Goal: Information Seeking & Learning: Learn about a topic

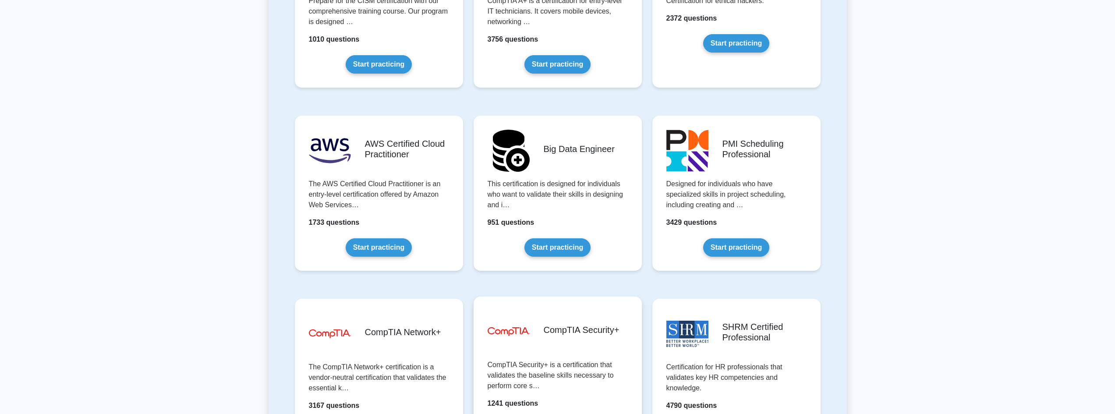
scroll to position [1548, 0]
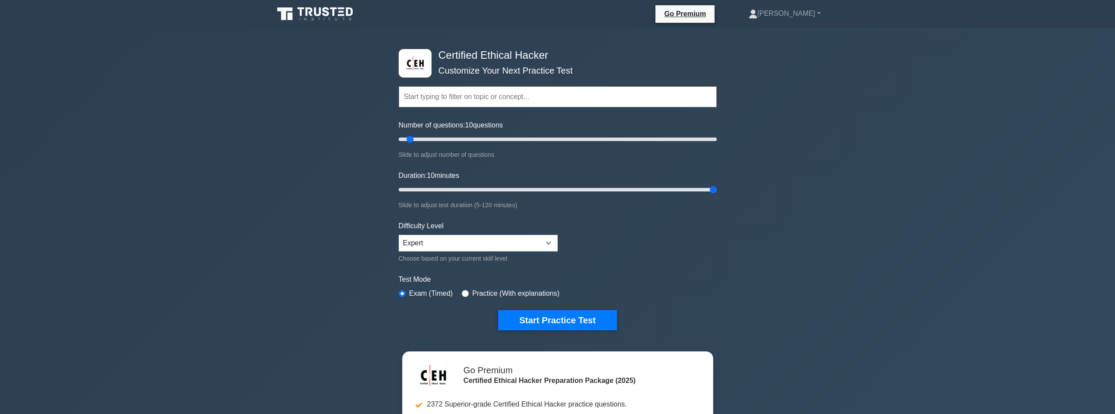
drag, startPoint x: 415, startPoint y: 184, endPoint x: 950, endPoint y: 219, distance: 536.2
type input "120"
click at [717, 195] on input "Duration: 10 minutes" at bounding box center [558, 189] width 318 height 11
drag, startPoint x: 1106, startPoint y: 132, endPoint x: 981, endPoint y: 149, distance: 126.0
click at [717, 134] on input "Number of questions: 200 questions" at bounding box center [558, 139] width 318 height 11
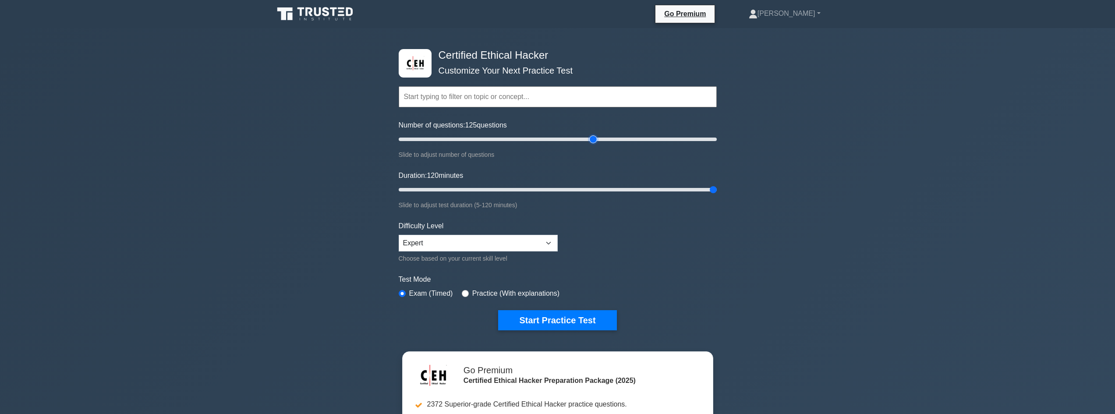
drag, startPoint x: 714, startPoint y: 136, endPoint x: 592, endPoint y: 144, distance: 121.6
type input "125"
click at [592, 144] on input "Number of questions: 125 questions" at bounding box center [558, 139] width 318 height 11
click at [577, 317] on button "Start Practice Test" at bounding box center [557, 320] width 118 height 20
click at [462, 289] on div "Practice (With explanations)" at bounding box center [511, 293] width 98 height 11
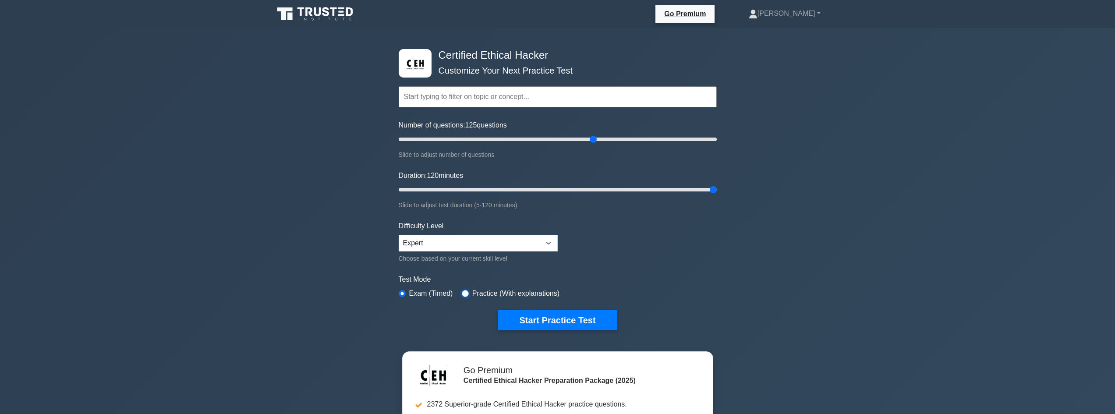
drag, startPoint x: 465, startPoint y: 292, endPoint x: 468, endPoint y: 298, distance: 6.5
click at [466, 294] on input "radio" at bounding box center [465, 293] width 7 height 7
radio input "true"
drag, startPoint x: 524, startPoint y: 227, endPoint x: 527, endPoint y: 242, distance: 15.1
click at [524, 228] on div "Difficulty Level Beginner Intermediate Expert Choose based on your current skil…" at bounding box center [478, 242] width 159 height 43
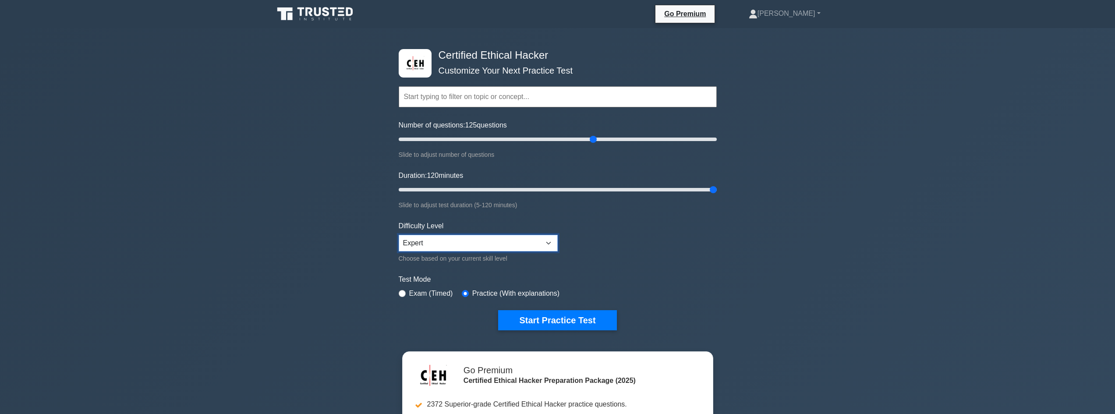
drag, startPoint x: 527, startPoint y: 242, endPoint x: 527, endPoint y: 248, distance: 6.2
click at [527, 242] on select "Beginner Intermediate Expert" at bounding box center [478, 243] width 159 height 17
click at [580, 315] on button "Start Practice Test" at bounding box center [557, 320] width 118 height 20
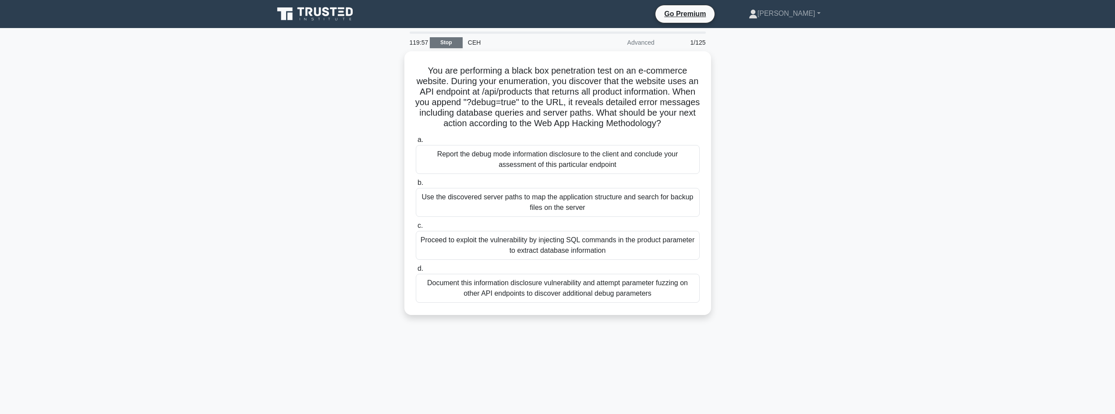
click at [450, 44] on link "Stop" at bounding box center [446, 42] width 33 height 11
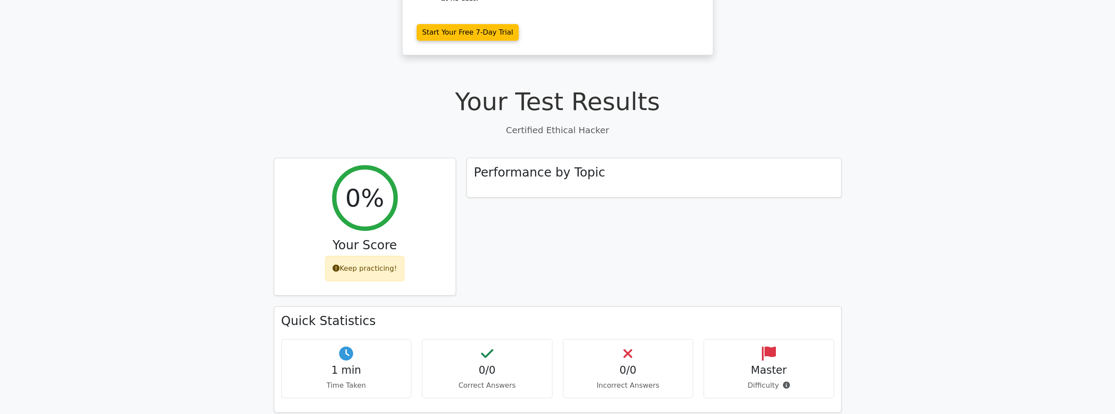
scroll to position [205, 0]
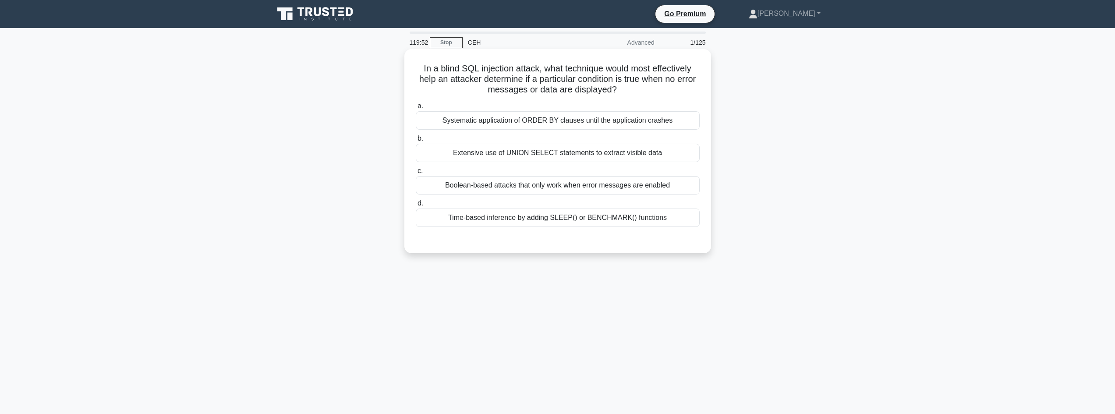
drag, startPoint x: 420, startPoint y: 66, endPoint x: 706, endPoint y: 92, distance: 287.4
click at [696, 91] on h5 "In a blind SQL injection attack, what technique would most effectively help an …" at bounding box center [558, 79] width 286 height 32
click at [654, 158] on div "Extensive use of UNION SELECT statements to extract visible data" at bounding box center [558, 153] width 284 height 18
click at [416, 142] on input "b. Extensive use of UNION SELECT statements to extract visible data" at bounding box center [416, 139] width 0 height 6
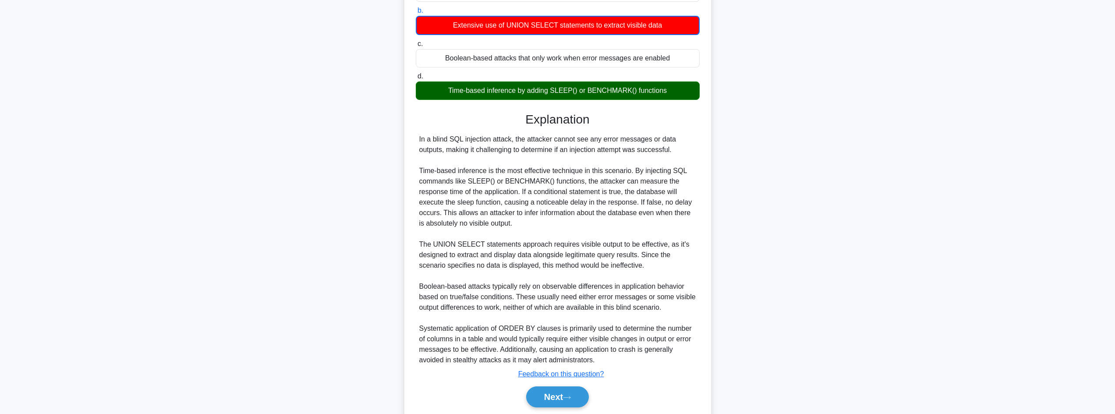
scroll to position [159, 0]
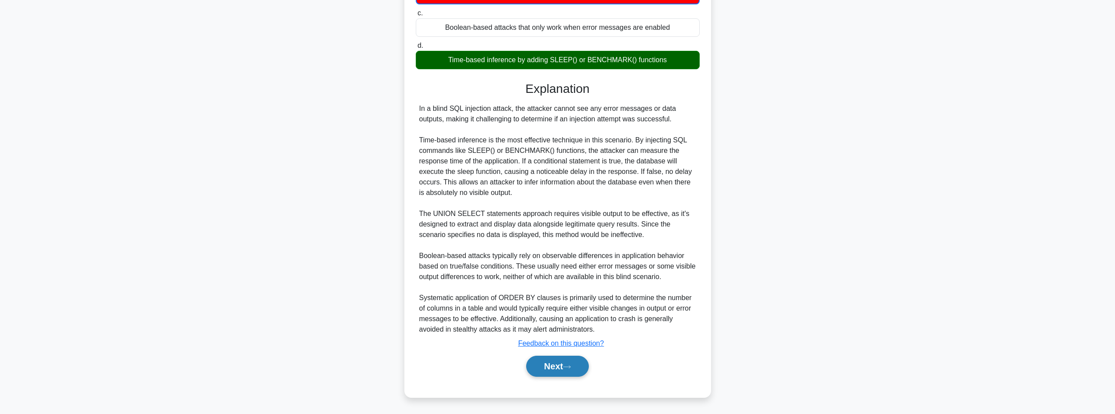
click at [571, 367] on icon at bounding box center [567, 367] width 8 height 5
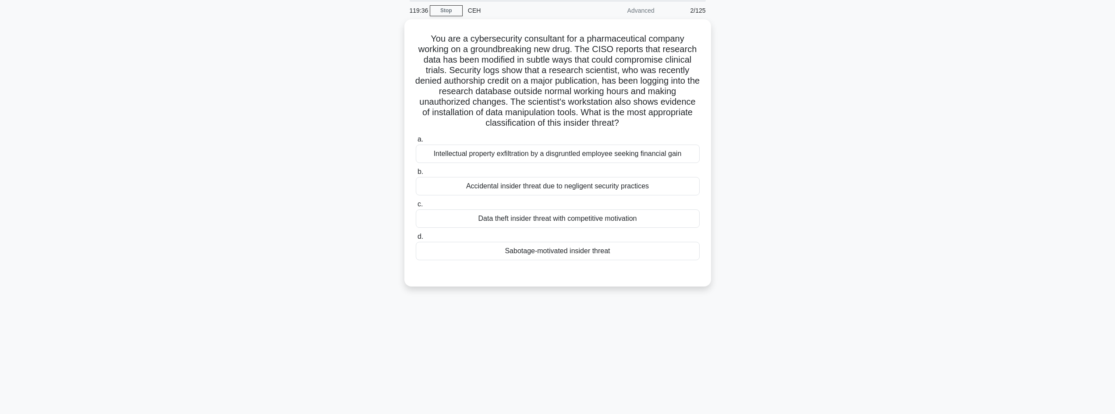
scroll to position [30, 0]
click at [558, 250] on div "Sabotage-motivated insider threat" at bounding box center [558, 251] width 284 height 18
click at [416, 240] on input "d. Sabotage-motivated insider threat" at bounding box center [416, 237] width 0 height 6
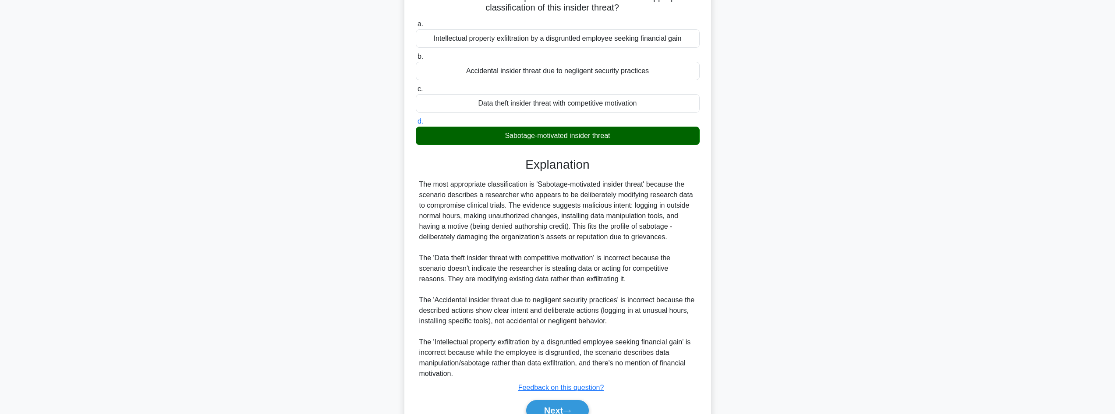
scroll to position [190, 0]
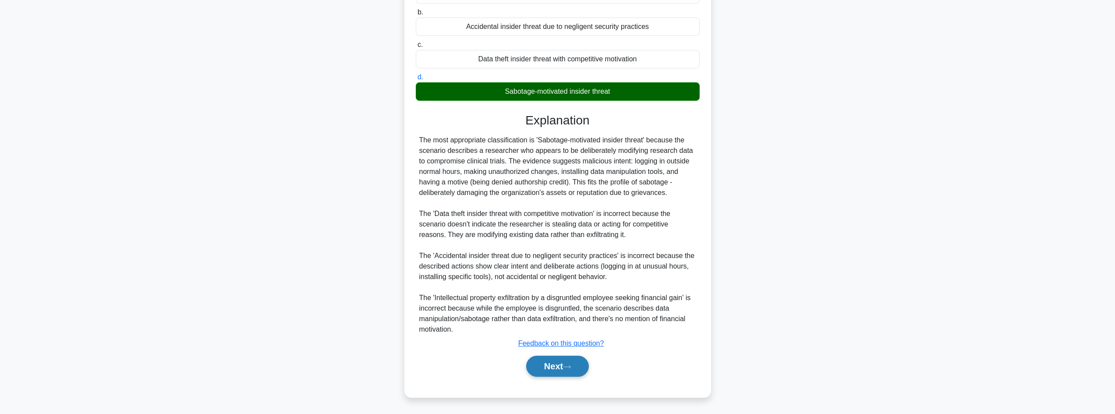
click at [581, 364] on button "Next" at bounding box center [557, 366] width 63 height 21
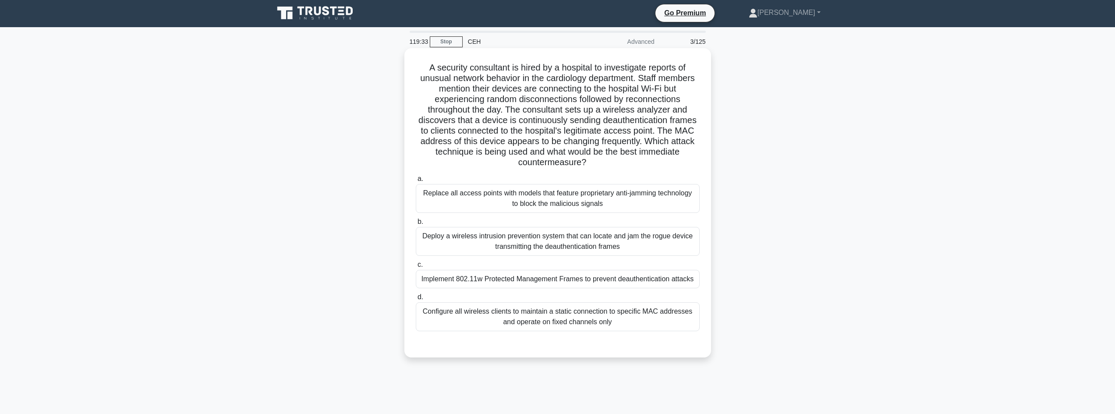
scroll to position [0, 0]
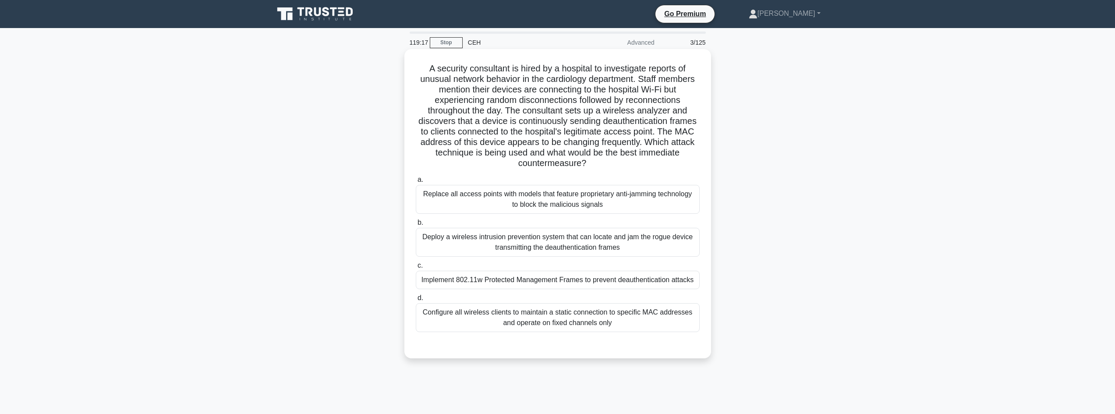
drag, startPoint x: 713, startPoint y: 119, endPoint x: 664, endPoint y: 112, distance: 50.0
click at [664, 112] on h5 "A security consultant is hired by a hospital to investigate reports of unusual …" at bounding box center [558, 116] width 286 height 106
drag, startPoint x: 620, startPoint y: 115, endPoint x: 694, endPoint y: 159, distance: 85.3
click at [694, 160] on h5 "A security consultant is hired by a hospital to investigate reports of unusual …" at bounding box center [558, 116] width 286 height 106
click at [615, 284] on div "Implement 802.11w Protected Management Frames to prevent deauthentication attac…" at bounding box center [558, 280] width 284 height 18
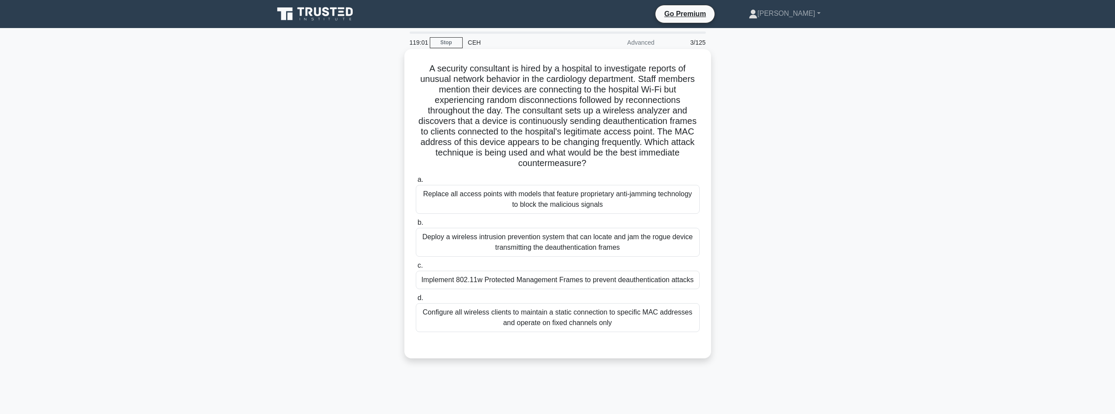
click at [416, 269] on input "c. Implement 802.11w Protected Management Frames to prevent deauthentication at…" at bounding box center [416, 266] width 0 height 6
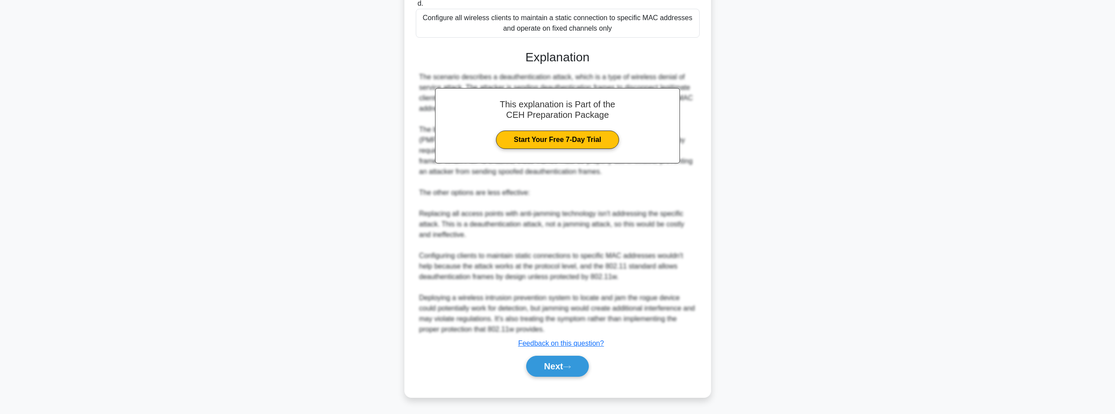
scroll to position [305, 0]
click at [553, 365] on button "Next" at bounding box center [557, 366] width 63 height 21
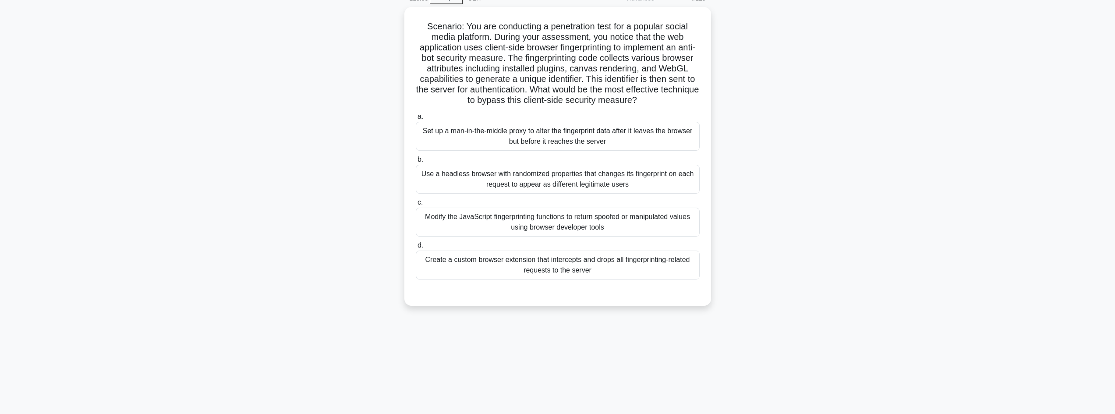
scroll to position [0, 0]
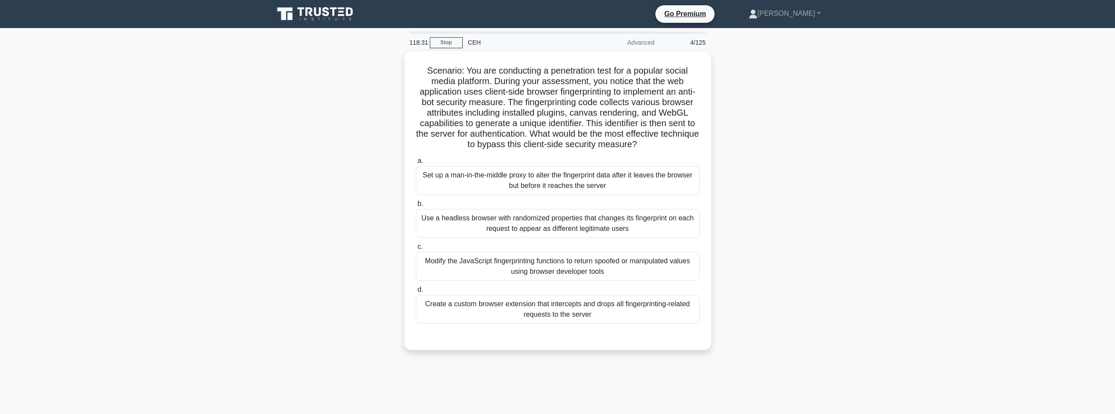
drag, startPoint x: 422, startPoint y: 71, endPoint x: 732, endPoint y: 145, distance: 318.5
click at [718, 142] on div "Scenario: You are conducting a penetration test for a popular social media plat…" at bounding box center [558, 205] width 578 height 309
click at [588, 181] on div "Set up a man-in-the-middle proxy to alter the fingerprint data after it leaves …" at bounding box center [558, 178] width 284 height 29
click at [416, 162] on input "a. Set up a man-in-the-middle proxy to alter the fingerprint data after it leav…" at bounding box center [416, 159] width 0 height 6
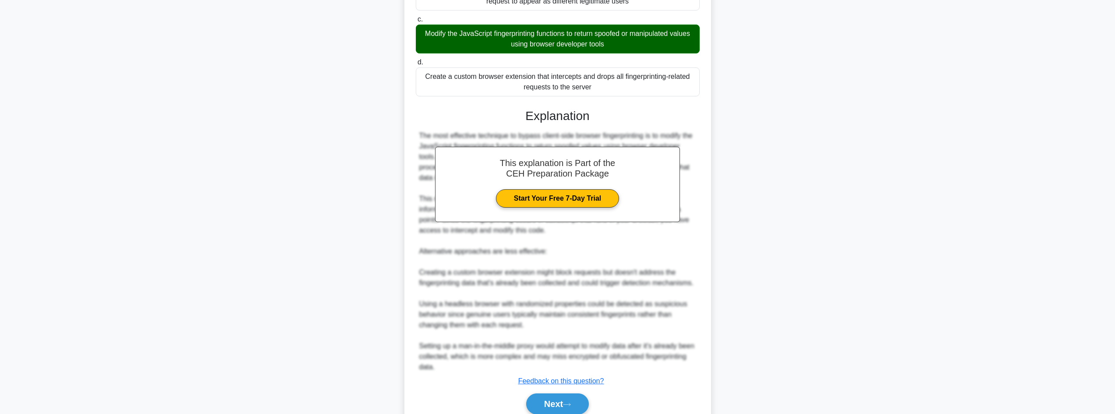
scroll to position [264, 0]
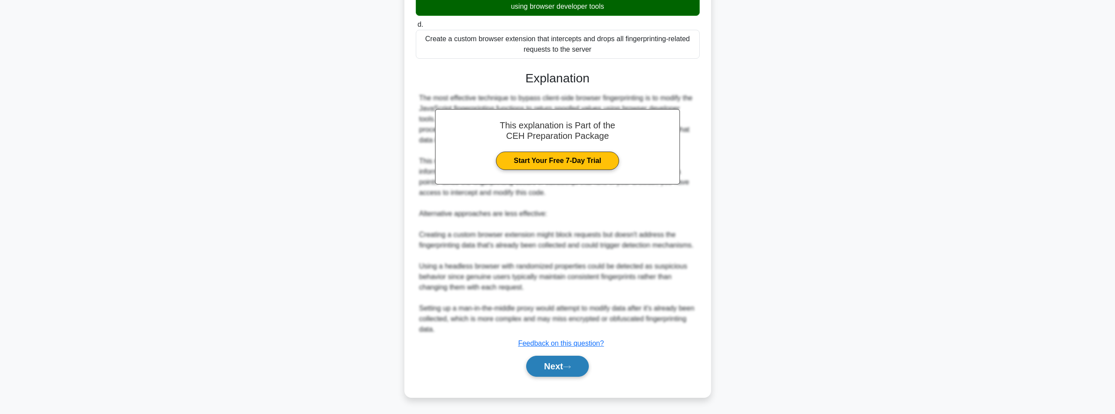
click at [560, 367] on button "Next" at bounding box center [557, 366] width 63 height 21
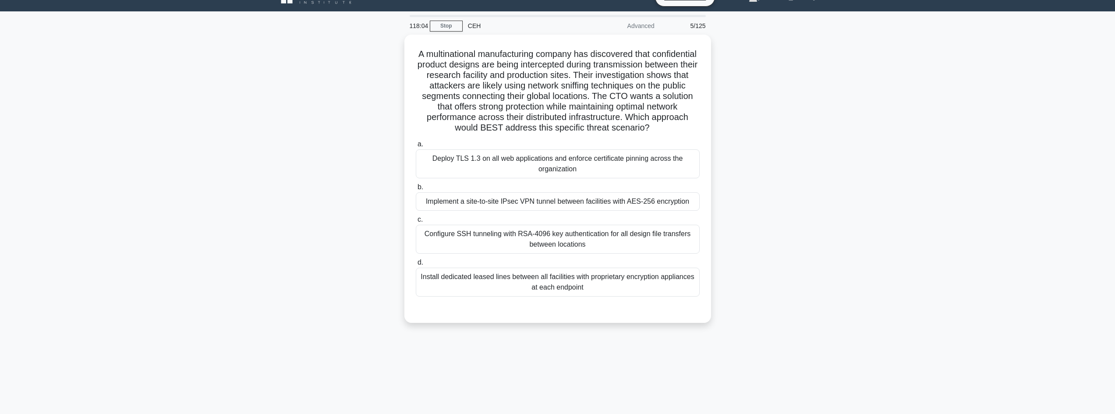
scroll to position [0, 0]
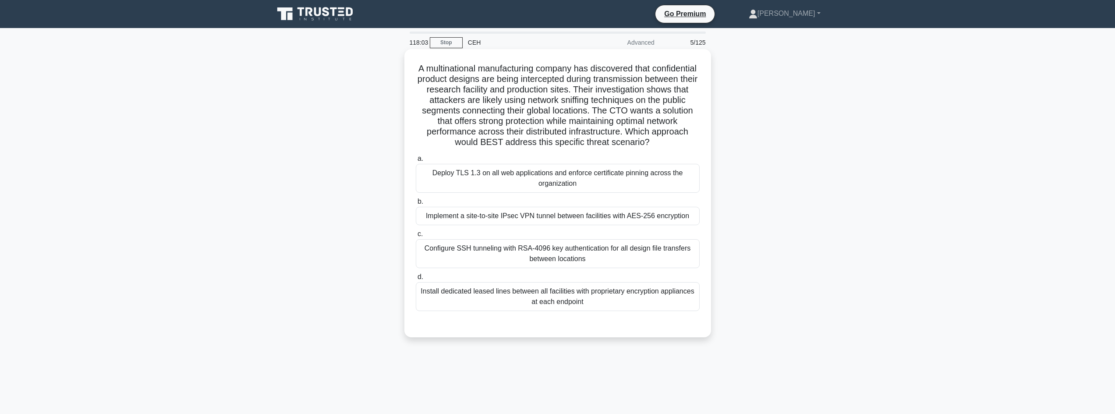
click at [532, 217] on div "Implement a site-to-site IPsec VPN tunnel between facilities with AES-256 encry…" at bounding box center [558, 216] width 284 height 18
click at [416, 205] on input "b. Implement a site-to-site IPsec VPN tunnel between facilities with AES-256 en…" at bounding box center [416, 202] width 0 height 6
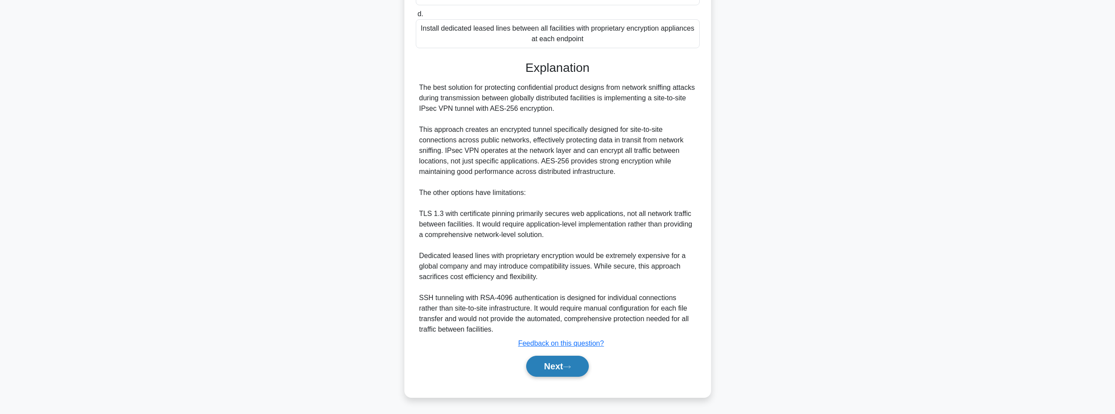
click at [557, 365] on button "Next" at bounding box center [557, 366] width 63 height 21
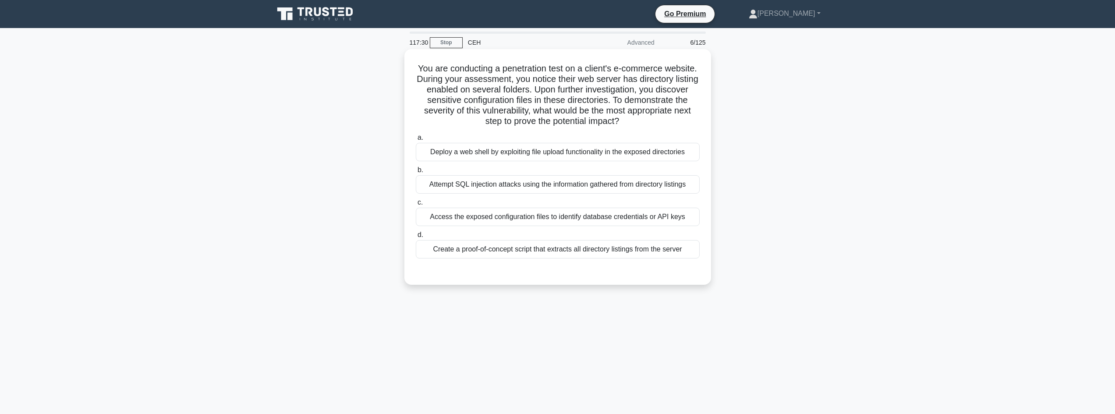
drag, startPoint x: 426, startPoint y: 64, endPoint x: 701, endPoint y: 120, distance: 280.0
click at [701, 120] on div "You are conducting a penetration test on a client's e-commerce website. During …" at bounding box center [558, 167] width 300 height 229
click at [532, 250] on div "Create a proof-of-concept script that extracts all directory listings from the …" at bounding box center [558, 249] width 284 height 18
click at [416, 238] on input "d. Create a proof-of-concept script that extracts all directory listings from t…" at bounding box center [416, 235] width 0 height 6
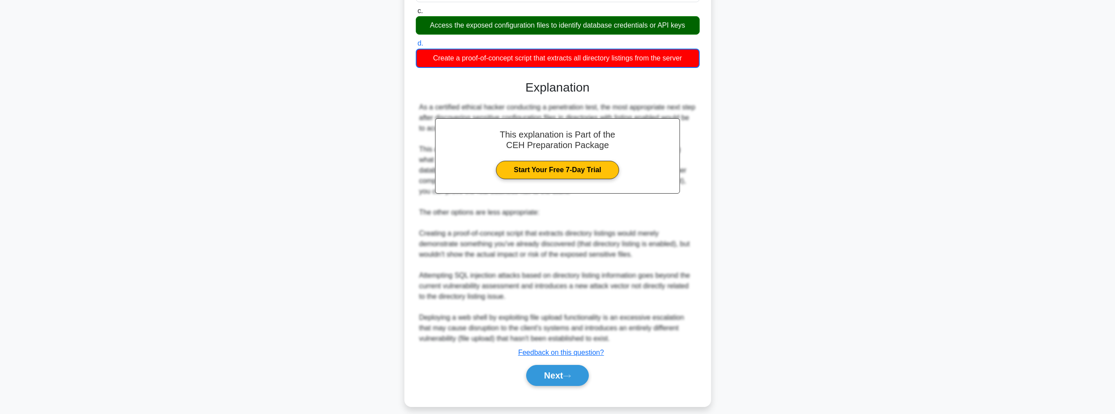
scroll to position [201, 0]
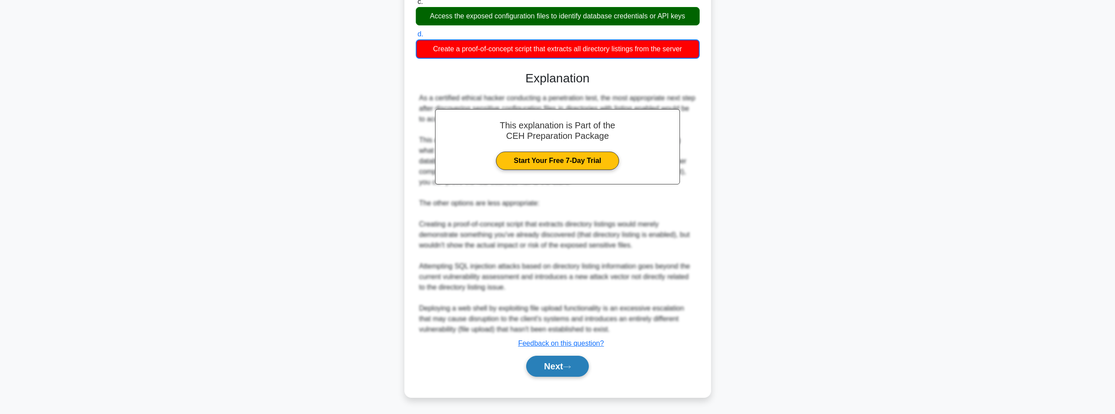
click at [576, 364] on button "Next" at bounding box center [557, 366] width 63 height 21
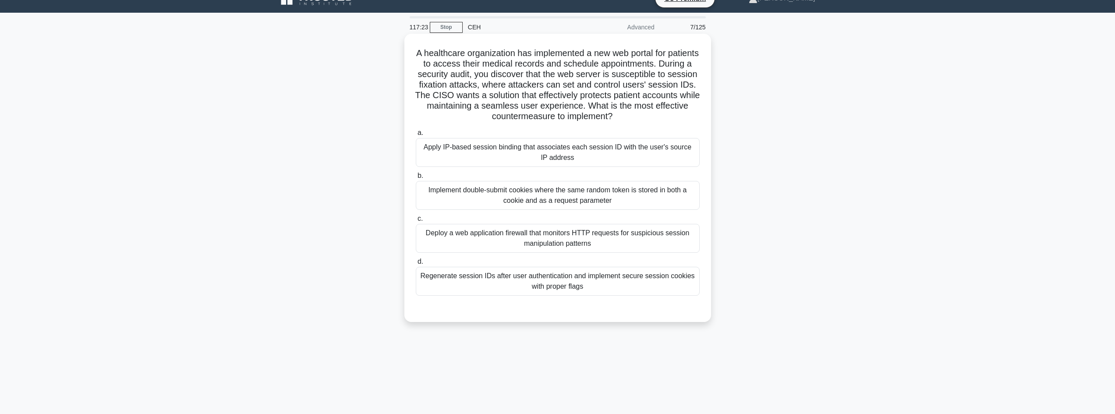
scroll to position [0, 0]
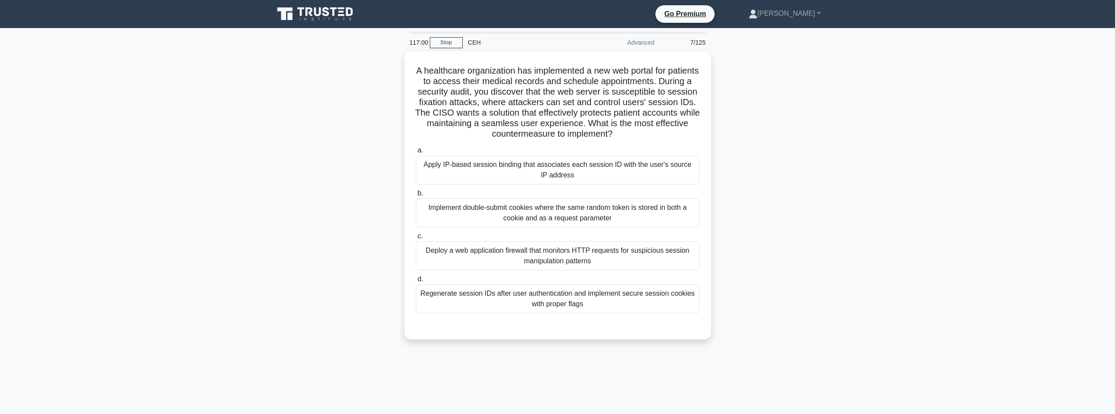
drag, startPoint x: 418, startPoint y: 67, endPoint x: 723, endPoint y: 133, distance: 312.0
click at [723, 133] on div "A healthcare organization has implemented a new web portal for patients to acce…" at bounding box center [558, 200] width 578 height 299
click at [614, 296] on div "Regenerate session IDs after user authentication and implement secure session c…" at bounding box center [558, 296] width 284 height 29
click at [416, 280] on input "d. Regenerate session IDs after user authentication and implement secure sessio…" at bounding box center [416, 277] width 0 height 6
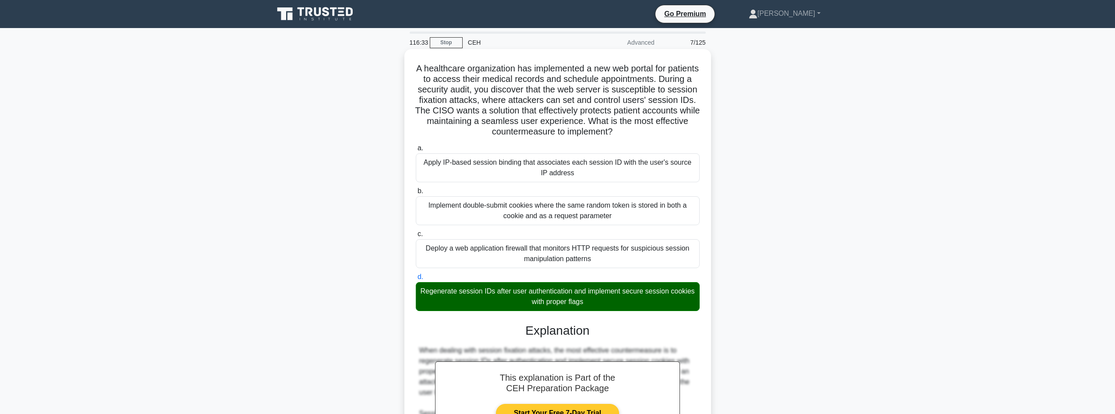
scroll to position [232, 0]
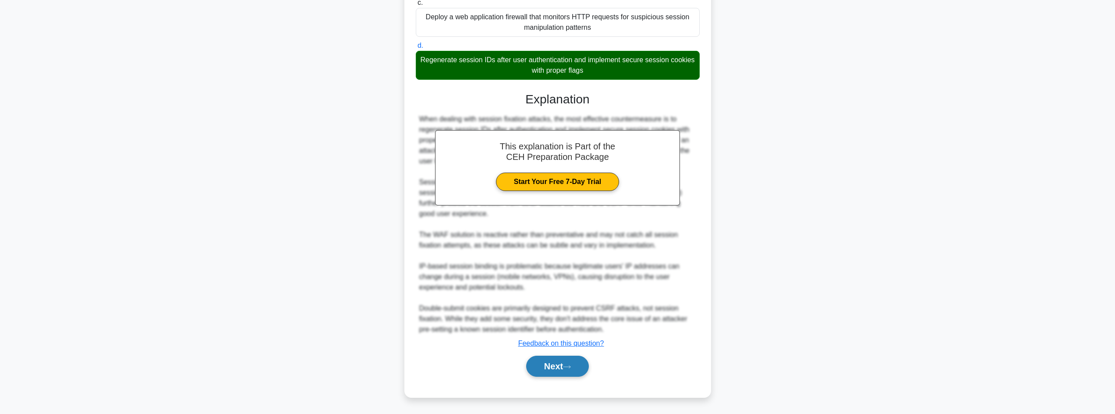
click at [559, 360] on button "Next" at bounding box center [557, 366] width 63 height 21
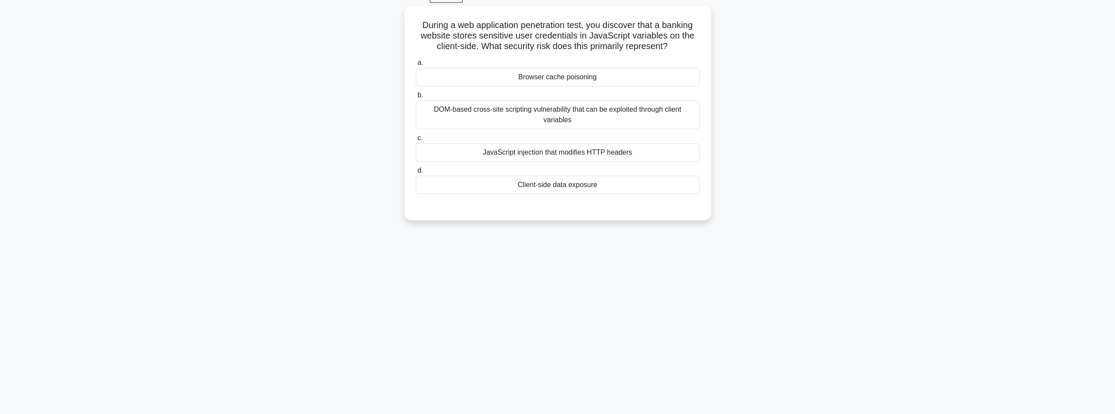
scroll to position [0, 0]
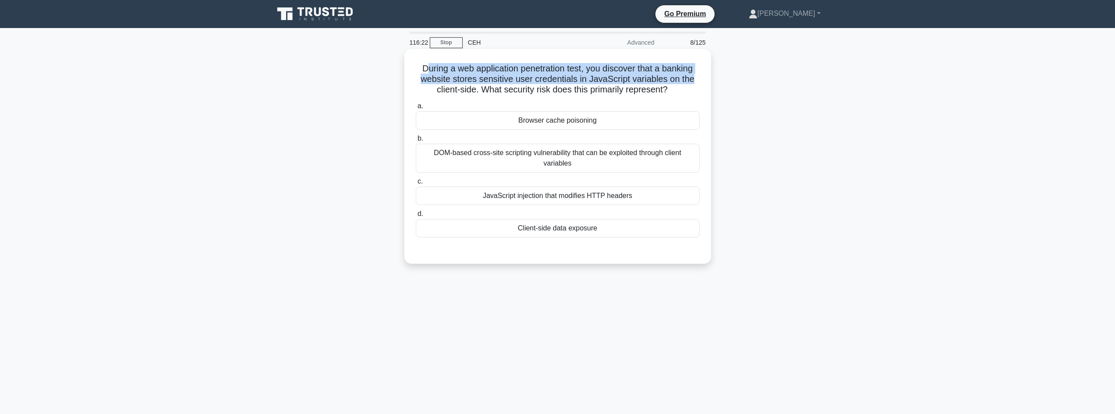
drag, startPoint x: 425, startPoint y: 57, endPoint x: 707, endPoint y: 80, distance: 282.6
click at [707, 80] on div "During a web application penetration test, you discover that a banking website …" at bounding box center [558, 157] width 300 height 208
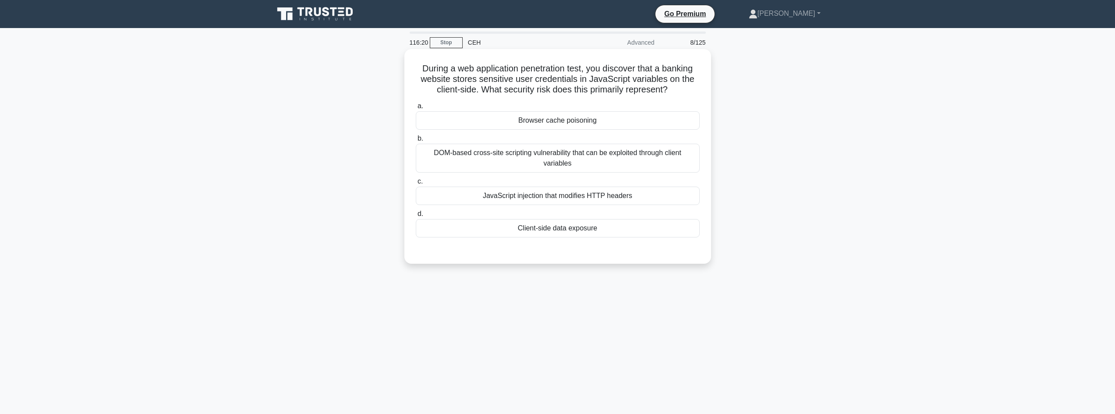
click at [536, 233] on div "Client-side data exposure" at bounding box center [558, 228] width 284 height 18
click at [416, 217] on input "d. Client-side data exposure" at bounding box center [416, 214] width 0 height 6
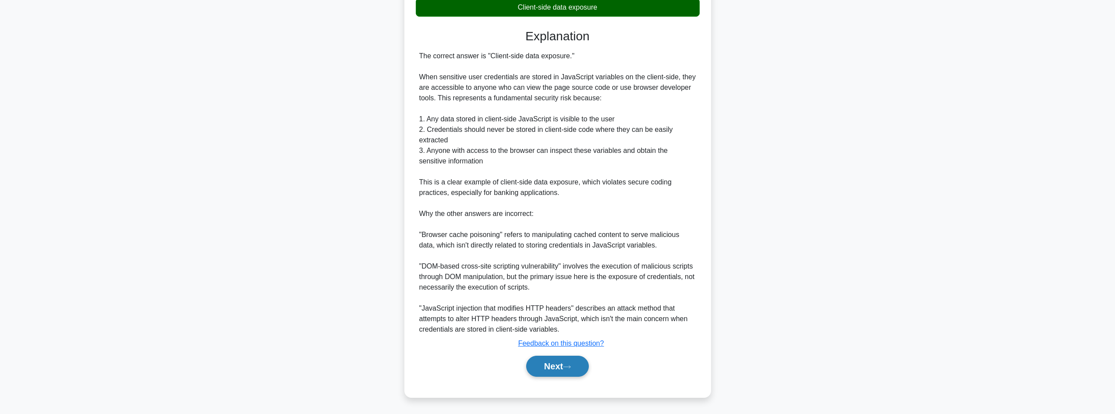
click at [547, 366] on button "Next" at bounding box center [557, 366] width 63 height 21
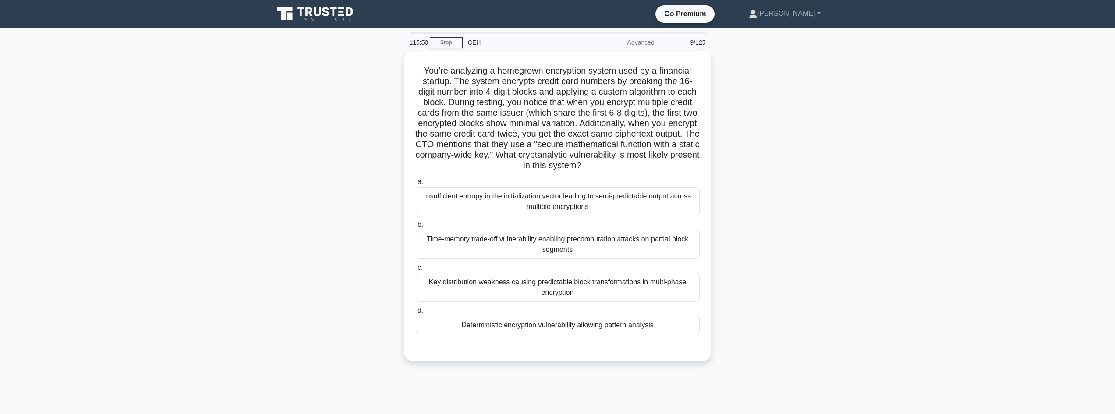
drag, startPoint x: 416, startPoint y: 64, endPoint x: 713, endPoint y: 160, distance: 312.3
click at [713, 161] on div "You're analyzing a homegrown encryption system used by a financial startup. The…" at bounding box center [558, 211] width 578 height 320
click at [497, 325] on div "Deterministic encryption vulnerability allowing pattern analysis" at bounding box center [558, 323] width 284 height 18
click at [416, 312] on input "d. Deterministic encryption vulnerability allowing pattern analysis" at bounding box center [416, 309] width 0 height 6
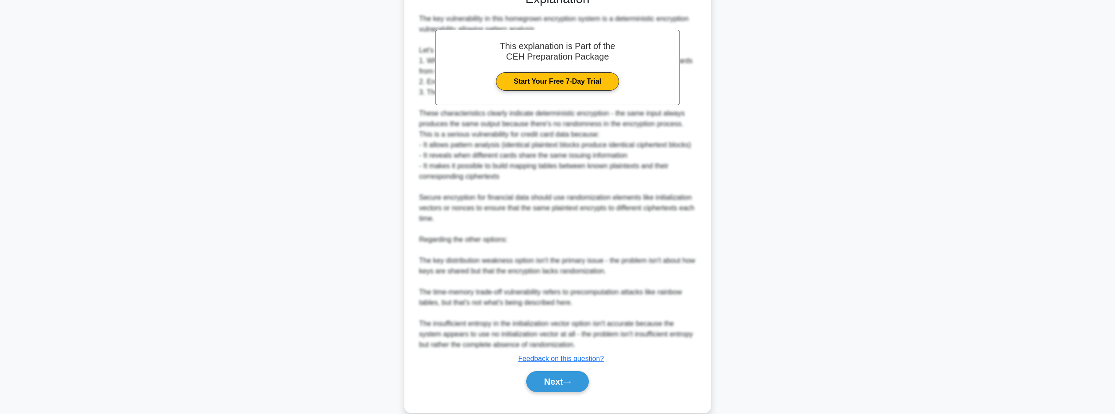
scroll to position [369, 0]
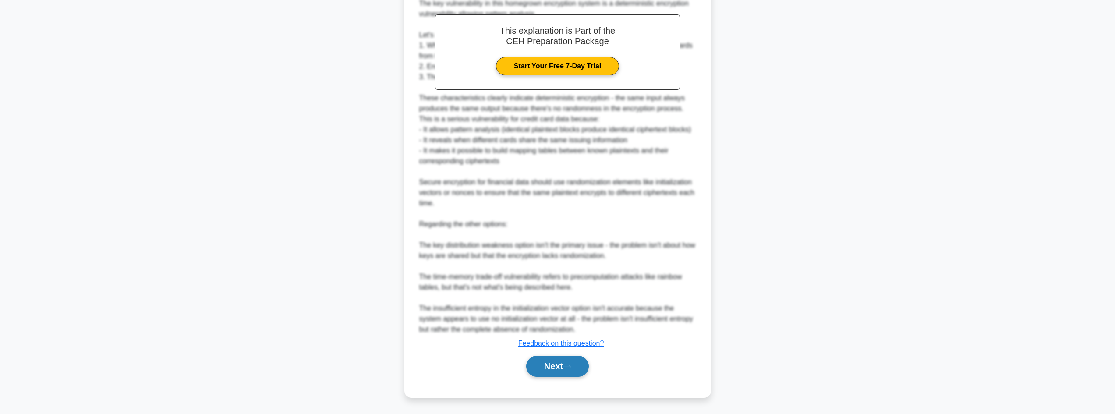
click at [578, 363] on button "Next" at bounding box center [557, 366] width 63 height 21
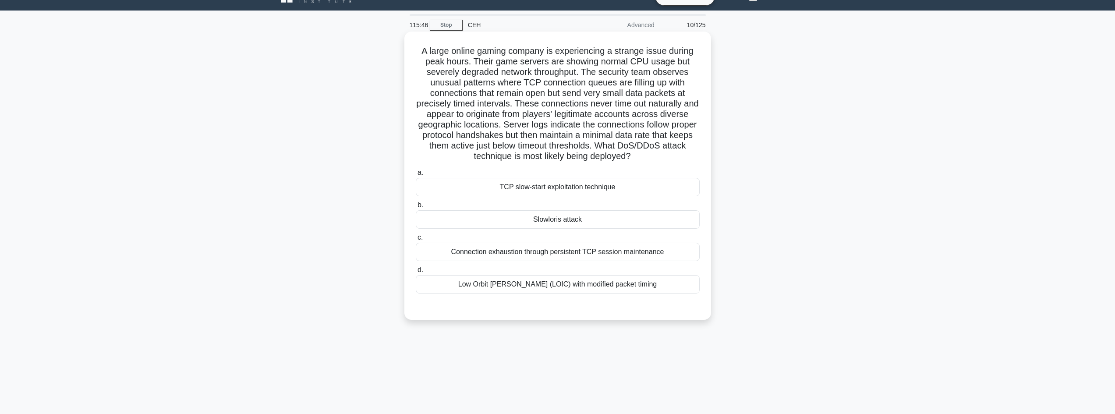
scroll to position [0, 0]
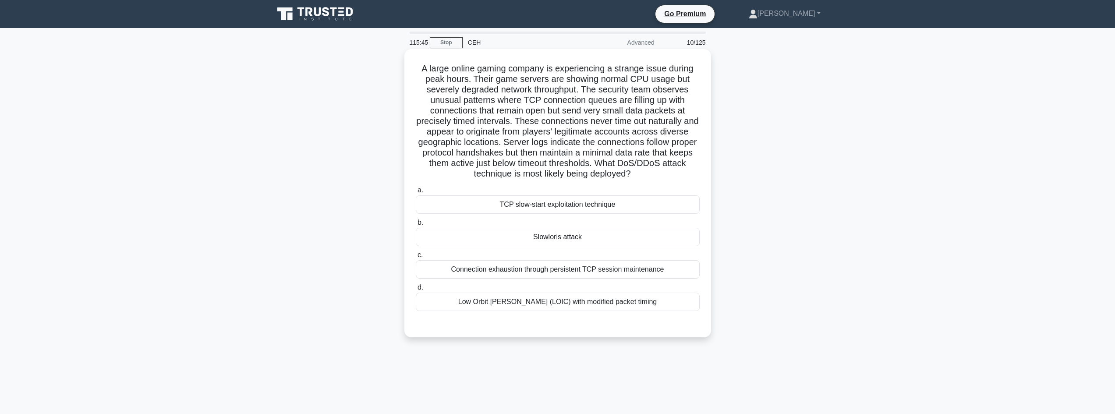
click at [561, 245] on div "Slowloris attack" at bounding box center [558, 237] width 284 height 18
click at [416, 226] on input "b. Slowloris attack" at bounding box center [416, 223] width 0 height 6
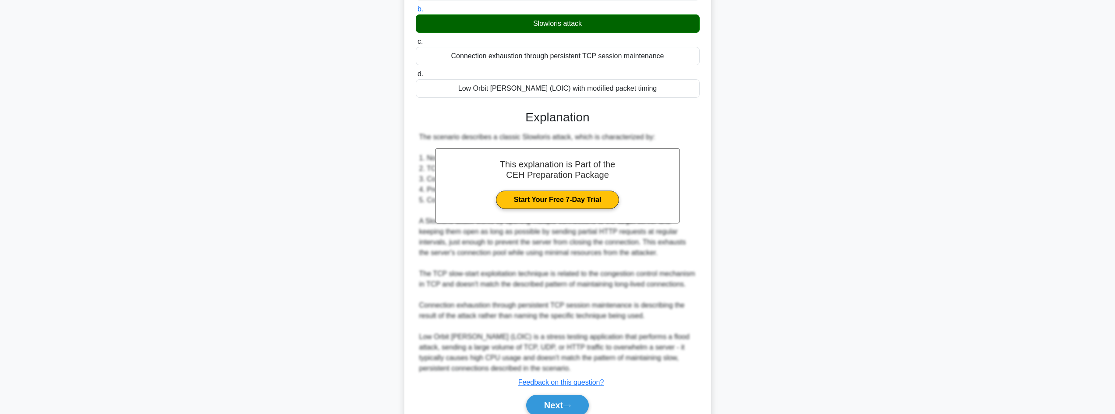
scroll to position [253, 0]
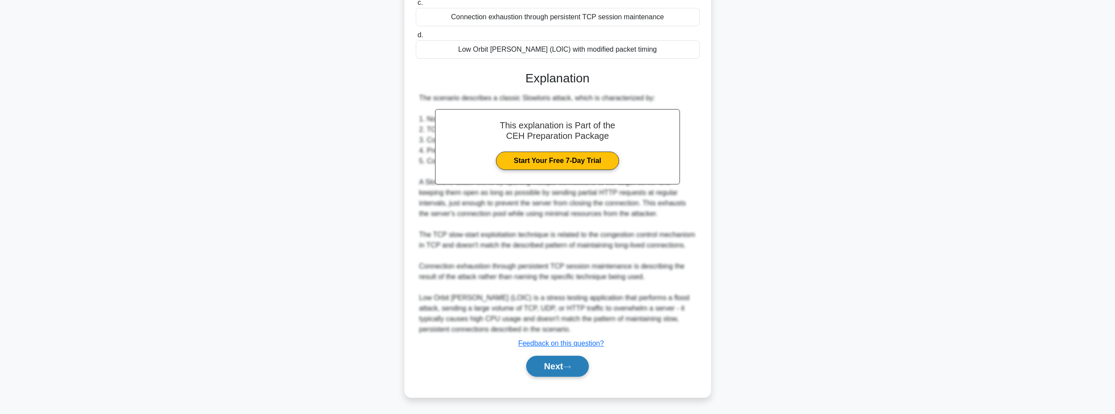
click at [559, 365] on button "Next" at bounding box center [557, 366] width 63 height 21
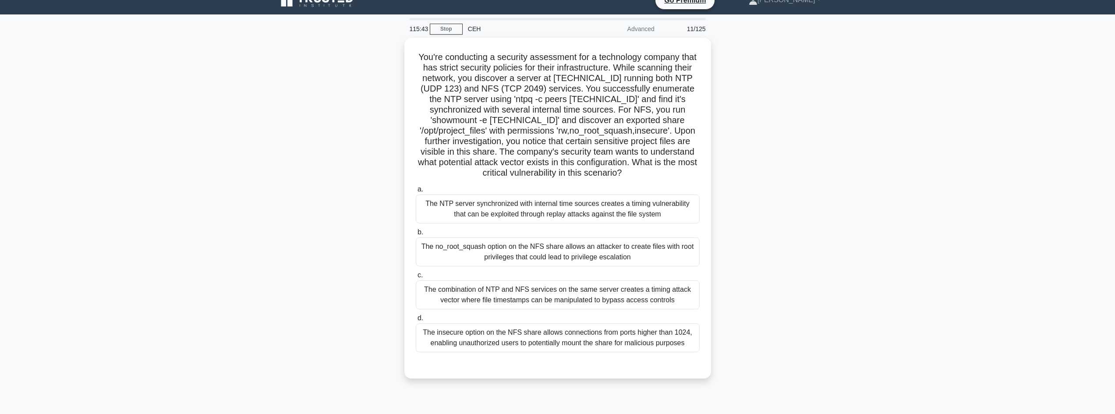
scroll to position [0, 0]
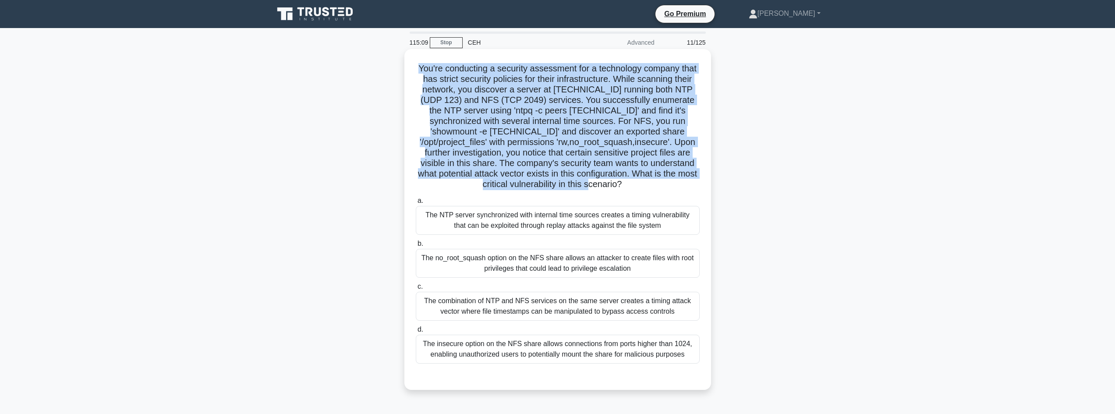
drag, startPoint x: 415, startPoint y: 68, endPoint x: 702, endPoint y: 184, distance: 309.5
click at [702, 184] on div "You're conducting a security assessment for a technology company that has stric…" at bounding box center [558, 220] width 300 height 334
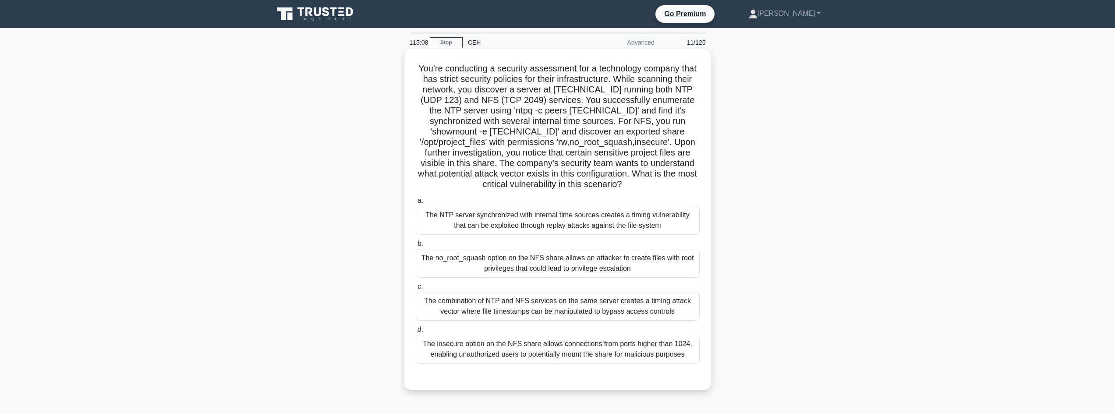
click at [672, 265] on div "The no_root_squash option on the NFS share allows an attacker to create files w…" at bounding box center [558, 263] width 284 height 29
click at [416, 247] on input "b. The no_root_squash option on the NFS share allows an attacker to create file…" at bounding box center [416, 244] width 0 height 6
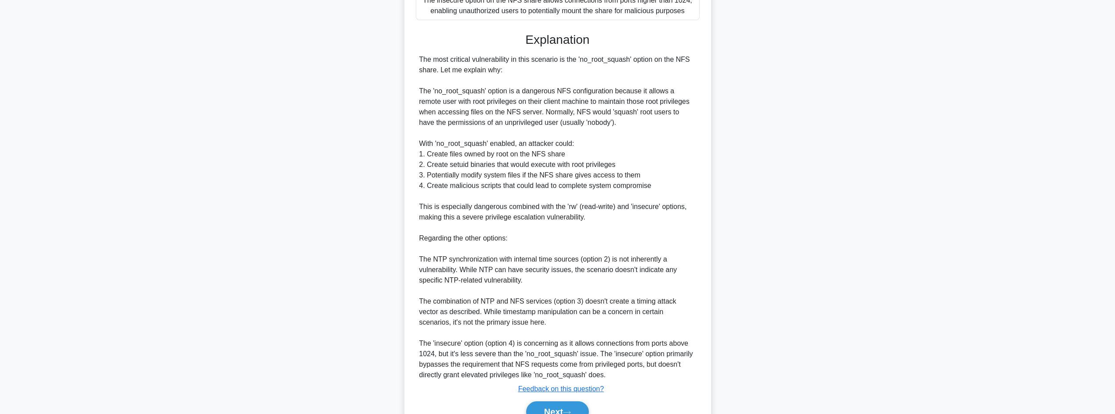
scroll to position [351, 0]
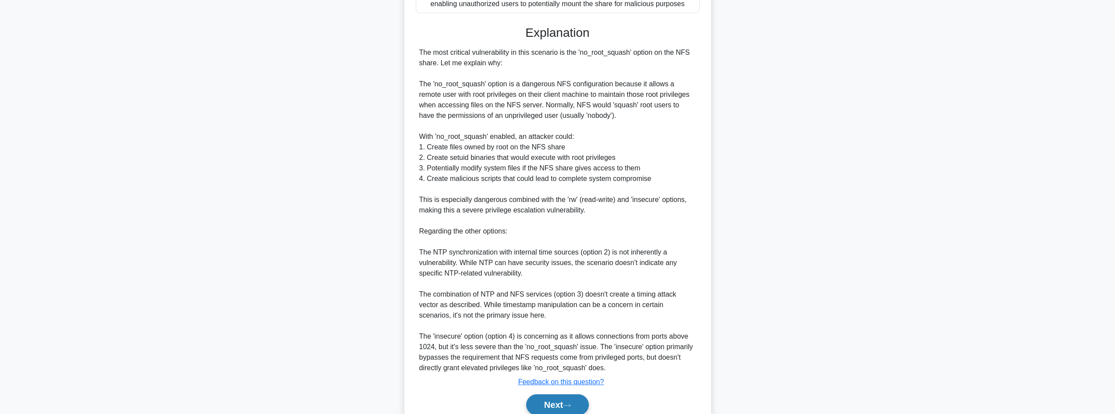
click at [560, 399] on button "Next" at bounding box center [557, 404] width 63 height 21
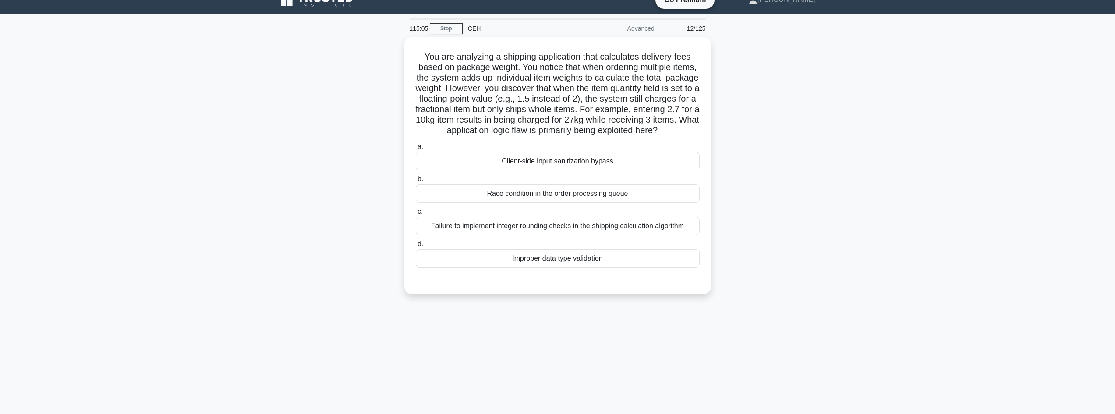
scroll to position [0, 0]
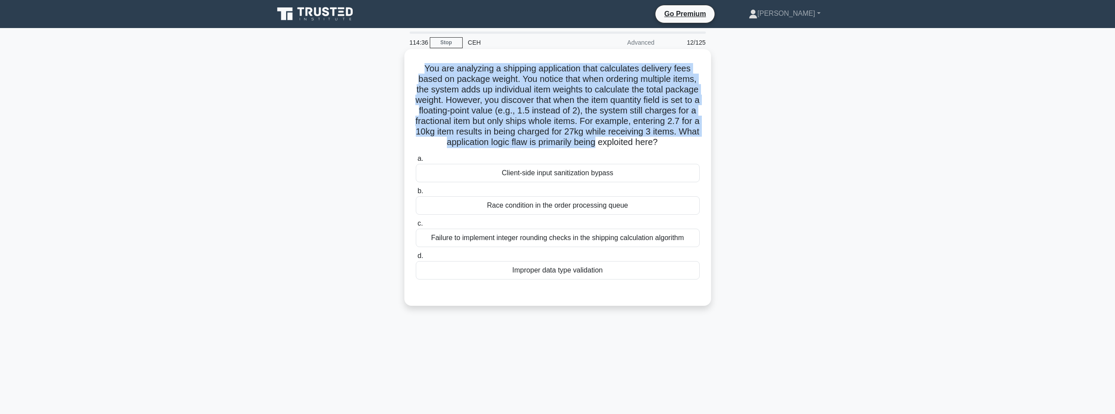
drag, startPoint x: 414, startPoint y: 64, endPoint x: 707, endPoint y: 139, distance: 302.3
click at [707, 139] on div "You are analyzing a shipping application that calculates delivery fees based on…" at bounding box center [558, 178] width 300 height 250
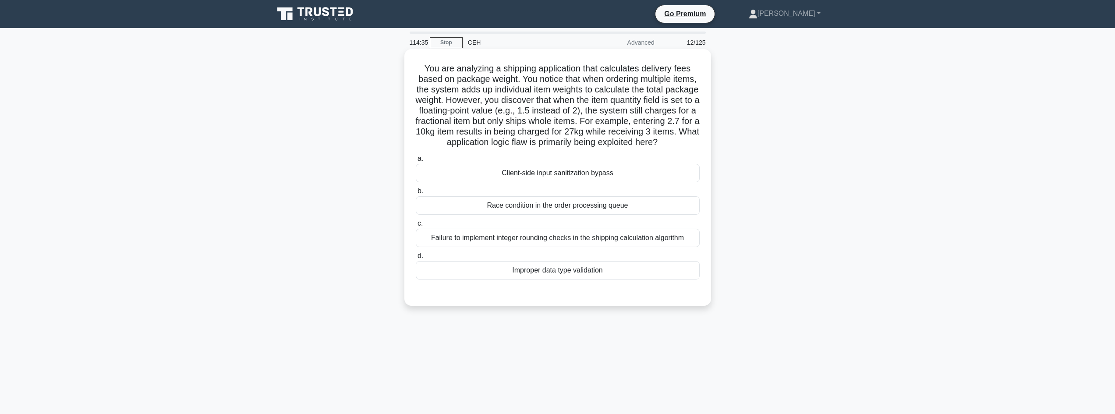
click at [589, 280] on div "Improper data type validation" at bounding box center [558, 270] width 284 height 18
click at [416, 259] on input "d. Improper data type validation" at bounding box center [416, 256] width 0 height 6
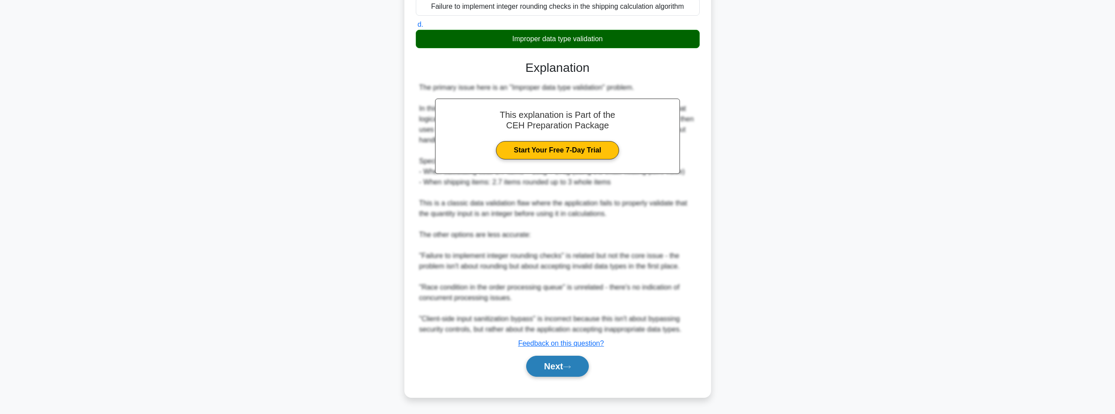
click at [570, 367] on icon at bounding box center [567, 366] width 7 height 3
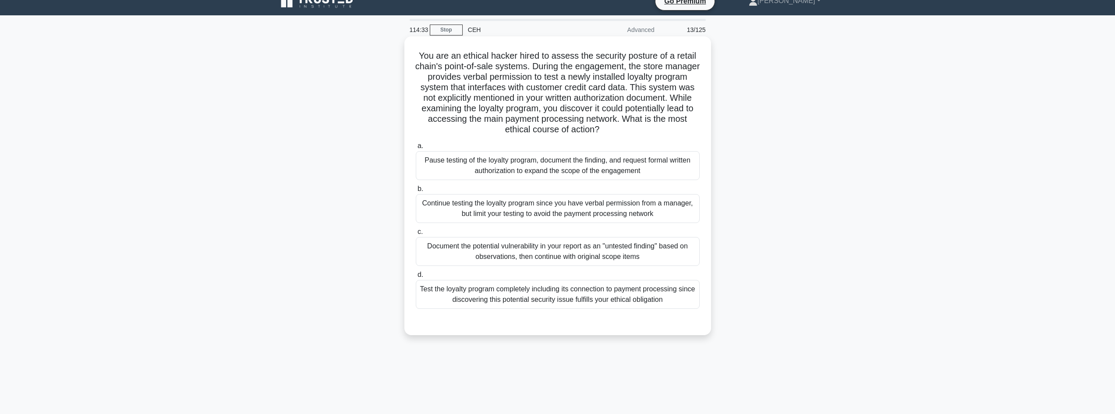
scroll to position [1, 0]
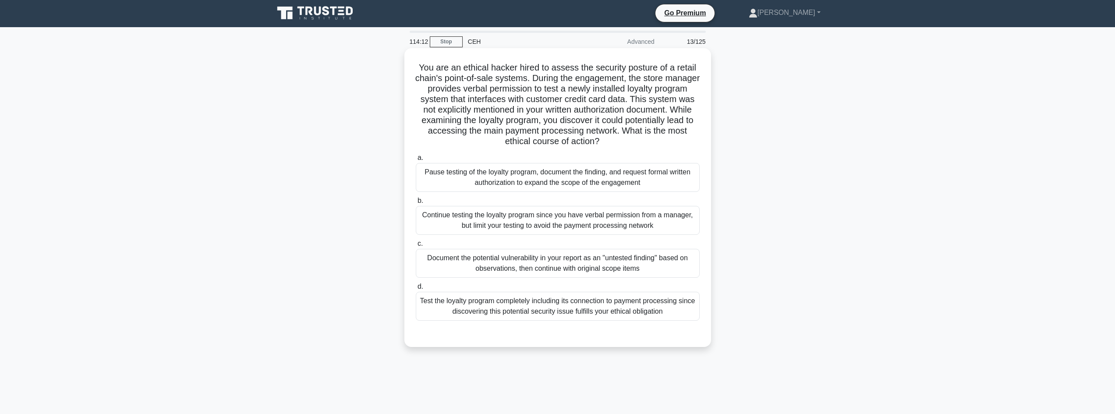
drag, startPoint x: 418, startPoint y: 64, endPoint x: 708, endPoint y: 138, distance: 299.6
click at [708, 138] on div "You are an ethical hacker hired to assess the security posture of a retail chai…" at bounding box center [557, 197] width 307 height 299
click at [539, 176] on div "Pause testing of the loyalty program, document the finding, and request formal …" at bounding box center [558, 177] width 284 height 29
click at [416, 161] on input "a. Pause testing of the loyalty program, document the finding, and request form…" at bounding box center [416, 158] width 0 height 6
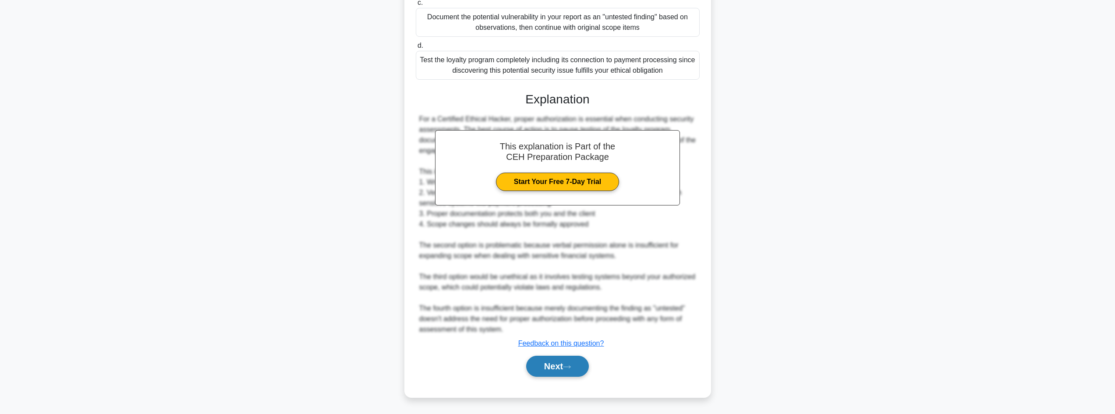
click at [556, 363] on button "Next" at bounding box center [557, 366] width 63 height 21
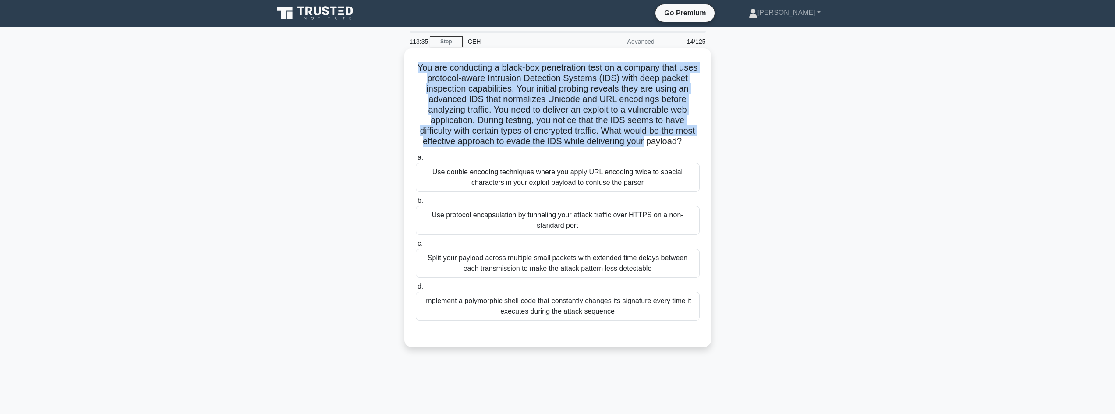
drag, startPoint x: 410, startPoint y: 59, endPoint x: 695, endPoint y: 145, distance: 297.6
click at [695, 145] on div "You are conducting a black-box penetration test on a company that uses protocol…" at bounding box center [558, 198] width 300 height 292
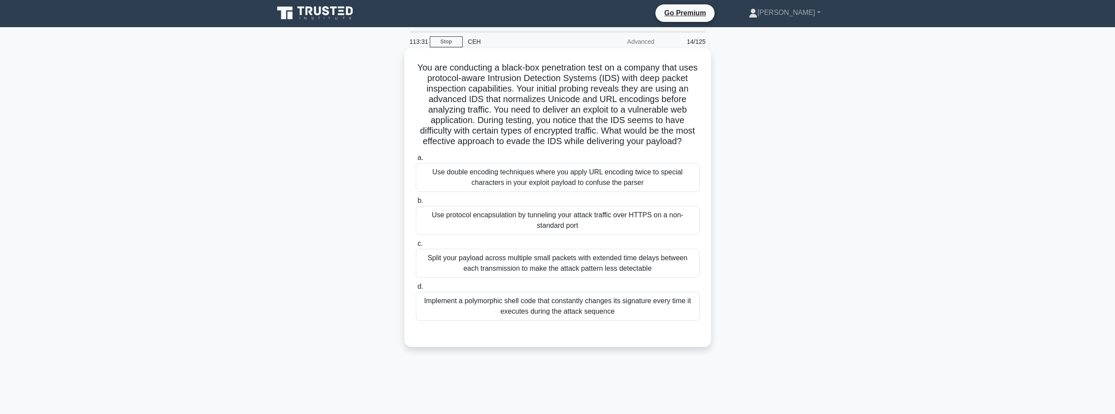
click at [590, 235] on div "Use protocol encapsulation by tunneling your attack traffic over HTTPS on a non…" at bounding box center [558, 220] width 284 height 29
click at [416, 204] on input "b. Use protocol encapsulation by tunneling your attack traffic over HTTPS on a …" at bounding box center [416, 201] width 0 height 6
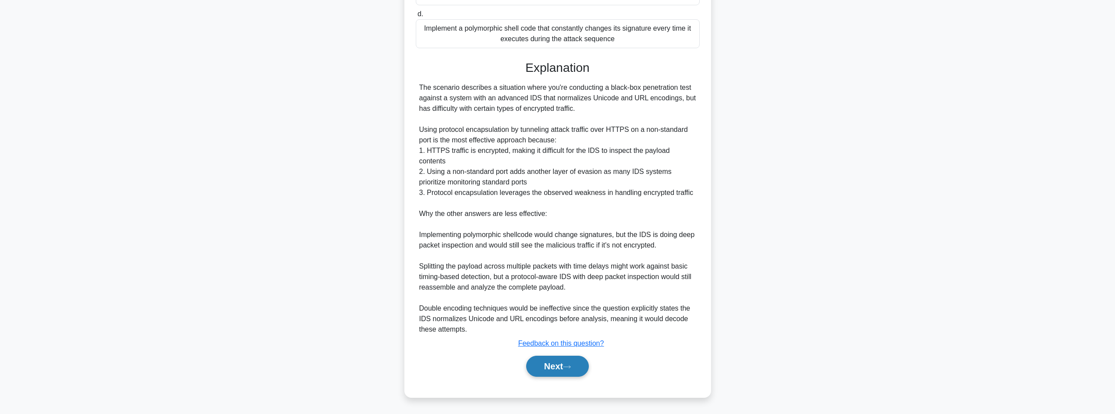
click at [553, 361] on button "Next" at bounding box center [557, 366] width 63 height 21
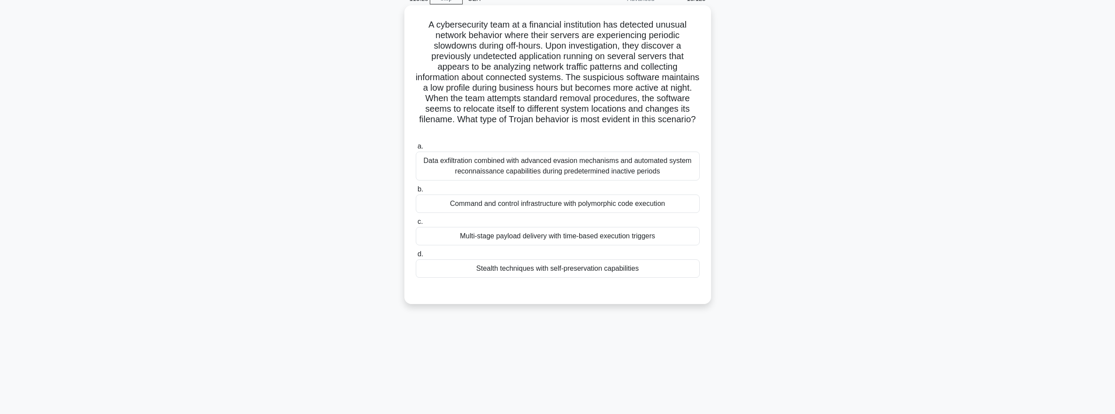
scroll to position [0, 0]
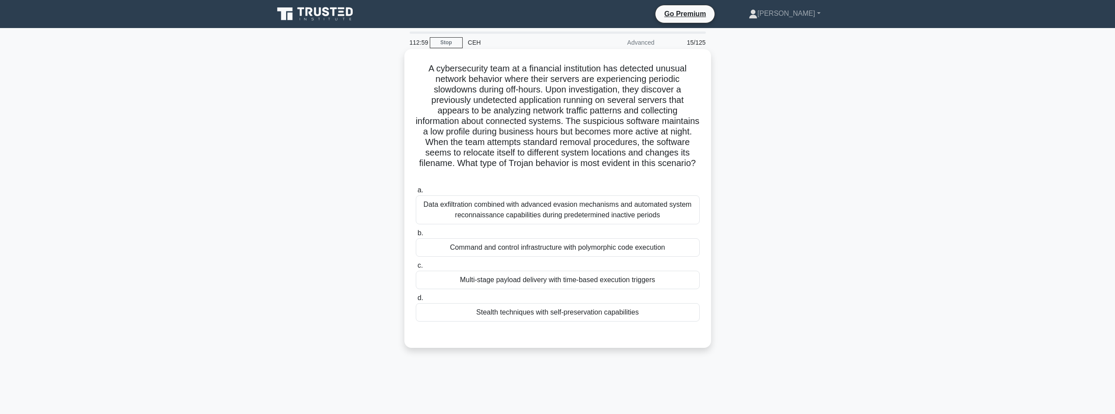
drag, startPoint x: 425, startPoint y: 65, endPoint x: 709, endPoint y: 173, distance: 304.4
click at [709, 173] on div "A cybersecurity team at a financial institution has detected unusual network be…" at bounding box center [557, 198] width 307 height 299
click at [556, 318] on div "Stealth techniques with self-preservation capabilities" at bounding box center [558, 312] width 284 height 18
click at [416, 301] on input "d. Stealth techniques with self-preservation capabilities" at bounding box center [416, 298] width 0 height 6
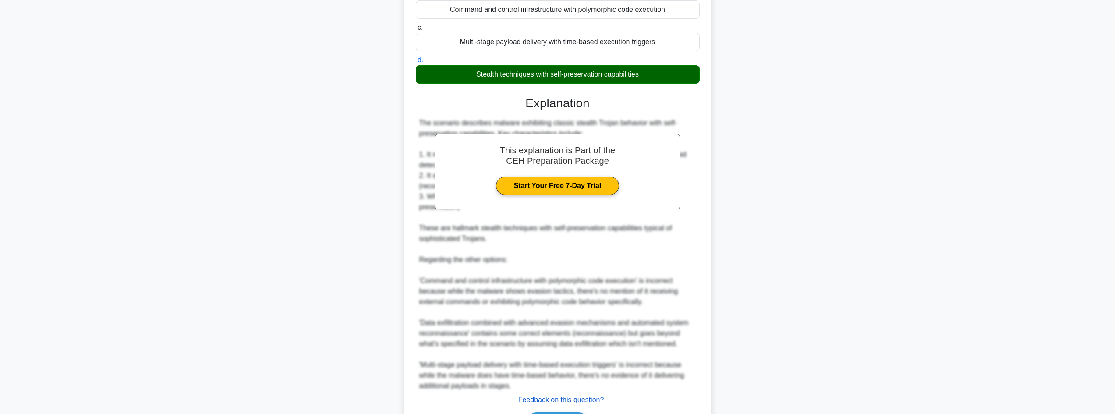
scroll to position [295, 0]
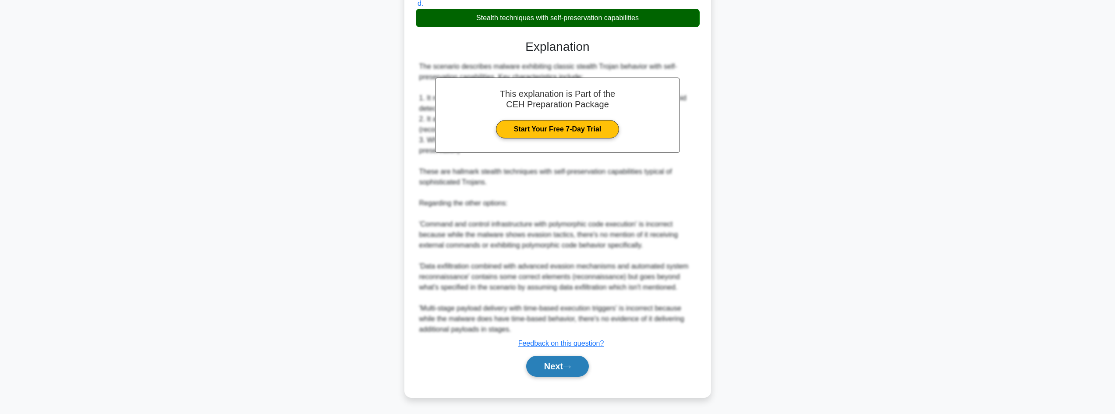
click at [553, 362] on button "Next" at bounding box center [557, 366] width 63 height 21
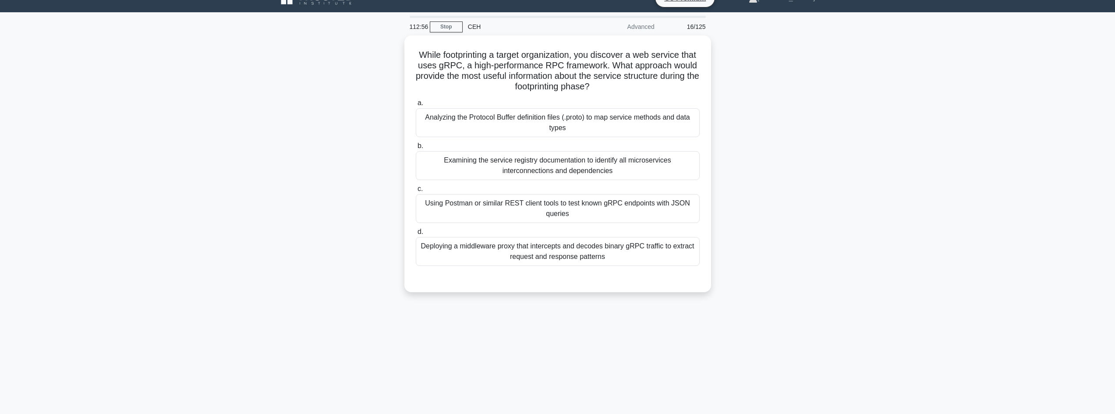
scroll to position [0, 0]
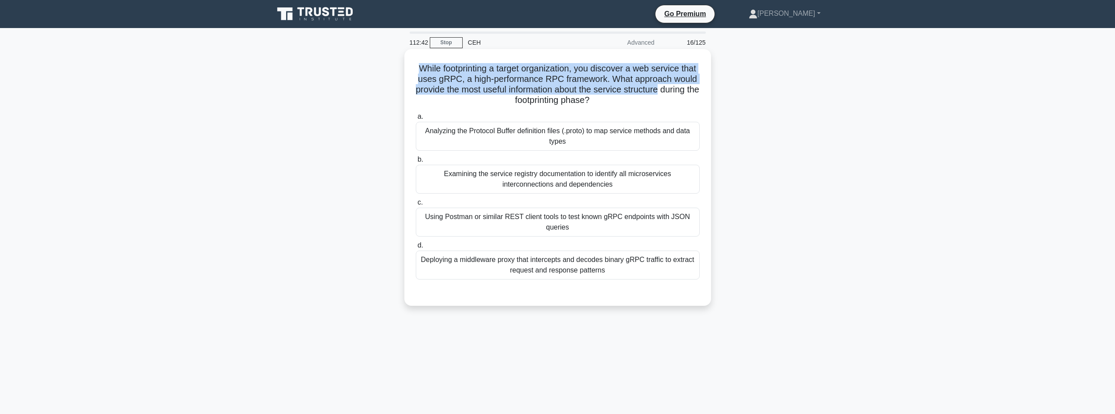
drag, startPoint x: 418, startPoint y: 64, endPoint x: 696, endPoint y: 90, distance: 279.5
click at [699, 89] on h5 "While footprinting a target organization, you discover a web service that uses …" at bounding box center [558, 84] width 286 height 43
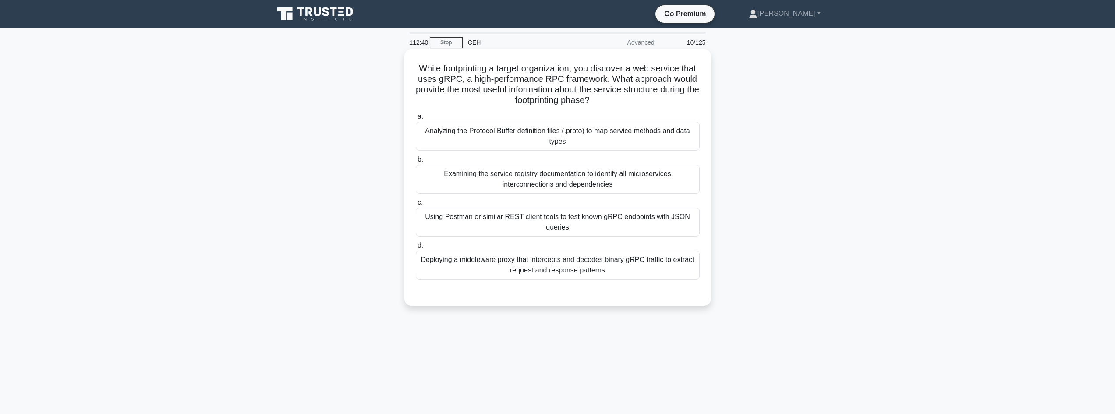
click at [538, 139] on div "Analyzing the Protocol Buffer definition files (.proto) to map service methods …" at bounding box center [558, 136] width 284 height 29
click at [416, 120] on input "a. Analyzing the Protocol Buffer definition files (.proto) to map service metho…" at bounding box center [416, 117] width 0 height 6
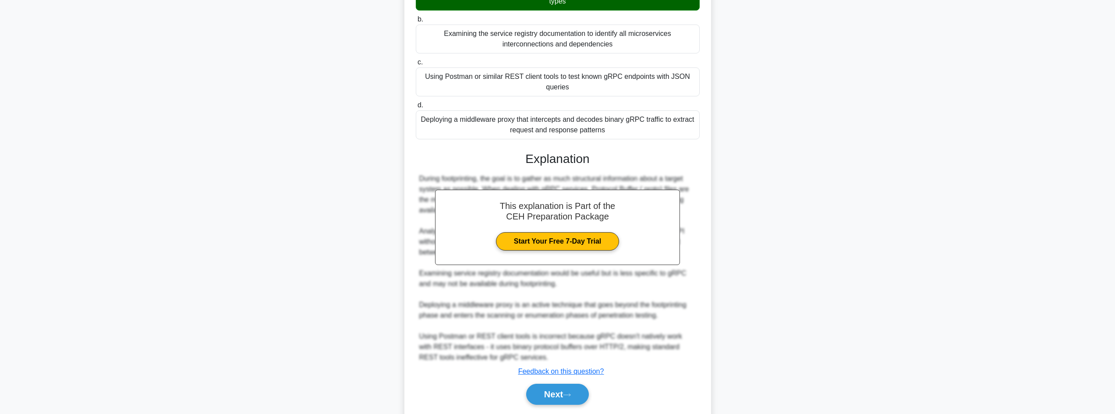
scroll to position [169, 0]
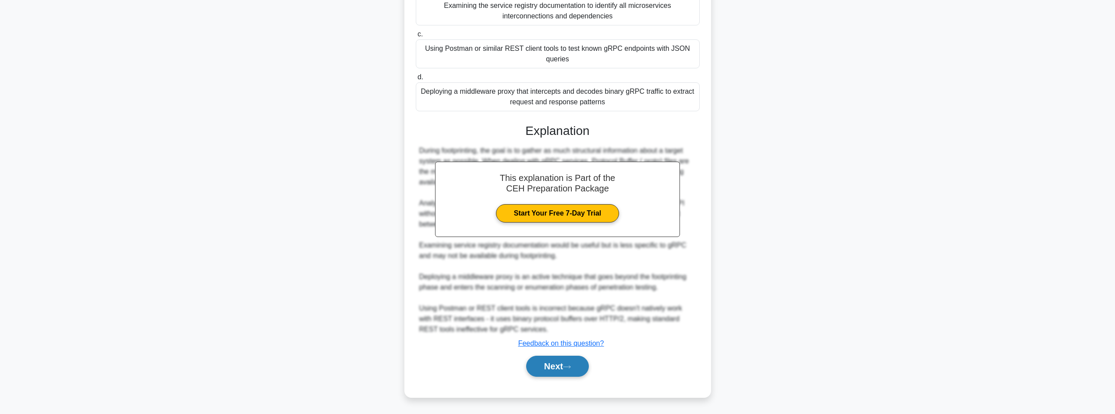
click at [542, 372] on button "Next" at bounding box center [557, 366] width 63 height 21
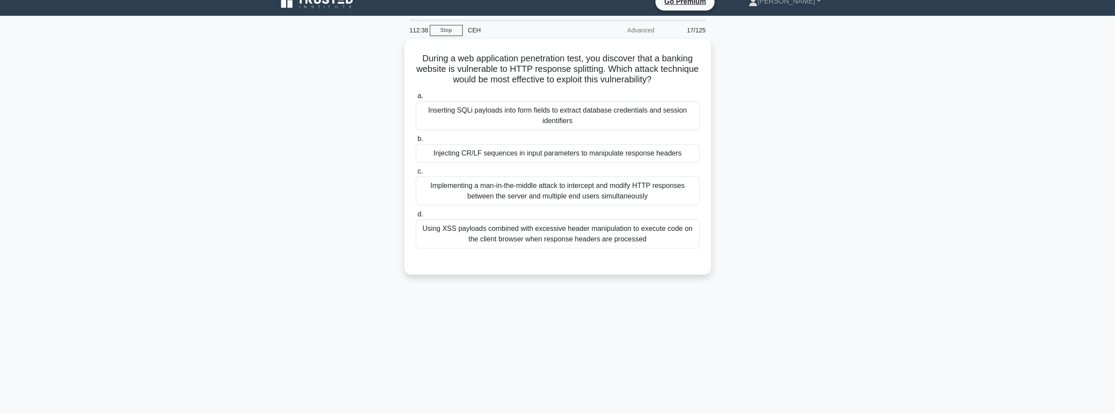
scroll to position [0, 0]
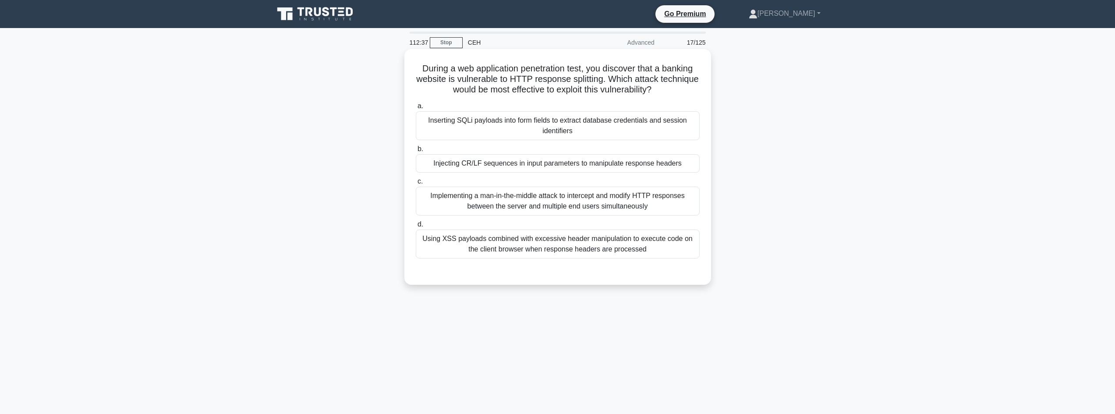
click at [476, 165] on div "Injecting CR/LF sequences in input parameters to manipulate response headers" at bounding box center [558, 163] width 284 height 18
click at [416, 152] on input "b. Injecting CR/LF sequences in input parameters to manipulate response headers" at bounding box center [416, 149] width 0 height 6
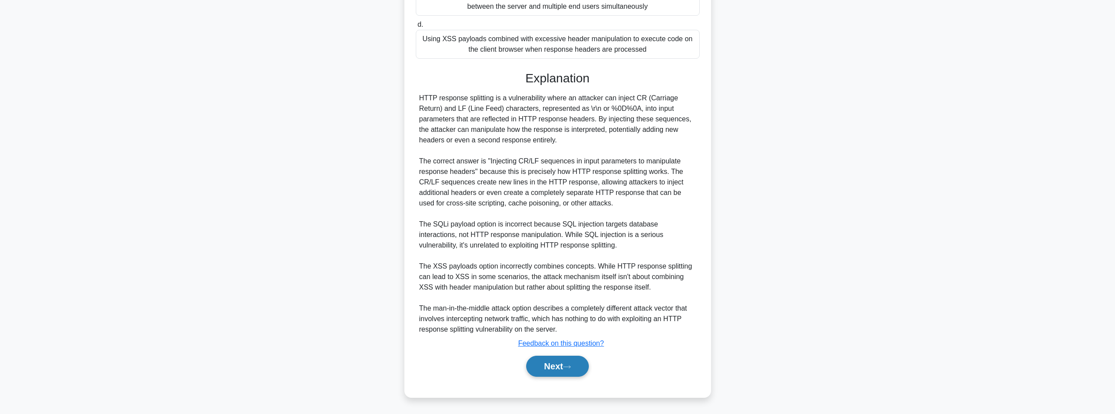
click at [572, 371] on button "Next" at bounding box center [557, 366] width 63 height 21
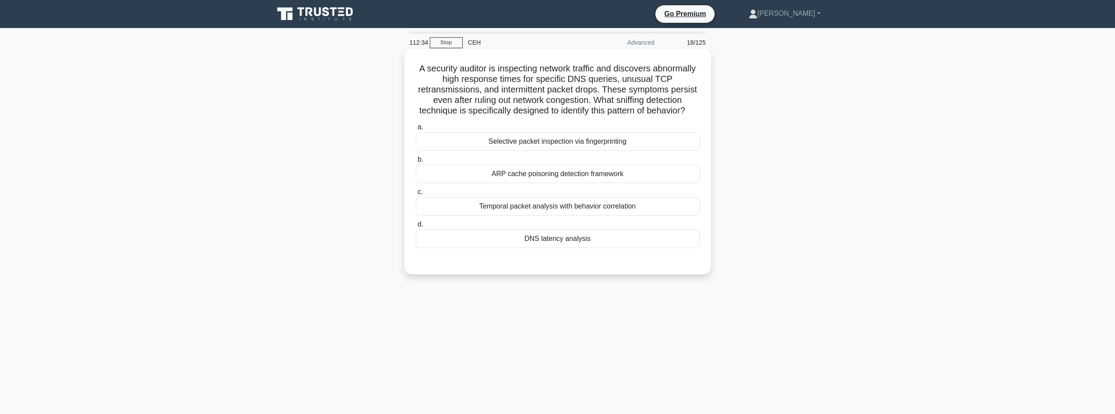
click at [471, 248] on div "DNS latency analysis" at bounding box center [558, 239] width 284 height 18
click at [416, 227] on input "d. DNS latency analysis" at bounding box center [416, 225] width 0 height 6
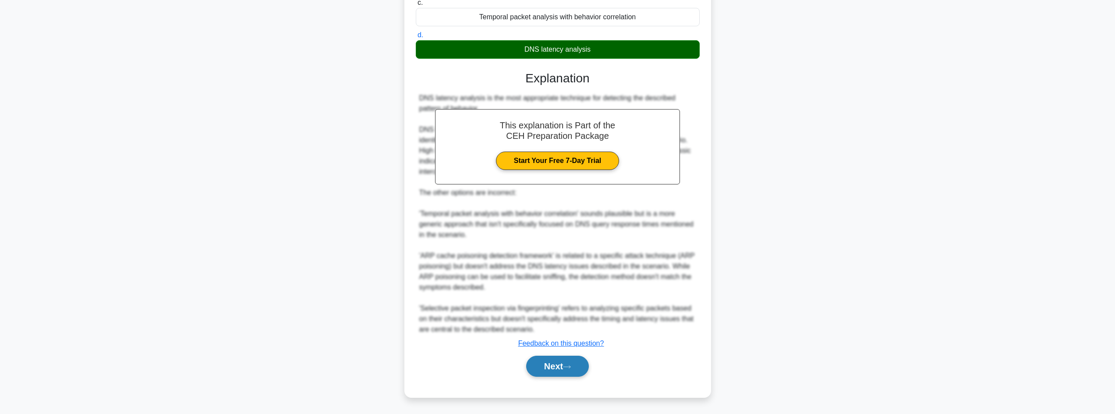
click at [535, 369] on button "Next" at bounding box center [557, 366] width 63 height 21
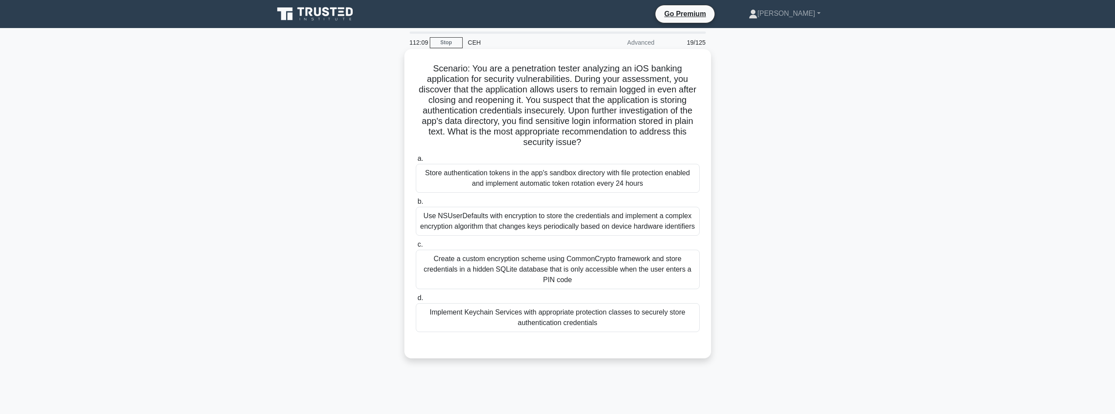
drag, startPoint x: 420, startPoint y: 62, endPoint x: 694, endPoint y: 137, distance: 284.4
click at [698, 138] on div "Scenario: You are a penetration tester analyzing an iOS banking application for…" at bounding box center [558, 204] width 300 height 302
click at [501, 318] on div "Implement Keychain Services with appropriate protection classes to securely sto…" at bounding box center [558, 317] width 284 height 29
click at [416, 301] on input "d. Implement Keychain Services with appropriate protection classes to securely …" at bounding box center [416, 298] width 0 height 6
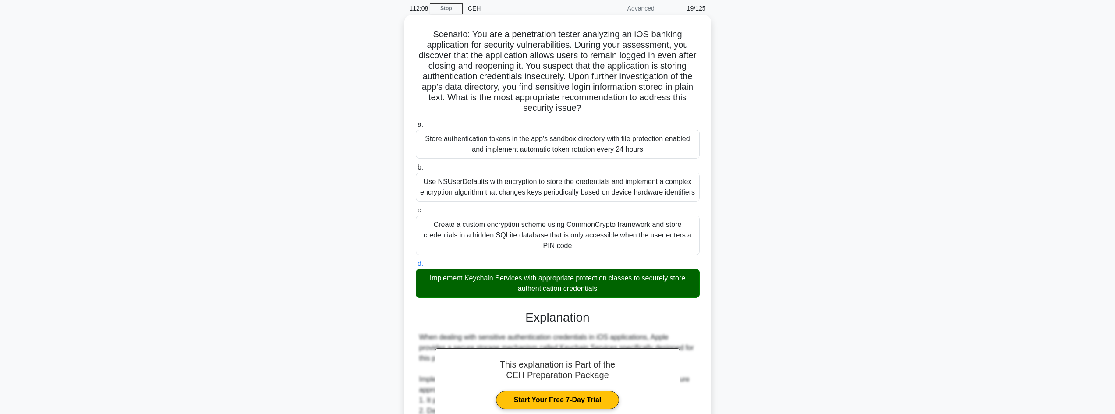
scroll to position [263, 0]
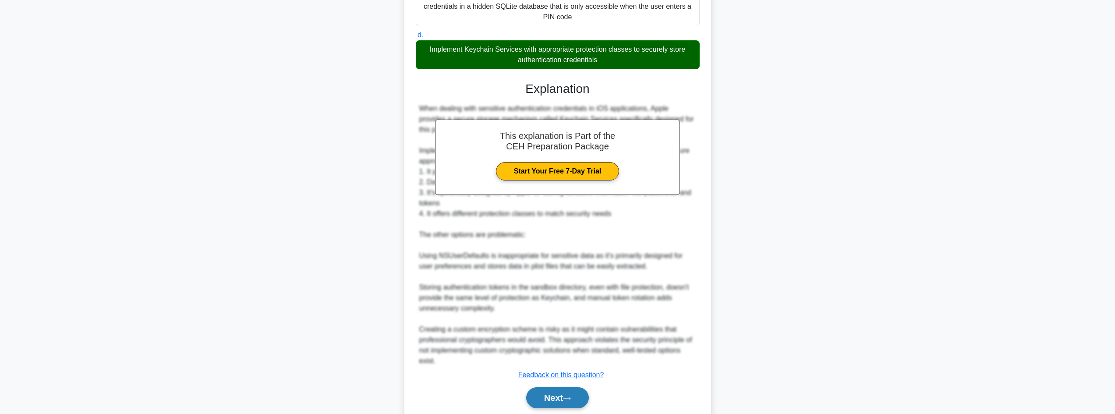
click at [579, 400] on button "Next" at bounding box center [557, 397] width 63 height 21
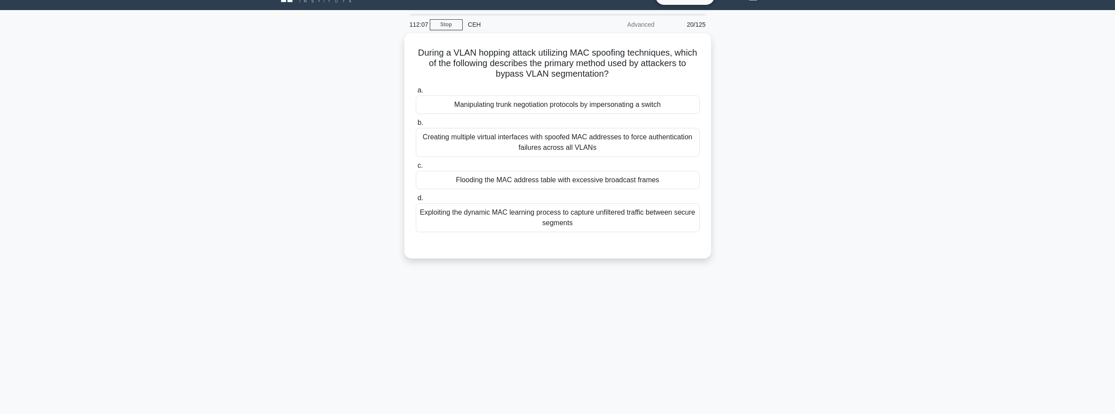
scroll to position [0, 0]
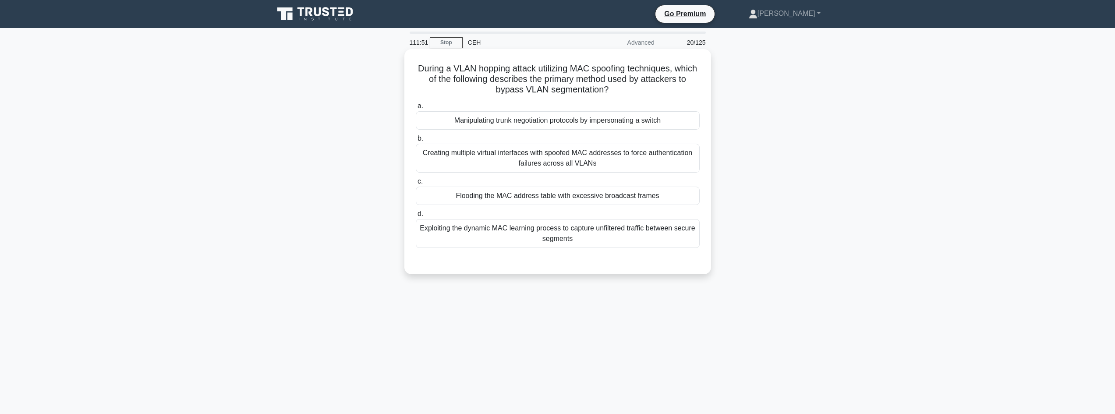
drag, startPoint x: 422, startPoint y: 68, endPoint x: 704, endPoint y: 88, distance: 283.3
click at [705, 88] on div "During a VLAN hopping attack utilizing MAC spoofing techniques, which of the fo…" at bounding box center [558, 162] width 300 height 218
click at [676, 119] on div "Manipulating trunk negotiation protocols by impersonating a switch" at bounding box center [558, 120] width 284 height 18
click at [416, 109] on input "a. Manipulating trunk negotiation protocols by impersonating a switch" at bounding box center [416, 106] width 0 height 6
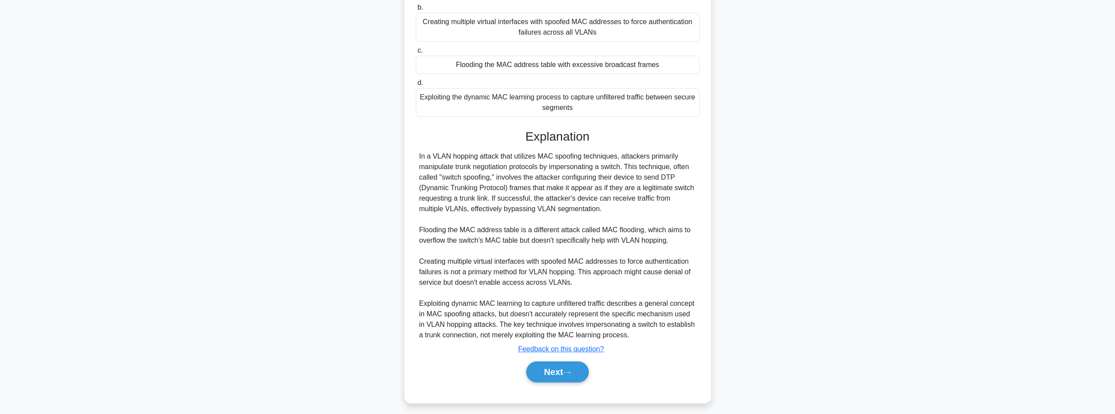
scroll to position [137, 0]
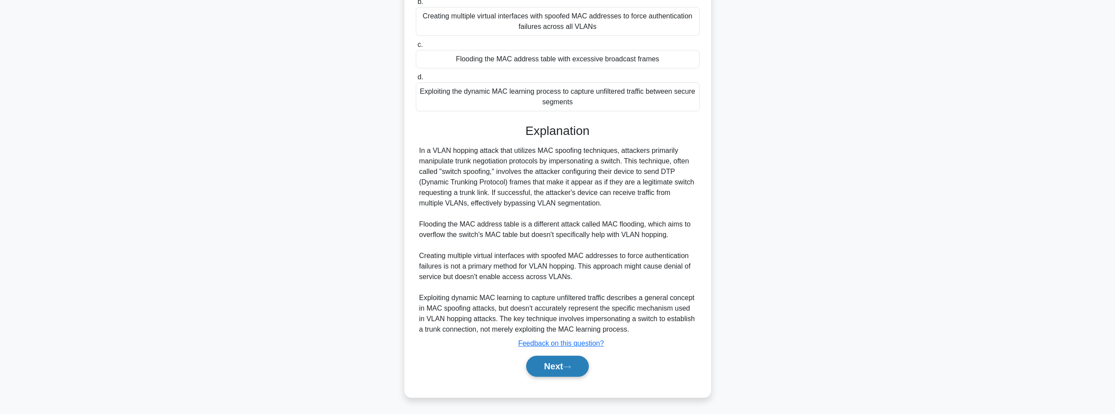
click at [580, 370] on button "Next" at bounding box center [557, 366] width 63 height 21
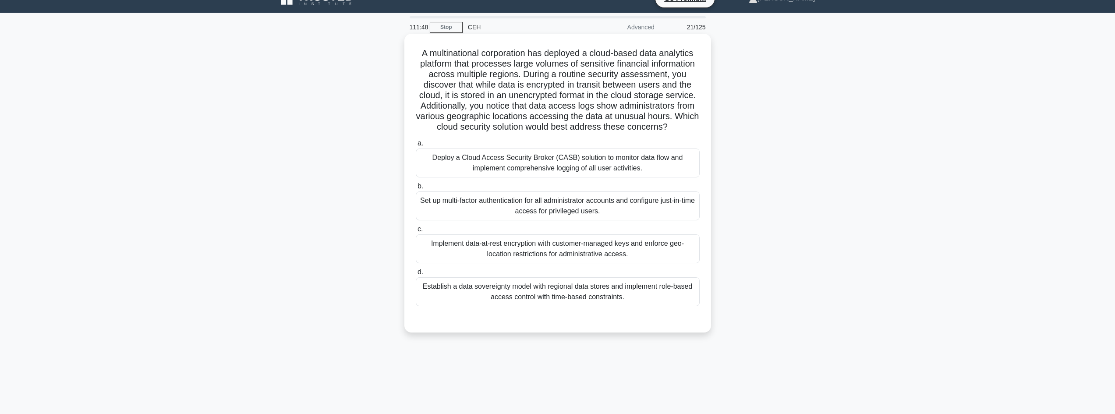
scroll to position [1, 0]
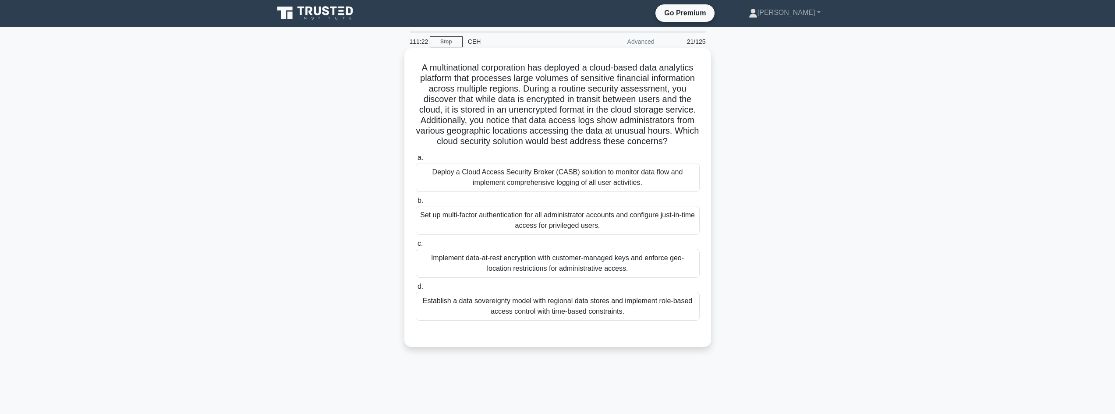
drag, startPoint x: 415, startPoint y: 68, endPoint x: 706, endPoint y: 156, distance: 304.4
click at [706, 156] on div "A multinational corporation has deployed a cloud-based data analytics platform …" at bounding box center [558, 198] width 300 height 292
click at [543, 228] on div "Set up multi-factor authentication for all administrator accounts and configure…" at bounding box center [558, 220] width 284 height 29
click at [416, 204] on input "b. Set up multi-factor authentication for all administrator accounts and config…" at bounding box center [416, 201] width 0 height 6
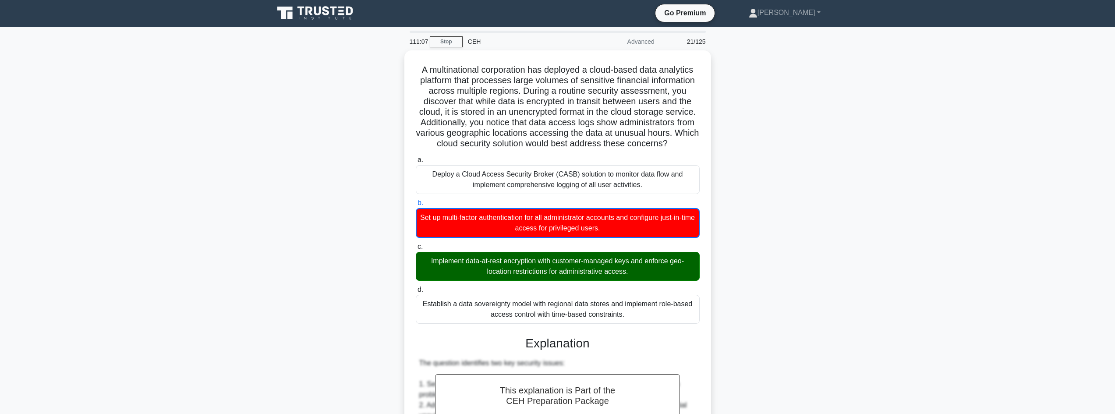
drag, startPoint x: 422, startPoint y: 271, endPoint x: 747, endPoint y: 263, distance: 324.4
click at [748, 261] on div "A multinational corporation has deployed a cloud-based data analytics platform …" at bounding box center [558, 382] width 578 height 665
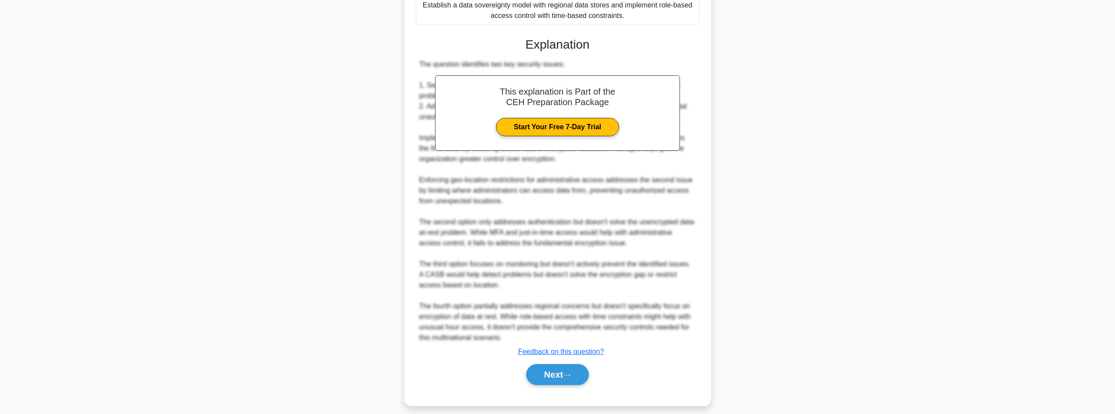
scroll to position [317, 0]
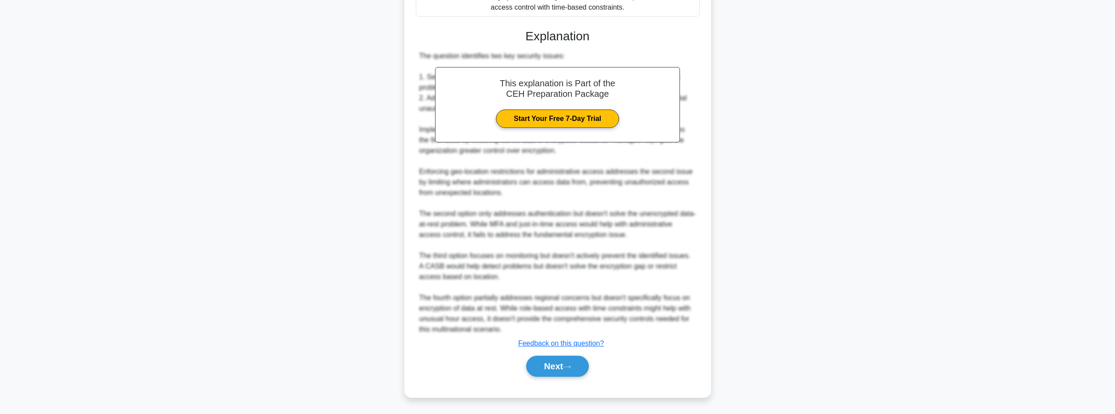
click at [561, 353] on div "Next" at bounding box center [558, 366] width 284 height 28
click at [564, 360] on button "Next" at bounding box center [557, 366] width 63 height 21
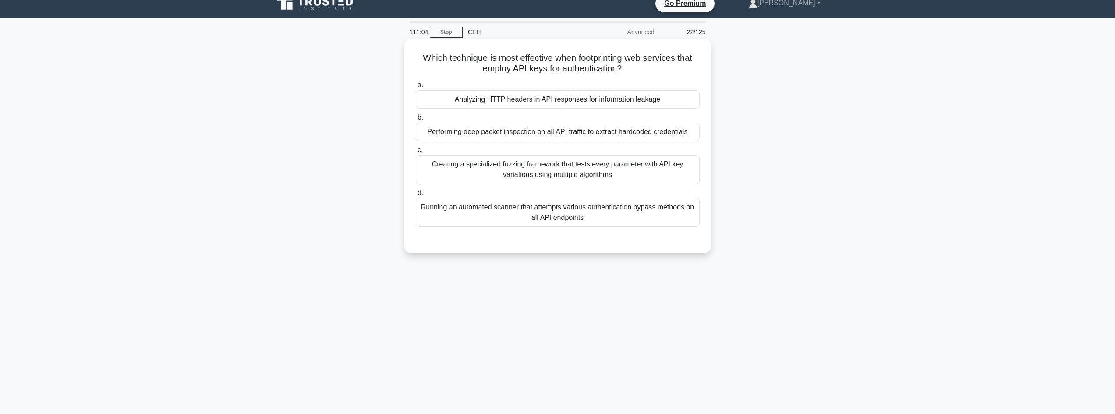
scroll to position [0, 0]
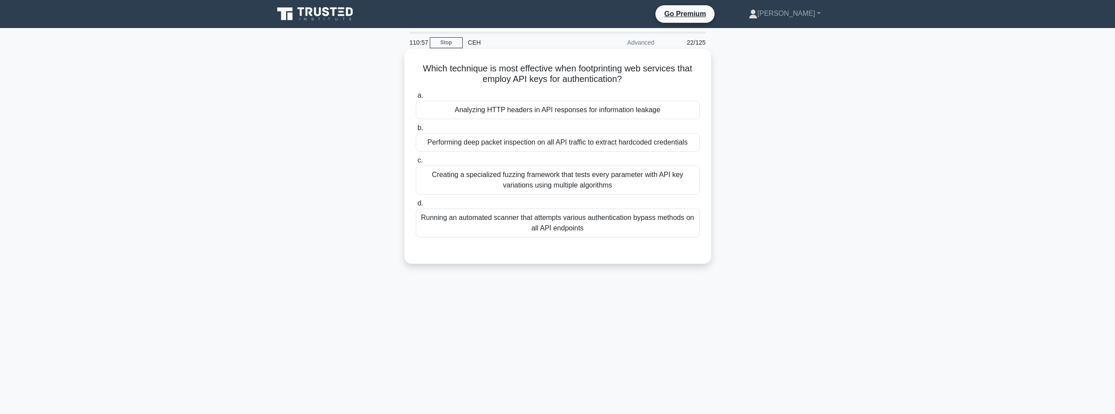
drag, startPoint x: 419, startPoint y: 66, endPoint x: 709, endPoint y: 74, distance: 290.2
click at [709, 74] on div "Which technique is most effective when footprinting web services that employ AP…" at bounding box center [557, 156] width 307 height 215
click at [593, 108] on div "Analyzing HTTP headers in API responses for information leakage" at bounding box center [558, 110] width 284 height 18
click at [416, 99] on input "a. Analyzing HTTP headers in API responses for information leakage" at bounding box center [416, 96] width 0 height 6
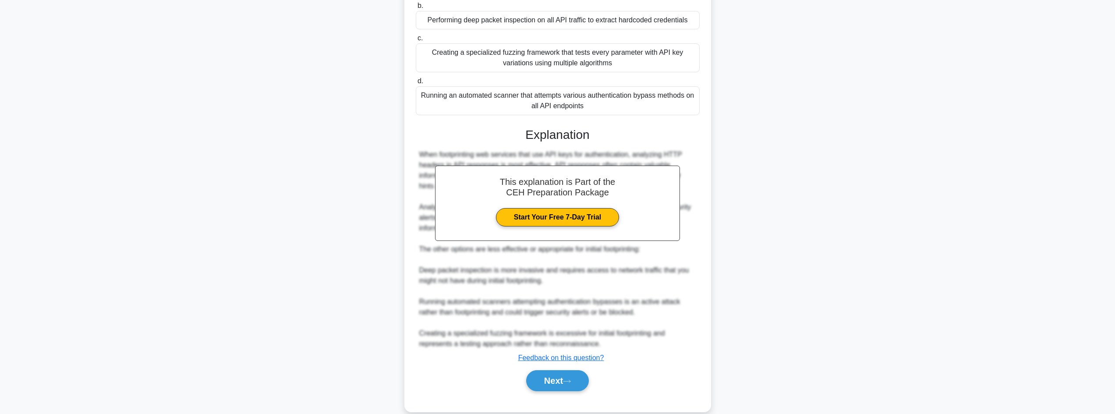
scroll to position [137, 0]
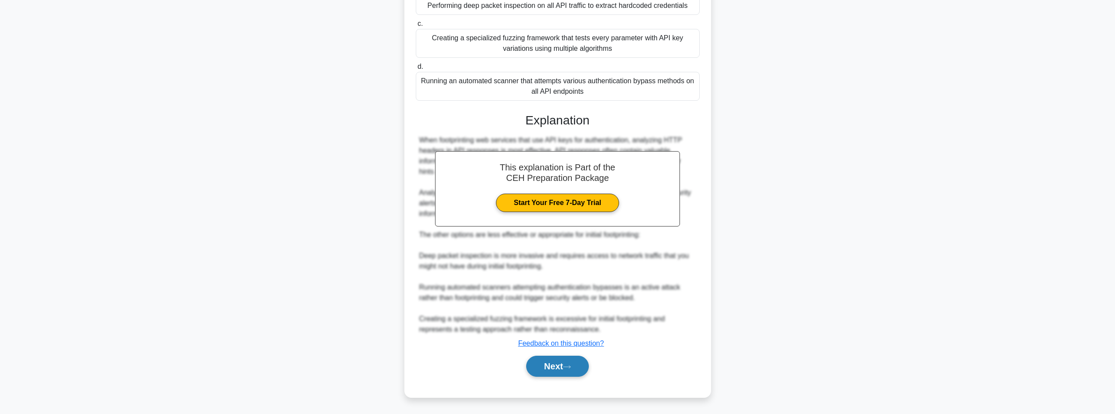
click at [546, 369] on button "Next" at bounding box center [557, 366] width 63 height 21
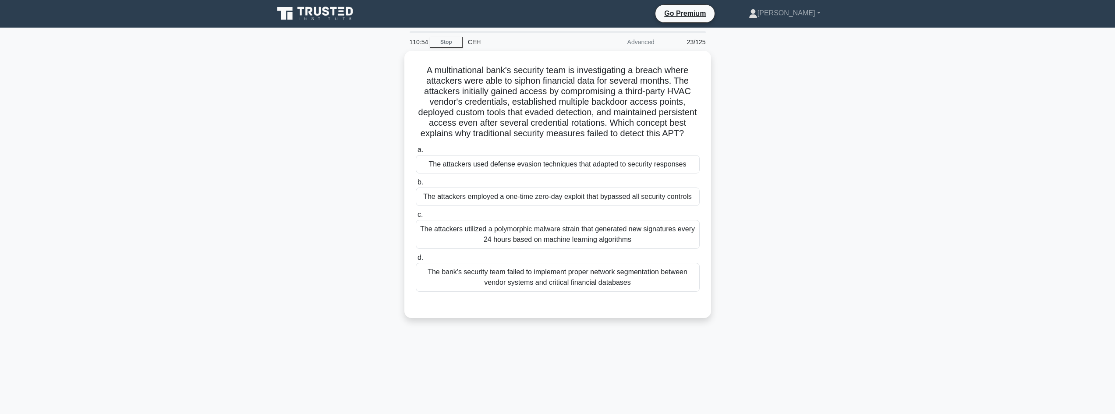
scroll to position [0, 0]
drag, startPoint x: 415, startPoint y: 70, endPoint x: 722, endPoint y: 145, distance: 316.3
click at [724, 147] on div "A multinational bank's security team is investigating a breach where attackers …" at bounding box center [558, 190] width 578 height 278
click at [688, 172] on div "The attackers used defense evasion techniques that adapted to security responses" at bounding box center [558, 162] width 284 height 18
click at [416, 151] on input "a. The attackers used defense evasion techniques that adapted to security respo…" at bounding box center [416, 148] width 0 height 6
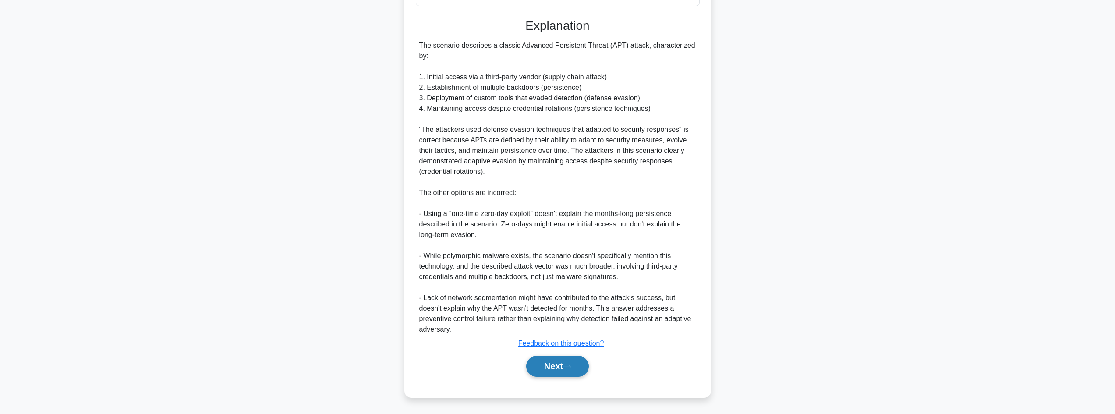
click at [560, 366] on button "Next" at bounding box center [557, 366] width 63 height 21
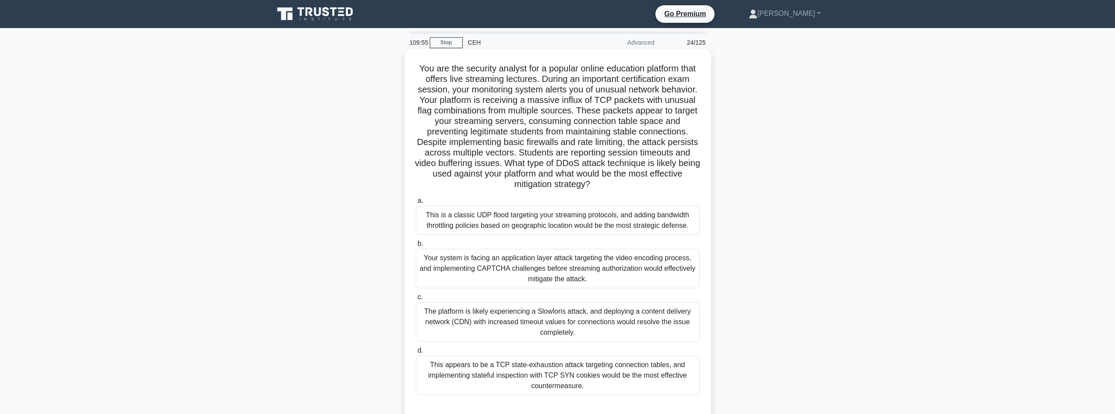
drag, startPoint x: 418, startPoint y: 62, endPoint x: 709, endPoint y: 181, distance: 314.0
click at [710, 182] on div "You are the security analyst for a popular online education platform that offer…" at bounding box center [557, 235] width 307 height 372
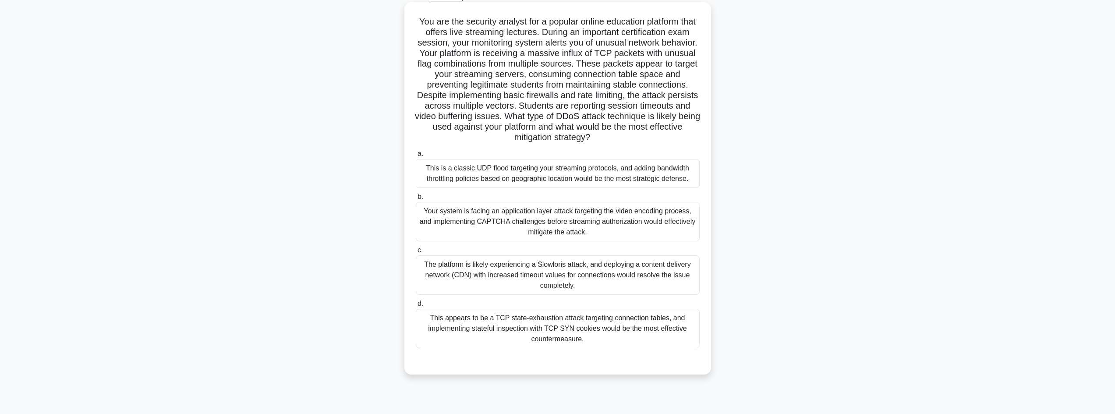
scroll to position [58, 0]
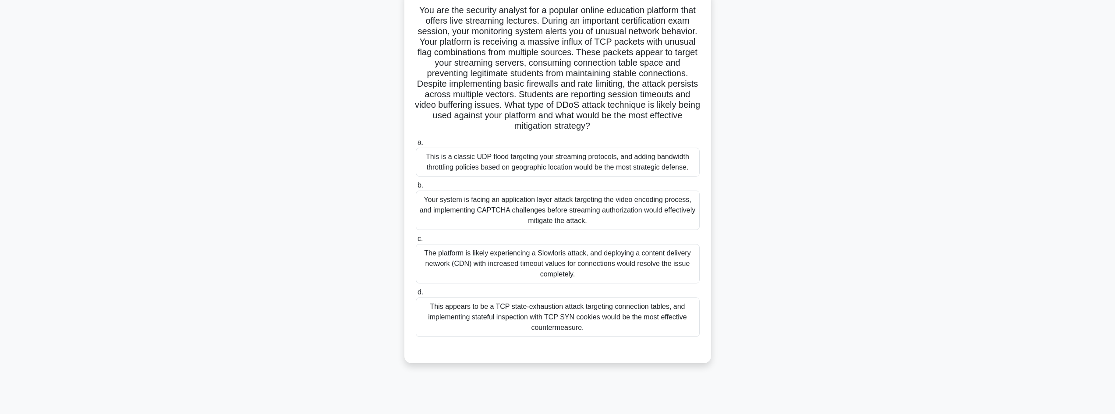
click at [666, 167] on div "This is a classic UDP flood targeting your streaming protocols, and adding band…" at bounding box center [558, 162] width 284 height 29
click at [416, 145] on input "a. This is a classic UDP flood targeting your streaming protocols, and adding b…" at bounding box center [416, 143] width 0 height 6
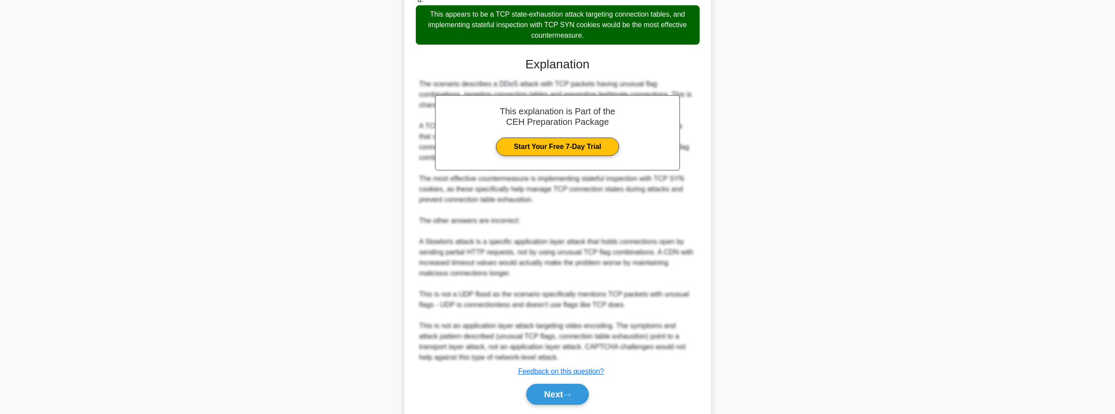
scroll to position [380, 0]
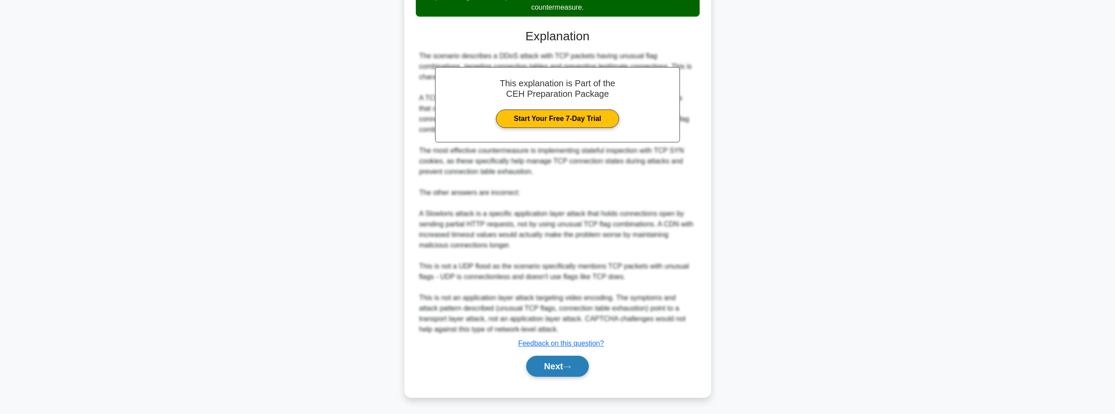
click at [576, 359] on button "Next" at bounding box center [557, 366] width 63 height 21
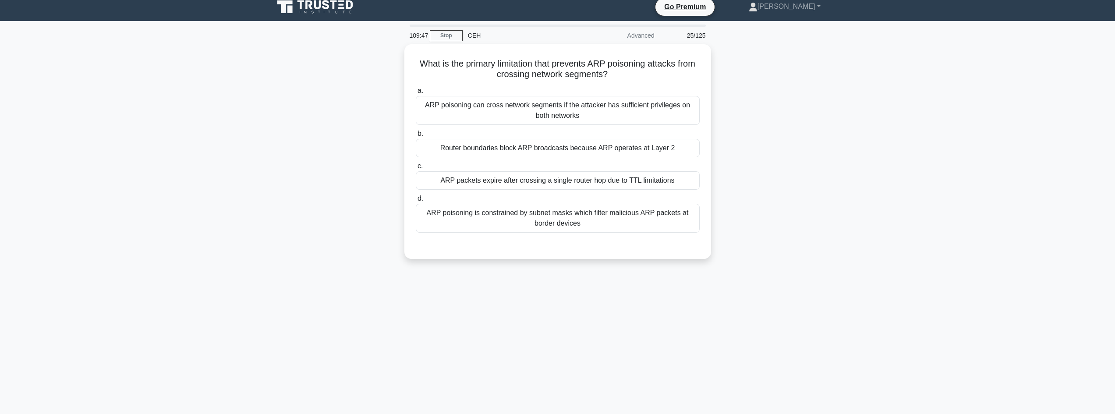
scroll to position [0, 0]
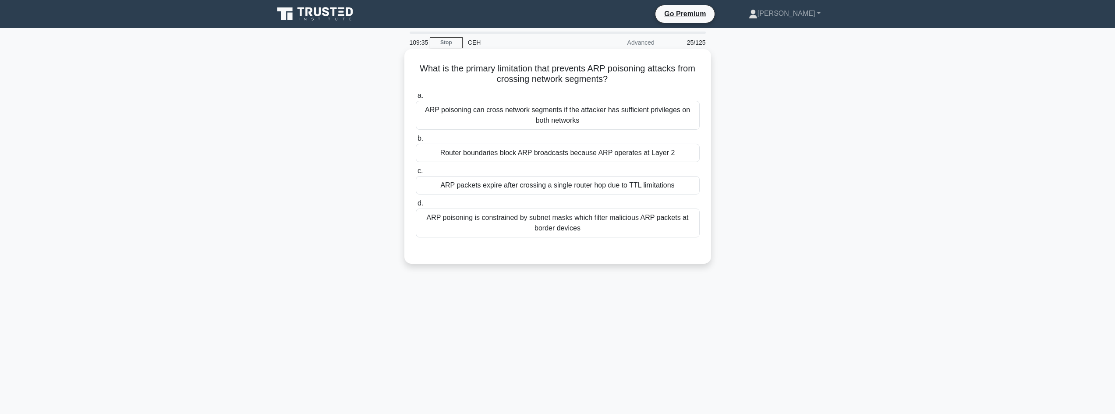
drag, startPoint x: 420, startPoint y: 71, endPoint x: 655, endPoint y: 79, distance: 235.0
click at [655, 79] on h5 "What is the primary limitation that prevents ARP poisoning attacks from crossin…" at bounding box center [558, 74] width 286 height 22
click at [648, 187] on div "ARP packets expire after crossing a single router hop due to TTL limitations" at bounding box center [558, 185] width 284 height 18
click at [416, 174] on input "c. ARP packets expire after crossing a single router hop due to TTL limitations" at bounding box center [416, 171] width 0 height 6
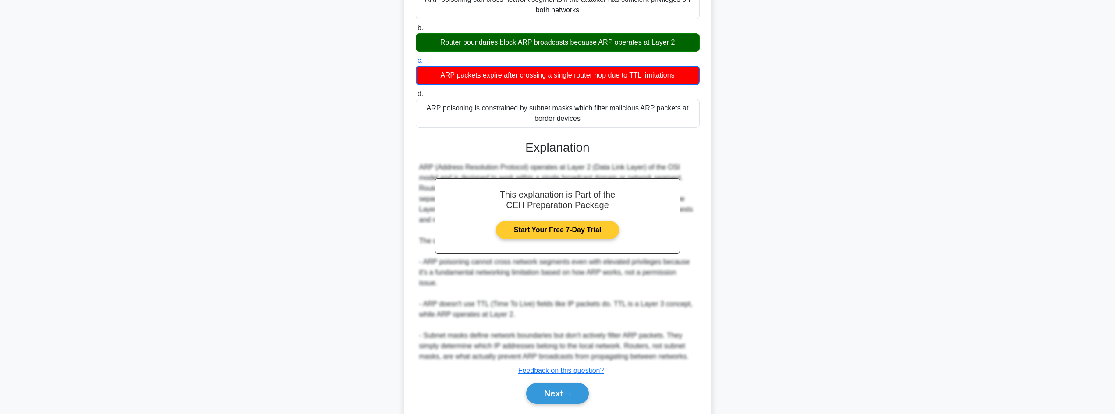
scroll to position [128, 0]
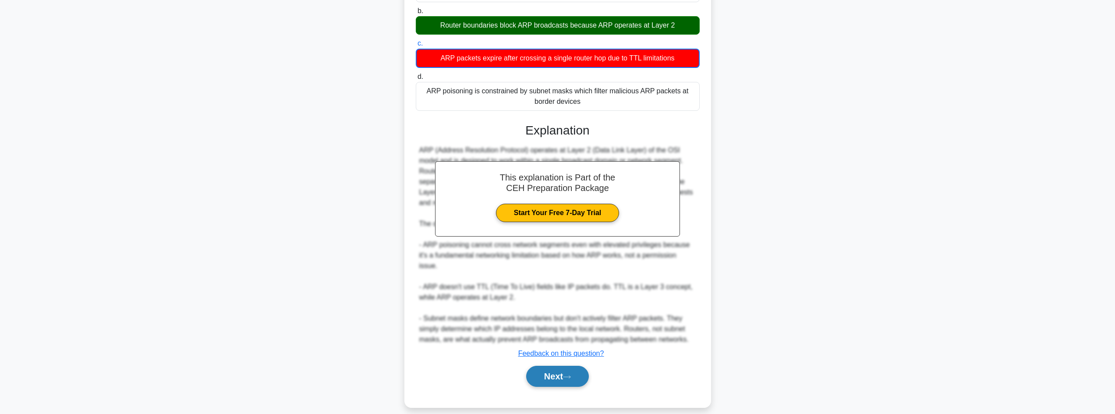
click at [579, 372] on button "Next" at bounding box center [557, 376] width 63 height 21
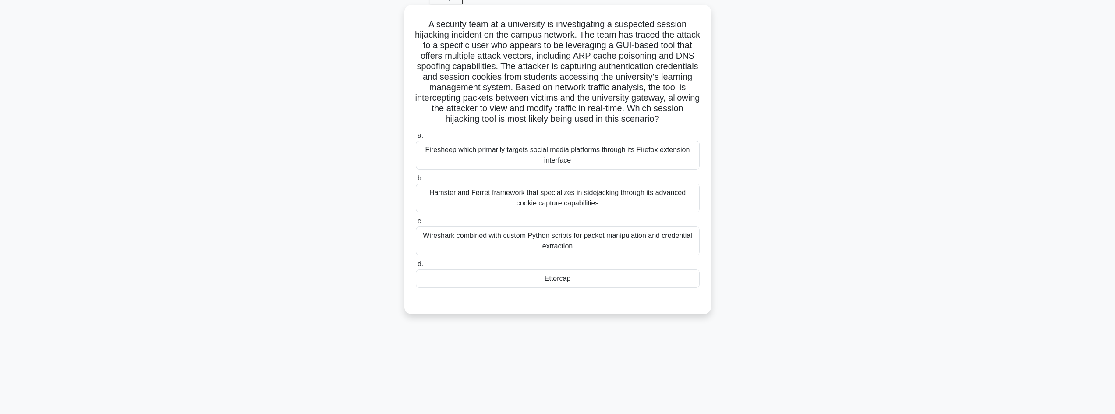
scroll to position [1, 0]
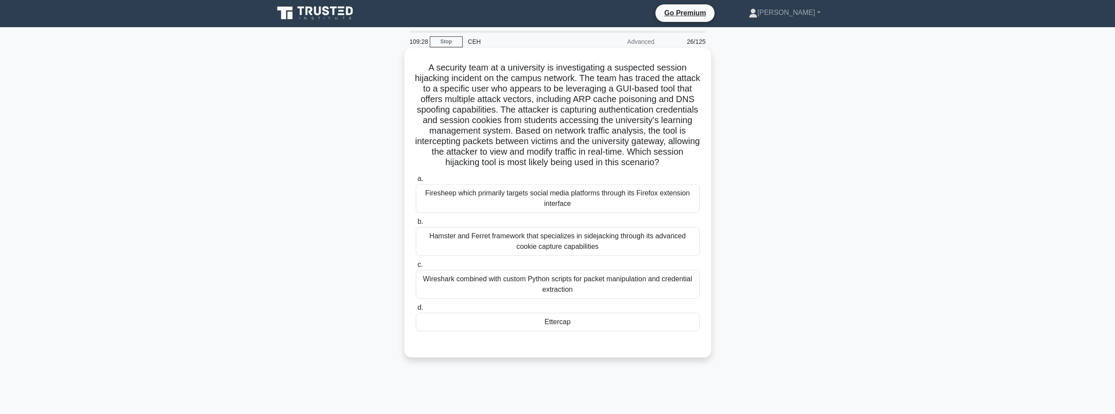
click at [572, 335] on div "a. Firesheep which primarily targets social media platforms through its Firefox…" at bounding box center [558, 259] width 286 height 175
click at [571, 330] on div "Ettercap" at bounding box center [558, 322] width 284 height 18
click at [416, 311] on input "d. Ettercap" at bounding box center [416, 308] width 0 height 6
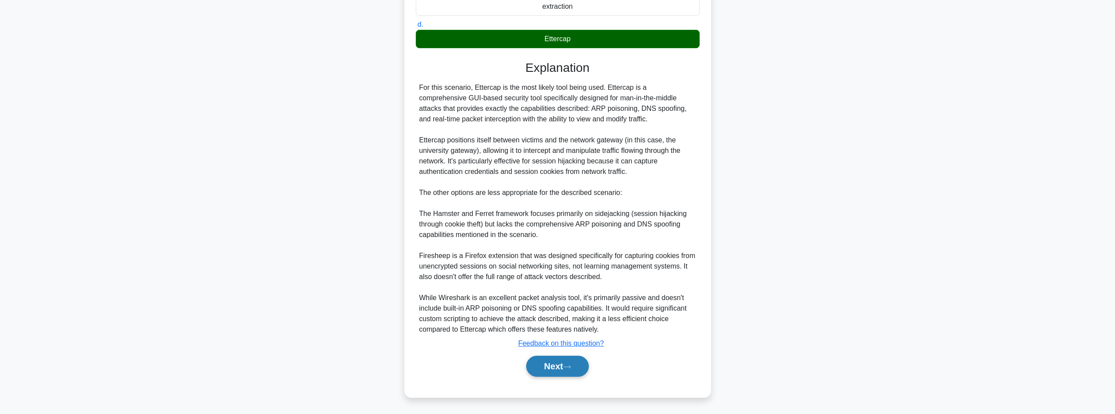
click at [567, 365] on icon at bounding box center [567, 367] width 8 height 5
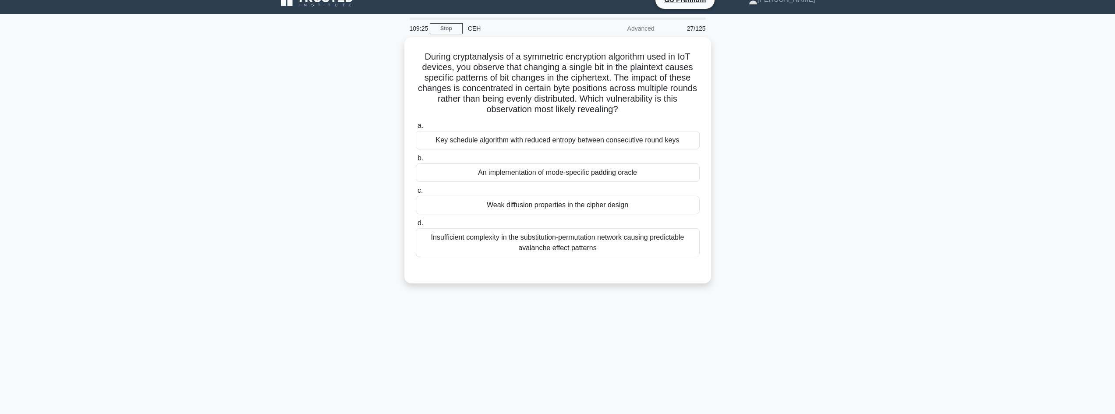
scroll to position [0, 0]
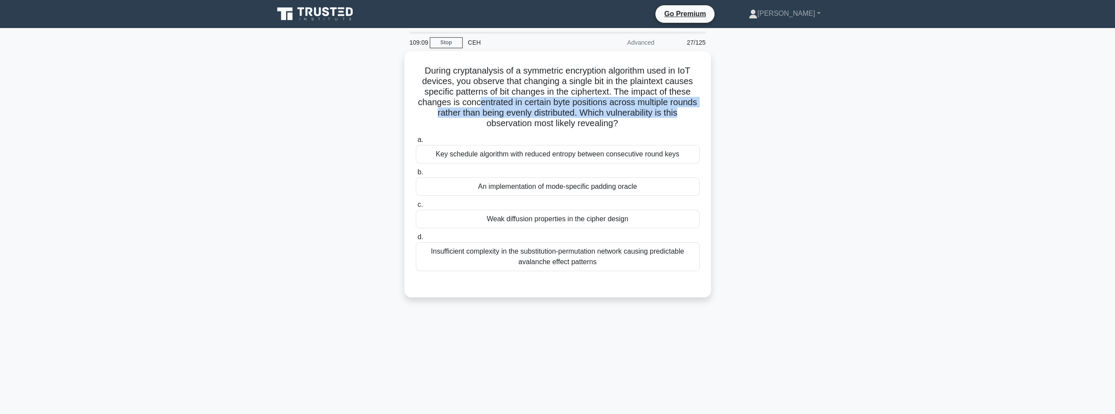
drag, startPoint x: 502, startPoint y: 101, endPoint x: 718, endPoint y: 109, distance: 216.6
click at [718, 109] on div "During cryptanalysis of a symmetric encryption algorithm used in IoT devices, y…" at bounding box center [558, 179] width 578 height 257
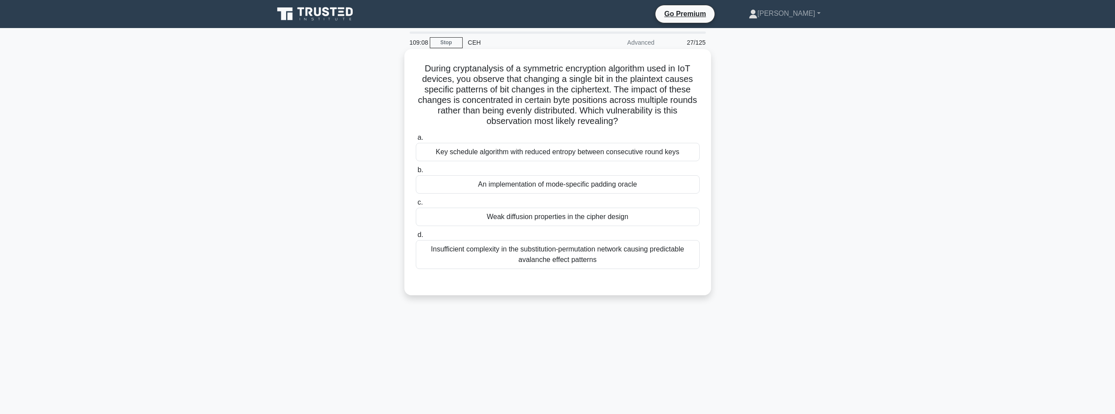
click at [651, 222] on div "Weak diffusion properties in the cipher design" at bounding box center [558, 217] width 284 height 18
click at [416, 206] on input "c. Weak diffusion properties in the cipher design" at bounding box center [416, 203] width 0 height 6
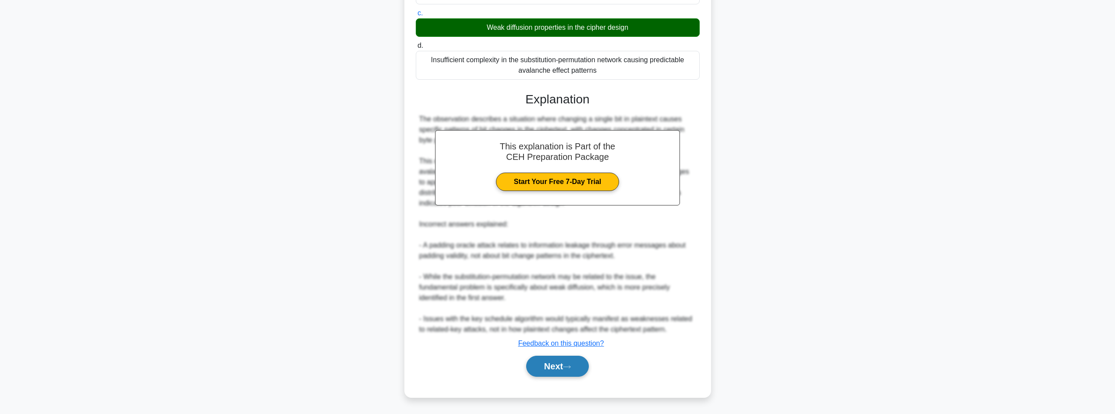
click at [572, 362] on button "Next" at bounding box center [557, 366] width 63 height 21
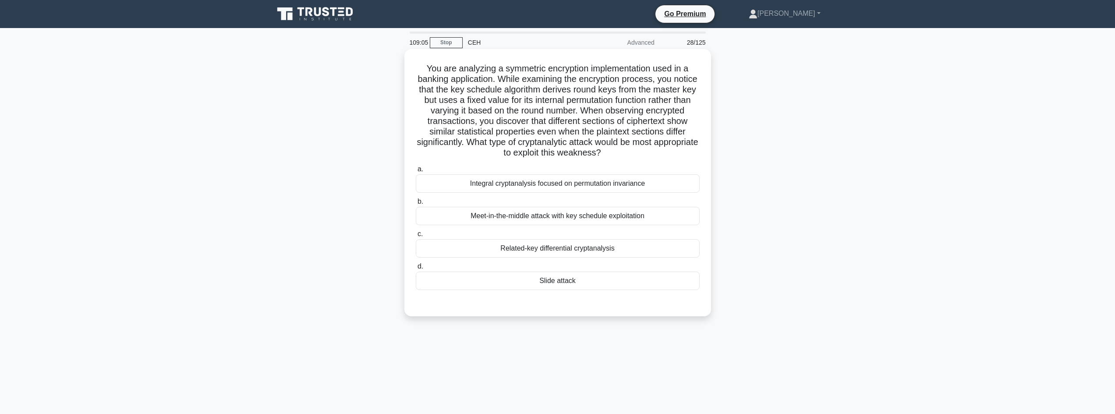
click at [544, 288] on div "Slide attack" at bounding box center [558, 281] width 284 height 18
click at [416, 269] on input "d. Slide attack" at bounding box center [416, 267] width 0 height 6
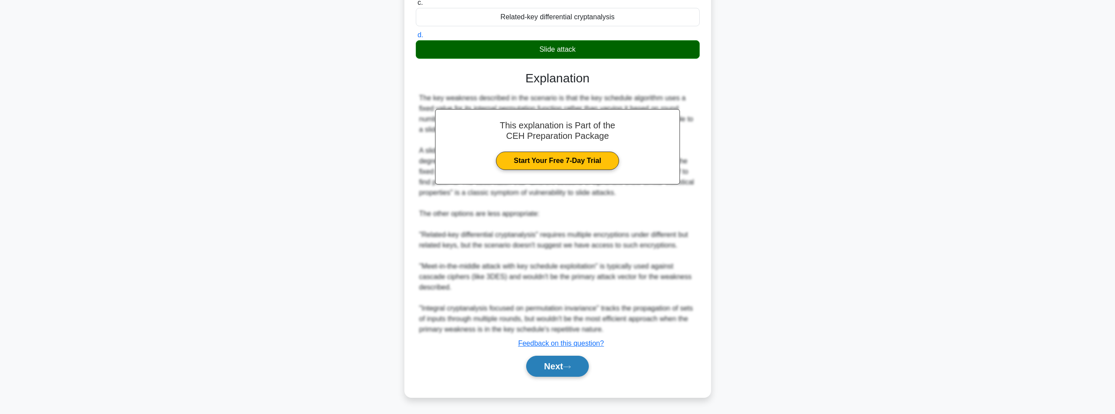
click at [563, 366] on button "Next" at bounding box center [557, 366] width 63 height 21
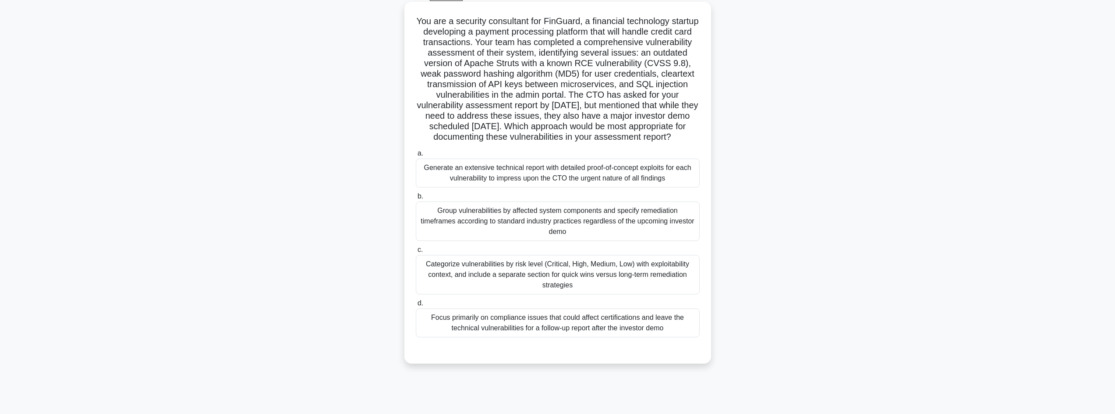
scroll to position [1, 0]
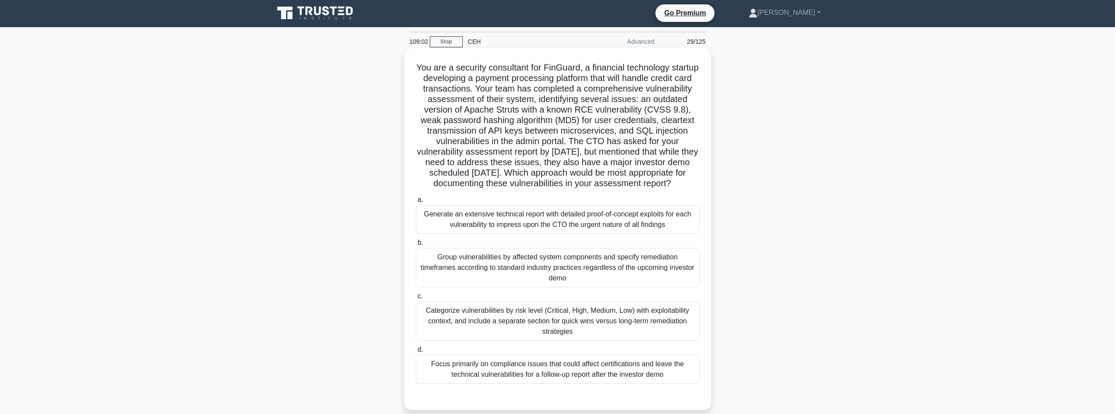
click at [550, 379] on div "Focus primarily on compliance issues that could affect certifications and leave…" at bounding box center [558, 369] width 284 height 29
click at [416, 353] on input "d. Focus primarily on compliance issues that could affect certifications and le…" at bounding box center [416, 350] width 0 height 6
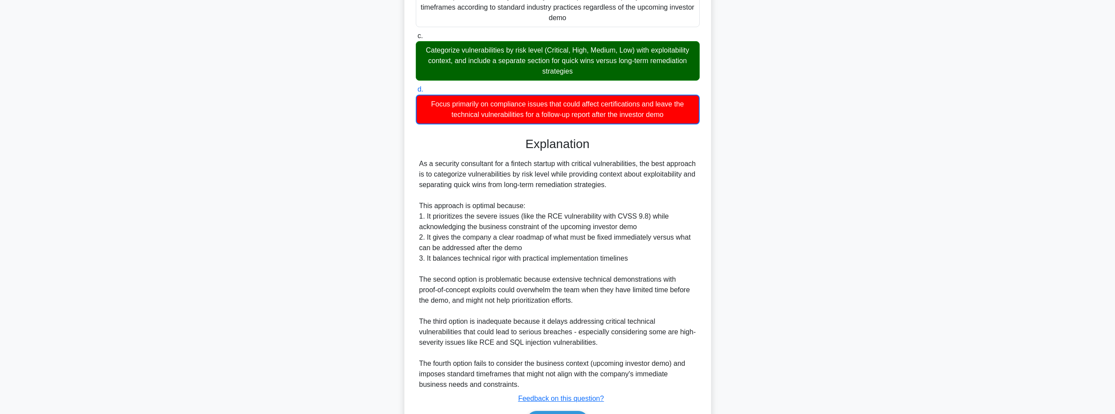
scroll to position [322, 0]
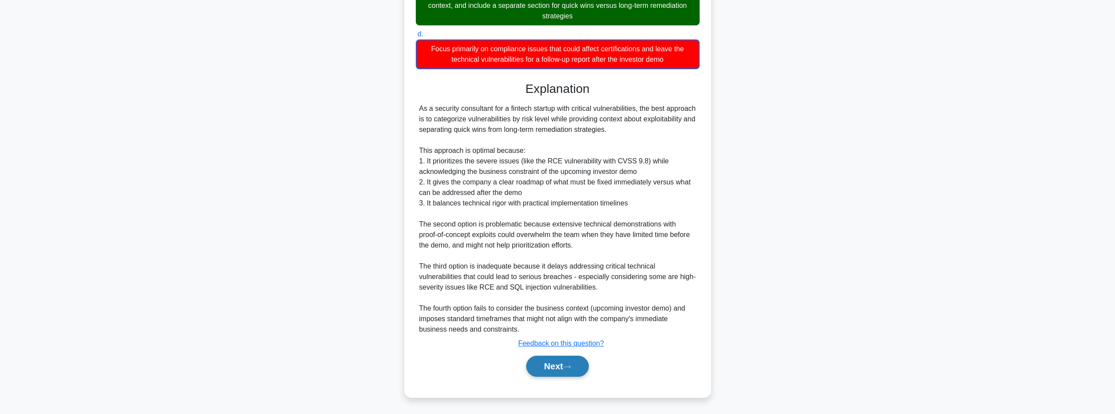
click at [547, 370] on button "Next" at bounding box center [557, 366] width 63 height 21
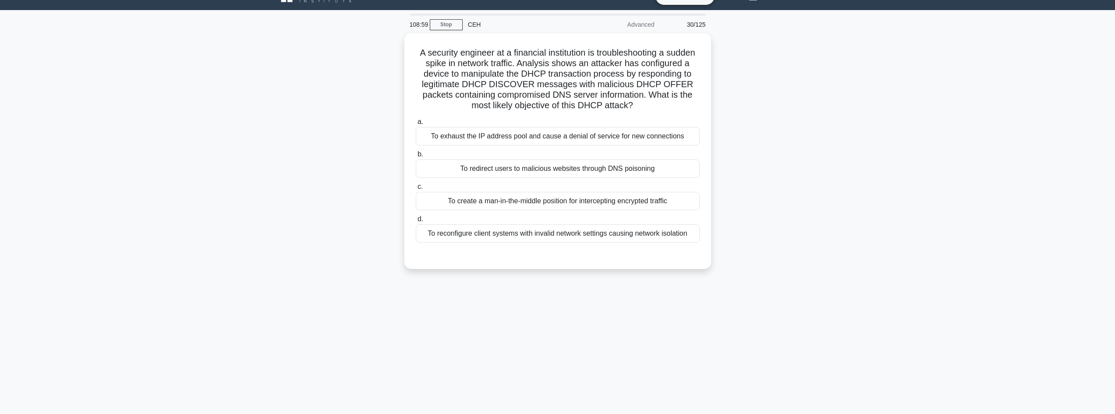
scroll to position [1, 0]
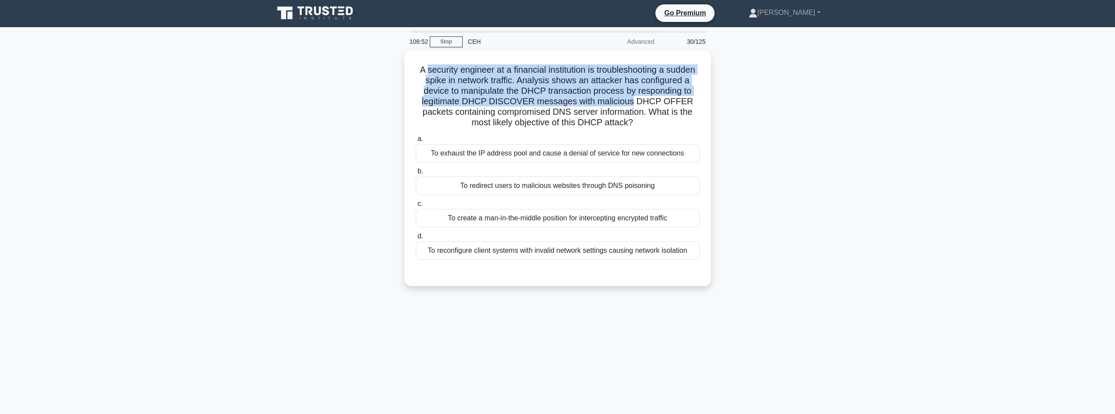
drag, startPoint x: 438, startPoint y: 57, endPoint x: 716, endPoint y: 106, distance: 282.4
click at [720, 103] on div "A security engineer at a financial institution is troubleshooting a sudden spik…" at bounding box center [558, 173] width 578 height 246
click at [565, 89] on h5 "A security engineer at a financial institution is troubleshooting a sudden spik…" at bounding box center [558, 94] width 286 height 64
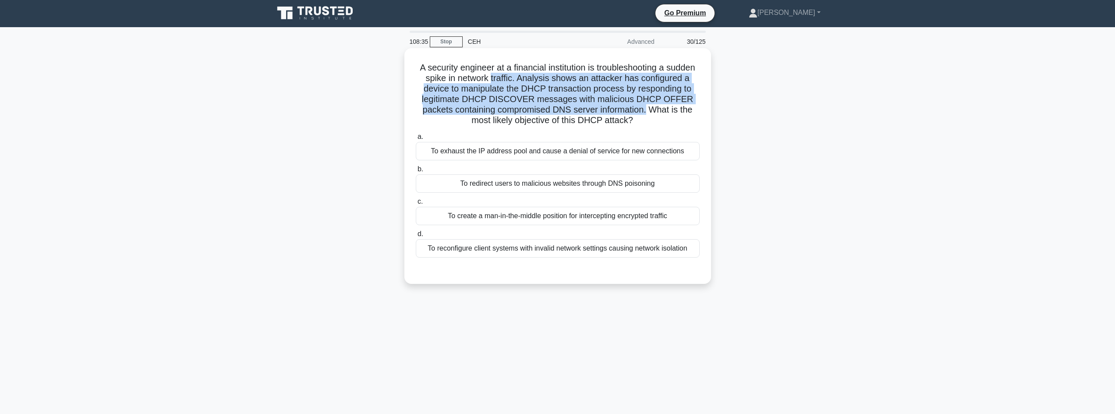
drag, startPoint x: 547, startPoint y: 75, endPoint x: 708, endPoint y: 113, distance: 165.3
click at [721, 110] on div "A security engineer at a financial institution is troubleshooting a sudden spik…" at bounding box center [558, 173] width 578 height 246
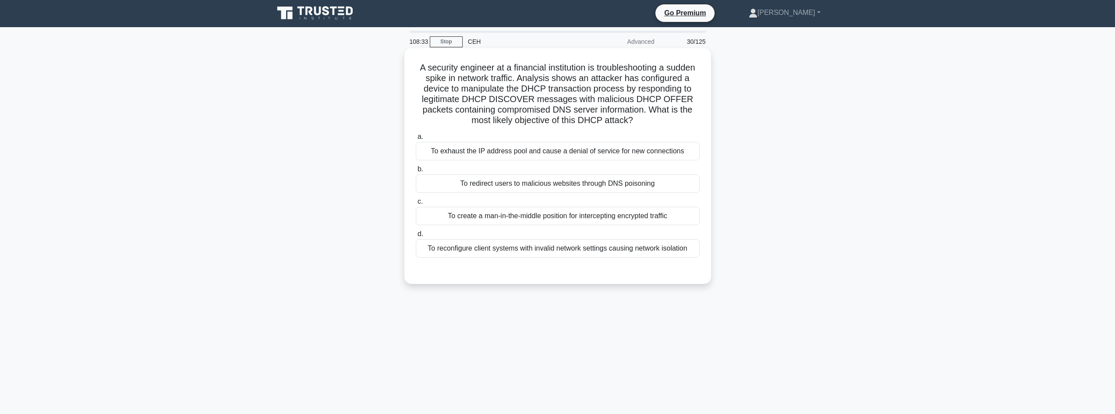
click at [512, 188] on div "To redirect users to malicious websites through DNS poisoning" at bounding box center [558, 183] width 284 height 18
click at [416, 172] on input "b. To redirect users to malicious websites through DNS poisoning" at bounding box center [416, 170] width 0 height 6
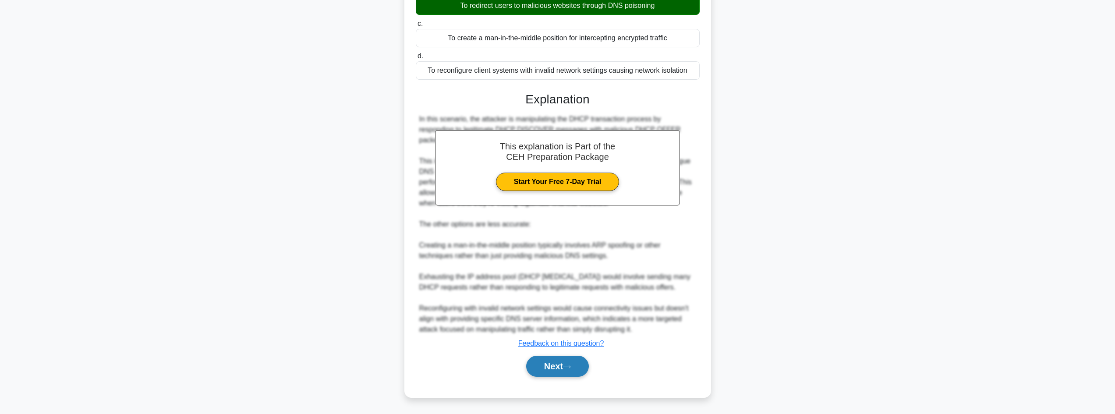
click at [527, 358] on button "Next" at bounding box center [557, 366] width 63 height 21
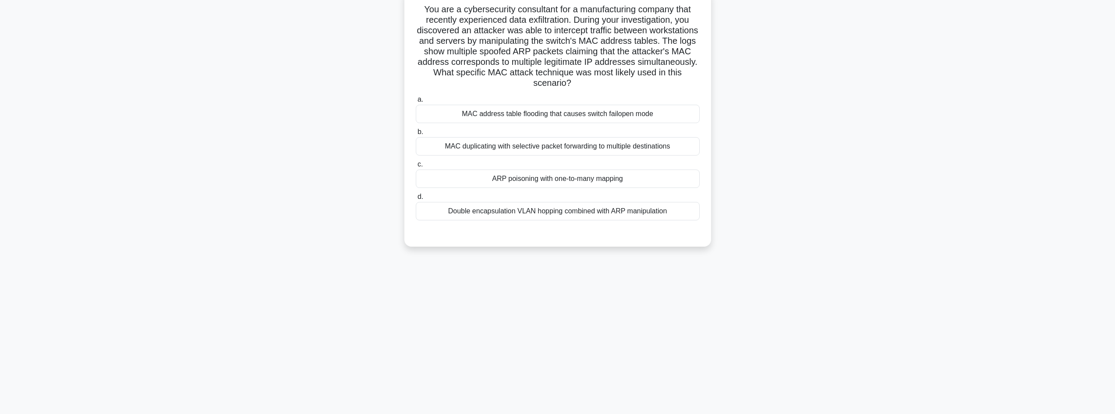
click at [480, 175] on div "ARP poisoning with one-to-many mapping" at bounding box center [558, 179] width 284 height 18
click at [416, 167] on input "c. ARP poisoning with one-to-many mapping" at bounding box center [416, 165] width 0 height 6
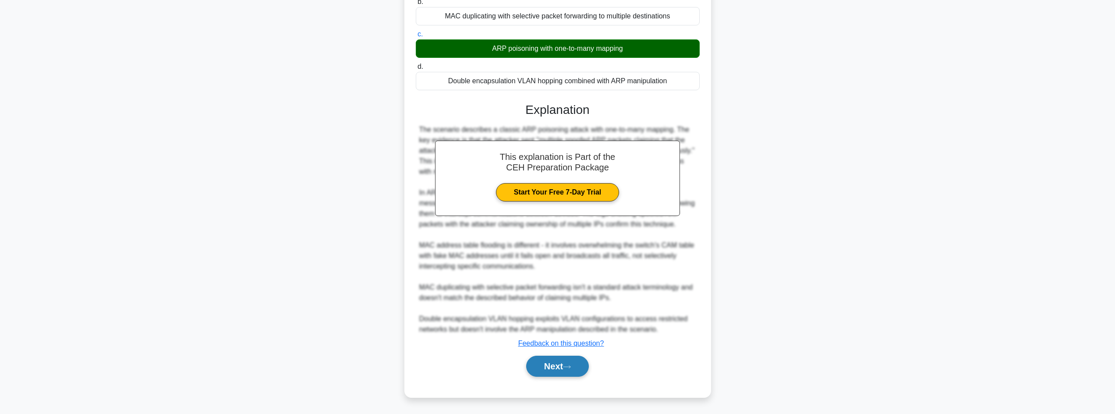
click at [549, 359] on button "Next" at bounding box center [557, 366] width 63 height 21
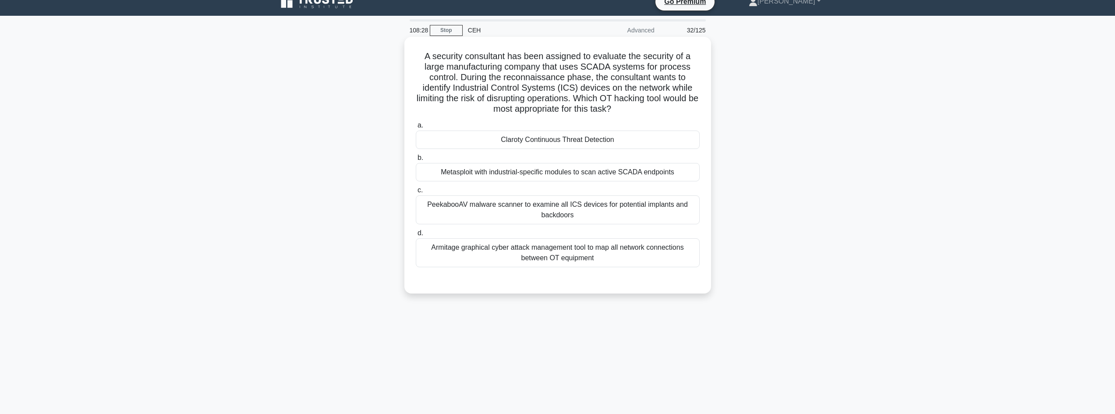
scroll to position [0, 0]
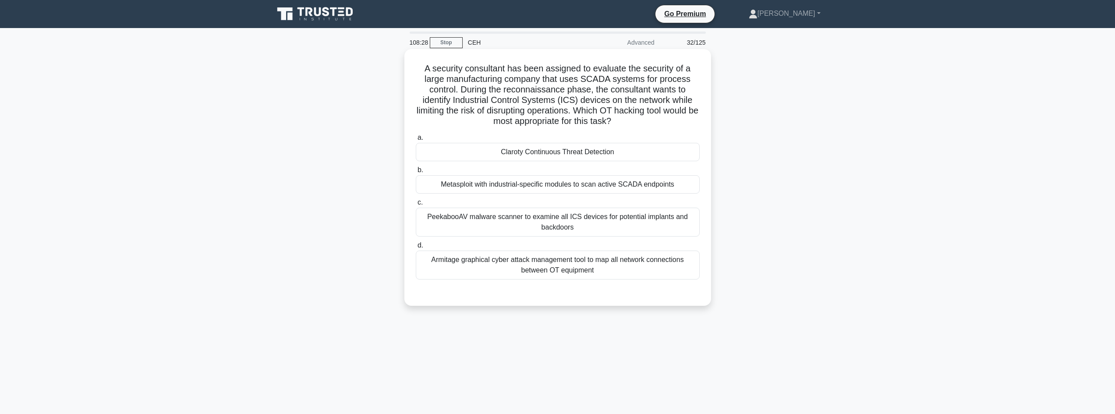
click at [446, 149] on div "Claroty Continuous Threat Detection" at bounding box center [558, 152] width 284 height 18
click at [416, 141] on input "a. Claroty Continuous Threat Detection" at bounding box center [416, 138] width 0 height 6
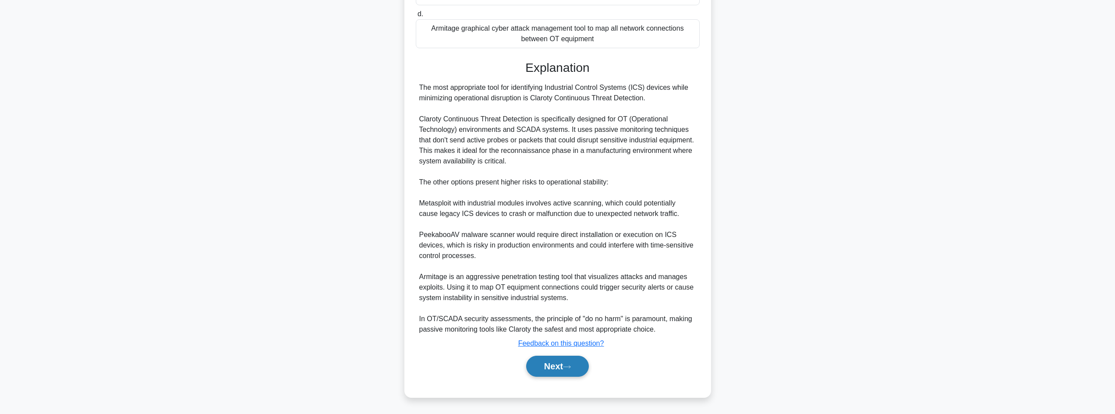
click at [561, 361] on button "Next" at bounding box center [557, 366] width 63 height 21
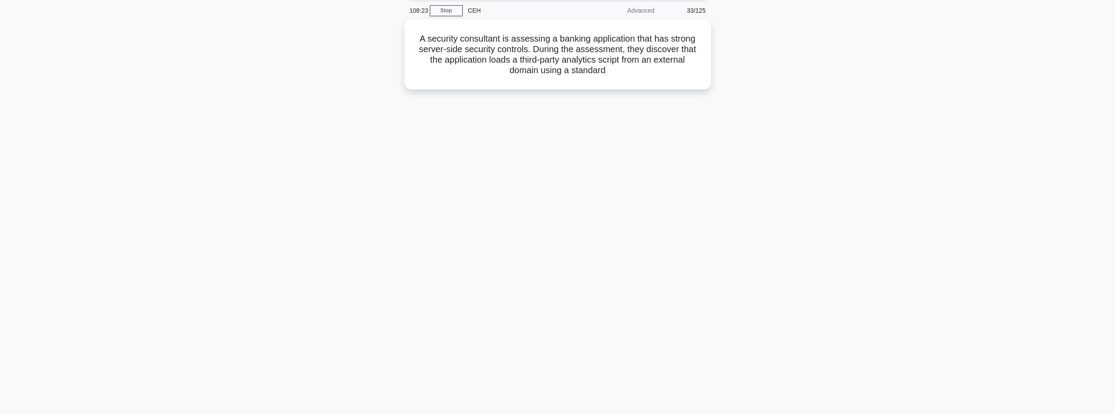
scroll to position [30, 0]
click at [506, 131] on div "108:23 Stop CEH Advanced 33/125 A security consultant is assessing a banking ap…" at bounding box center [558, 221] width 578 height 438
click at [521, 168] on div "108:23 Stop CEH Advanced 33/125 A security consultant is assessing a banking ap…" at bounding box center [558, 221] width 578 height 438
drag, startPoint x: 527, startPoint y: 187, endPoint x: 527, endPoint y: 213, distance: 25.9
click at [527, 196] on div "108:23 Stop CEH Advanced 33/125 A security consultant is assessing a banking ap…" at bounding box center [558, 221] width 578 height 438
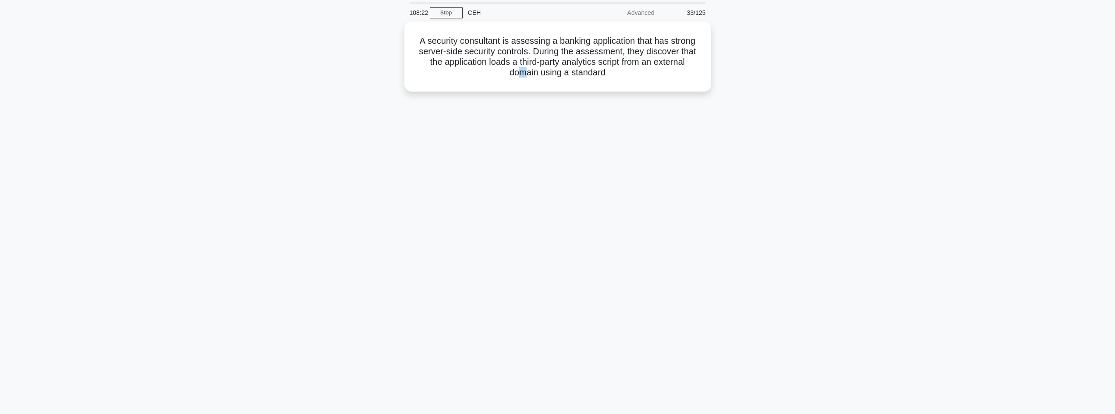
drag, startPoint x: 526, startPoint y: 239, endPoint x: 516, endPoint y: 316, distance: 77.3
click at [518, 314] on div "108:22 Stop CEH Advanced 33/125 A security consultant is assessing a banking ap…" at bounding box center [558, 221] width 578 height 438
drag, startPoint x: 516, startPoint y: 316, endPoint x: 461, endPoint y: 113, distance: 210.2
click at [461, 113] on div "108:21 Stop CEH Advanced 33/125 A security consultant is assessing a banking ap…" at bounding box center [558, 221] width 578 height 438
drag, startPoint x: 585, startPoint y: 105, endPoint x: 542, endPoint y: 141, distance: 55.7
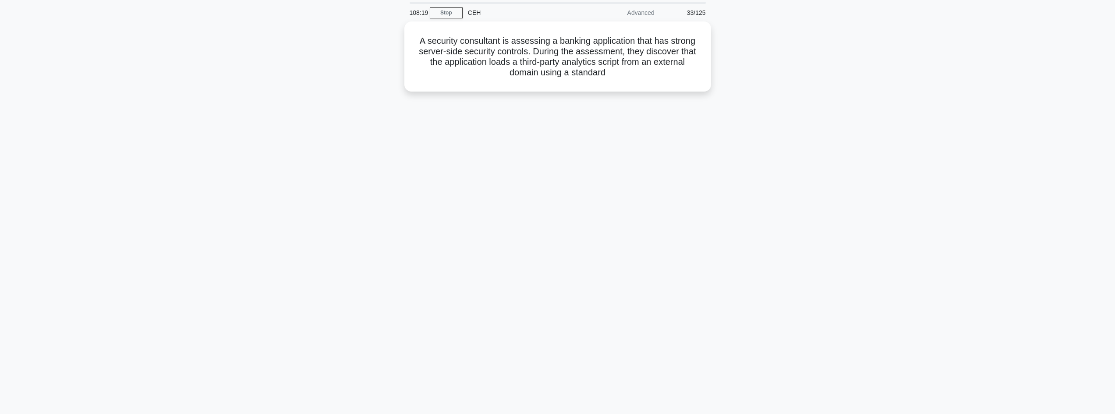
click at [541, 142] on div "108:19 Stop CEH Advanced 33/125 A security consultant is assessing a banking ap…" at bounding box center [558, 221] width 578 height 438
drag, startPoint x: 557, startPoint y: 146, endPoint x: 557, endPoint y: 182, distance: 35.9
click at [560, 160] on div "108:19 Stop CEH Advanced 33/125 A security consultant is assessing a banking ap…" at bounding box center [558, 221] width 578 height 438
click at [557, 221] on div "108:19 Stop CEH Advanced 33/125 A security consultant is assessing a banking ap…" at bounding box center [558, 221] width 578 height 438
drag, startPoint x: 556, startPoint y: 231, endPoint x: 555, endPoint y: 248, distance: 16.7
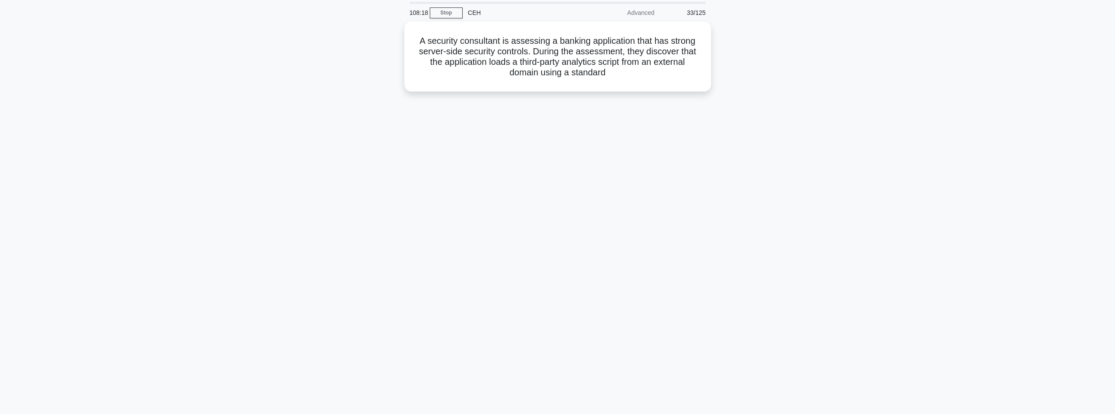
click at [556, 234] on div "108:18 Stop CEH Advanced 33/125 A security consultant is assessing a banking ap…" at bounding box center [558, 221] width 578 height 438
drag, startPoint x: 555, startPoint y: 248, endPoint x: 555, endPoint y: 252, distance: 4.4
click at [555, 250] on div "108:18 Stop CEH Advanced 33/125 A security consultant is assessing a banking ap…" at bounding box center [558, 221] width 578 height 438
drag, startPoint x: 554, startPoint y: 258, endPoint x: 553, endPoint y: 288, distance: 29.8
click at [554, 262] on div "108:18 Stop CEH Advanced 33/125 A security consultant is assessing a banking ap…" at bounding box center [558, 221] width 578 height 438
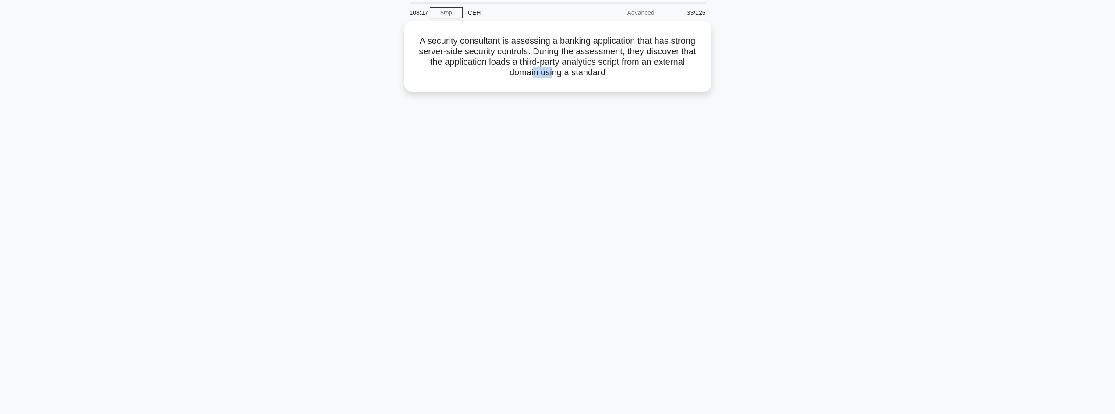
drag, startPoint x: 553, startPoint y: 288, endPoint x: 529, endPoint y: 166, distance: 124.5
click at [534, 175] on div "108:17 Stop CEH Advanced 33/125 A security consultant is assessing a banking ap…" at bounding box center [558, 221] width 578 height 438
drag, startPoint x: 532, startPoint y: 177, endPoint x: 388, endPoint y: 51, distance: 191.6
click at [398, 61] on div "108:15 Stop CEH Advanced 33/125 A security consultant is assessing a banking ap…" at bounding box center [558, 221] width 578 height 438
click at [384, 43] on div "A security consultant is assessing a banking application that has strong server…" at bounding box center [558, 61] width 578 height 81
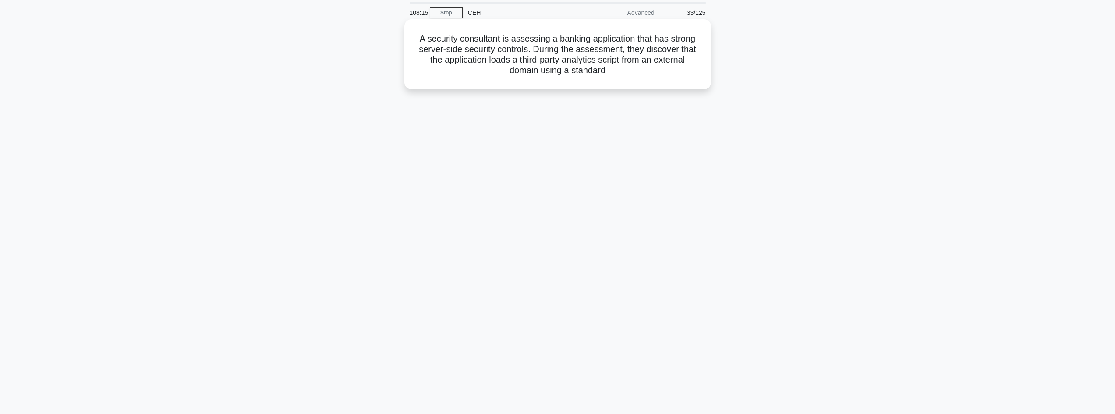
click at [452, 66] on h5 "A security consultant is assessing a banking application that has strong server…" at bounding box center [558, 54] width 286 height 42
drag, startPoint x: 592, startPoint y: 87, endPoint x: 583, endPoint y: 85, distance: 9.4
click at [584, 85] on div "A security consultant is assessing a banking application that has strong server…" at bounding box center [557, 54] width 307 height 70
click at [500, 60] on h5 "A security consultant is assessing a banking application that has strong server…" at bounding box center [558, 54] width 286 height 42
drag, startPoint x: 500, startPoint y: 60, endPoint x: 524, endPoint y: 77, distance: 28.6
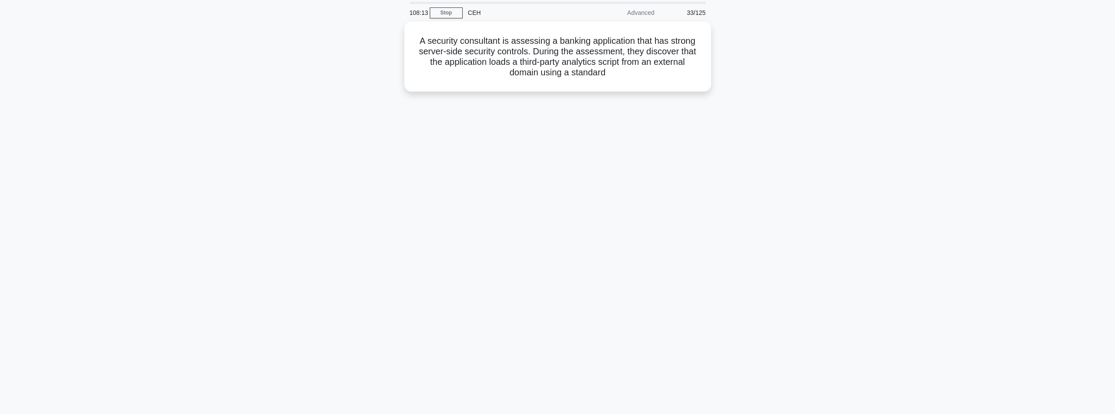
drag, startPoint x: 524, startPoint y: 77, endPoint x: 858, endPoint y: 142, distance: 340.1
click at [858, 142] on main "108:13 Stop CEH Advanced 33/125 A security consultant is assessing a banking ap…" at bounding box center [557, 220] width 1115 height 445
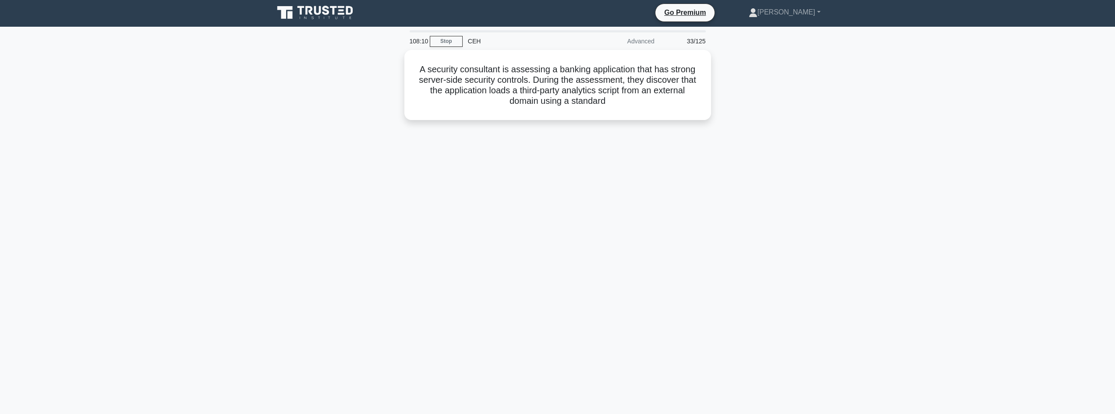
scroll to position [1, 0]
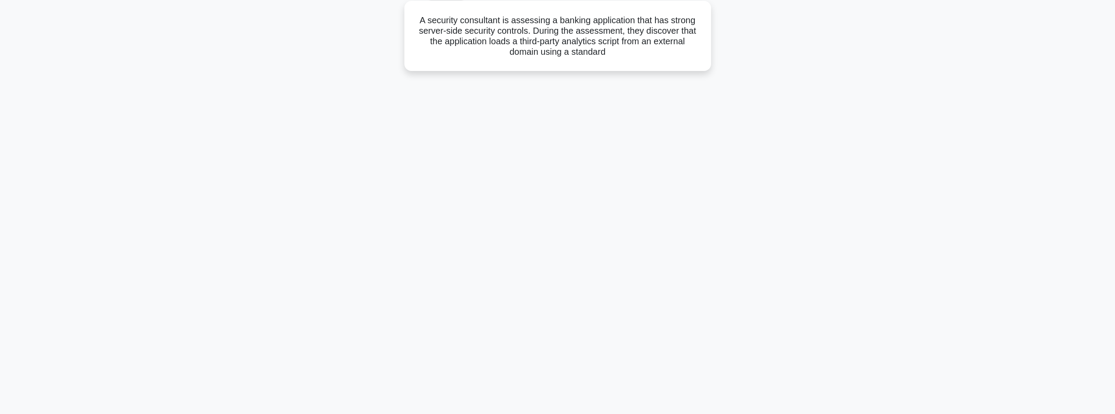
scroll to position [30, 0]
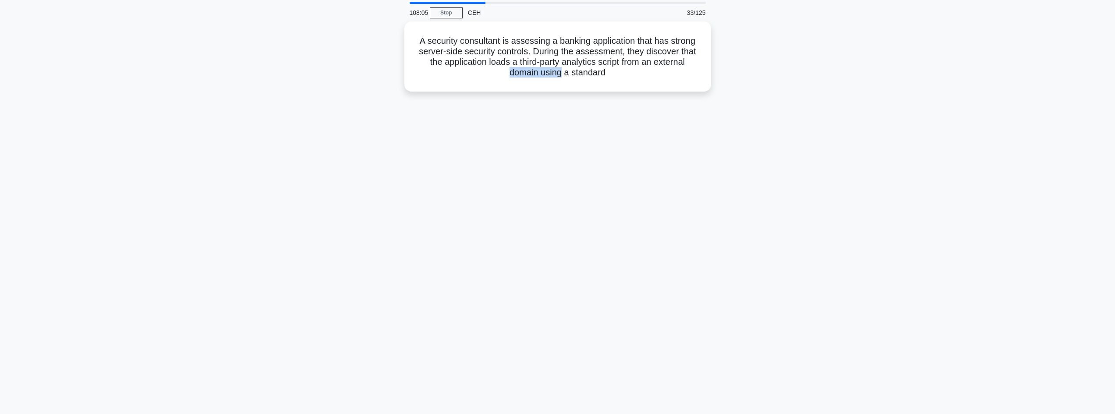
drag, startPoint x: 461, startPoint y: 96, endPoint x: 561, endPoint y: 121, distance: 103.4
click at [561, 121] on div "108:05 Stop CEH 33/125 A security consultant is assessing a banking application…" at bounding box center [558, 221] width 578 height 438
click at [496, 87] on div "A security consultant is assessing a banking application that has strong server…" at bounding box center [557, 54] width 307 height 70
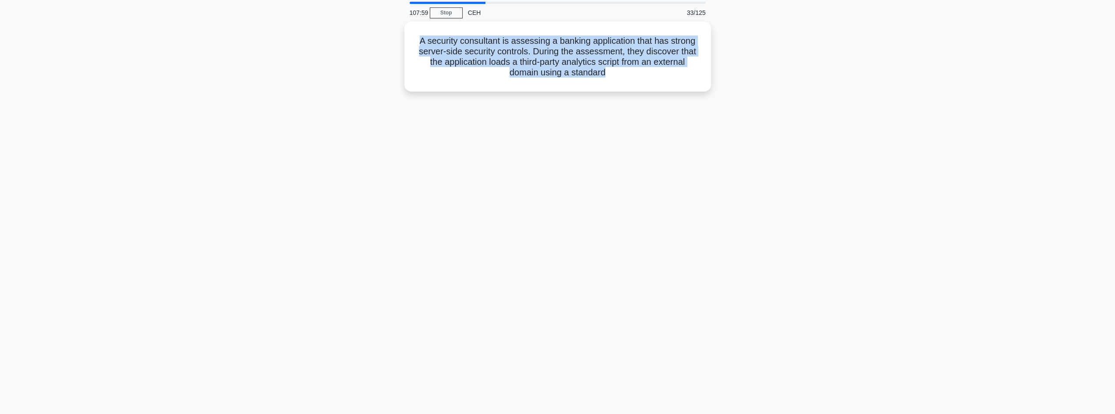
drag, startPoint x: 416, startPoint y: 28, endPoint x: 670, endPoint y: 363, distance: 420.1
click at [672, 372] on div "107:59 Stop CEH 33/125 A security consultant is assessing a banking application…" at bounding box center [558, 221] width 578 height 438
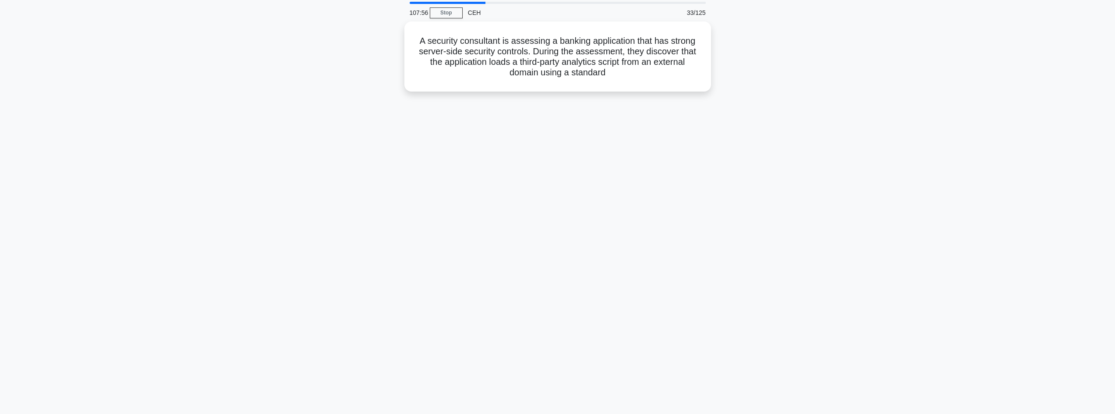
click at [85, 2] on main "107:56 Stop CEH 33/125 A security consultant is assessing a banking application…" at bounding box center [557, 220] width 1115 height 445
click at [452, 13] on link "Stop" at bounding box center [446, 12] width 33 height 11
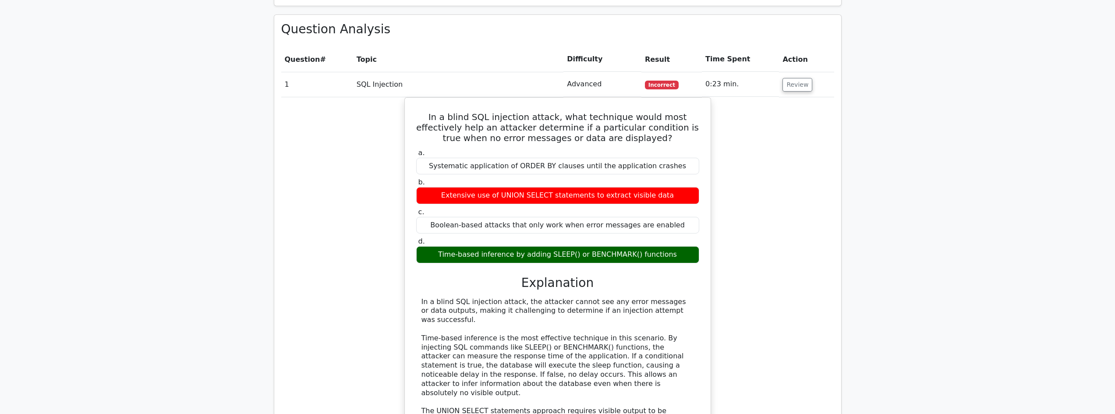
scroll to position [935, 0]
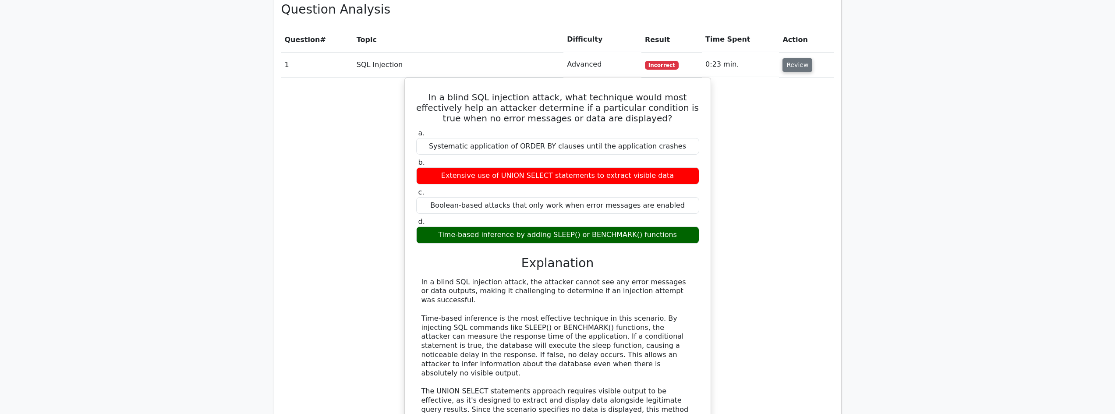
click at [793, 58] on button "Review" at bounding box center [798, 65] width 30 height 14
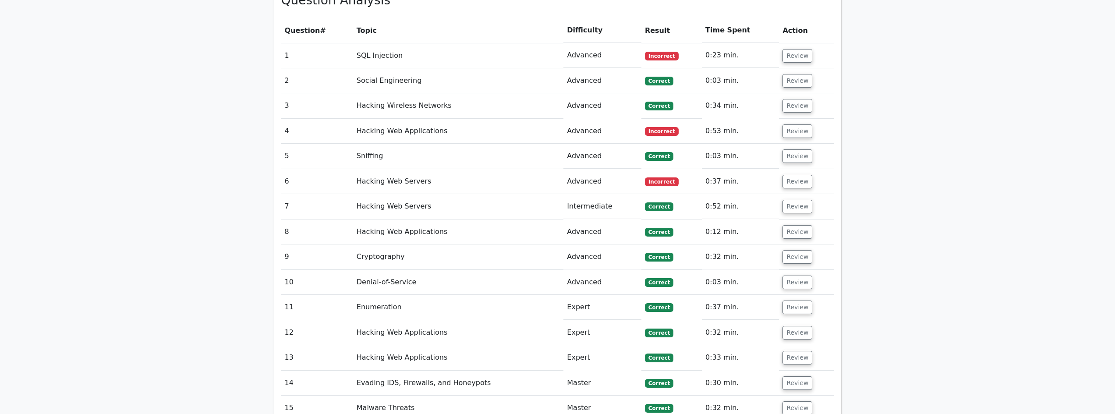
scroll to position [964, 0]
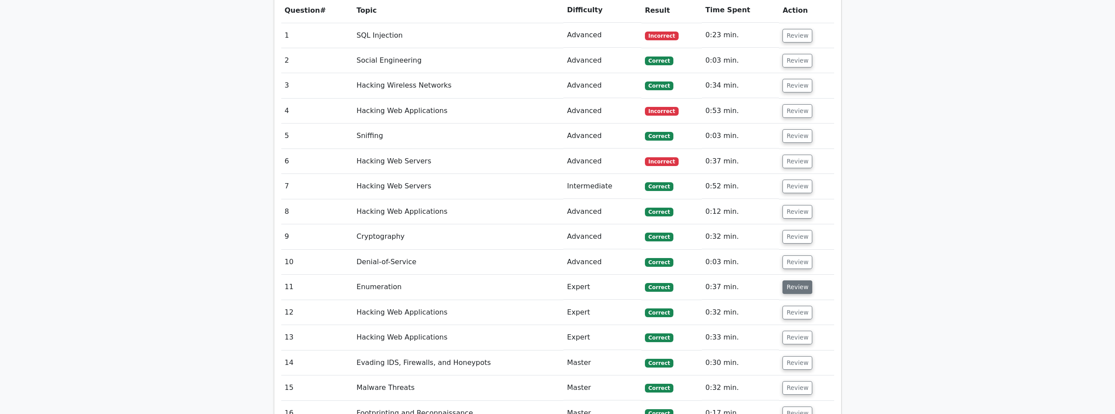
click at [799, 280] on button "Review" at bounding box center [798, 287] width 30 height 14
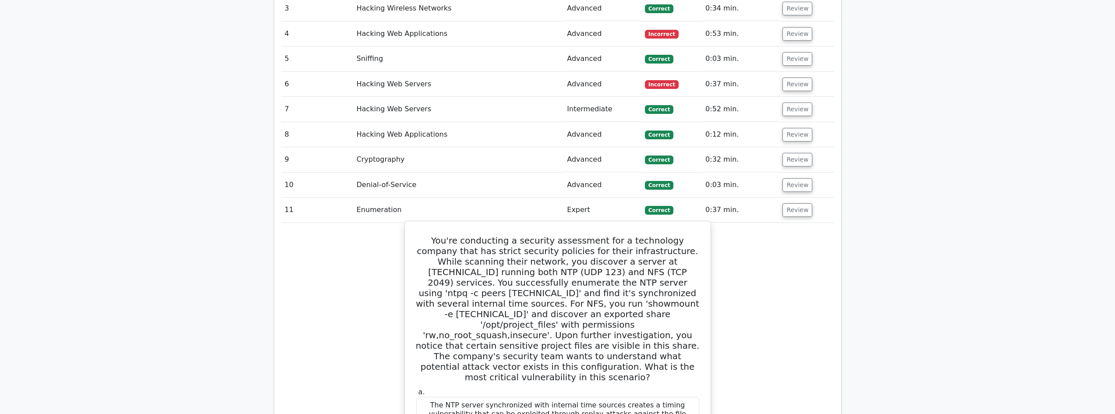
scroll to position [1052, 0]
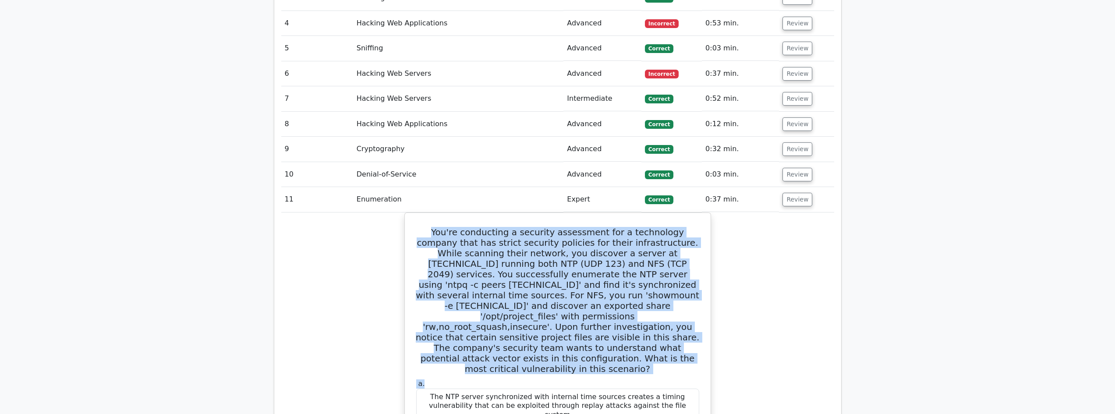
drag, startPoint x: 656, startPoint y: 324, endPoint x: 399, endPoint y: 189, distance: 289.9
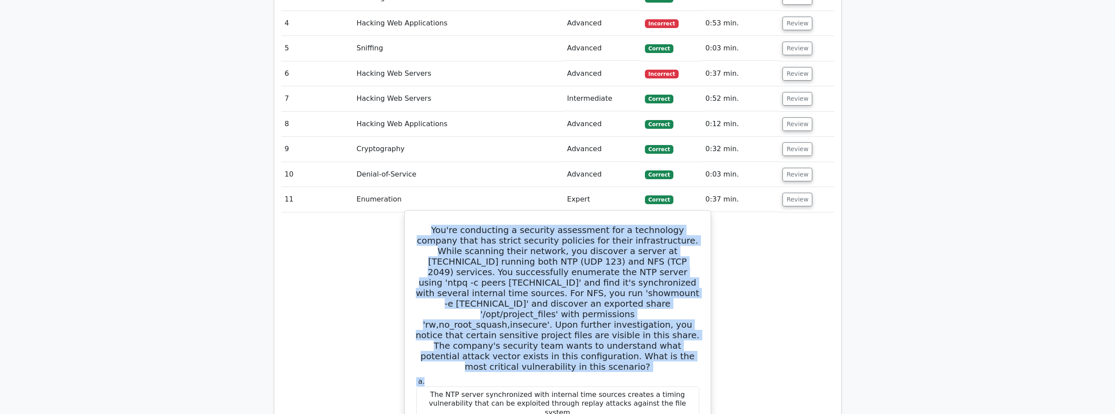
copy div "You're conducting a security assessment for a technology company that has stric…"
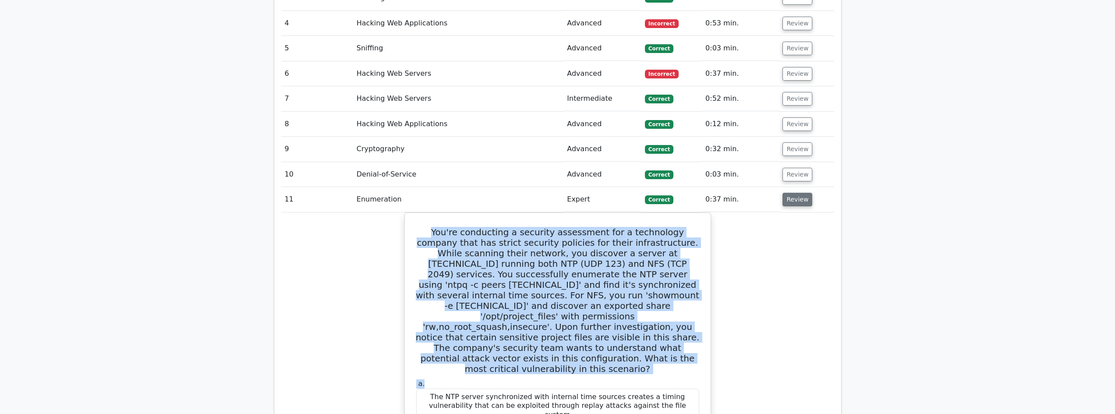
click at [797, 193] on button "Review" at bounding box center [798, 200] width 30 height 14
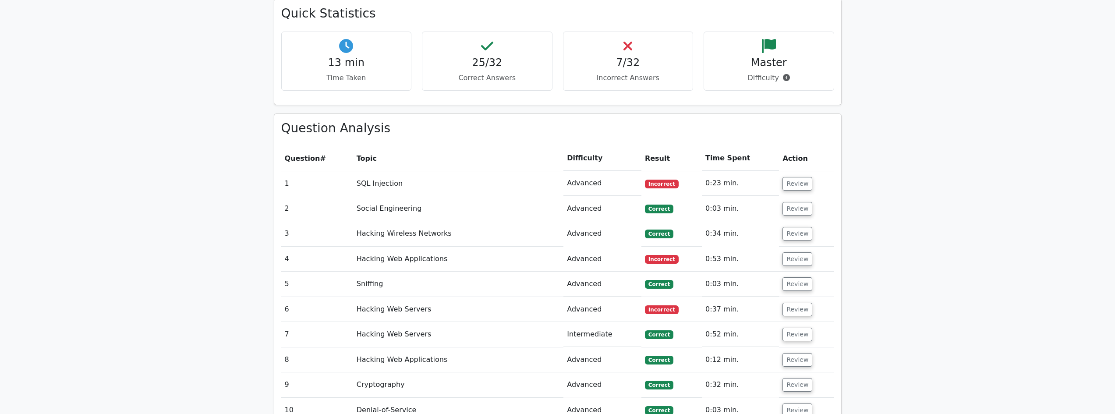
scroll to position [818, 0]
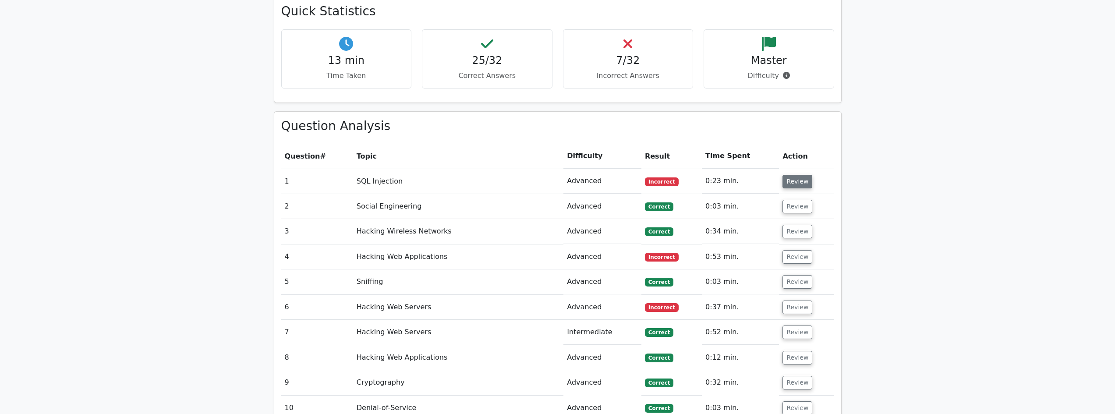
click at [791, 175] on button "Review" at bounding box center [798, 182] width 30 height 14
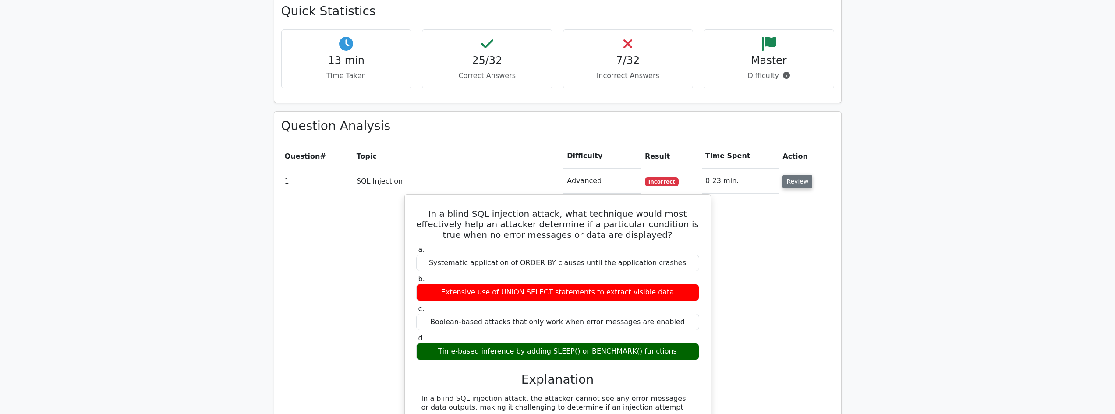
click at [791, 175] on button "Review" at bounding box center [798, 182] width 30 height 14
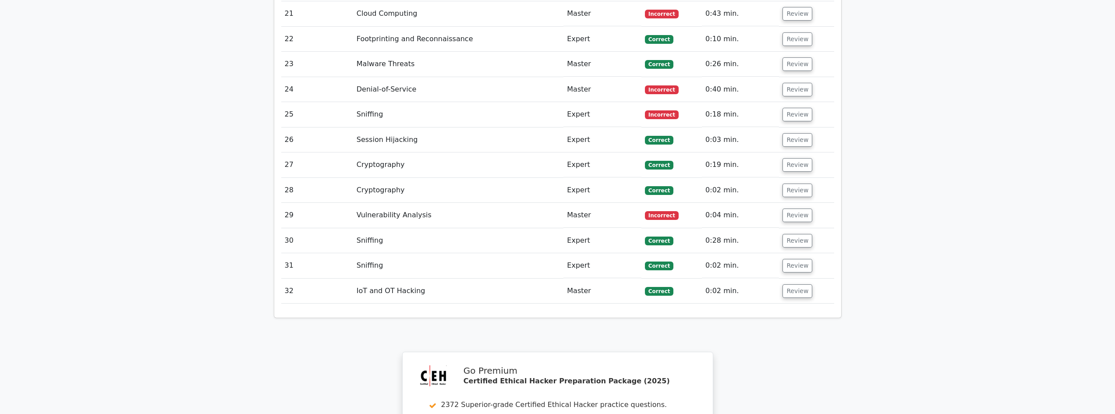
scroll to position [1490, 0]
click at [799, 208] on button "Review" at bounding box center [798, 215] width 30 height 14
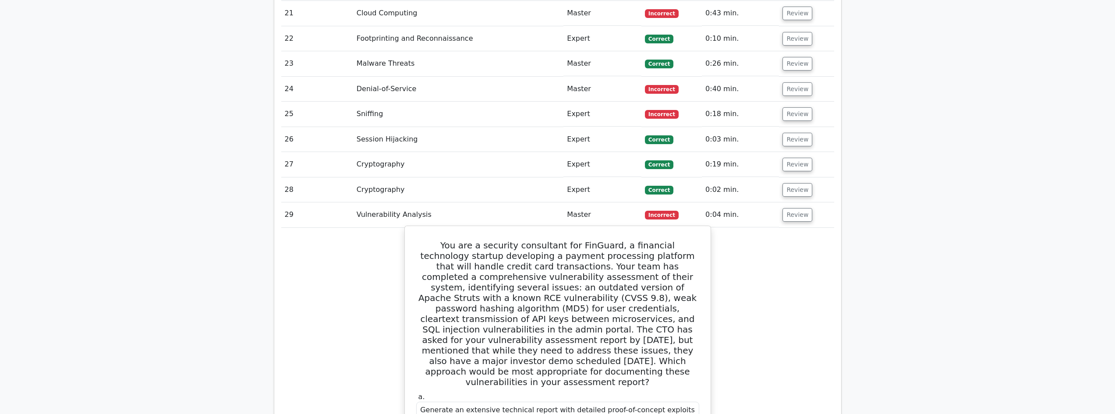
drag, startPoint x: 425, startPoint y: 211, endPoint x: 707, endPoint y: 341, distance: 311.0
copy h5 "You are a security consultant for FinGuard, a financial technology startup deve…"
click at [780, 202] on td "Review" at bounding box center [806, 214] width 55 height 25
click at [803, 208] on button "Review" at bounding box center [798, 215] width 30 height 14
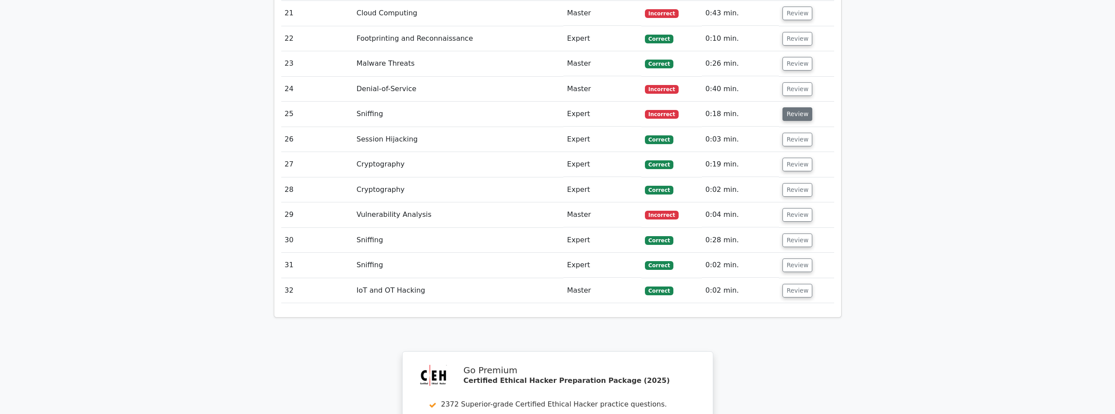
drag, startPoint x: 773, startPoint y: 78, endPoint x: 792, endPoint y: 86, distance: 20.3
click at [776, 102] on td "0:18 min." at bounding box center [740, 114] width 77 height 25
click at [792, 107] on button "Review" at bounding box center [798, 114] width 30 height 14
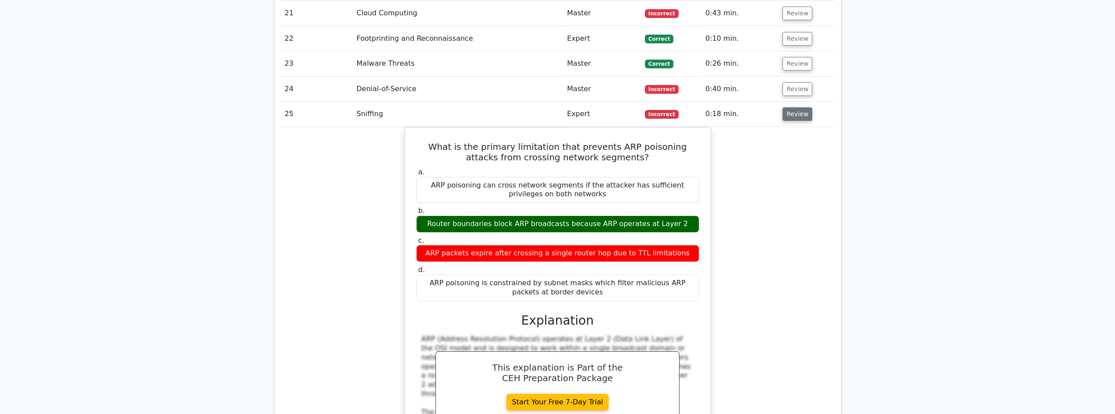
click at [792, 107] on button "Review" at bounding box center [798, 114] width 30 height 14
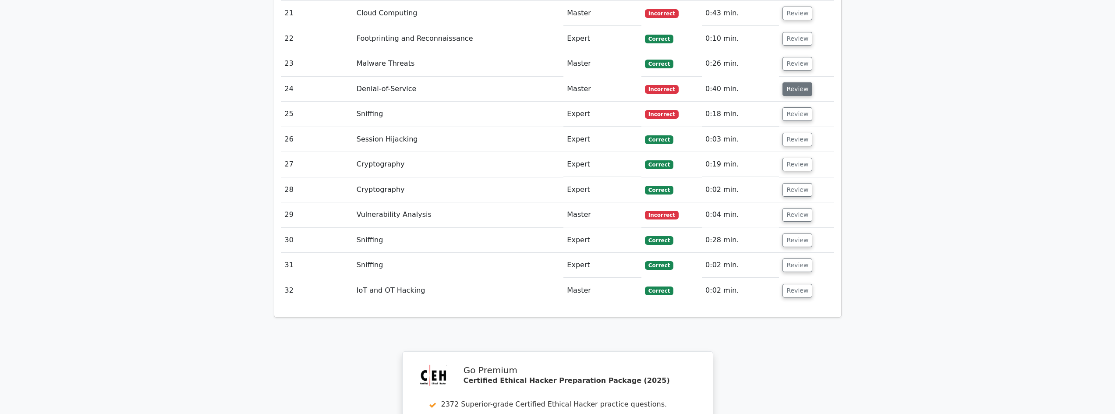
click at [794, 82] on button "Review" at bounding box center [798, 89] width 30 height 14
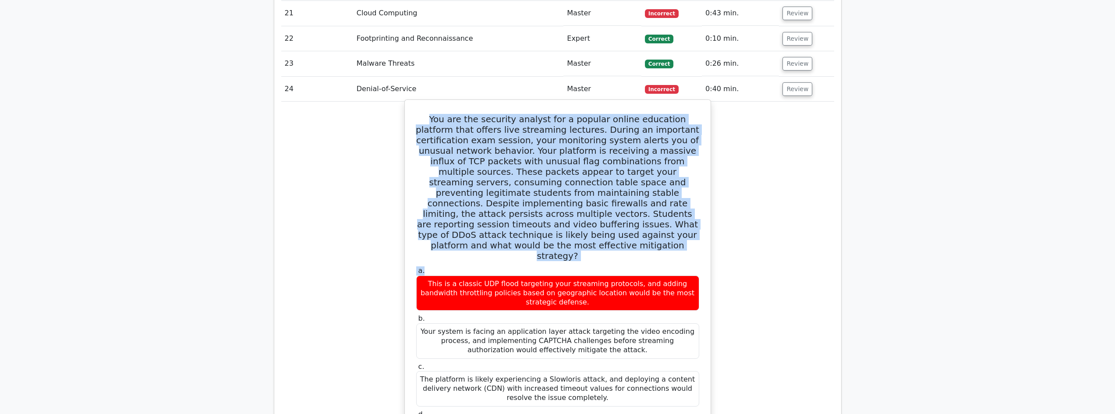
drag, startPoint x: 417, startPoint y: 85, endPoint x: 651, endPoint y: 213, distance: 266.3
copy div "You are the security analyst for a popular online education platform that offer…"
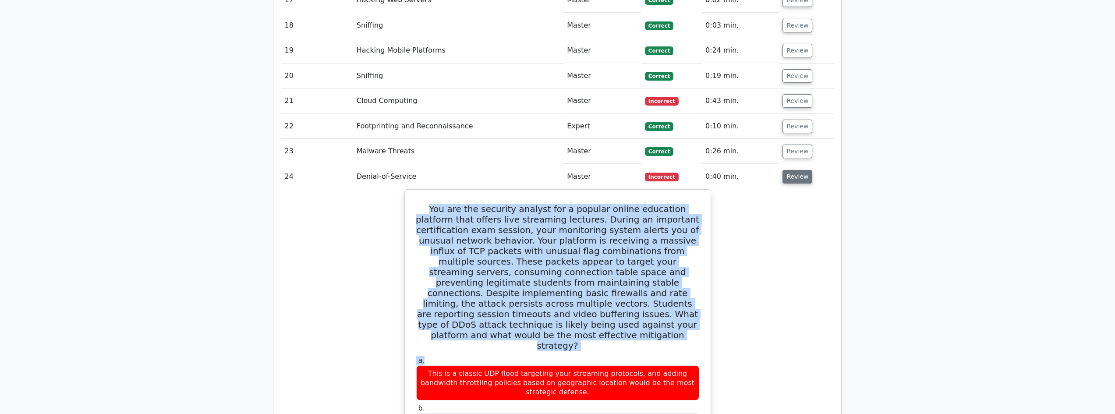
click at [799, 170] on button "Review" at bounding box center [798, 177] width 30 height 14
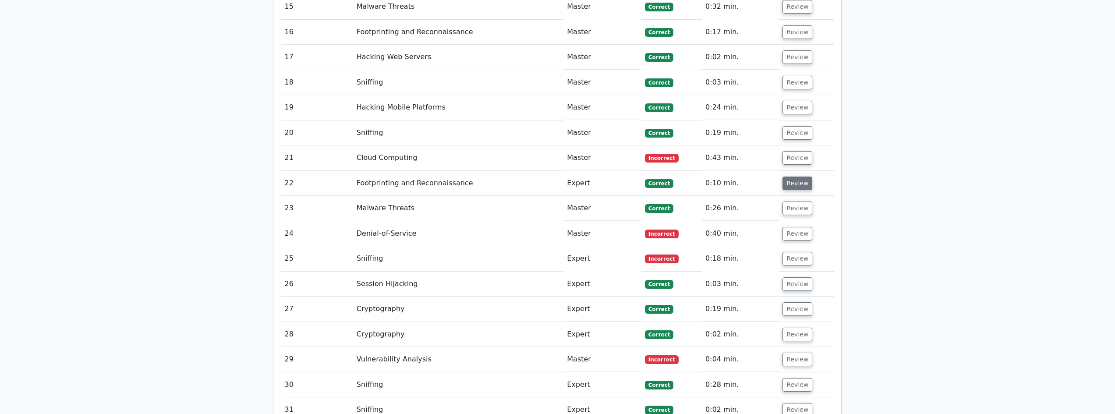
scroll to position [1344, 0]
click at [793, 152] on button "Review" at bounding box center [798, 159] width 30 height 14
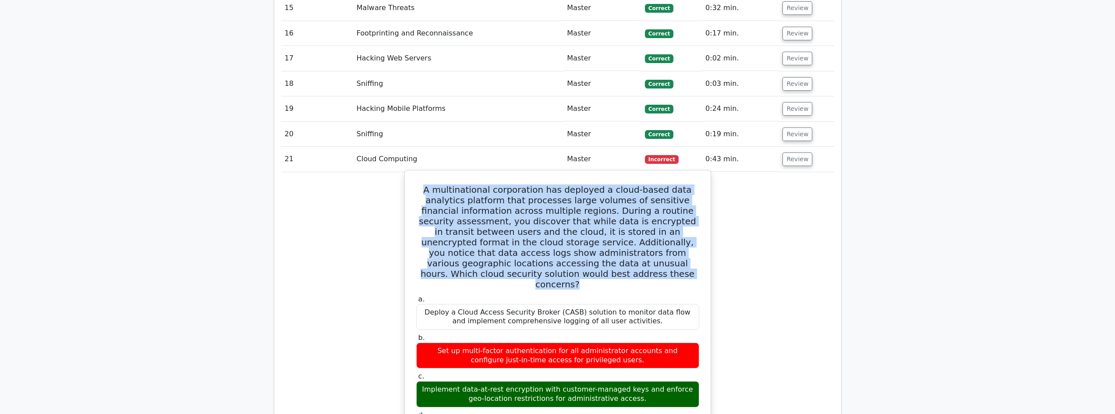
drag, startPoint x: 414, startPoint y: 155, endPoint x: 627, endPoint y: 248, distance: 232.3
copy h5 "A multinational corporation has deployed a cloud-based data analytics platform …"
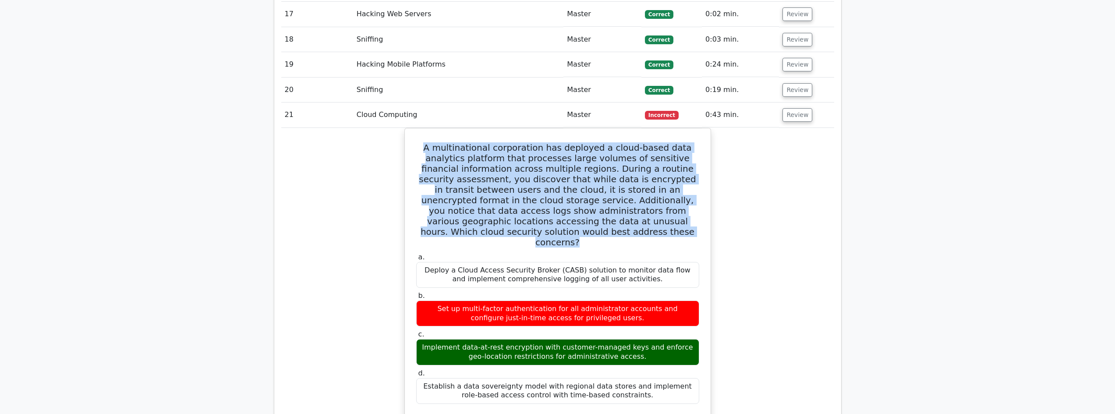
scroll to position [1373, 0]
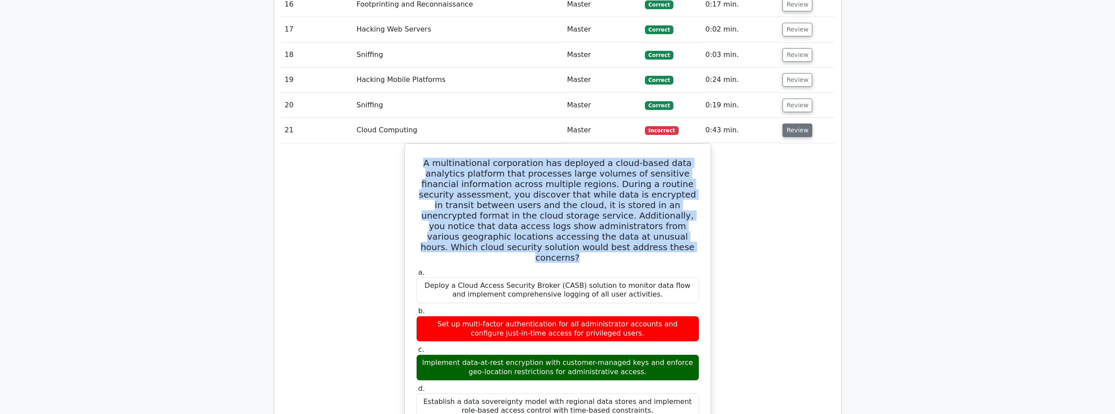
click at [794, 124] on button "Review" at bounding box center [798, 131] width 30 height 14
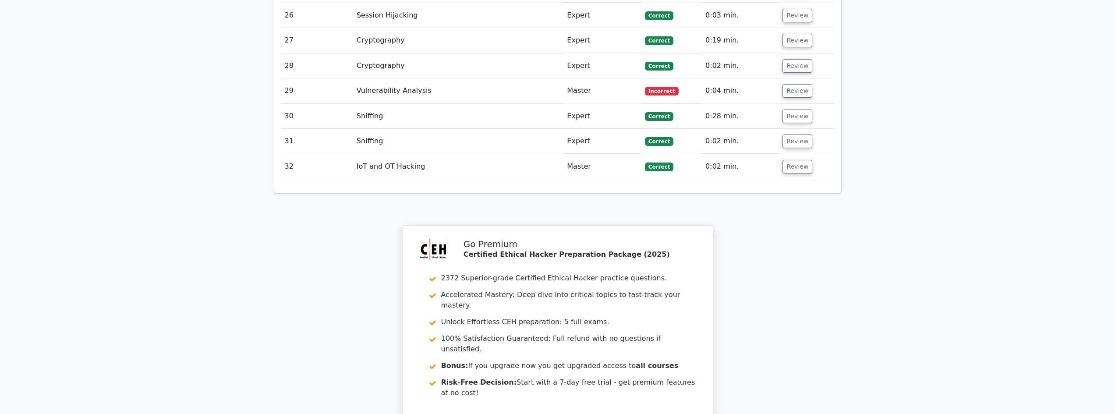
scroll to position [1607, 0]
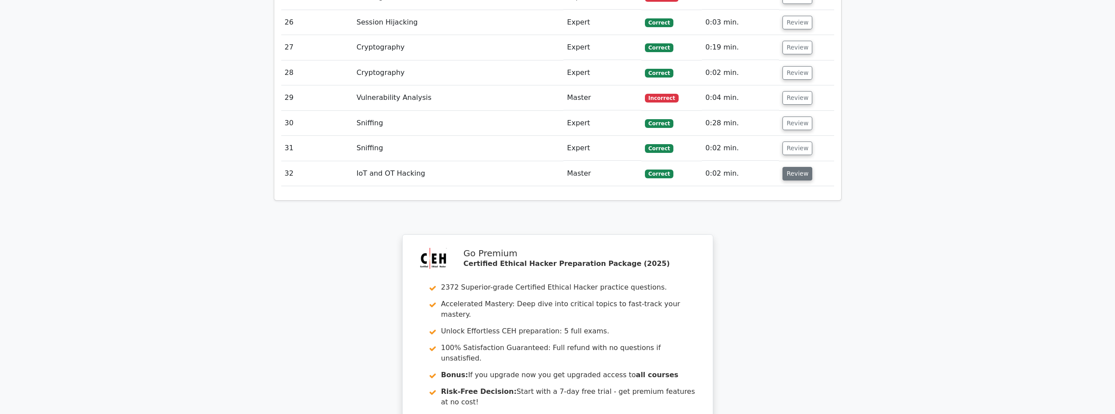
click at [807, 167] on button "Review" at bounding box center [798, 174] width 30 height 14
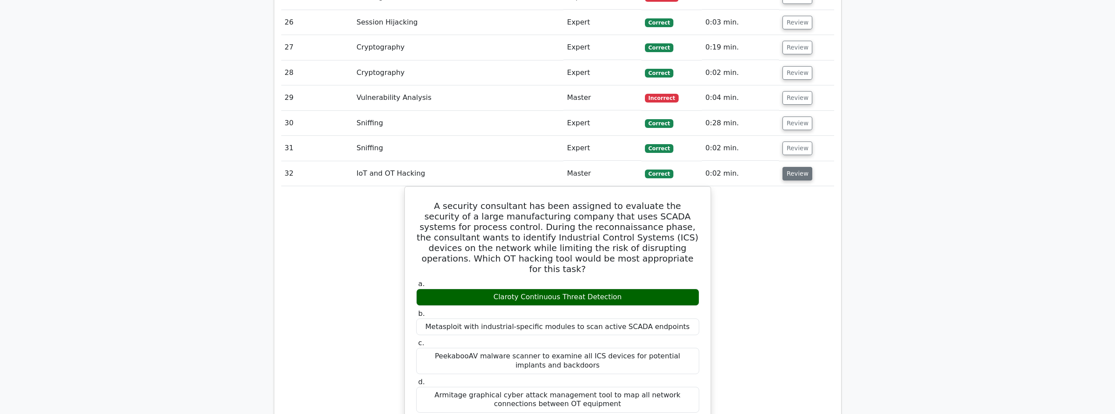
click at [805, 167] on button "Review" at bounding box center [798, 174] width 30 height 14
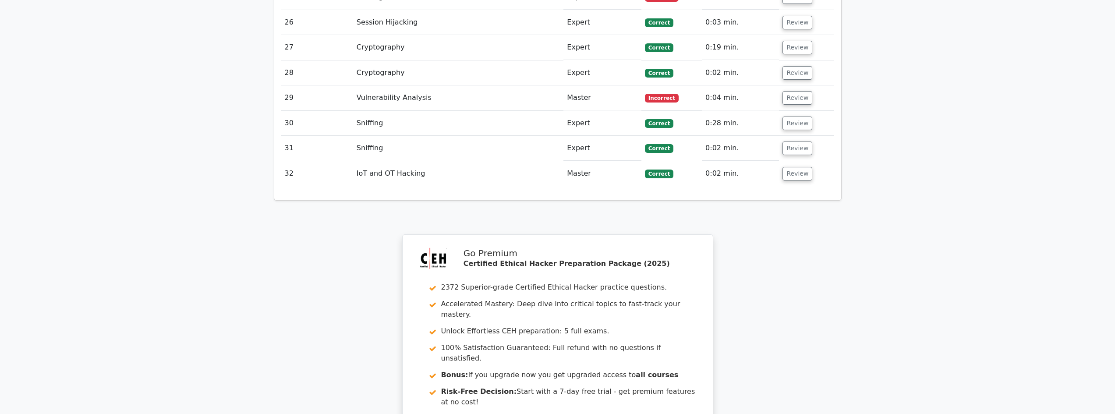
click at [790, 161] on td "Review" at bounding box center [806, 173] width 55 height 25
click at [795, 167] on button "Review" at bounding box center [798, 174] width 30 height 14
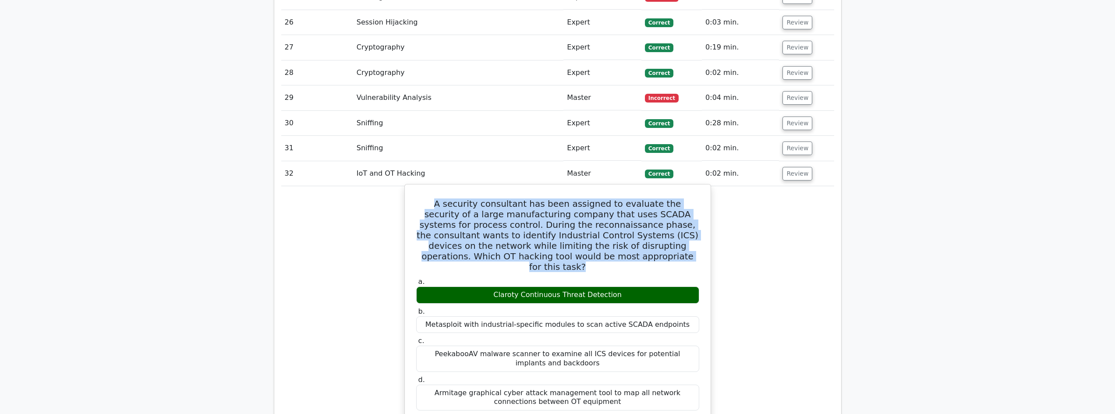
drag, startPoint x: 417, startPoint y: 174, endPoint x: 653, endPoint y: 229, distance: 242.5
click at [653, 229] on h5 "A security consultant has been assigned to evaluate the security of a large man…" at bounding box center [557, 236] width 285 height 74
copy h5 "A security consultant has been assigned to evaluate the security of a large man…"
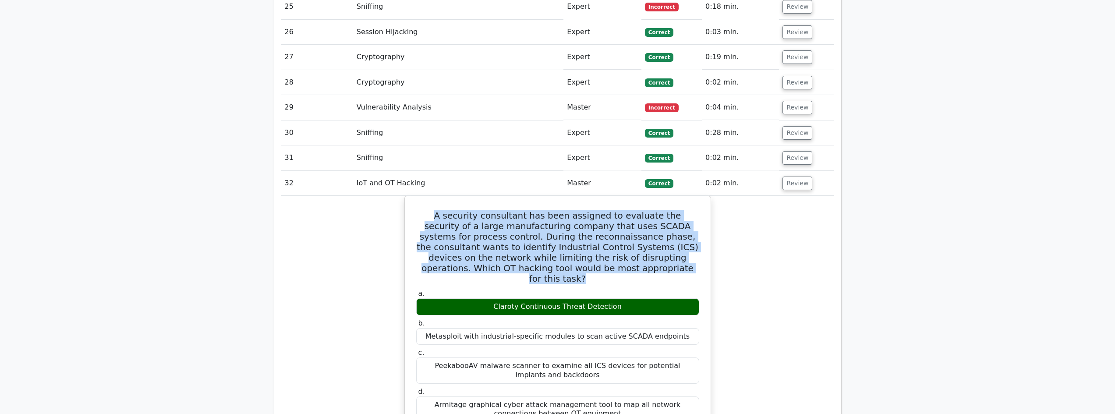
scroll to position [1578, 0]
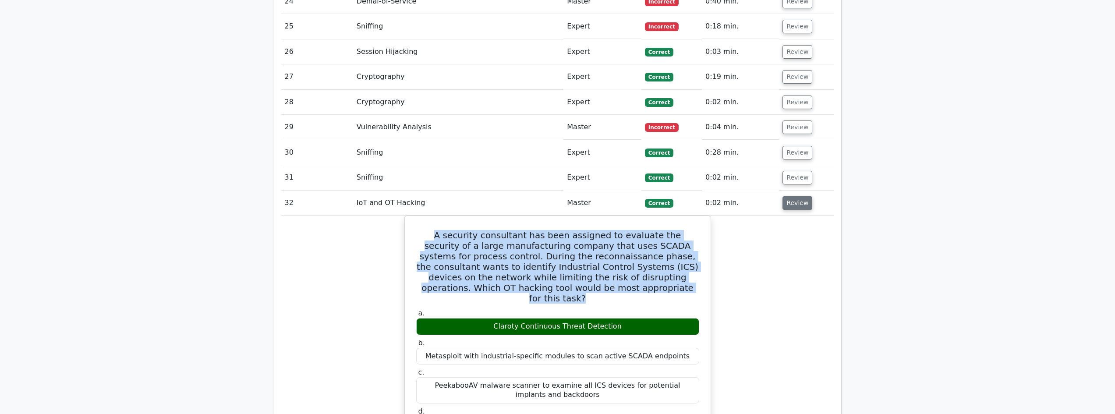
click at [797, 196] on button "Review" at bounding box center [798, 203] width 30 height 14
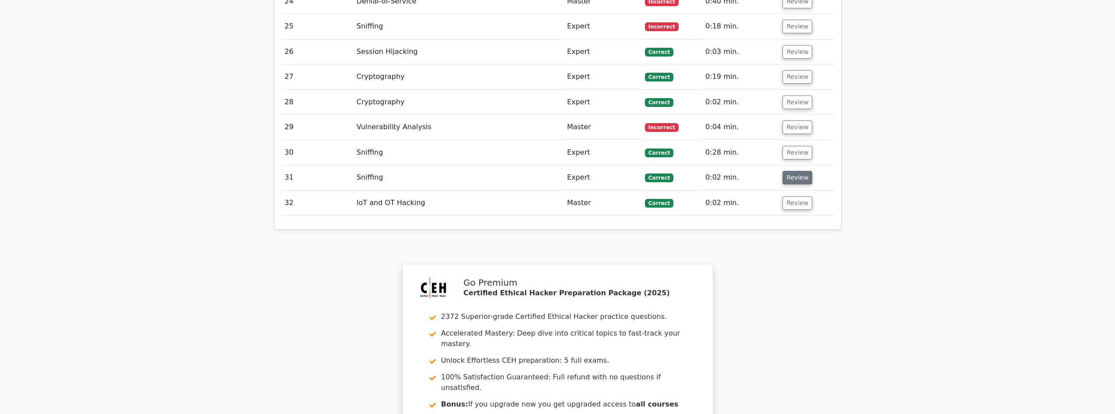
click at [784, 171] on button "Review" at bounding box center [798, 178] width 30 height 14
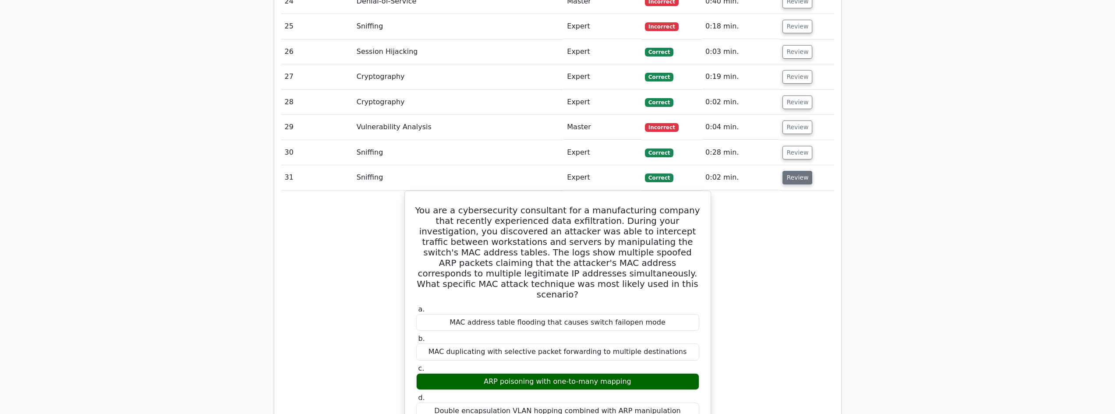
click at [790, 171] on button "Review" at bounding box center [798, 178] width 30 height 14
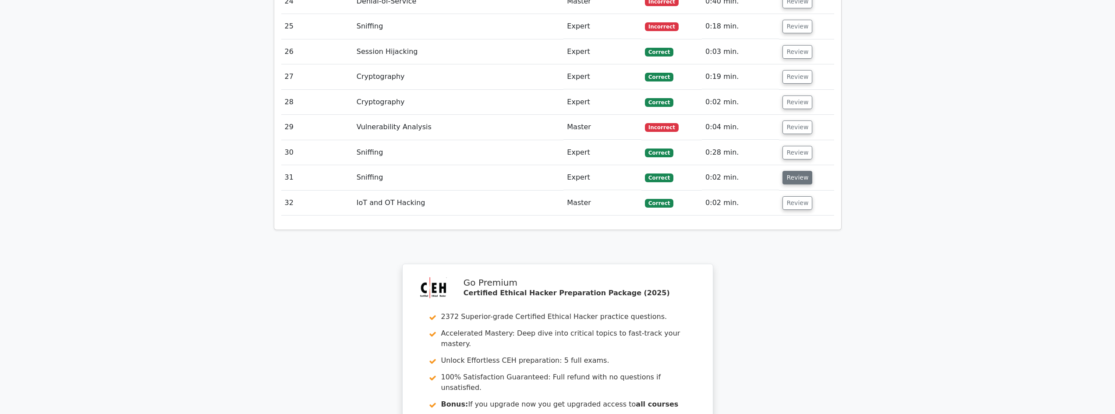
click at [793, 171] on button "Review" at bounding box center [798, 178] width 30 height 14
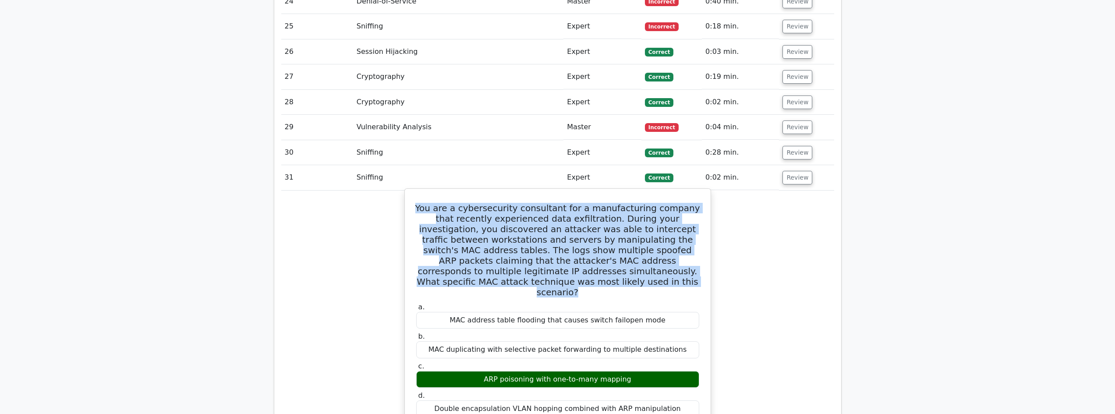
drag, startPoint x: 421, startPoint y: 175, endPoint x: 648, endPoint y: 255, distance: 240.9
copy h5 "You are a cybersecurity consultant for a manufacturing company that recently ex…"
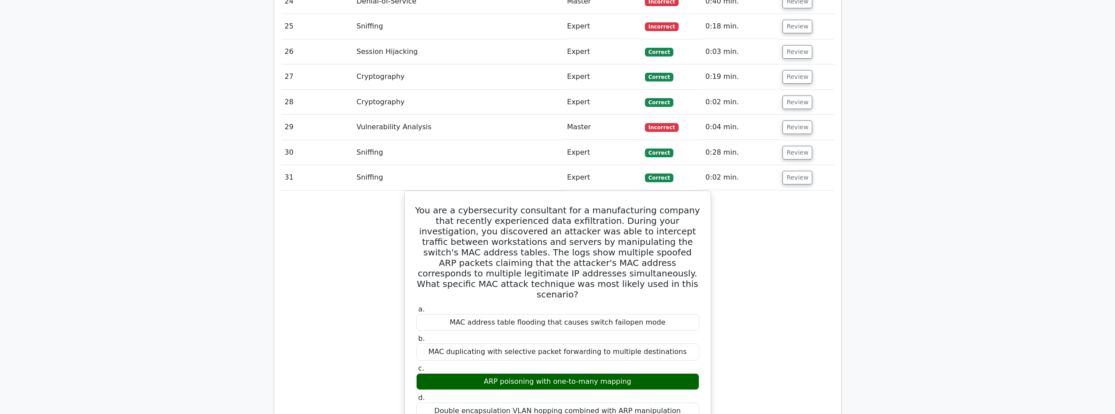
click at [802, 165] on td "Review" at bounding box center [806, 177] width 55 height 25
click at [801, 171] on button "Review" at bounding box center [798, 178] width 30 height 14
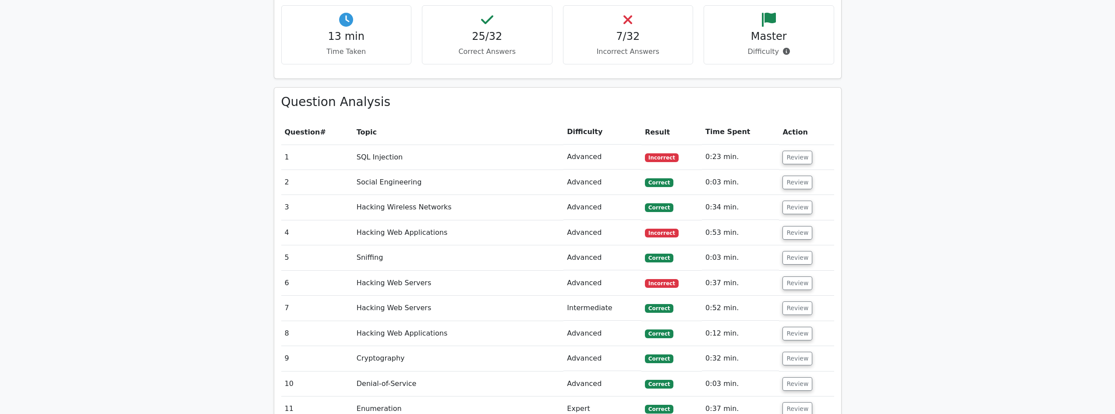
scroll to position [789, 0]
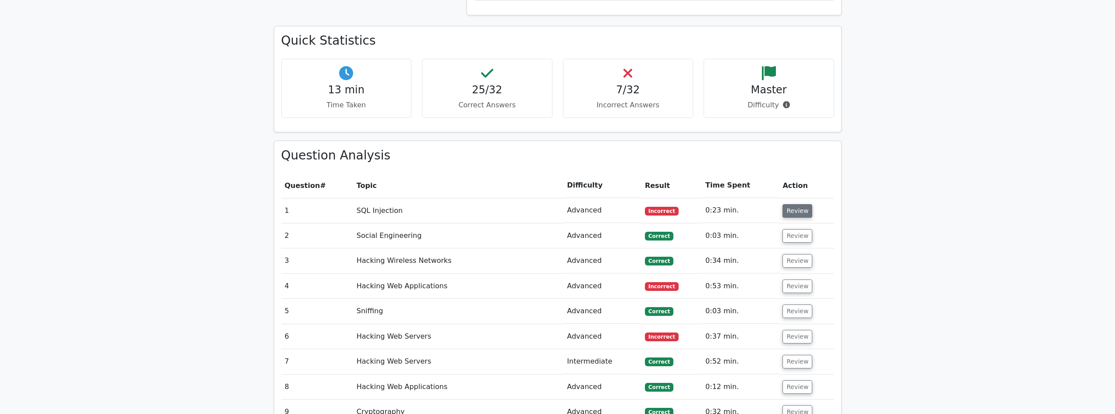
click at [783, 204] on button "Review" at bounding box center [798, 211] width 30 height 14
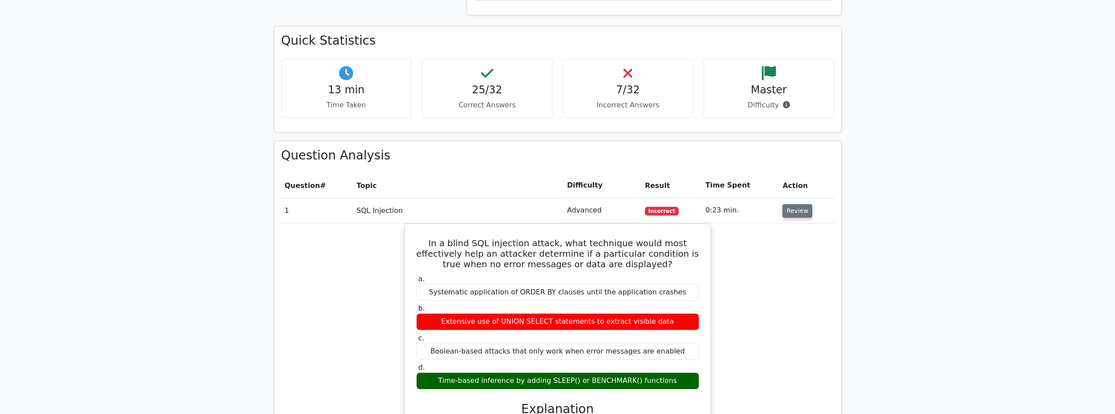
click at [785, 204] on button "Review" at bounding box center [798, 211] width 30 height 14
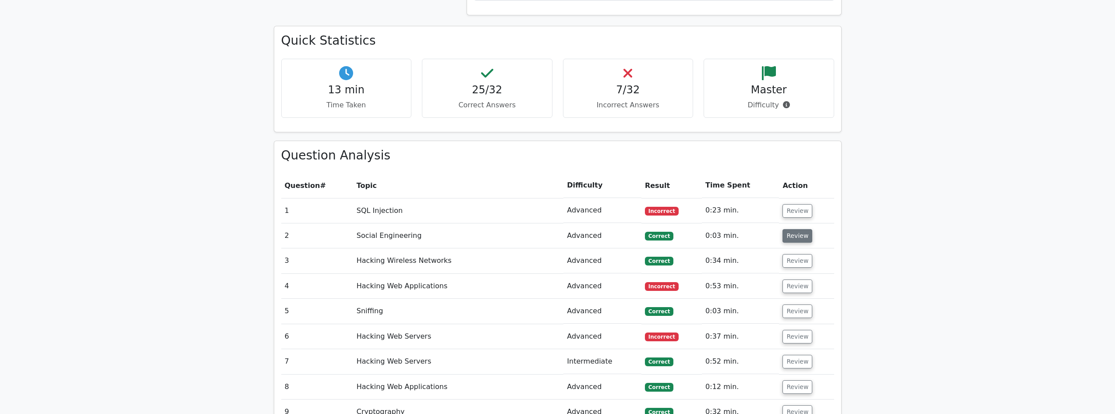
click at [784, 229] on button "Review" at bounding box center [798, 236] width 30 height 14
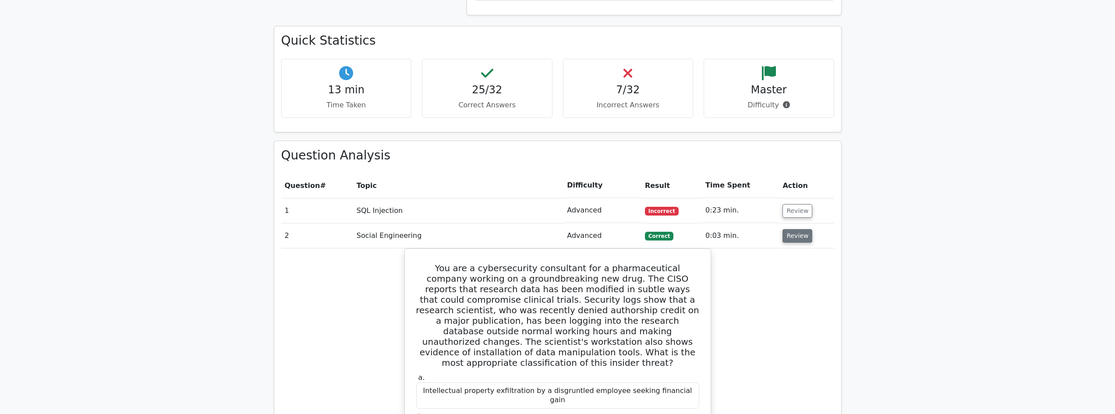
click at [793, 229] on button "Review" at bounding box center [798, 236] width 30 height 14
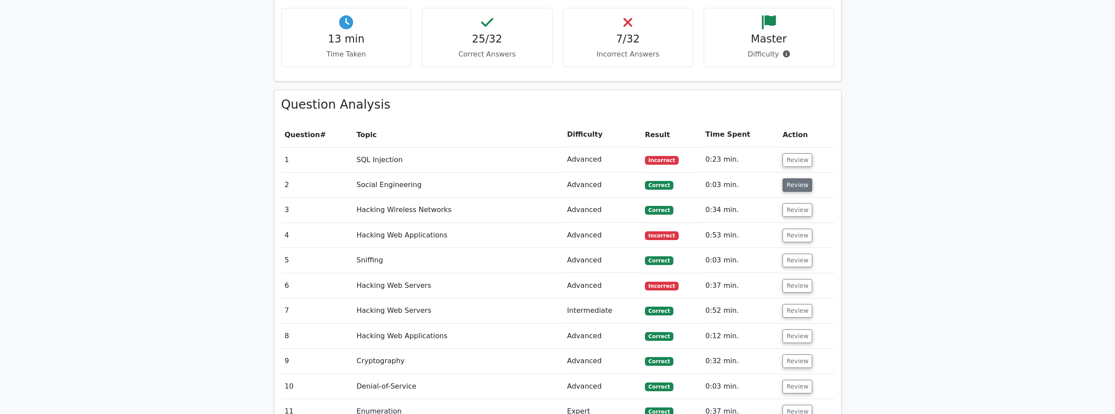
scroll to position [876, 0]
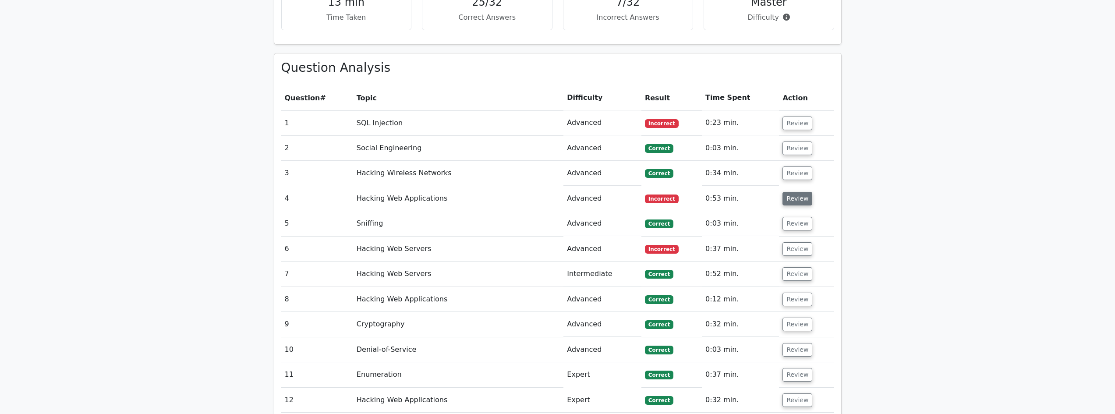
click at [791, 192] on button "Review" at bounding box center [798, 199] width 30 height 14
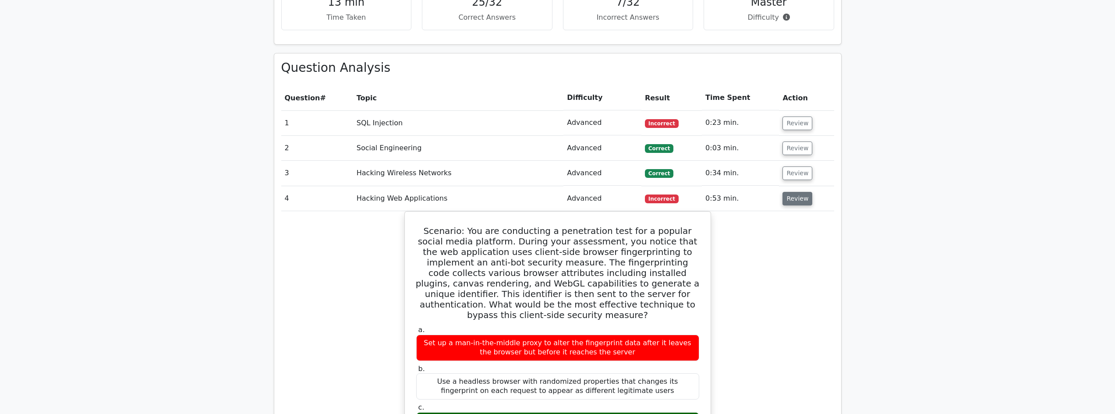
click at [798, 192] on button "Review" at bounding box center [798, 199] width 30 height 14
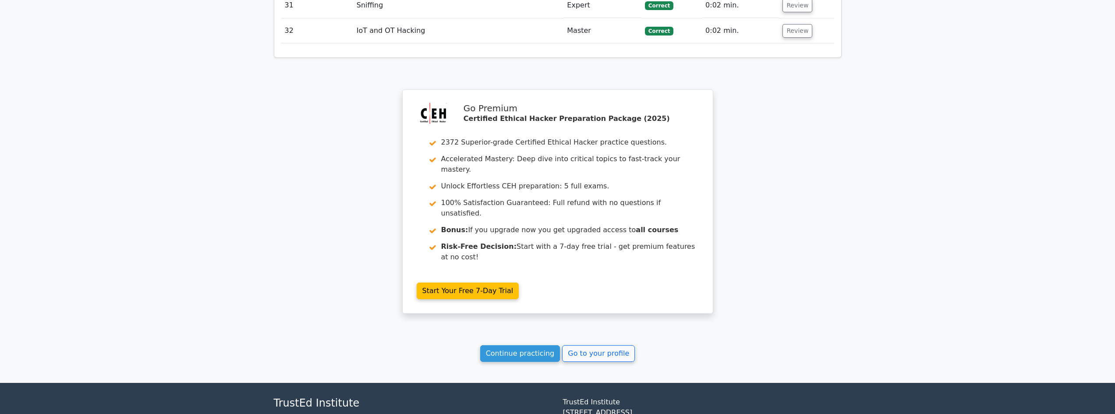
scroll to position [1762, 0]
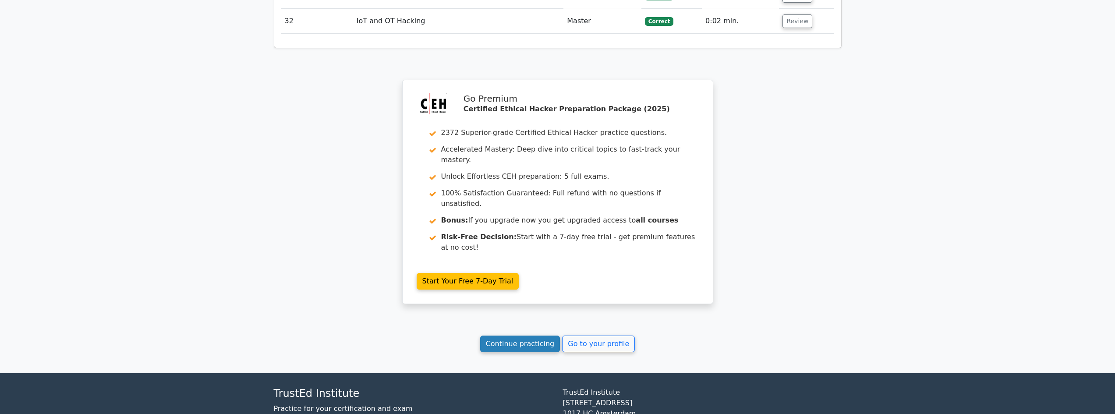
click at [535, 336] on link "Continue practicing" at bounding box center [520, 344] width 80 height 17
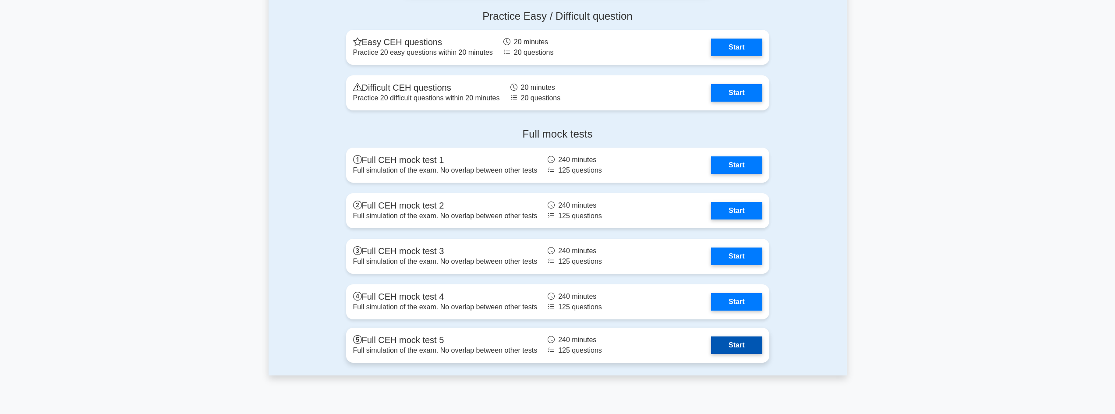
scroll to position [2103, 0]
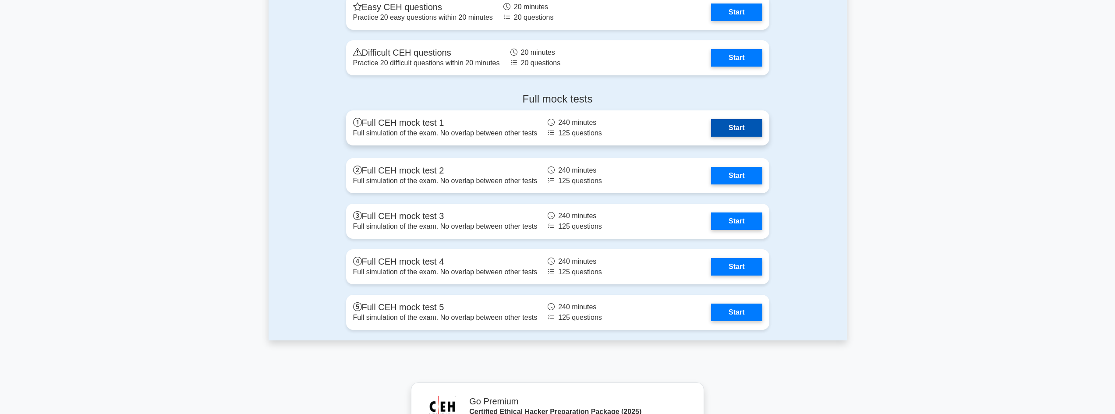
click at [727, 137] on link "Start" at bounding box center [736, 128] width 51 height 18
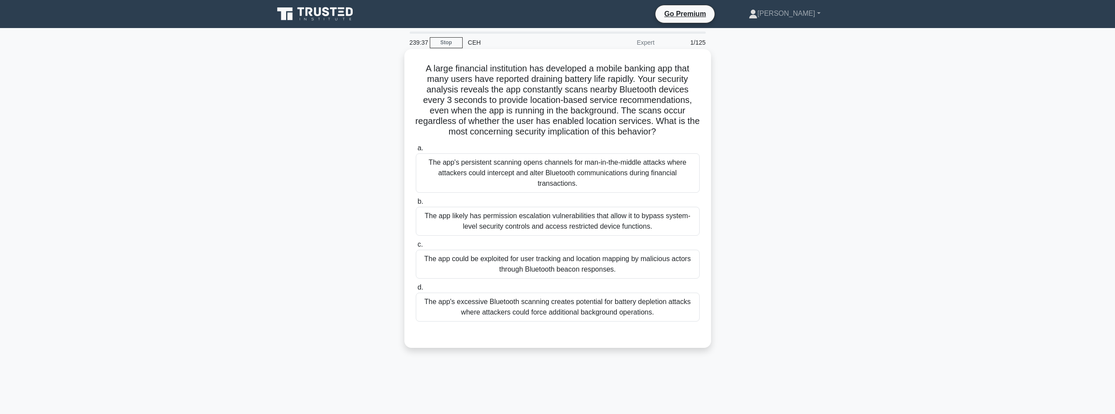
drag, startPoint x: 445, startPoint y: 61, endPoint x: 697, endPoint y: 128, distance: 260.8
click at [697, 128] on div "A large financial institution has developed a mobile banking app that many user…" at bounding box center [558, 199] width 300 height 292
click at [568, 271] on div "The app could be exploited for user tracking and location mapping by malicious …" at bounding box center [558, 264] width 284 height 29
click at [416, 248] on input "c. The app could be exploited for user tracking and location mapping by malicio…" at bounding box center [416, 245] width 0 height 6
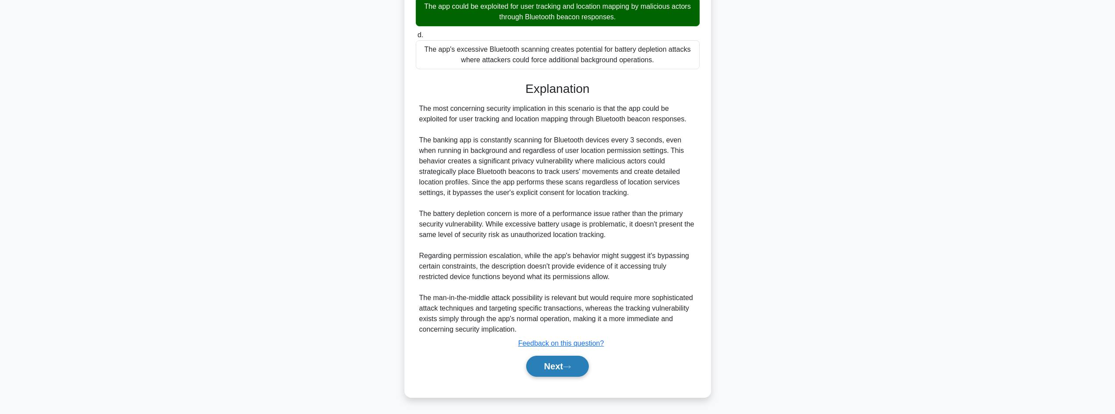
click at [564, 368] on button "Next" at bounding box center [557, 366] width 63 height 21
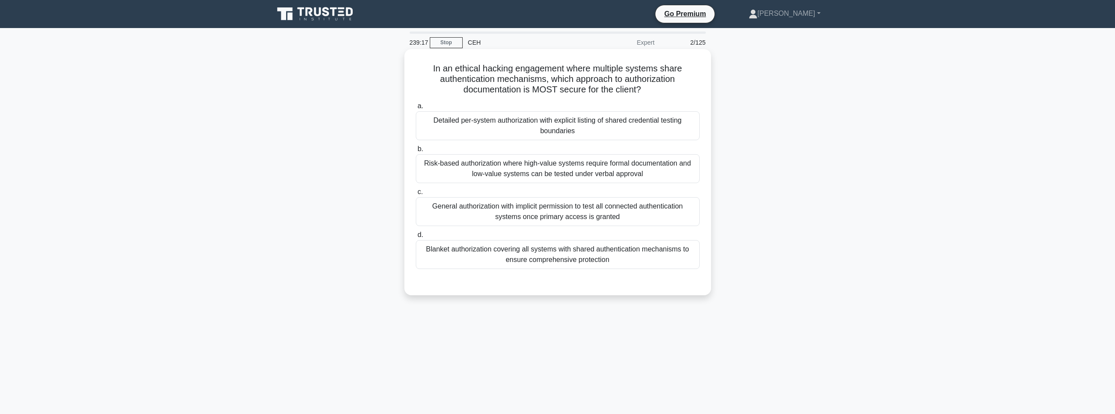
drag, startPoint x: 421, startPoint y: 65, endPoint x: 682, endPoint y: 96, distance: 263.3
click at [682, 96] on h5 "In an ethical hacking engagement where multiple systems share authentication me…" at bounding box center [558, 79] width 286 height 32
click at [632, 132] on div "Detailed per-system authorization with explicit listing of shared credential te…" at bounding box center [558, 125] width 284 height 29
click at [416, 109] on input "a. Detailed per-system authorization with explicit listing of shared credential…" at bounding box center [416, 106] width 0 height 6
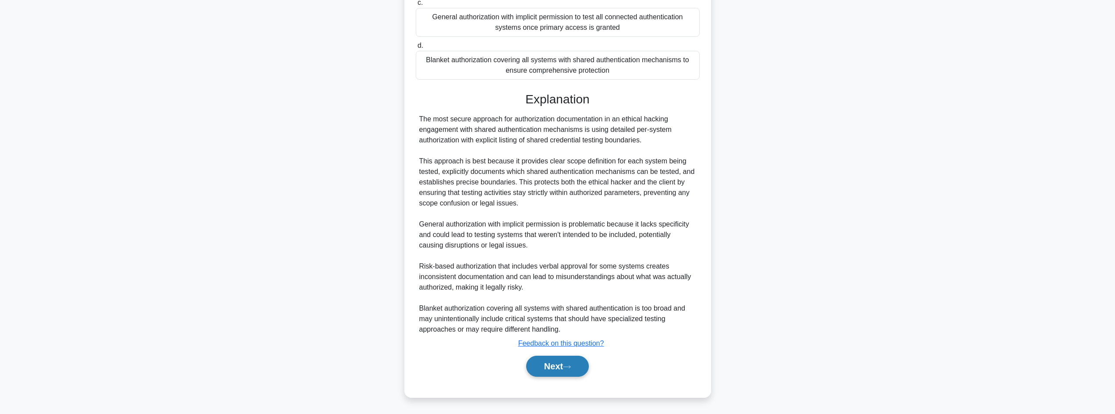
click at [549, 366] on button "Next" at bounding box center [557, 366] width 63 height 21
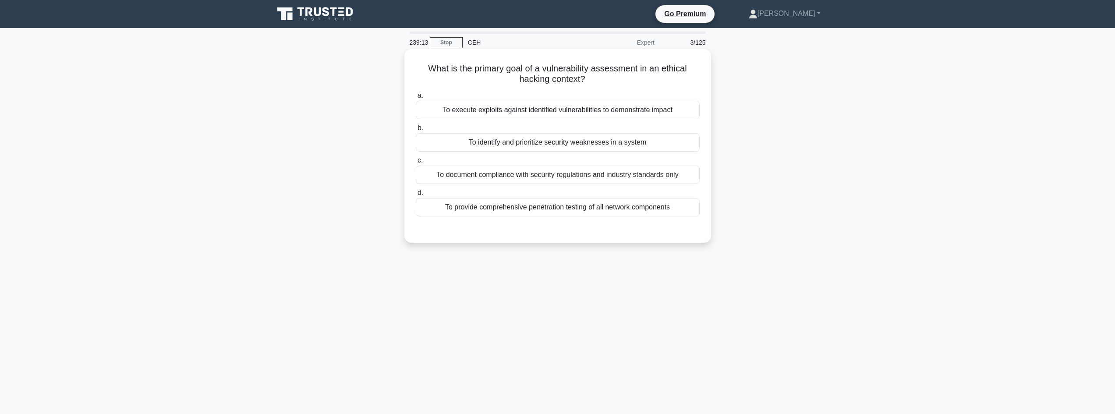
click at [490, 144] on div "To identify and prioritize security weaknesses in a system" at bounding box center [558, 142] width 284 height 18
click at [416, 131] on input "b. To identify and prioritize security weaknesses in a system" at bounding box center [416, 128] width 0 height 6
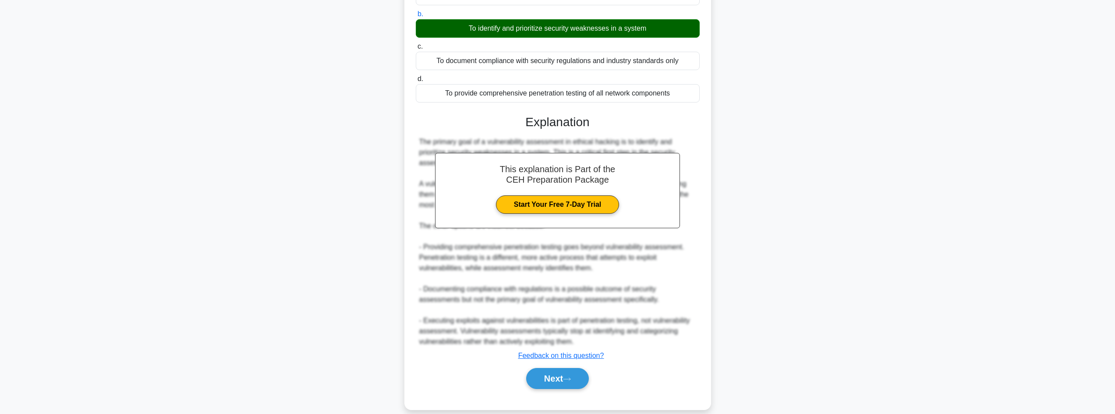
scroll to position [127, 0]
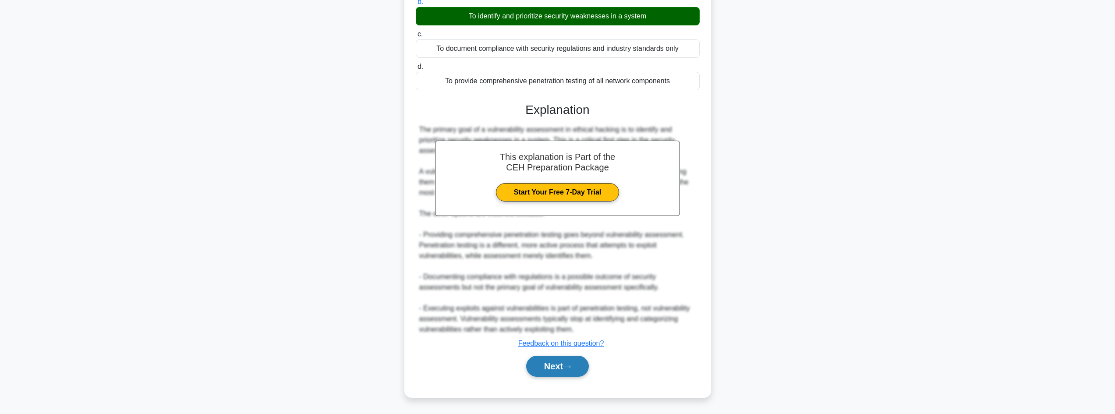
click at [542, 363] on button "Next" at bounding box center [557, 366] width 63 height 21
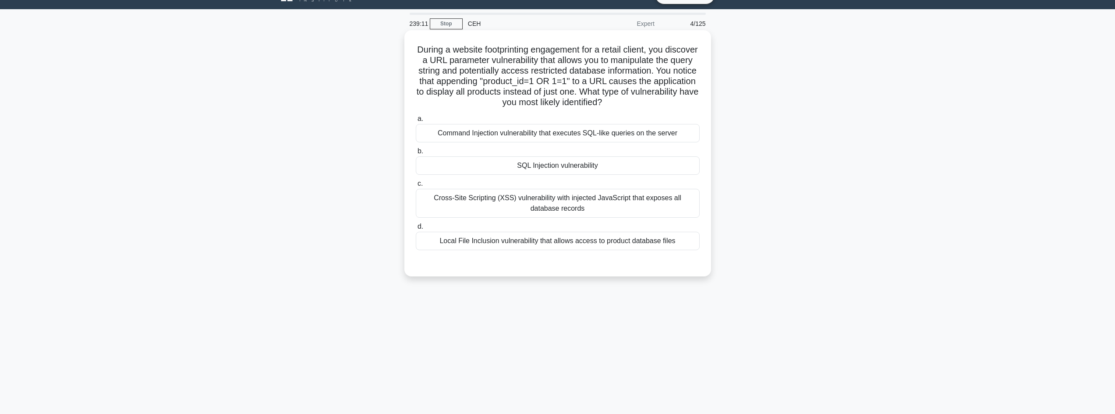
scroll to position [0, 0]
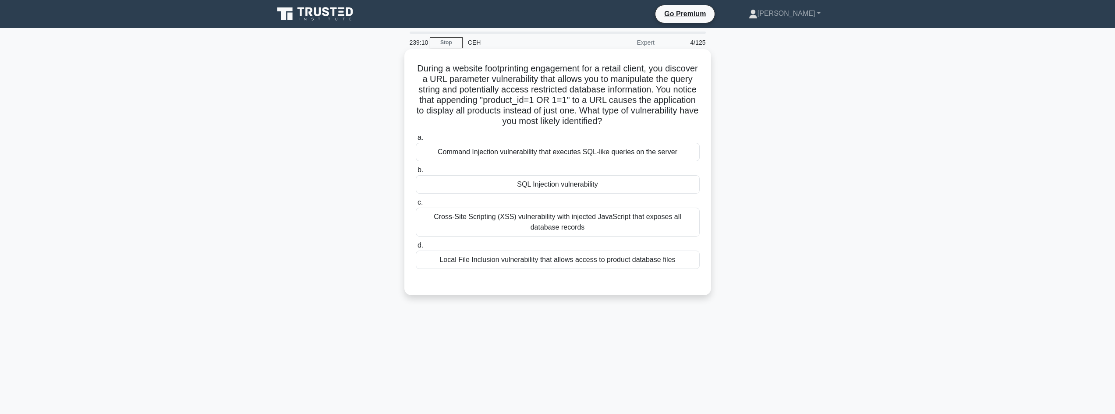
drag, startPoint x: 498, startPoint y: 184, endPoint x: 496, endPoint y: 217, distance: 33.4
click at [497, 185] on div "SQL Injection vulnerability" at bounding box center [558, 184] width 284 height 18
click at [416, 173] on input "b. SQL Injection vulnerability" at bounding box center [416, 170] width 0 height 6
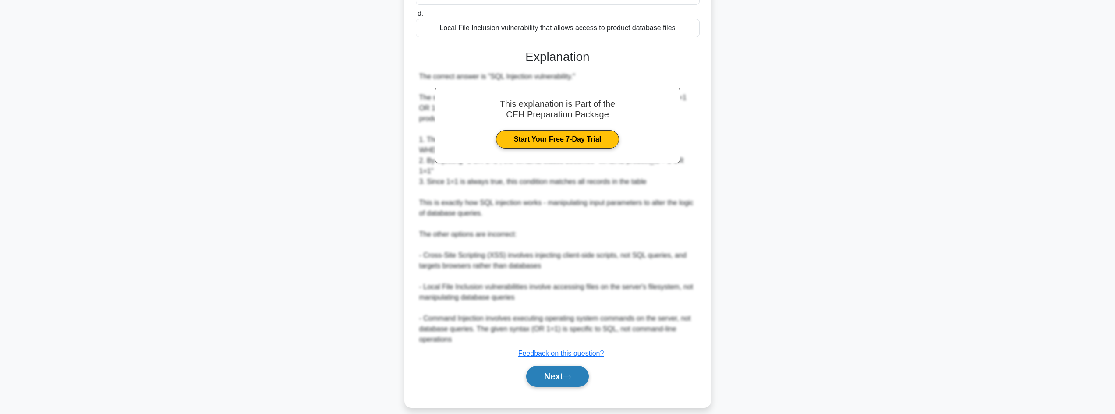
click at [557, 366] on button "Next" at bounding box center [557, 376] width 63 height 21
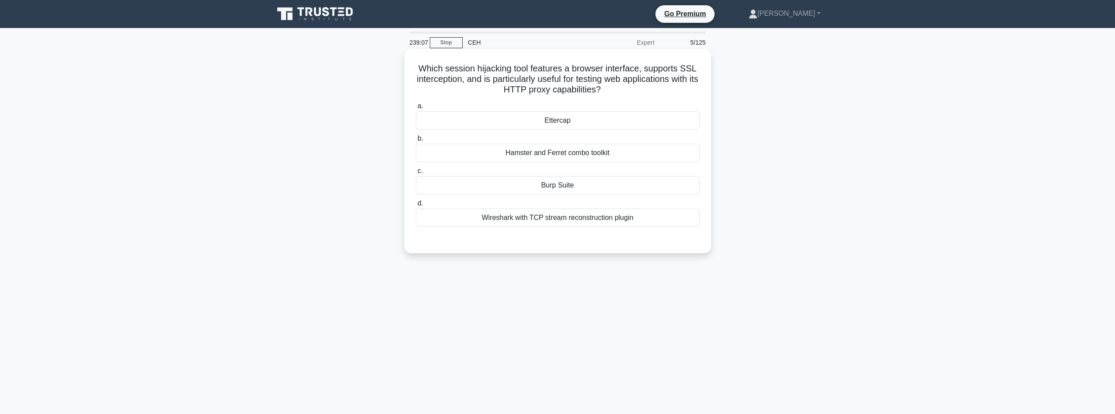
click at [527, 190] on div "Burp Suite" at bounding box center [558, 185] width 284 height 18
click at [416, 174] on input "c. Burp Suite" at bounding box center [416, 171] width 0 height 6
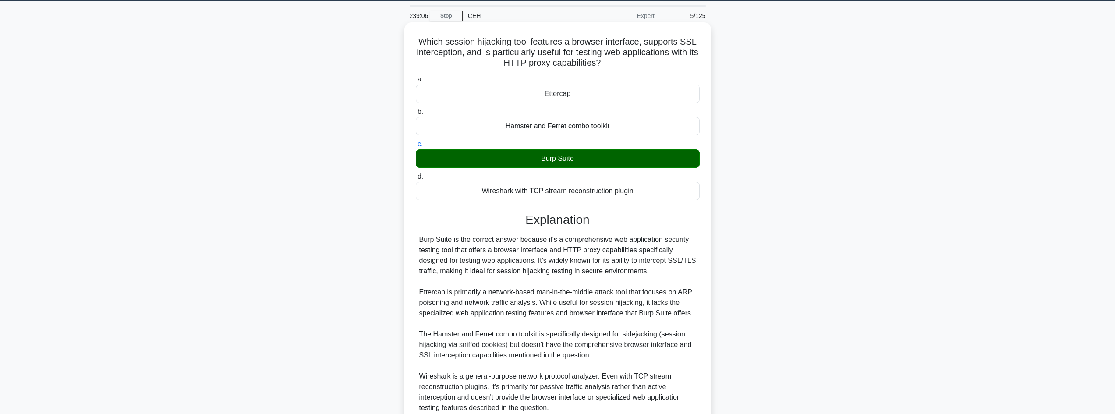
scroll to position [106, 0]
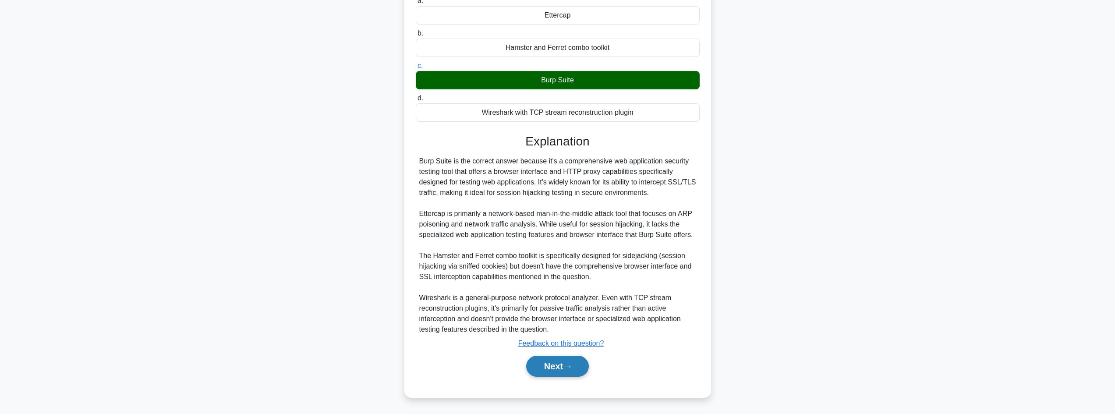
click at [567, 361] on button "Next" at bounding box center [557, 366] width 63 height 21
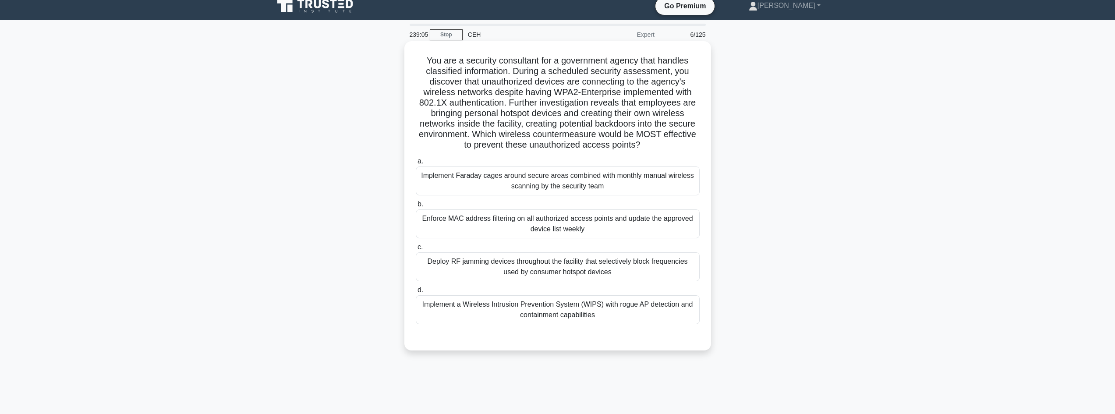
scroll to position [0, 0]
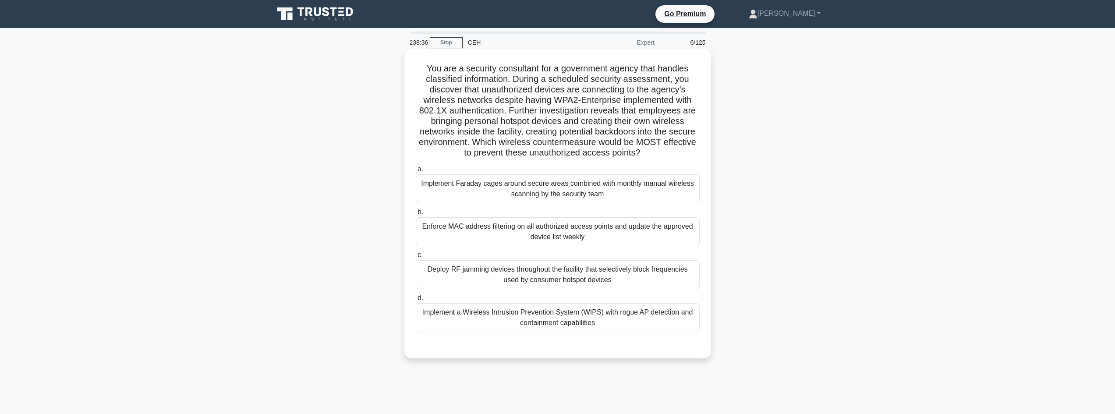
drag, startPoint x: 428, startPoint y: 64, endPoint x: 700, endPoint y: 155, distance: 286.4
click at [701, 156] on div "You are a security consultant for a government agency that handles classified i…" at bounding box center [558, 204] width 300 height 302
click at [524, 240] on div "Enforce MAC address filtering on all authorized access points and update the ap…" at bounding box center [558, 231] width 284 height 29
click at [416, 215] on input "b. Enforce MAC address filtering on all authorized access points and update the…" at bounding box center [416, 212] width 0 height 6
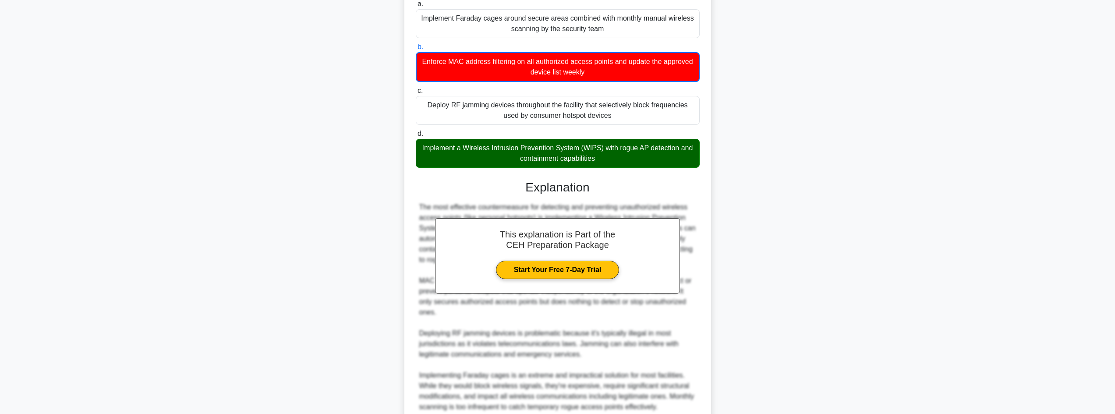
scroll to position [243, 0]
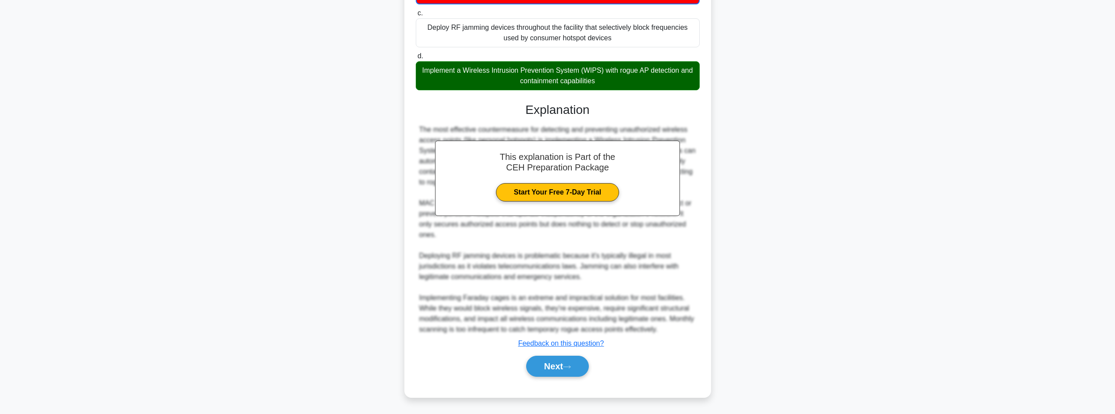
click at [554, 378] on div "Next" at bounding box center [558, 366] width 284 height 28
click at [564, 368] on button "Next" at bounding box center [557, 366] width 63 height 21
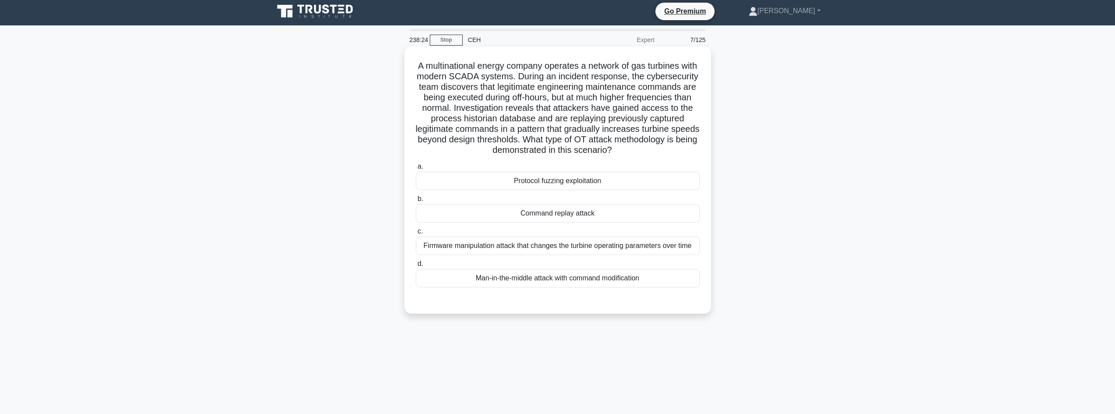
scroll to position [1, 0]
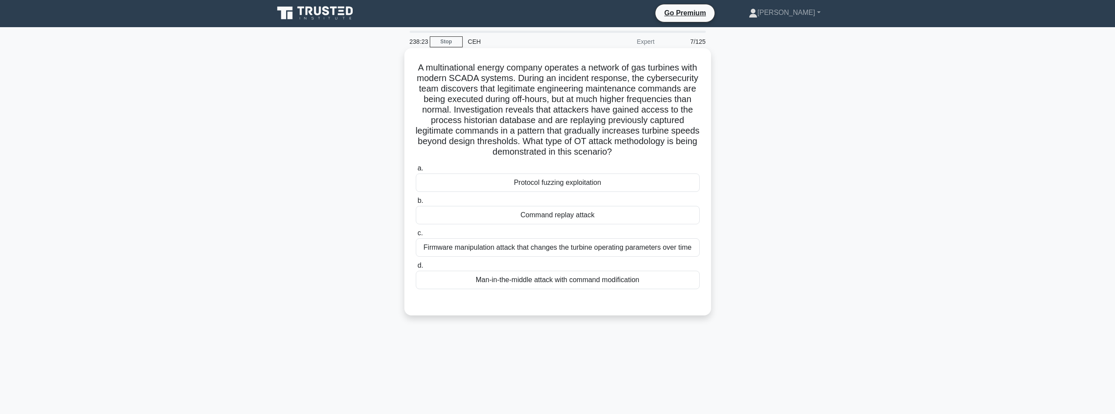
click at [565, 222] on div "Command replay attack" at bounding box center [558, 215] width 284 height 18
click at [416, 204] on input "b. Command replay attack" at bounding box center [416, 201] width 0 height 6
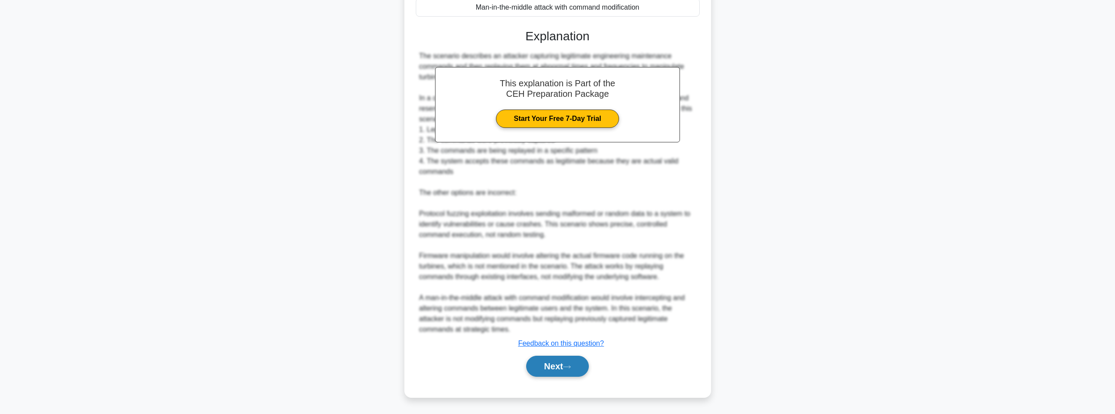
click at [557, 367] on button "Next" at bounding box center [557, 366] width 63 height 21
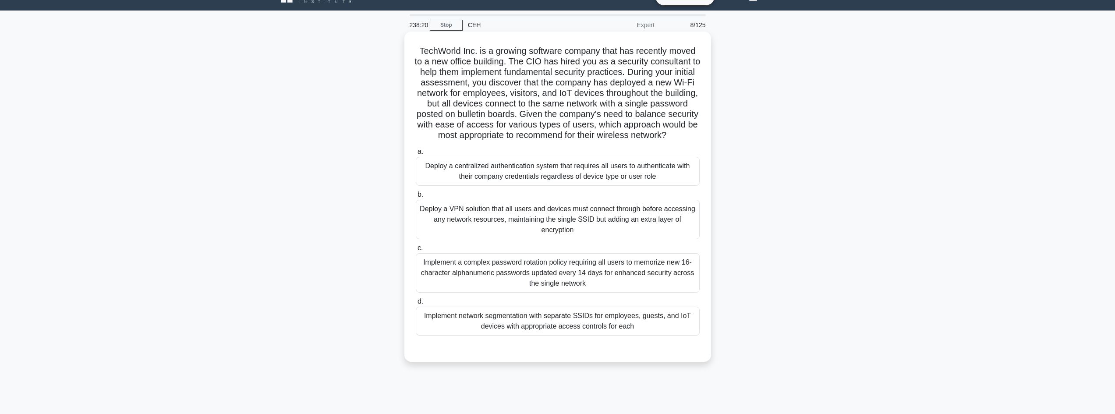
scroll to position [0, 0]
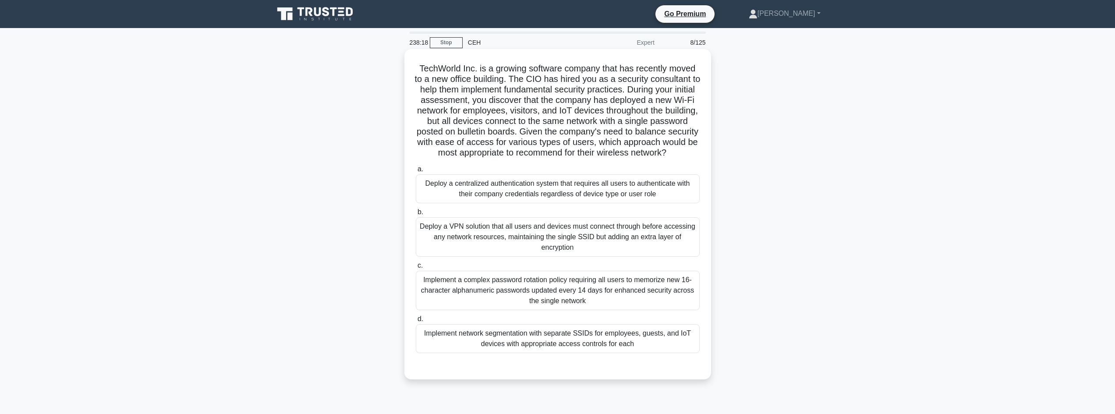
click at [508, 353] on div "Implement network segmentation with separate SSIDs for employees, guests, and I…" at bounding box center [558, 338] width 284 height 29
click at [416, 322] on input "d. Implement network segmentation with separate SSIDs for employees, guests, an…" at bounding box center [416, 319] width 0 height 6
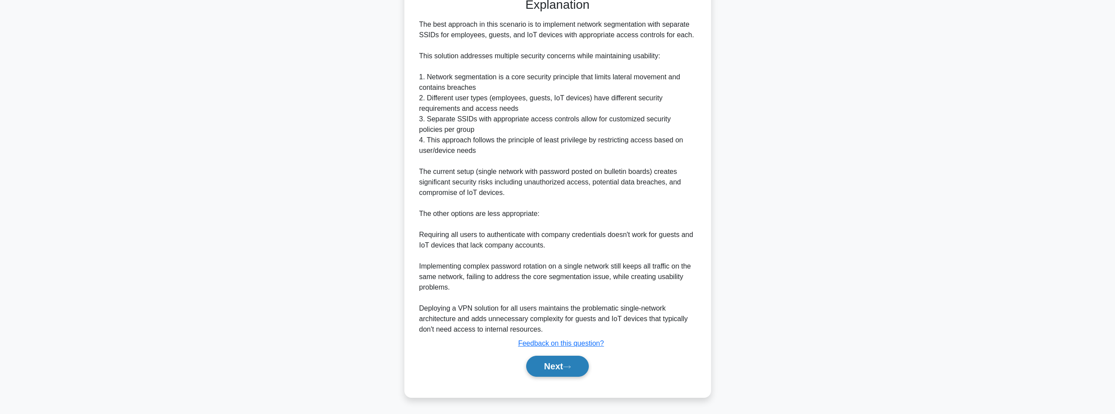
click at [550, 368] on button "Next" at bounding box center [557, 366] width 63 height 21
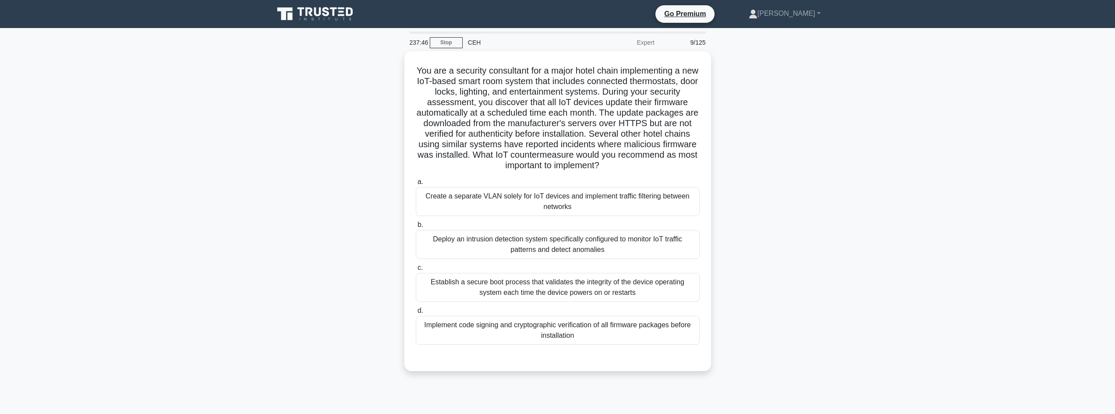
drag, startPoint x: 415, startPoint y: 65, endPoint x: 712, endPoint y: 166, distance: 313.7
click at [712, 166] on div "You are a security consultant for a major hotel chain implementing a new IoT-ba…" at bounding box center [558, 216] width 578 height 330
click at [600, 238] on div "Deploy an intrusion detection system specifically configured to monitor IoT tra…" at bounding box center [558, 242] width 284 height 29
click at [416, 226] on input "b. Deploy an intrusion detection system specifically configured to monitor IoT …" at bounding box center [416, 223] width 0 height 6
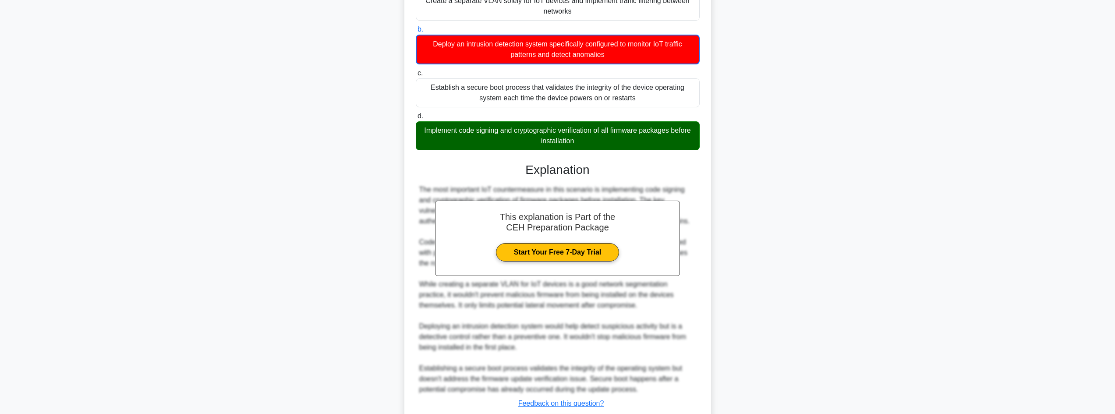
scroll to position [254, 0]
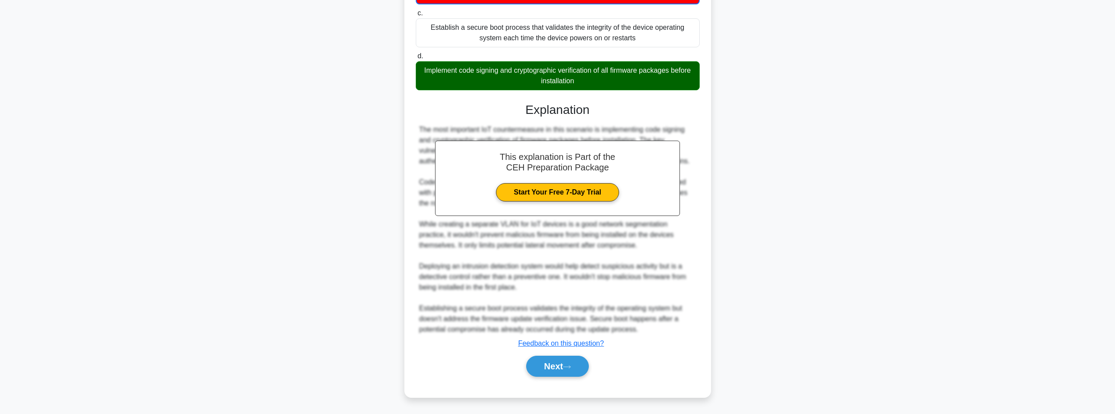
click at [547, 381] on div "a. Create a separate VLAN solely for IoT devices and implement traffic filterin…" at bounding box center [558, 153] width 286 height 468
click at [543, 359] on button "Next" at bounding box center [557, 366] width 63 height 21
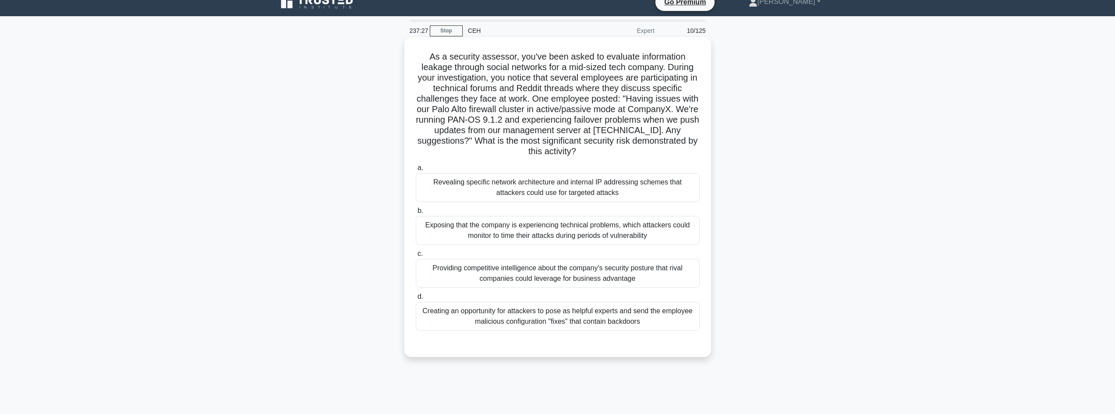
scroll to position [1, 0]
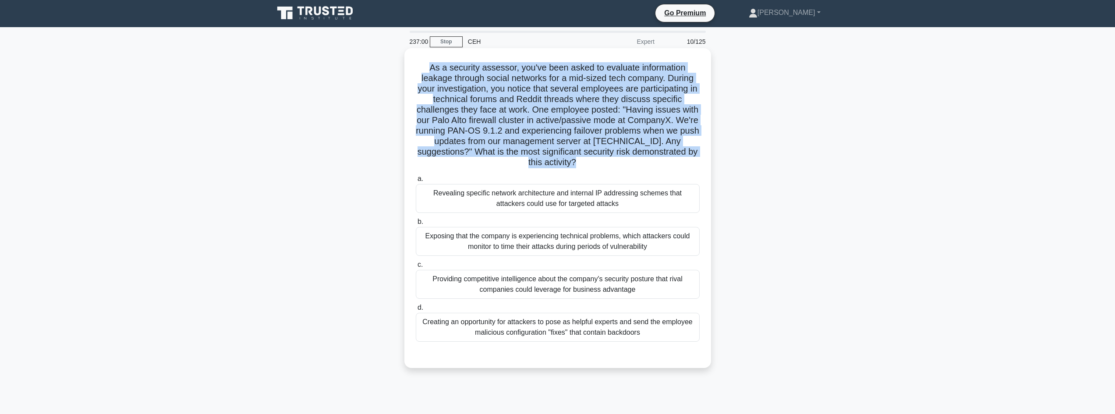
drag, startPoint x: 408, startPoint y: 57, endPoint x: 707, endPoint y: 161, distance: 317.2
click at [707, 161] on div "As a security assessor, you've been asked to evaluate information leakage throu…" at bounding box center [558, 208] width 300 height 313
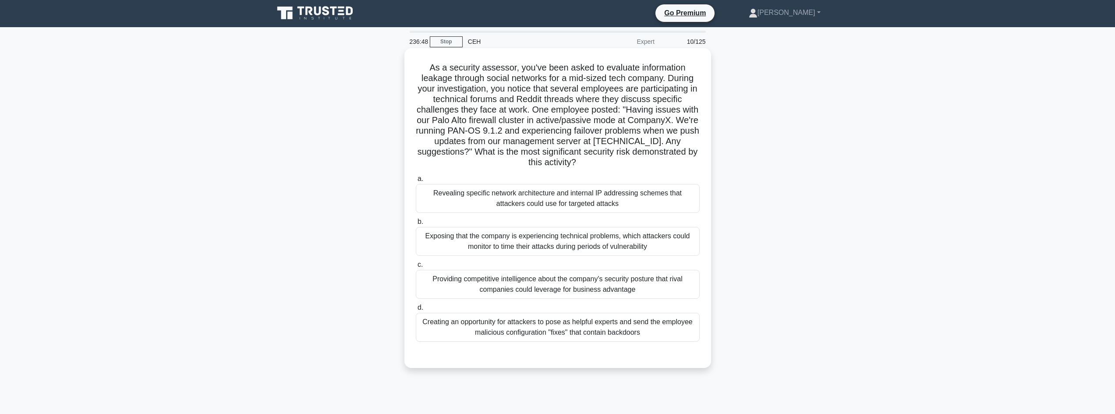
click at [641, 202] on div "Revealing specific network architecture and internal IP addressing schemes that…" at bounding box center [558, 198] width 284 height 29
click at [416, 182] on input "a. Revealing specific network architecture and internal IP addressing schemes t…" at bounding box center [416, 179] width 0 height 6
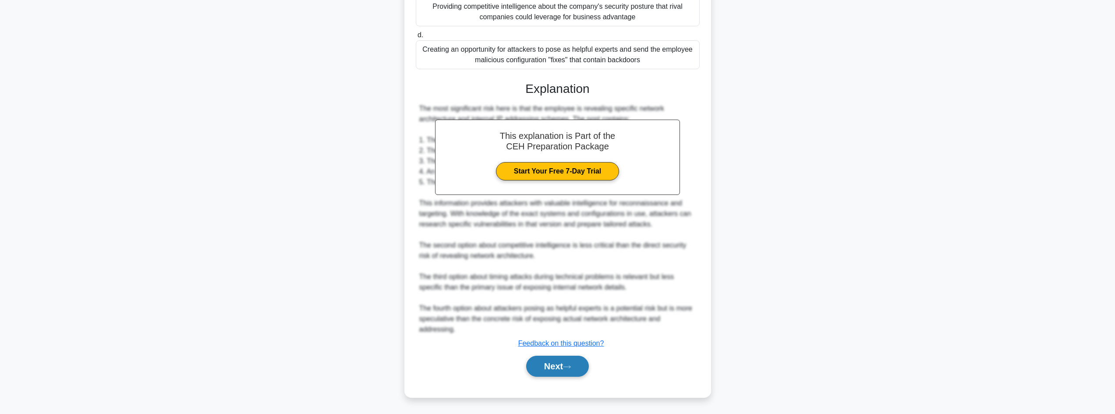
click at [564, 359] on button "Next" at bounding box center [557, 366] width 63 height 21
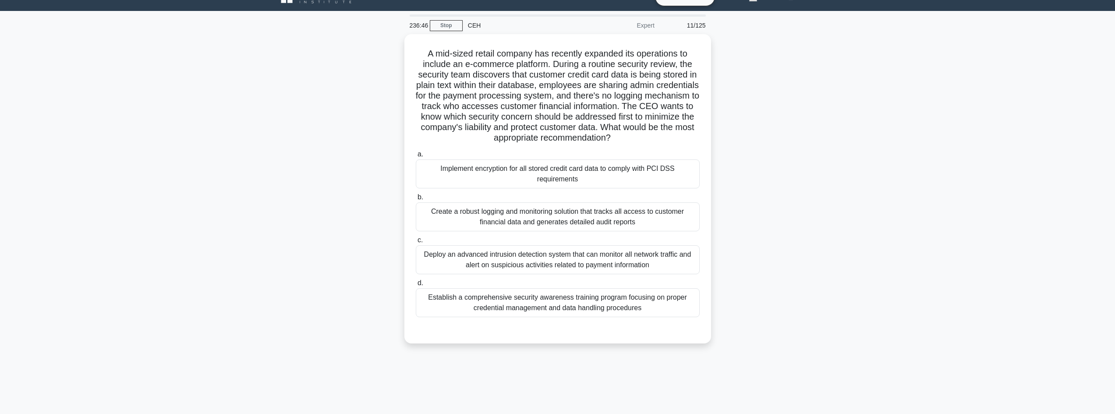
scroll to position [0, 0]
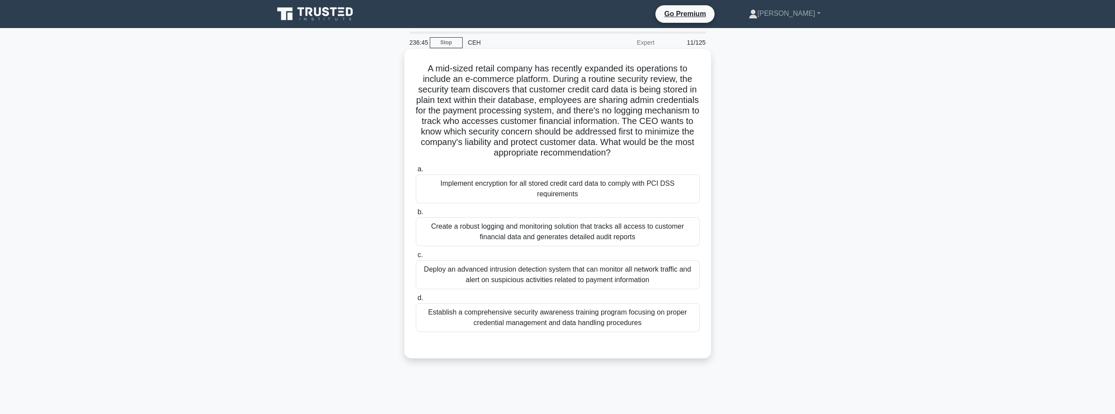
click at [617, 185] on div "Implement encryption for all stored credit card data to comply with PCI DSS req…" at bounding box center [558, 188] width 284 height 29
click at [416, 172] on input "a. Implement encryption for all stored credit card data to comply with PCI DSS …" at bounding box center [416, 170] width 0 height 6
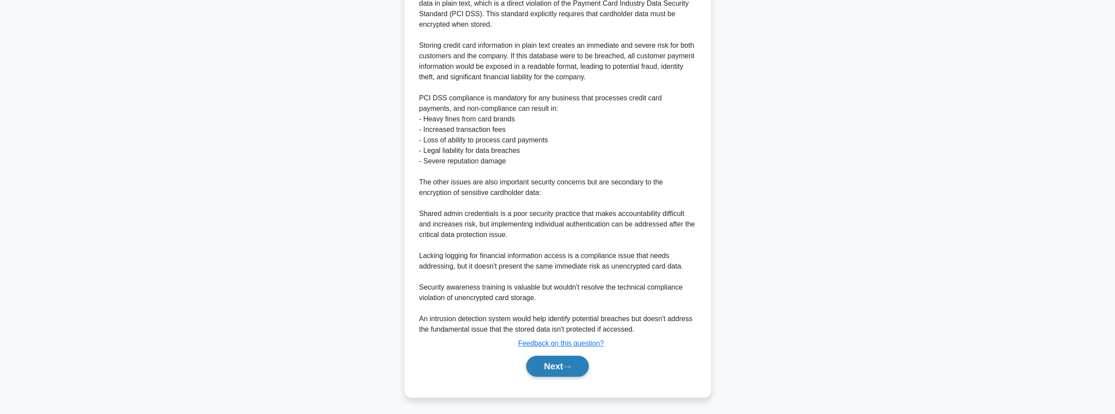
click at [577, 373] on button "Next" at bounding box center [557, 366] width 63 height 21
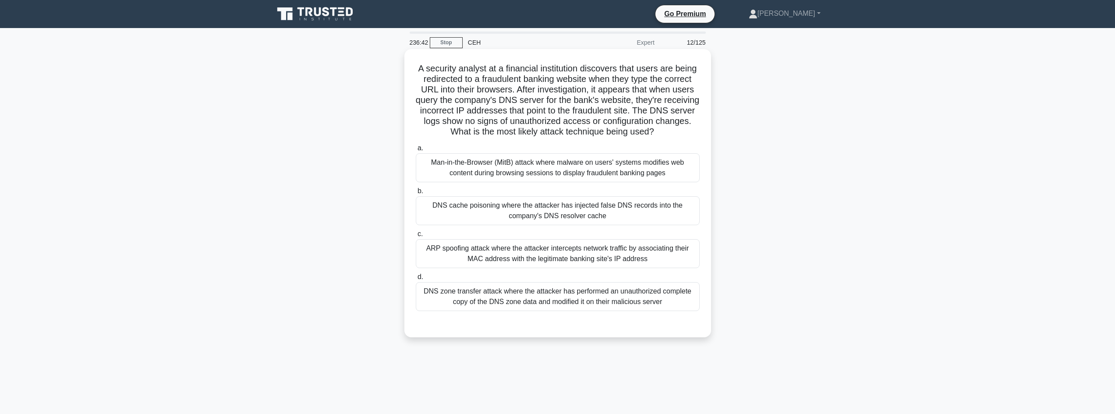
click at [457, 225] on div "DNS cache poisoning where the attacker has injected false DNS records into the …" at bounding box center [558, 210] width 284 height 29
click at [416, 194] on input "b. DNS cache poisoning where the attacker has injected false DNS records into t…" at bounding box center [416, 191] width 0 height 6
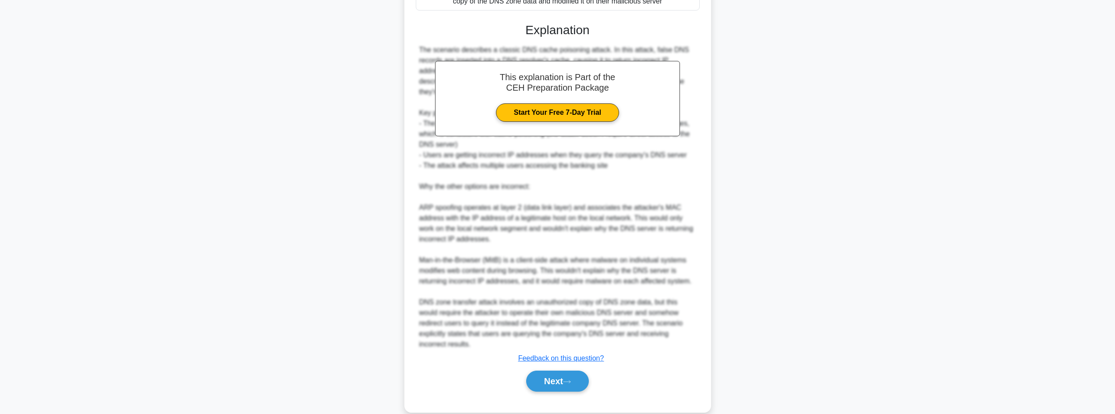
scroll to position [316, 0]
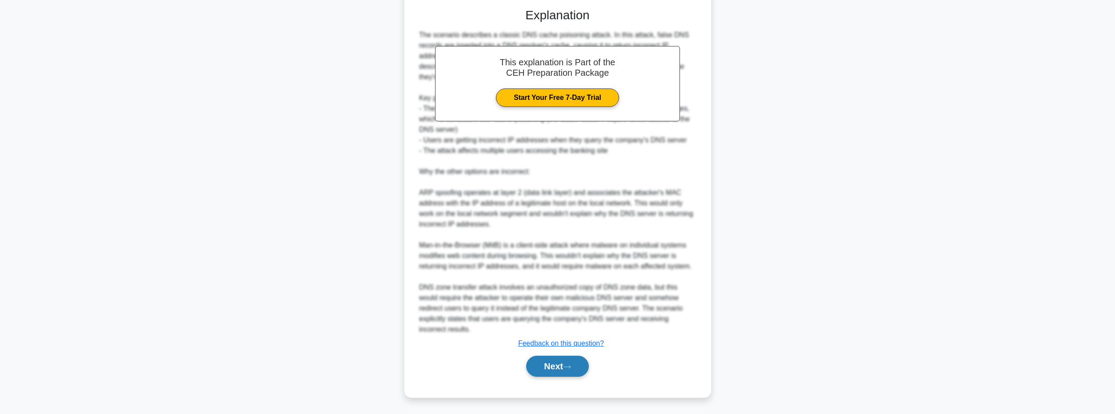
click at [524, 372] on div "Next" at bounding box center [557, 366] width 287 height 21
click at [526, 371] on button "Next" at bounding box center [557, 366] width 63 height 21
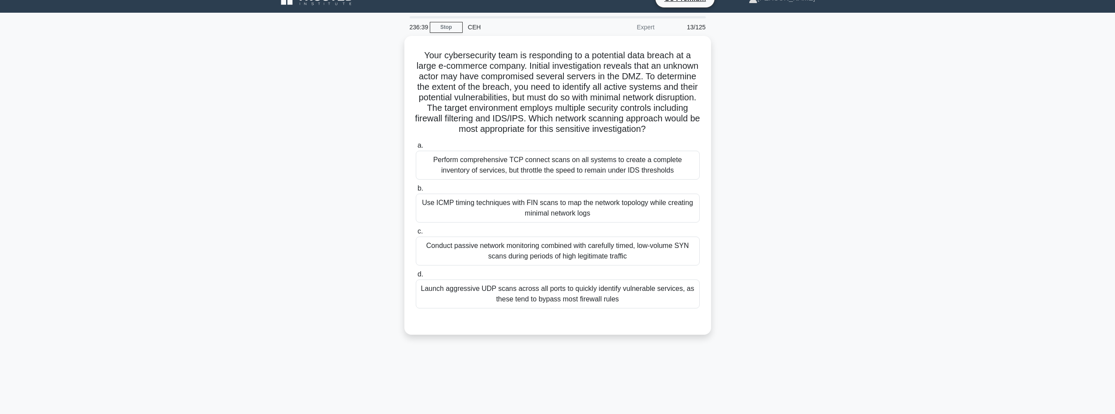
scroll to position [0, 0]
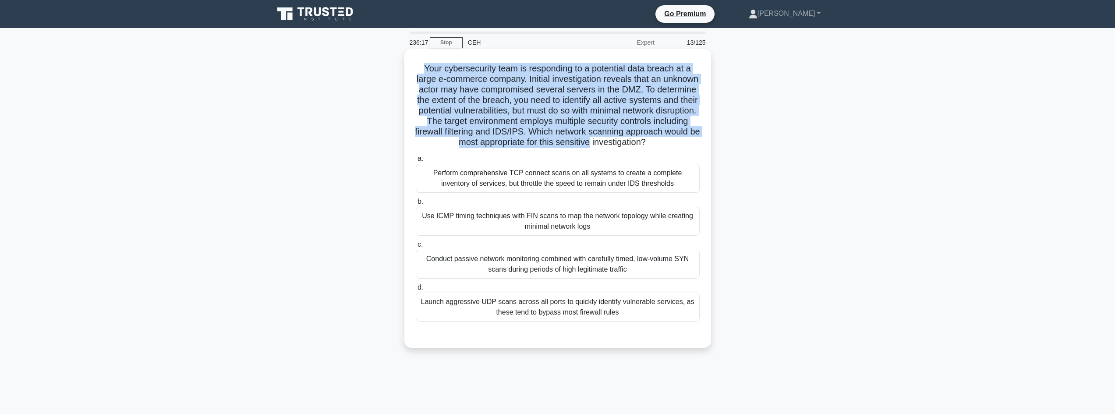
drag, startPoint x: 415, startPoint y: 52, endPoint x: 700, endPoint y: 145, distance: 299.9
click at [700, 146] on div "Your cybersecurity team is responding to a potential data breach at a large e-c…" at bounding box center [557, 198] width 307 height 299
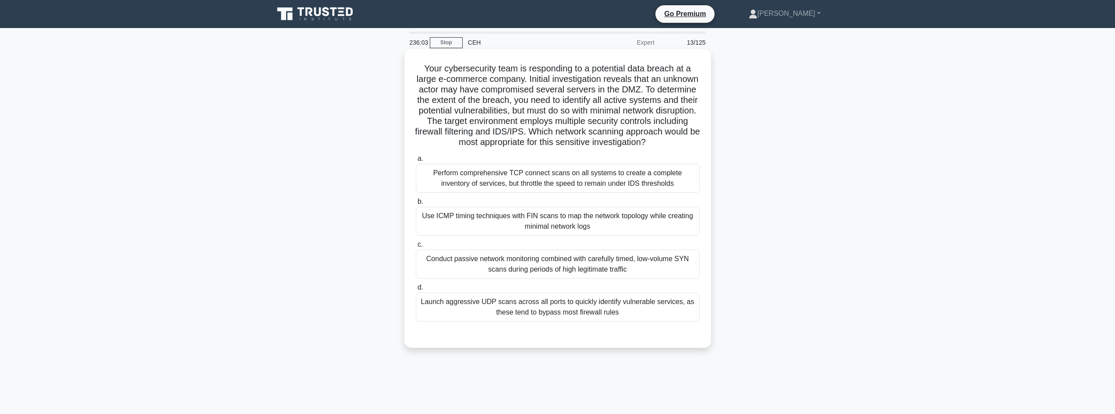
click at [539, 236] on div "Use ICMP timing techniques with FIN scans to map the network topology while cre…" at bounding box center [558, 221] width 284 height 29
click at [416, 205] on input "b. Use ICMP timing techniques with FIN scans to map the network topology while …" at bounding box center [416, 202] width 0 height 6
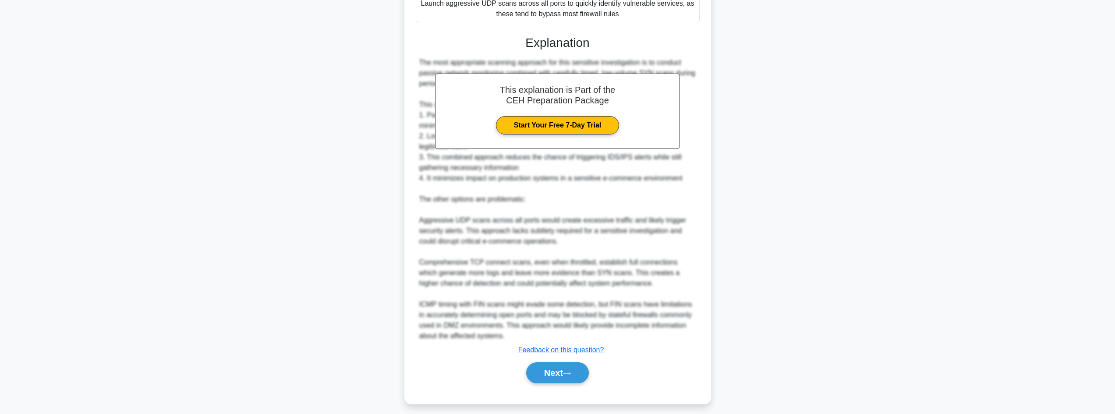
scroll to position [317, 0]
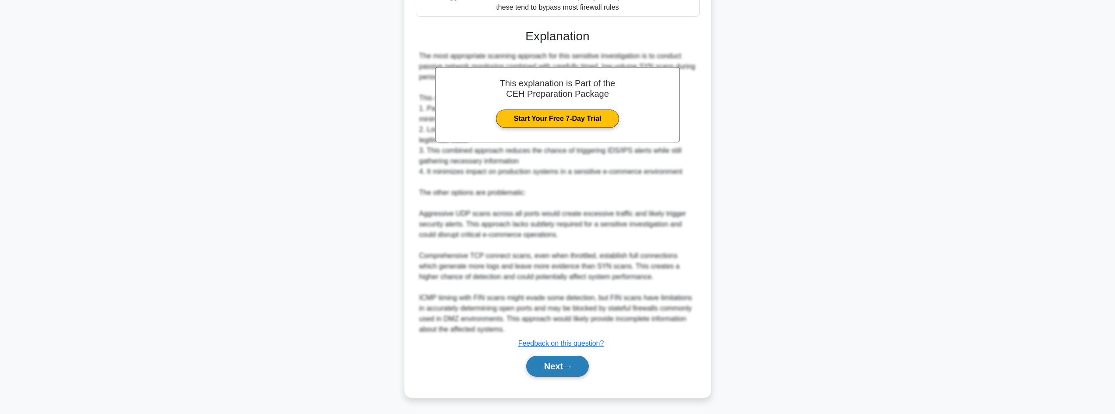
click at [556, 366] on button "Next" at bounding box center [557, 366] width 63 height 21
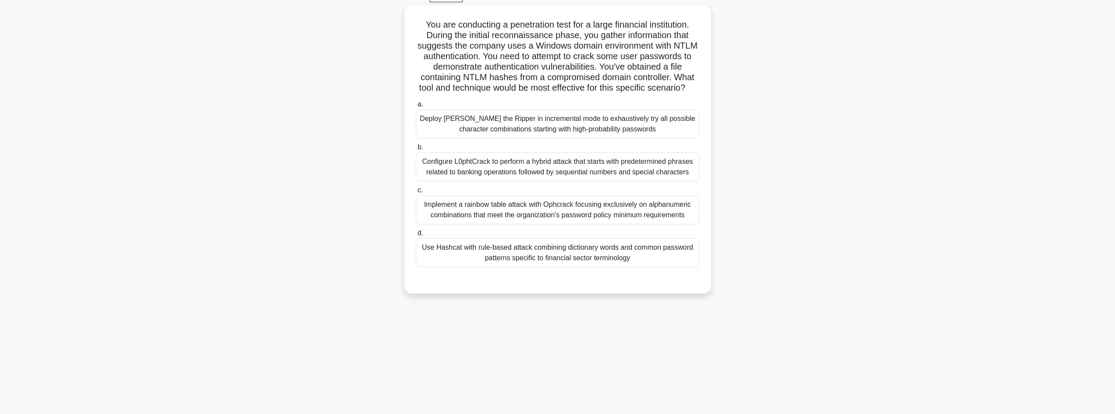
scroll to position [1, 0]
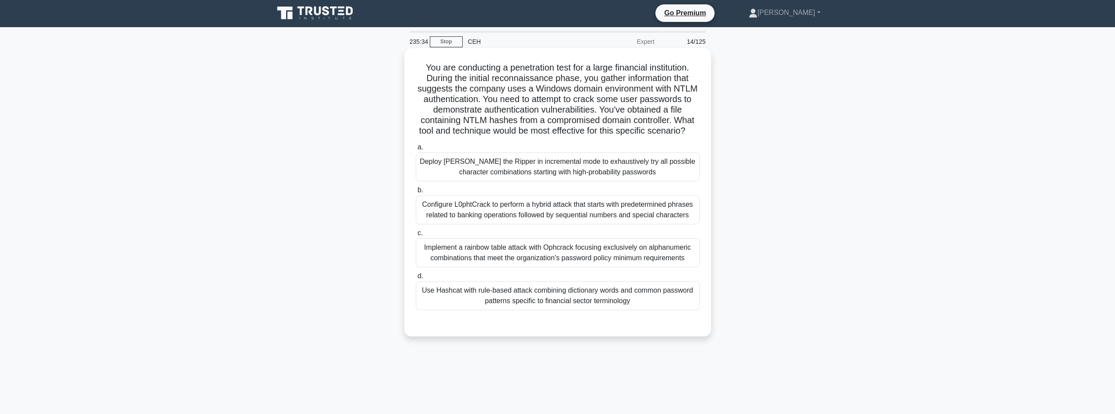
drag, startPoint x: 416, startPoint y: 55, endPoint x: 706, endPoint y: 145, distance: 302.7
click at [706, 145] on div "You are conducting a penetration test for a large financial institution. During…" at bounding box center [558, 192] width 300 height 281
click at [540, 310] on div "Use Hashcat with rule-based attack combining dictionary words and common passwo…" at bounding box center [558, 295] width 284 height 29
click at [416, 279] on input "d. Use Hashcat with rule-based attack combining dictionary words and common pas…" at bounding box center [416, 276] width 0 height 6
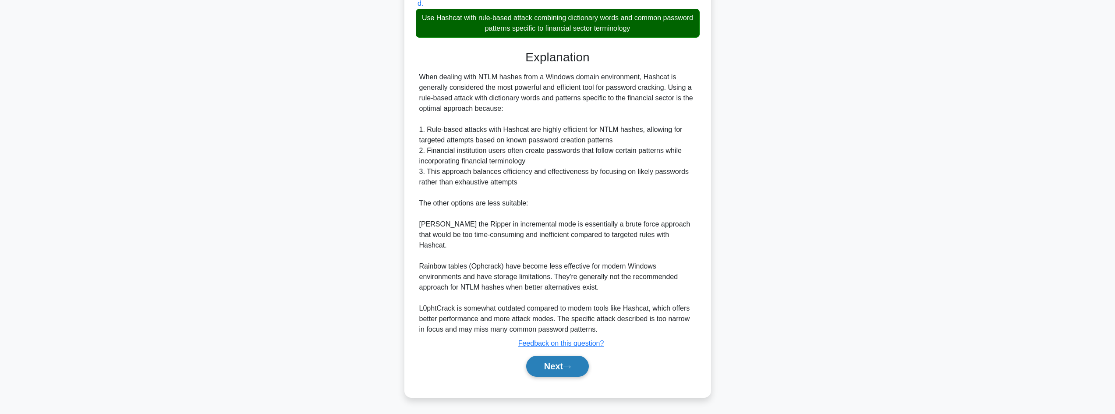
click at [549, 369] on button "Next" at bounding box center [557, 366] width 63 height 21
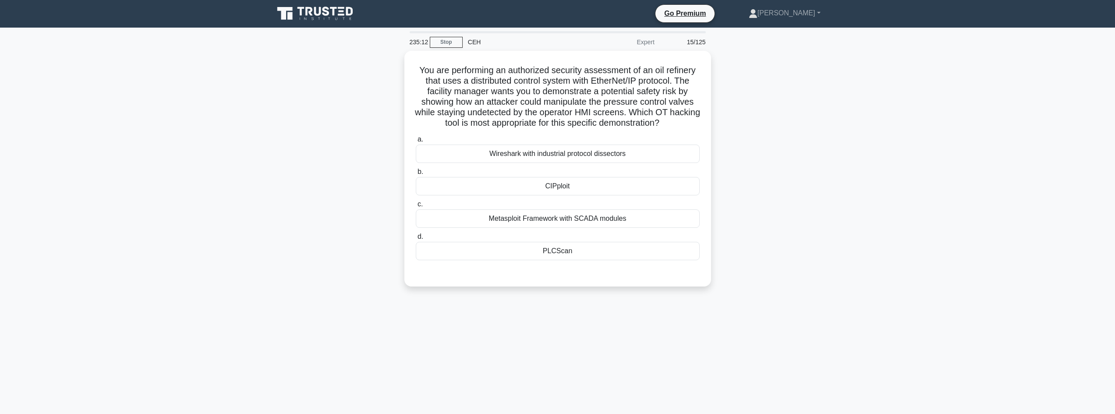
scroll to position [0, 0]
click at [622, 182] on div "CIPploit" at bounding box center [558, 184] width 284 height 18
click at [416, 173] on input "b. CIPploit" at bounding box center [416, 170] width 0 height 6
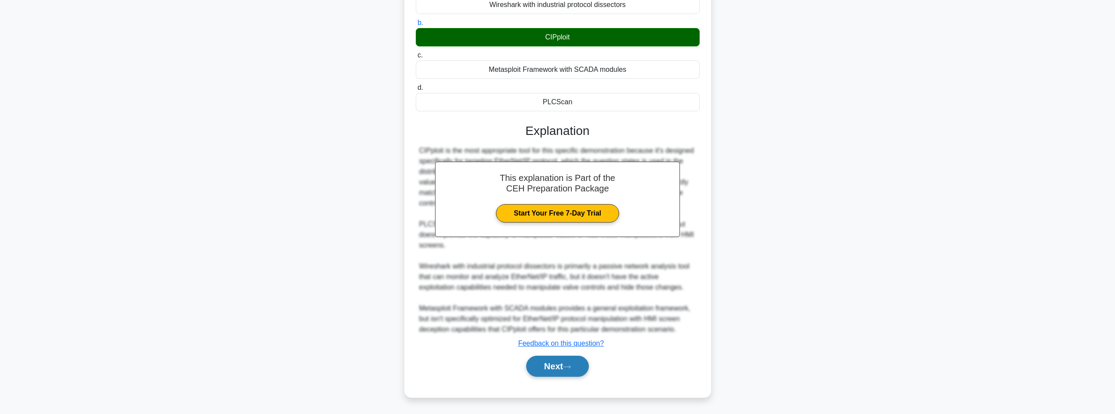
click at [564, 359] on button "Next" at bounding box center [557, 366] width 63 height 21
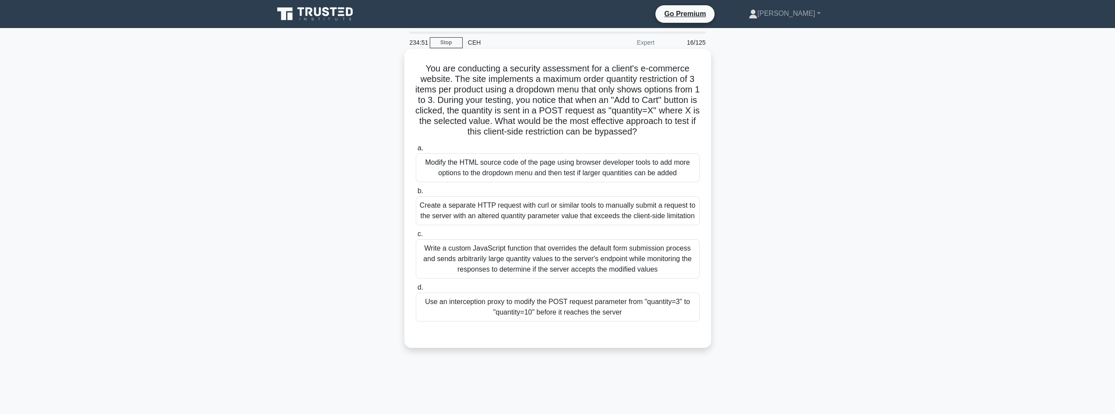
click at [522, 312] on div "Use an interception proxy to modify the POST request parameter from "quantity=3…" at bounding box center [558, 307] width 284 height 29
click at [416, 291] on input "d. Use an interception proxy to modify the POST request parameter from "quantit…" at bounding box center [416, 288] width 0 height 6
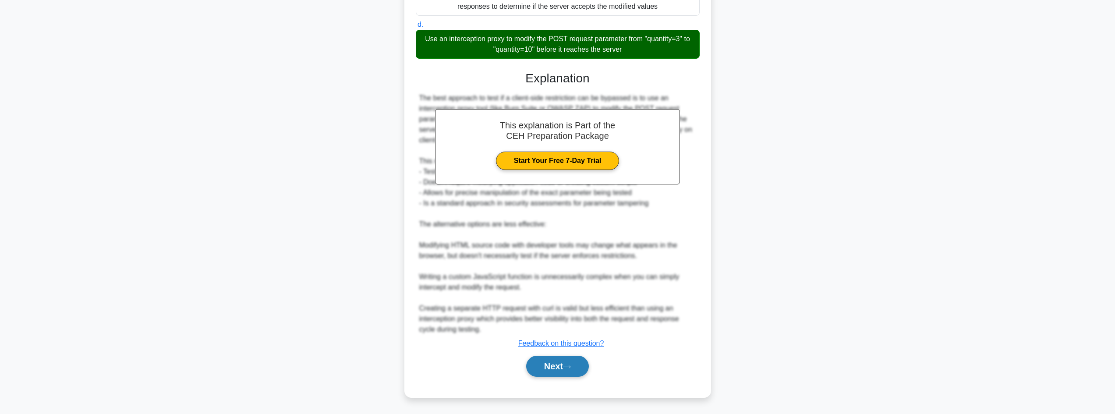
drag, startPoint x: 553, startPoint y: 384, endPoint x: 557, endPoint y: 369, distance: 15.8
click at [553, 383] on div "a. Modify the HTML source code of the page using browser developer tools to add…" at bounding box center [558, 132] width 286 height 509
click at [557, 369] on button "Next" at bounding box center [557, 366] width 63 height 21
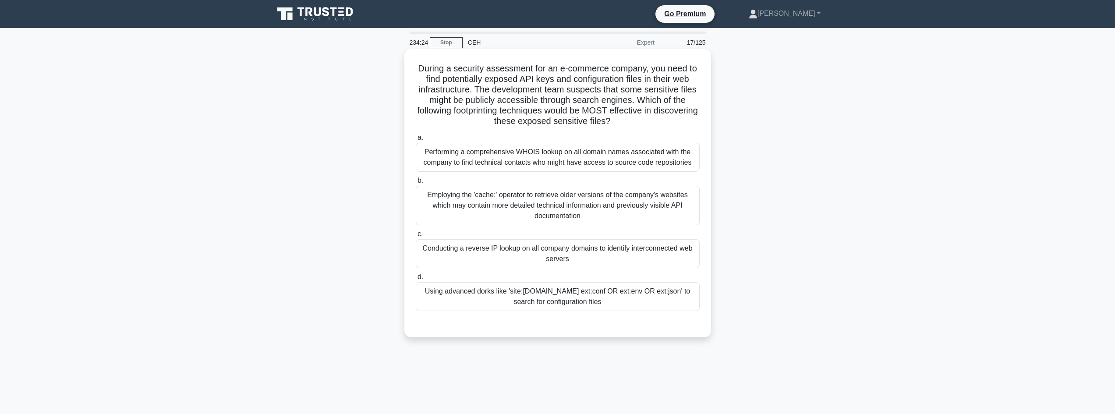
click at [585, 293] on div "Using advanced dorks like 'site:example.com ext:conf OR ext:env OR ext:json' to…" at bounding box center [558, 296] width 284 height 29
click at [416, 280] on input "d. Using advanced dorks like 'site:example.com ext:conf OR ext:env OR ext:json'…" at bounding box center [416, 277] width 0 height 6
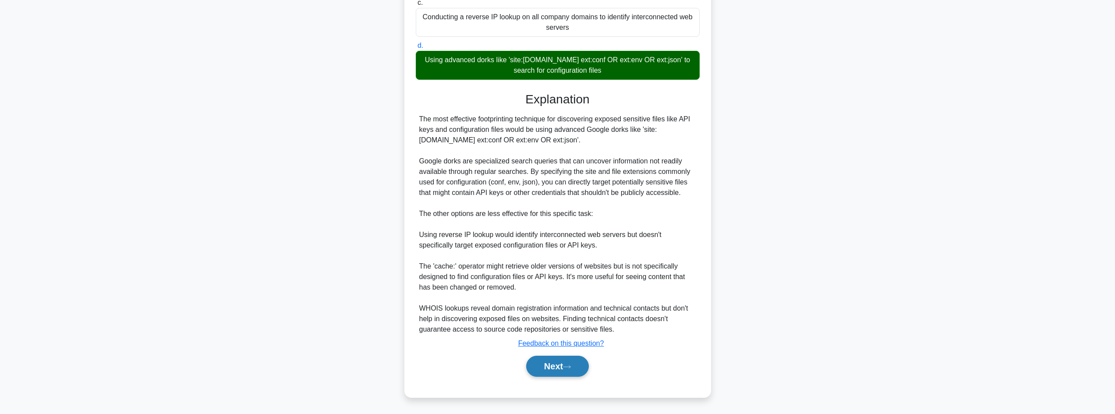
click at [562, 371] on button "Next" at bounding box center [557, 366] width 63 height 21
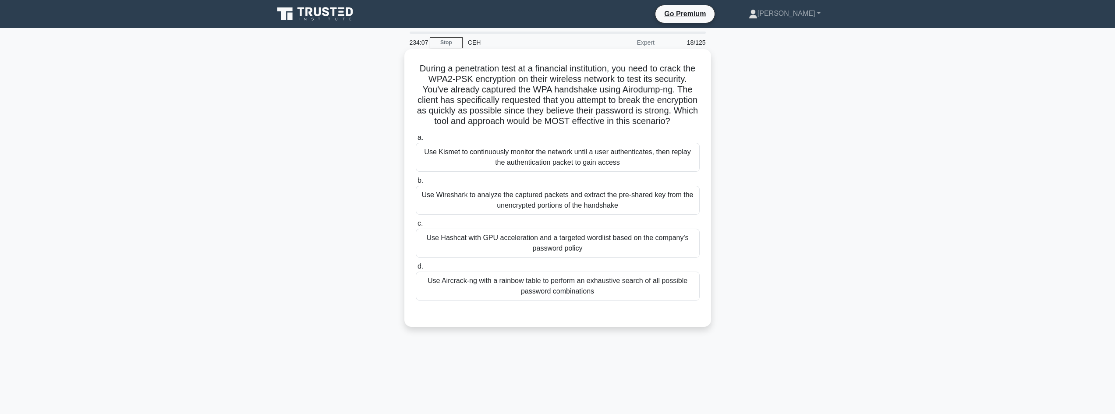
click at [475, 302] on div "a. Use Kismet to continuously monitor the network until a user authenticates, t…" at bounding box center [558, 217] width 294 height 172
click at [477, 258] on div "Use Hashcat with GPU acceleration and a targeted wordlist based on the company'…" at bounding box center [558, 243] width 284 height 29
click at [416, 227] on input "c. Use Hashcat with GPU acceleration and a targeted wordlist based on the compa…" at bounding box center [416, 224] width 0 height 6
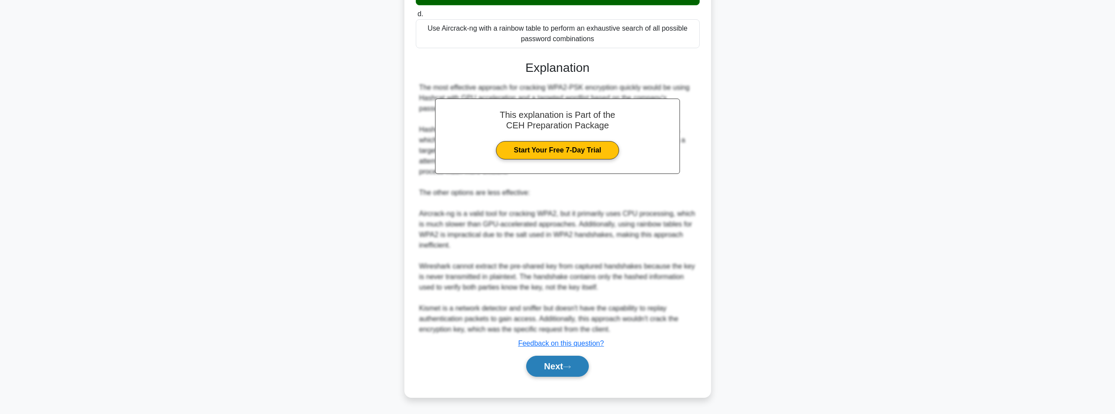
click at [553, 362] on button "Next" at bounding box center [557, 366] width 63 height 21
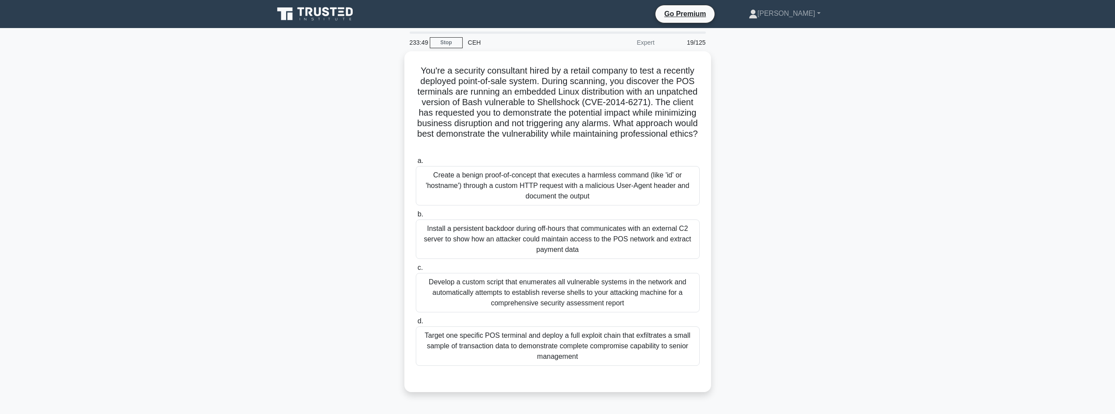
drag, startPoint x: 404, startPoint y: 61, endPoint x: 721, endPoint y: 141, distance: 327.6
click at [721, 141] on div "You're a security consultant hired by a retail company to test a recently deplo…" at bounding box center [558, 226] width 578 height 351
click at [622, 188] on div "Create a benign proof-of-concept that executes a harmless command (like 'id' or…" at bounding box center [558, 183] width 284 height 39
click at [416, 162] on input "a. Create a benign proof-of-concept that executes a harmless command (like 'id'…" at bounding box center [416, 159] width 0 height 6
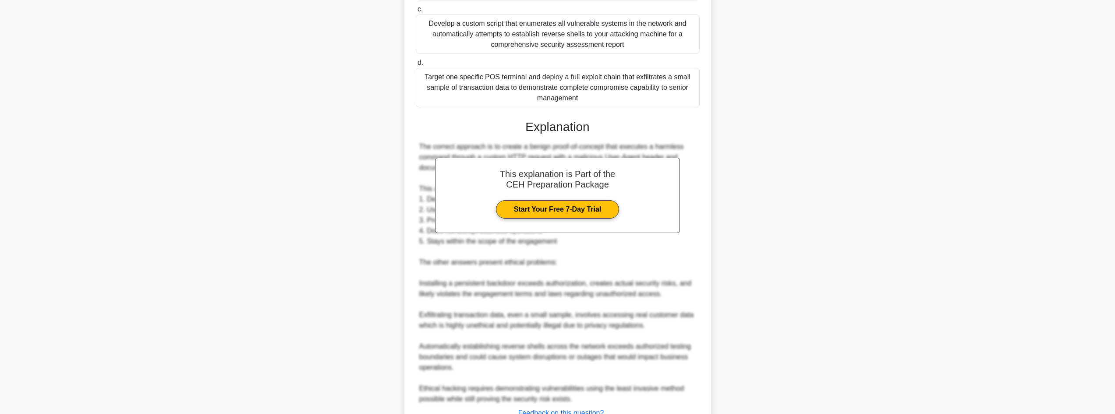
scroll to position [292, 0]
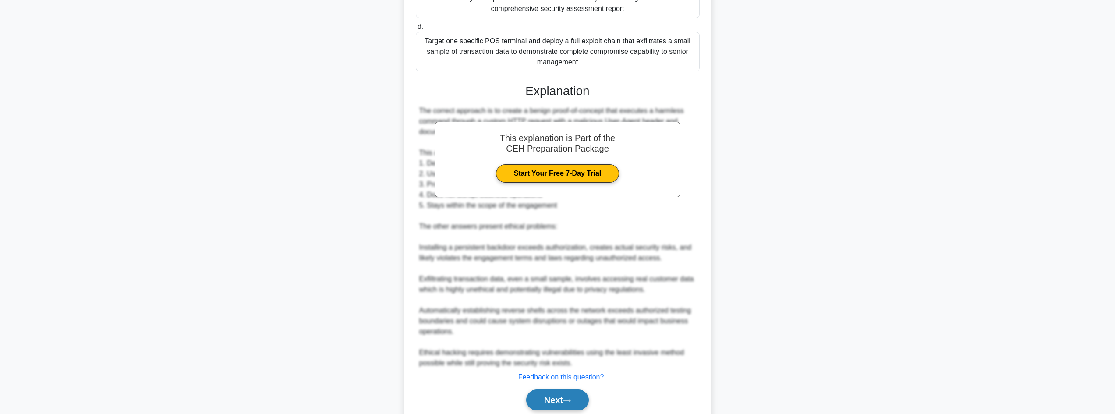
click at [565, 393] on button "Next" at bounding box center [557, 400] width 63 height 21
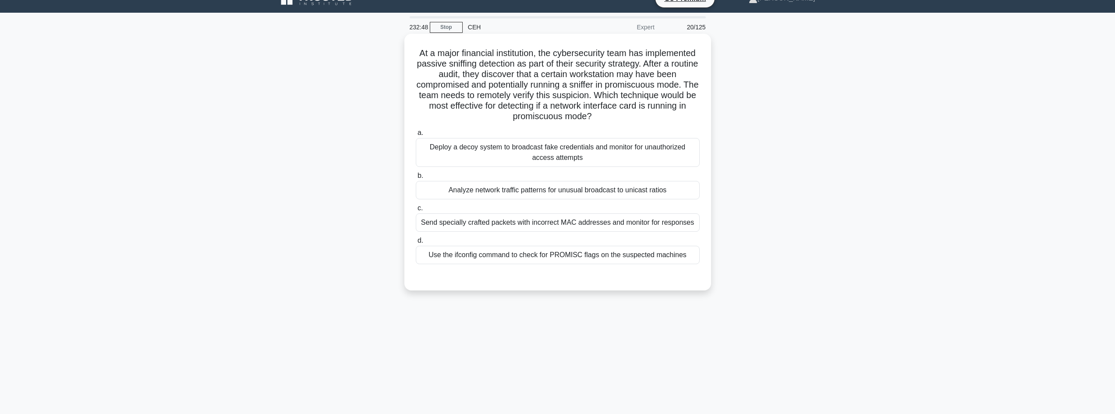
scroll to position [0, 0]
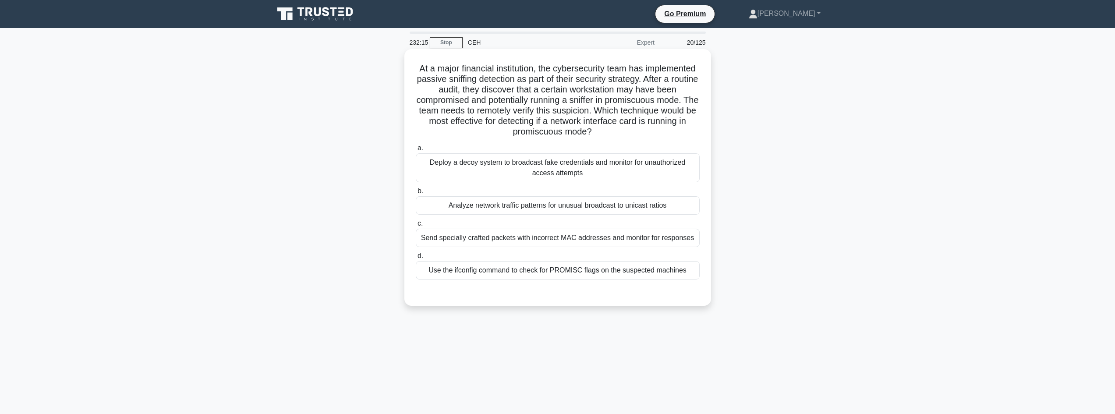
click at [591, 209] on div "Analyze network traffic patterns for unusual broadcast to unicast ratios" at bounding box center [558, 205] width 284 height 18
click at [416, 194] on input "b. Analyze network traffic patterns for unusual broadcast to unicast ratios" at bounding box center [416, 191] width 0 height 6
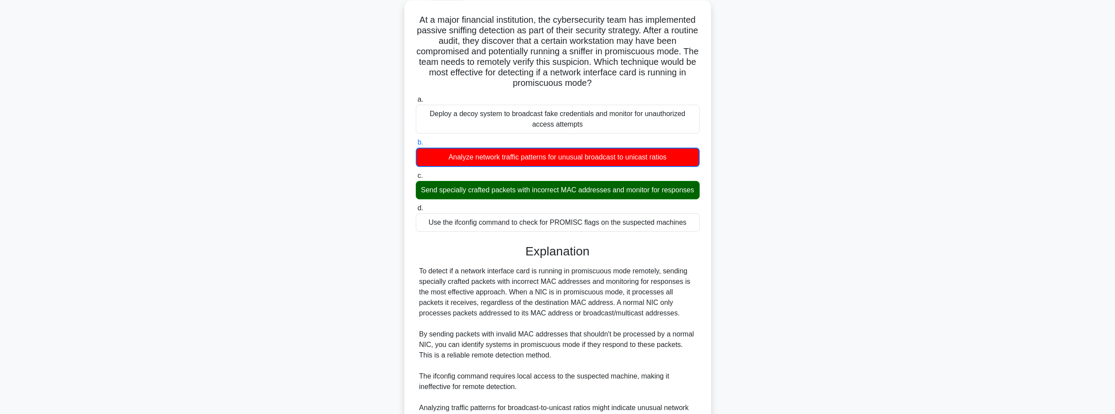
scroll to position [191, 0]
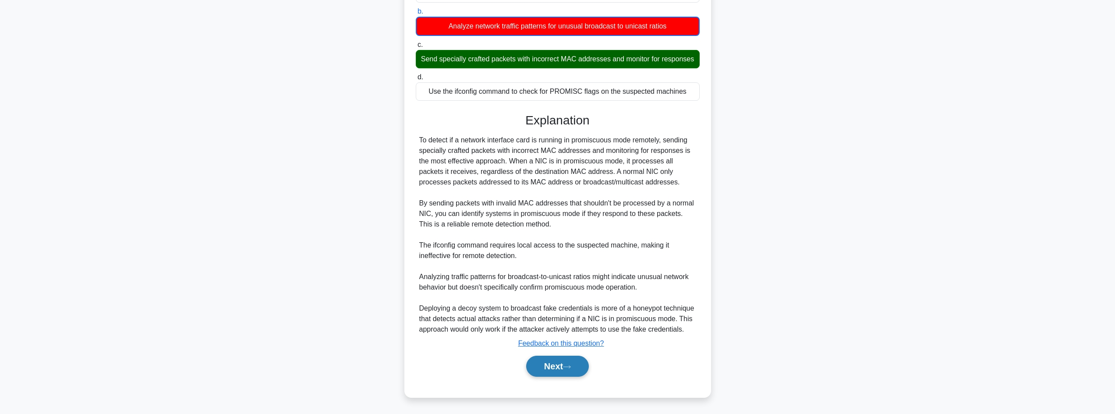
click at [562, 363] on button "Next" at bounding box center [557, 366] width 63 height 21
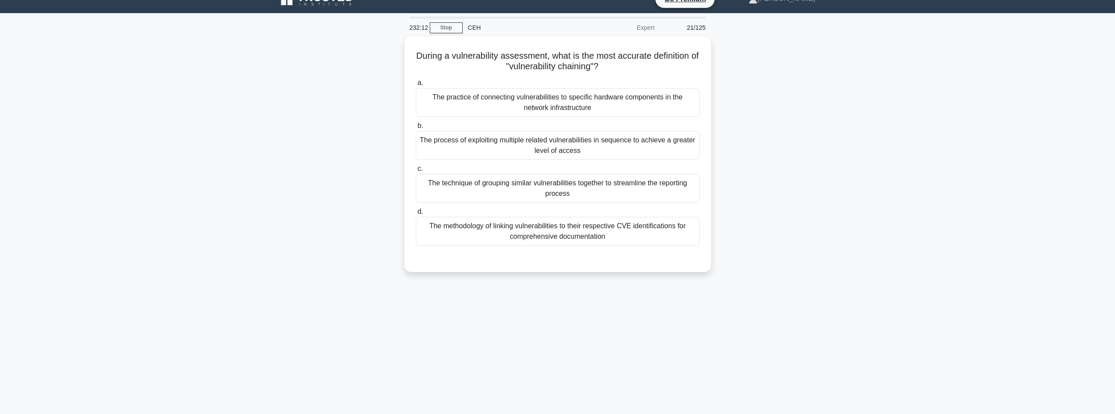
scroll to position [0, 0]
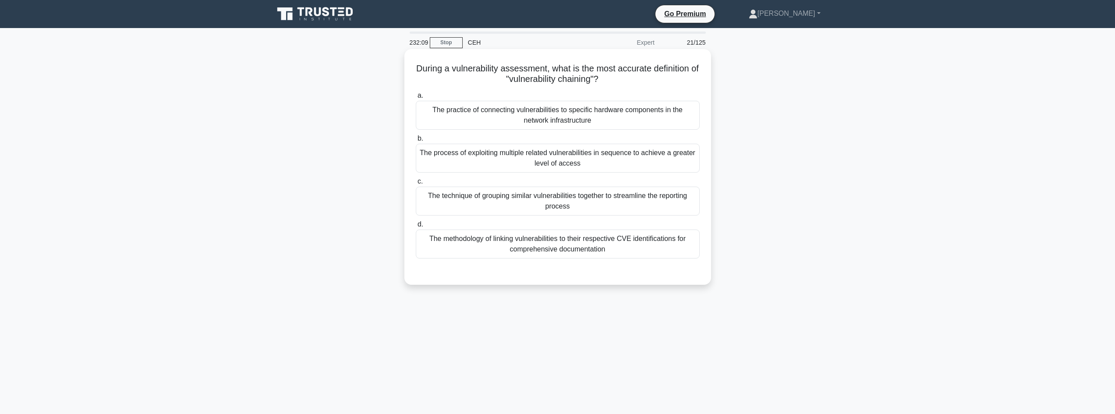
drag, startPoint x: 593, startPoint y: 57, endPoint x: 485, endPoint y: 85, distance: 111.7
click at [485, 85] on h5 "During a vulnerability assessment, what is the most accurate definition of "vul…" at bounding box center [558, 74] width 286 height 22
drag, startPoint x: 416, startPoint y: 65, endPoint x: 660, endPoint y: 82, distance: 244.6
click at [660, 82] on h5 "During a vulnerability assessment, what is the most accurate definition of "vul…" at bounding box center [558, 74] width 286 height 22
click at [464, 196] on div "The technique of grouping similar vulnerabilities together to streamline the re…" at bounding box center [558, 201] width 284 height 29
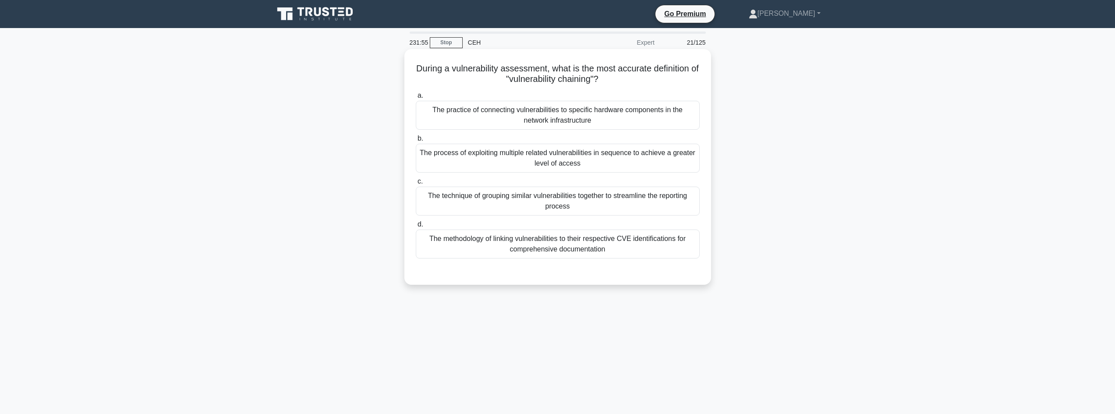
click at [416, 184] on input "c. The technique of grouping similar vulnerabilities together to streamline the…" at bounding box center [416, 182] width 0 height 6
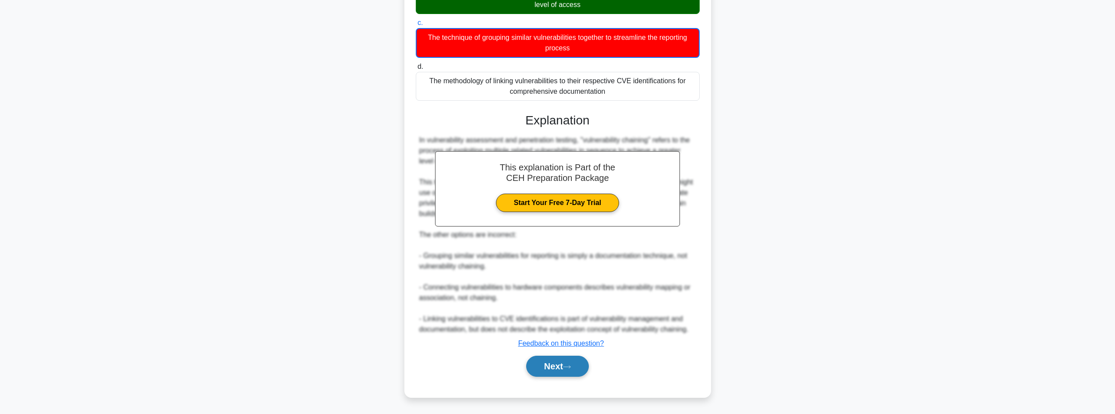
click at [554, 360] on button "Next" at bounding box center [557, 366] width 63 height 21
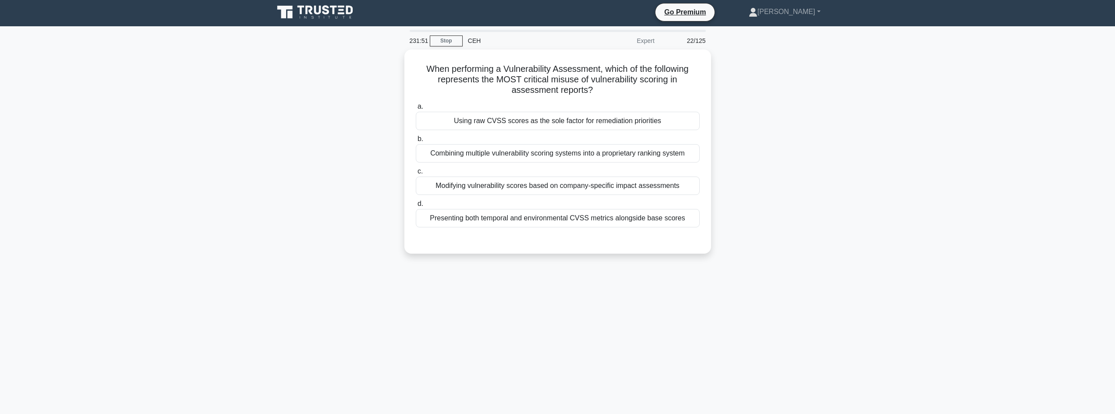
scroll to position [1, 0]
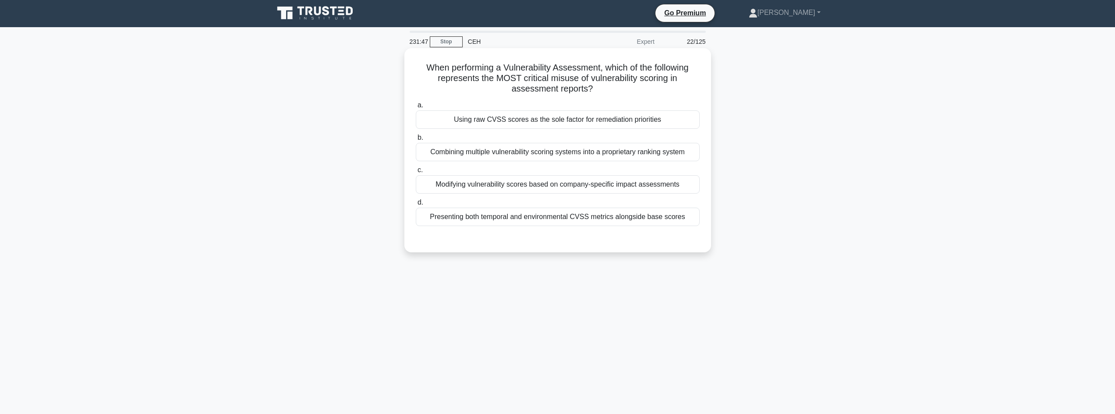
drag, startPoint x: 696, startPoint y: 80, endPoint x: 663, endPoint y: 82, distance: 32.9
click at [663, 82] on h5 "When performing a Vulnerability Assessment, which of the following represents t…" at bounding box center [558, 78] width 286 height 32
click at [599, 119] on div "Using raw CVSS scores as the sole factor for remediation priorities" at bounding box center [558, 119] width 284 height 18
click at [416, 108] on input "a. Using raw CVSS scores as the sole factor for remediation priorities" at bounding box center [416, 106] width 0 height 6
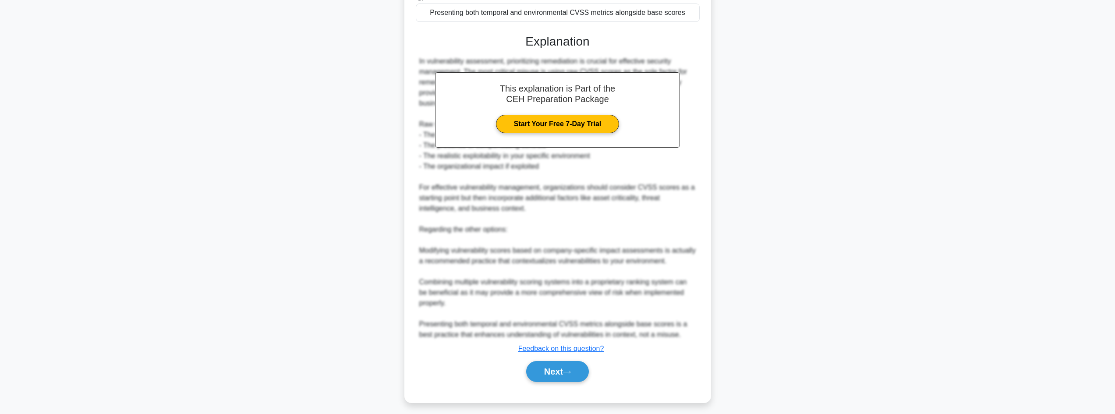
scroll to position [211, 0]
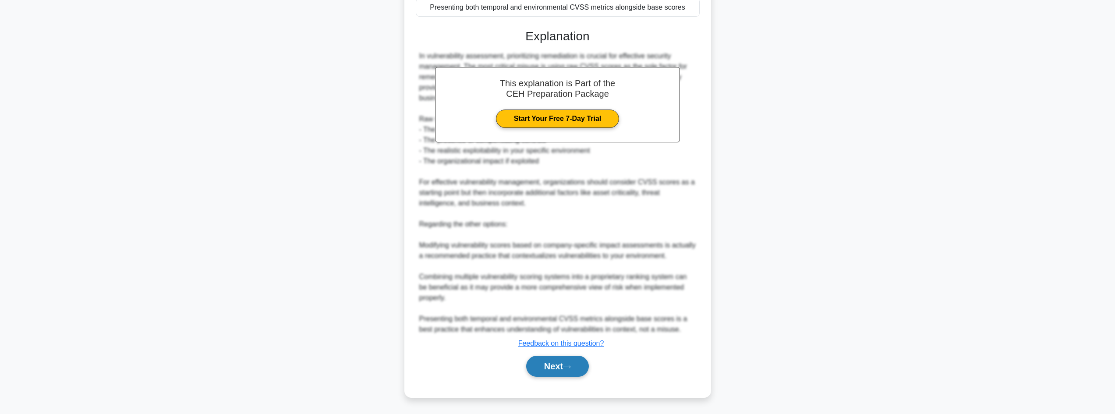
click at [568, 356] on button "Next" at bounding box center [557, 366] width 63 height 21
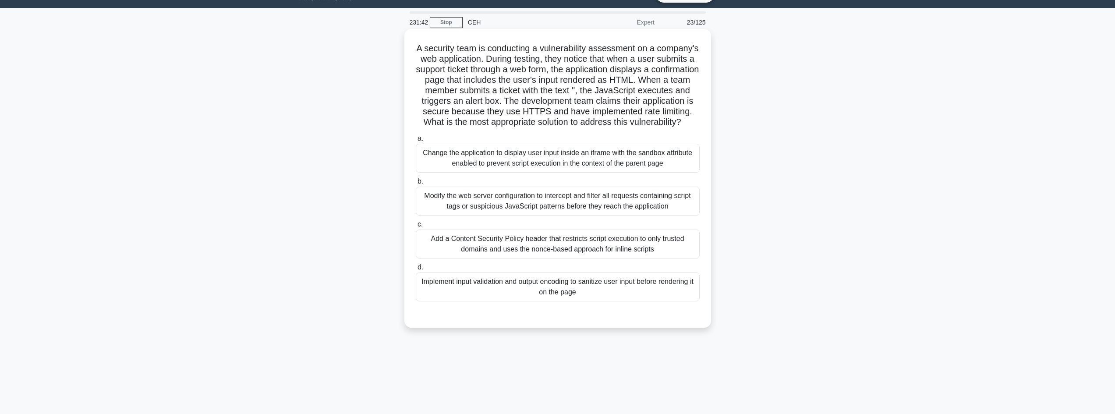
scroll to position [0, 0]
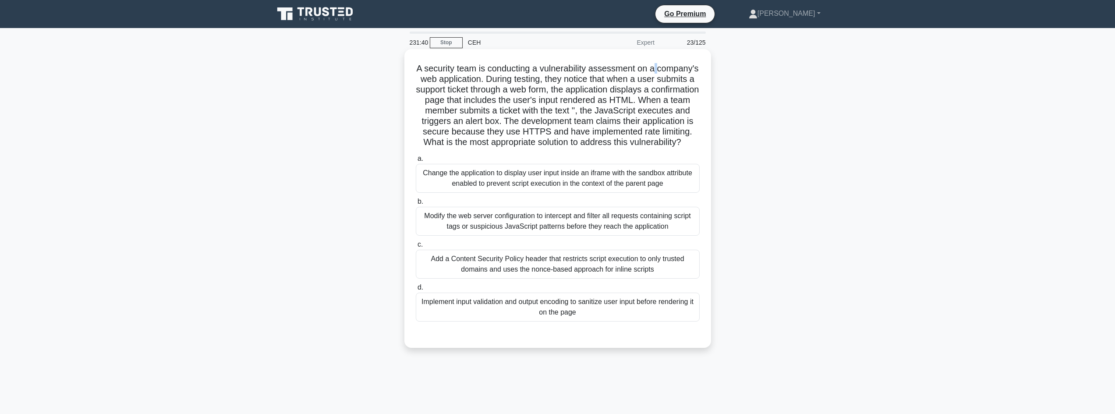
drag, startPoint x: 416, startPoint y: 74, endPoint x: 689, endPoint y: 76, distance: 273.0
click at [708, 71] on div "A security team is conducting a vulnerability assessment on a company's web app…" at bounding box center [557, 198] width 307 height 299
click at [673, 80] on h5 "A security team is conducting a vulnerability assessment on a company's web app…" at bounding box center [558, 105] width 286 height 85
drag, startPoint x: 606, startPoint y: 48, endPoint x: 607, endPoint y: 108, distance: 60.0
click at [609, 106] on div "231:39 Stop CEH Expert 23/125 A security team is conducting a vulnerability ass…" at bounding box center [558, 251] width 578 height 438
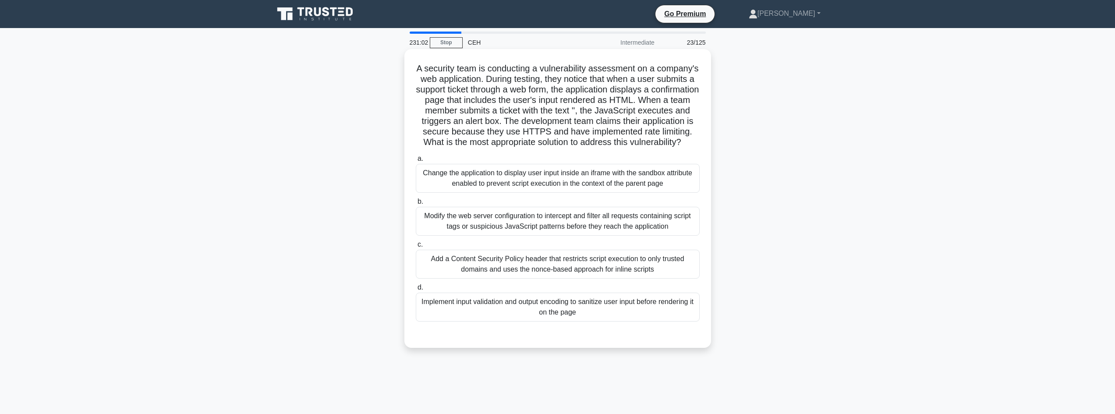
drag, startPoint x: 426, startPoint y: 65, endPoint x: 698, endPoint y: 154, distance: 285.5
click at [698, 148] on h5 "A security team is conducting a vulnerability assessment on a company's web app…" at bounding box center [558, 105] width 286 height 85
click at [489, 321] on div "Implement input validation and output encoding to sanitize user input before re…" at bounding box center [558, 307] width 284 height 29
click at [416, 291] on input "d. Implement input validation and output encoding to sanitize user input before…" at bounding box center [416, 288] width 0 height 6
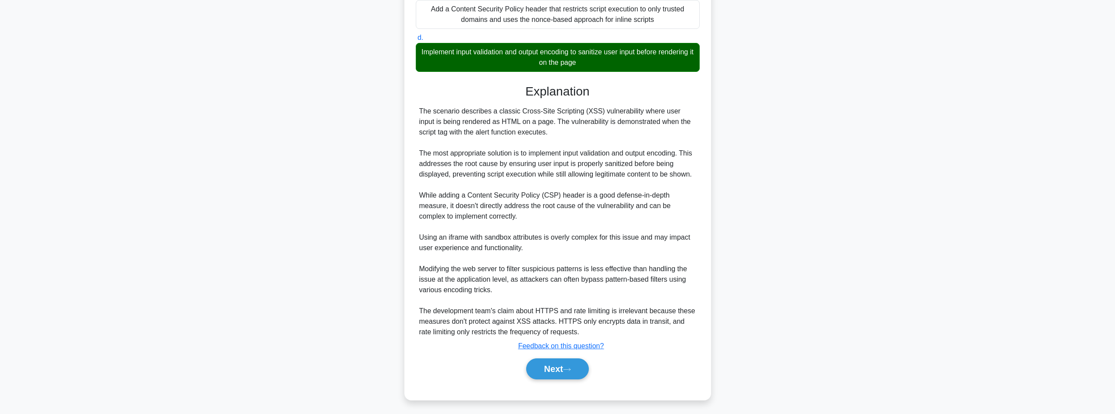
scroll to position [263, 0]
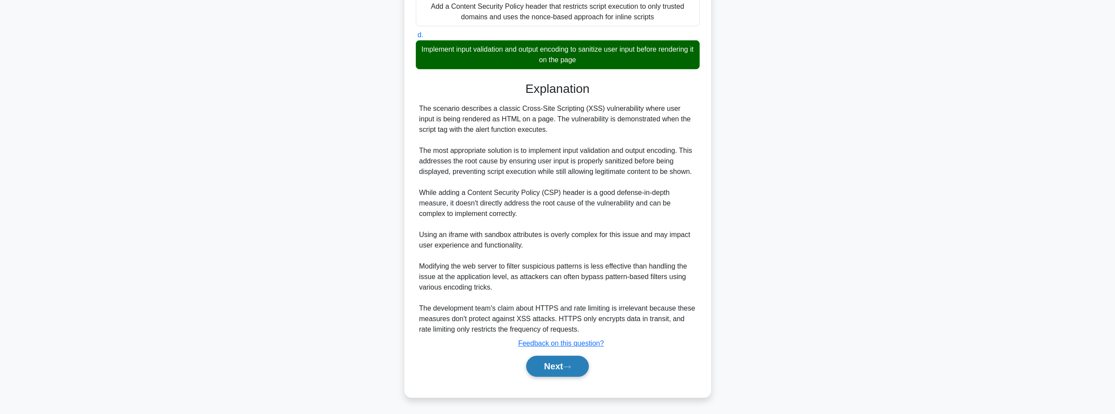
click at [567, 369] on icon at bounding box center [567, 367] width 8 height 5
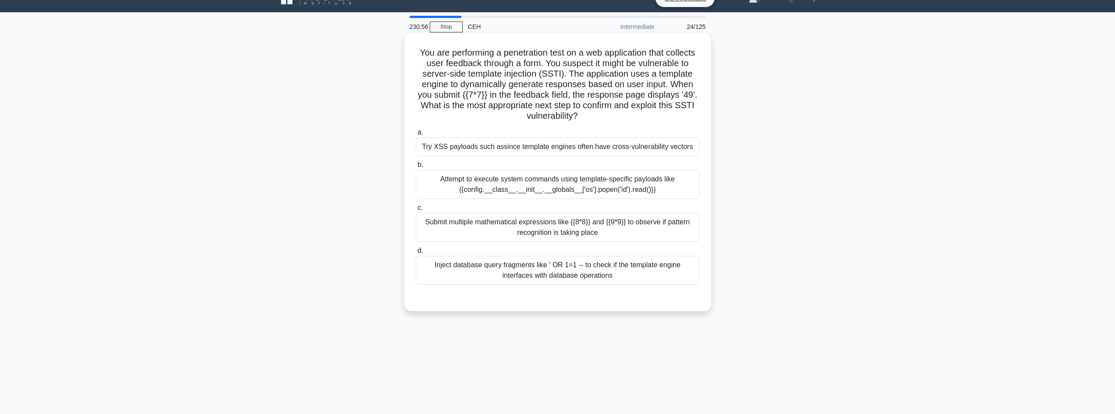
scroll to position [0, 0]
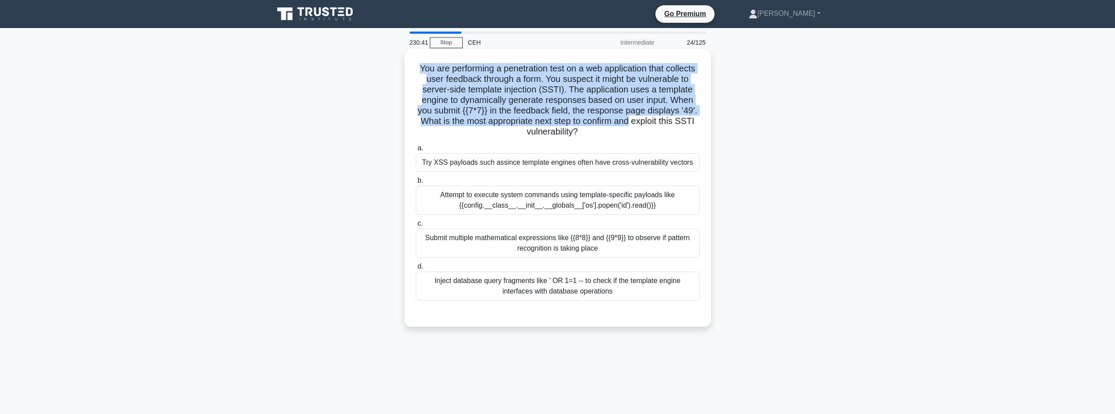
drag, startPoint x: 432, startPoint y: 66, endPoint x: 699, endPoint y: 124, distance: 273.5
click at [699, 123] on h5 "You are performing a penetration test on a web application that collects user f…" at bounding box center [558, 100] width 286 height 74
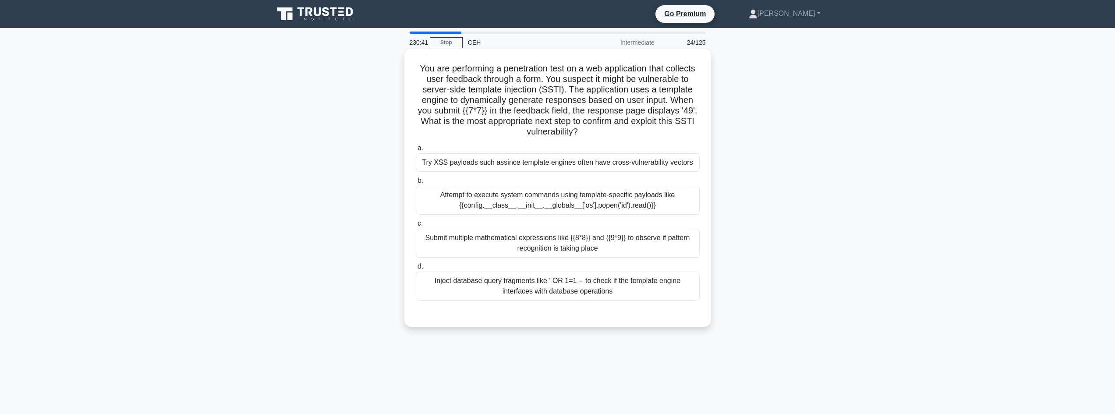
click at [653, 199] on div "Attempt to execute system commands using template-specific payloads like {{conf…" at bounding box center [558, 200] width 284 height 29
click at [416, 184] on input "b. Attempt to execute system commands using template-specific payloads like {{c…" at bounding box center [416, 181] width 0 height 6
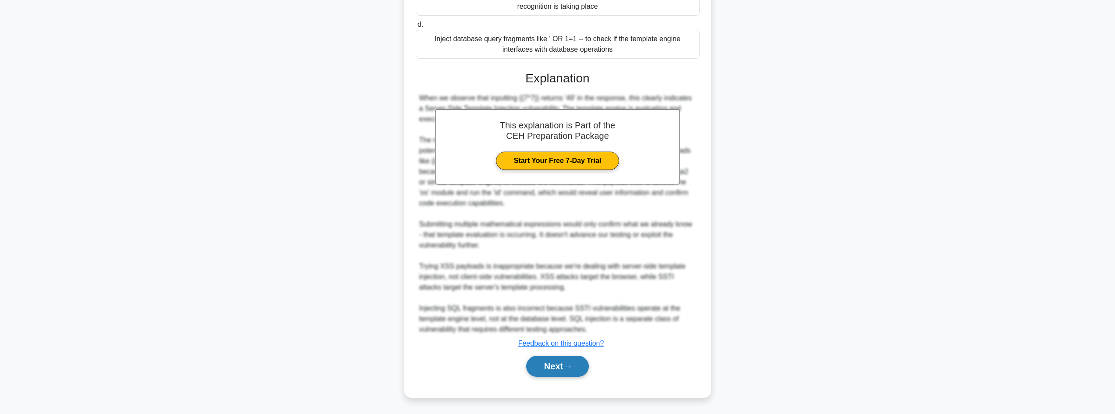
click at [555, 373] on button "Next" at bounding box center [557, 366] width 63 height 21
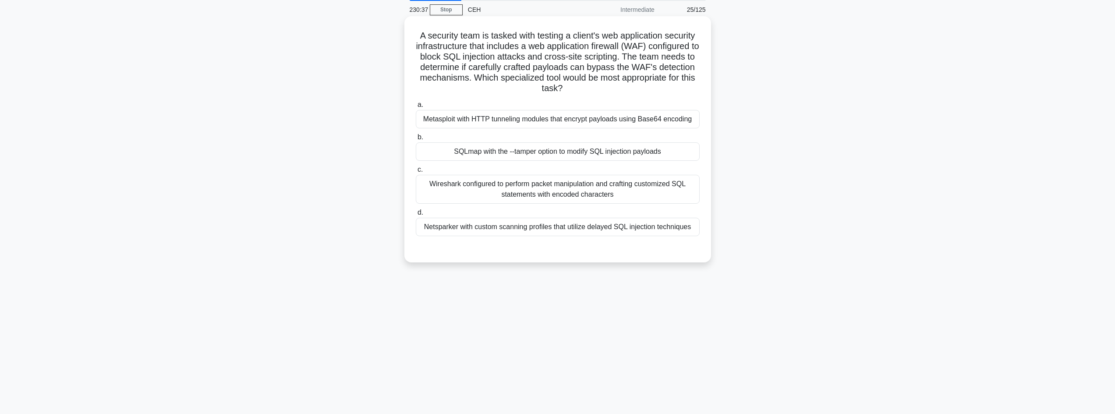
scroll to position [30, 0]
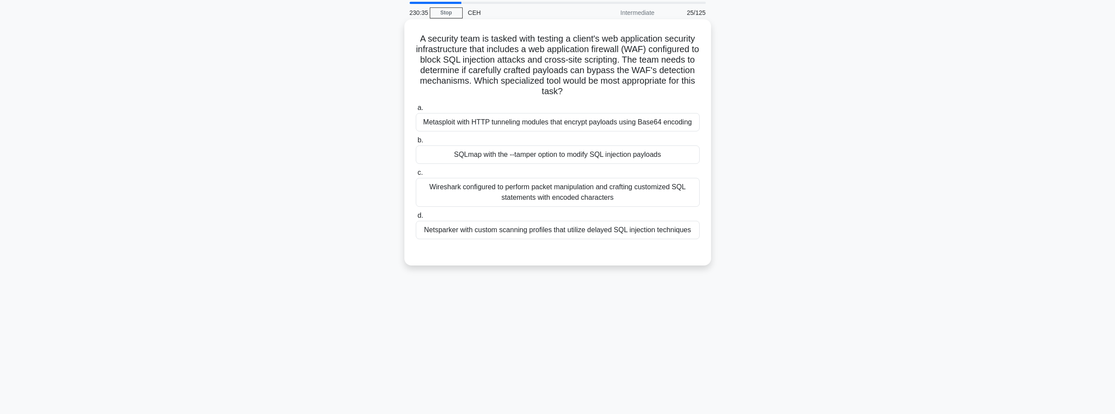
click at [486, 159] on div "SQLmap with the --tamper option to modify SQL injection payloads" at bounding box center [558, 154] width 284 height 18
click at [416, 143] on input "b. SQLmap with the --tamper option to modify SQL injection payloads" at bounding box center [416, 141] width 0 height 6
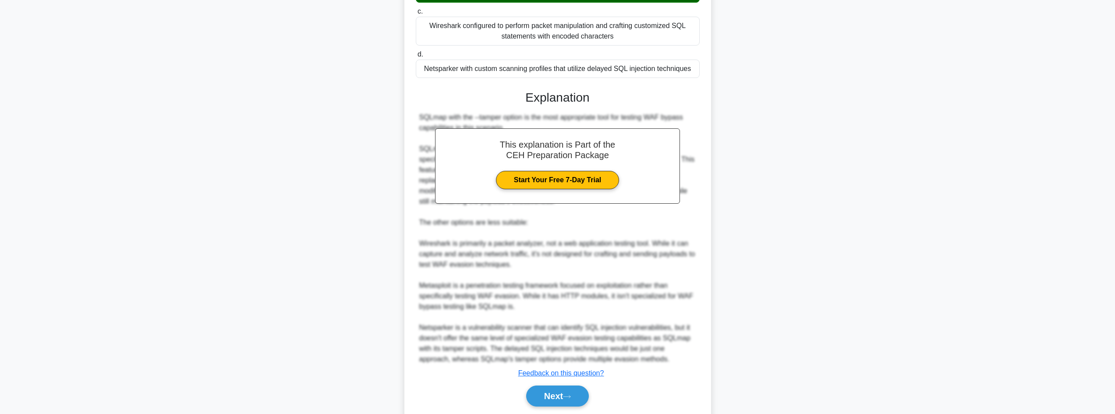
scroll to position [221, 0]
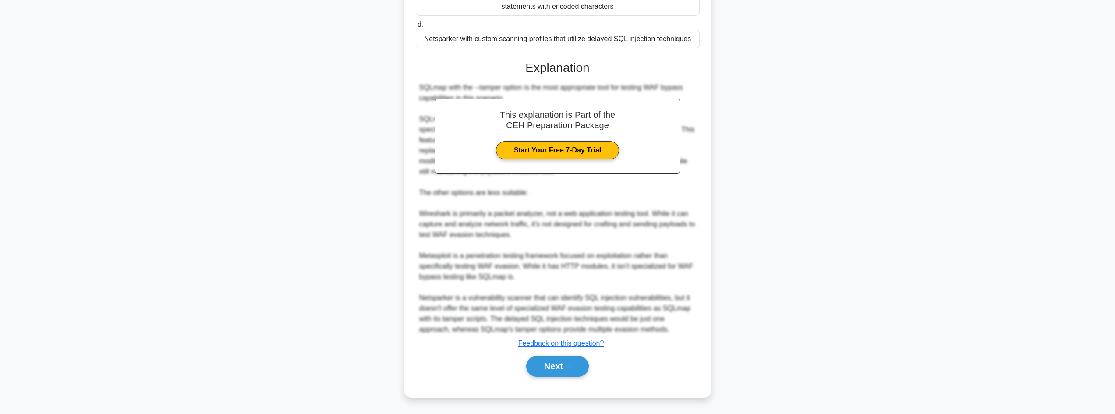
click at [551, 379] on div "Next" at bounding box center [558, 366] width 284 height 28
click at [551, 367] on button "Next" at bounding box center [557, 366] width 63 height 21
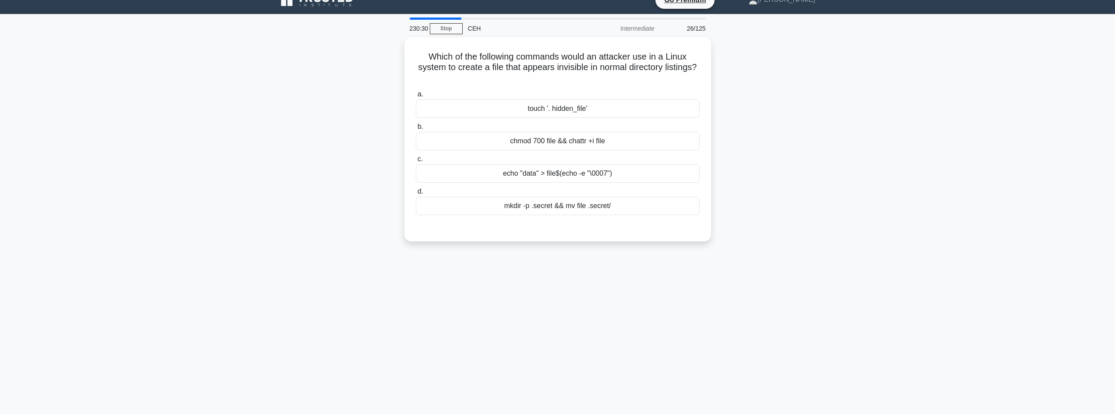
scroll to position [1, 0]
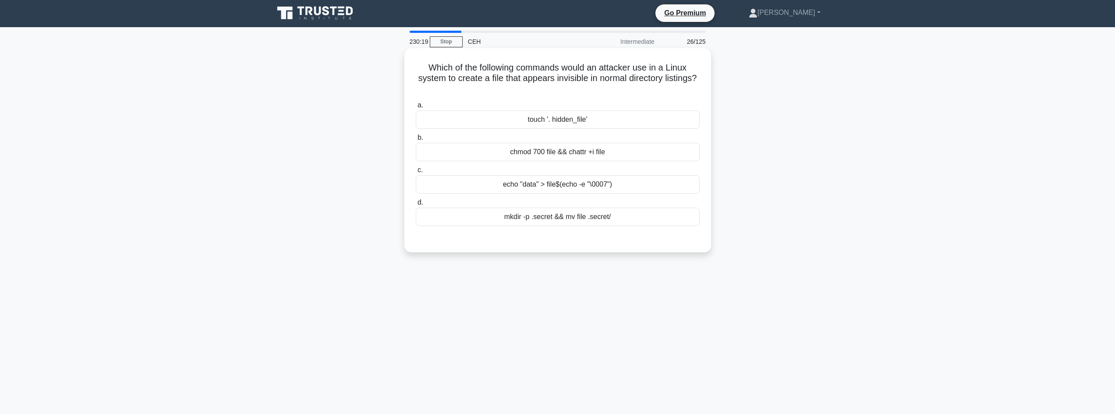
click at [633, 124] on div "touch '. hidden_file'" at bounding box center [558, 119] width 284 height 18
click at [416, 108] on input "a. touch '. hidden_file'" at bounding box center [416, 106] width 0 height 6
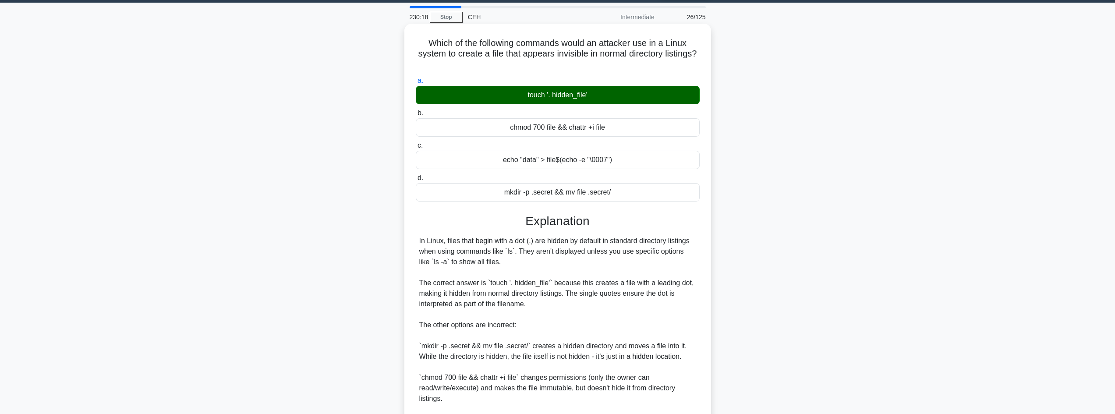
scroll to position [137, 0]
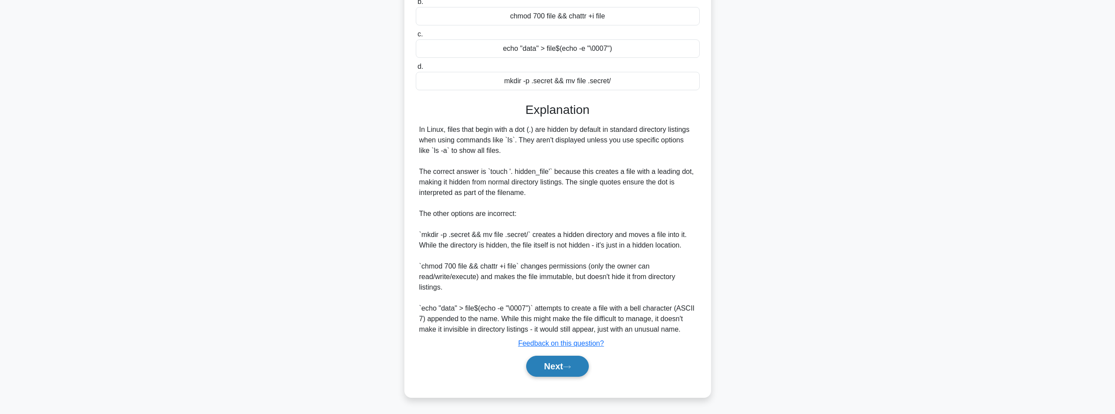
click at [559, 373] on button "Next" at bounding box center [557, 366] width 63 height 21
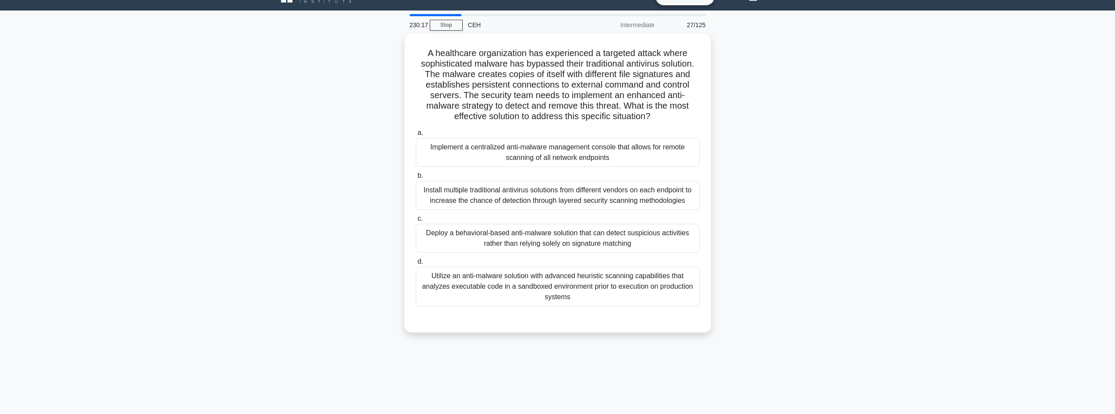
scroll to position [0, 0]
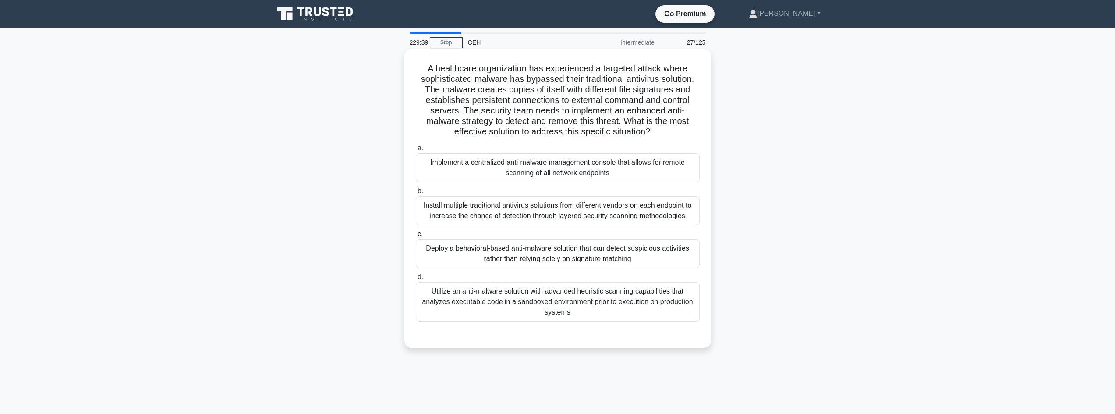
click at [553, 174] on div "Implement a centralized anti-malware management console that allows for remote …" at bounding box center [558, 167] width 284 height 29
click at [416, 151] on input "a. Implement a centralized anti-malware management console that allows for remo…" at bounding box center [416, 148] width 0 height 6
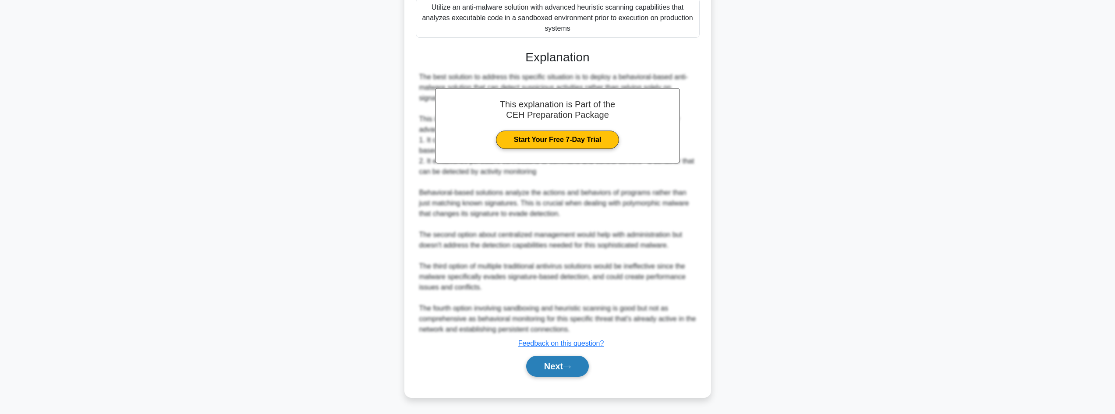
click at [567, 370] on button "Next" at bounding box center [557, 366] width 63 height 21
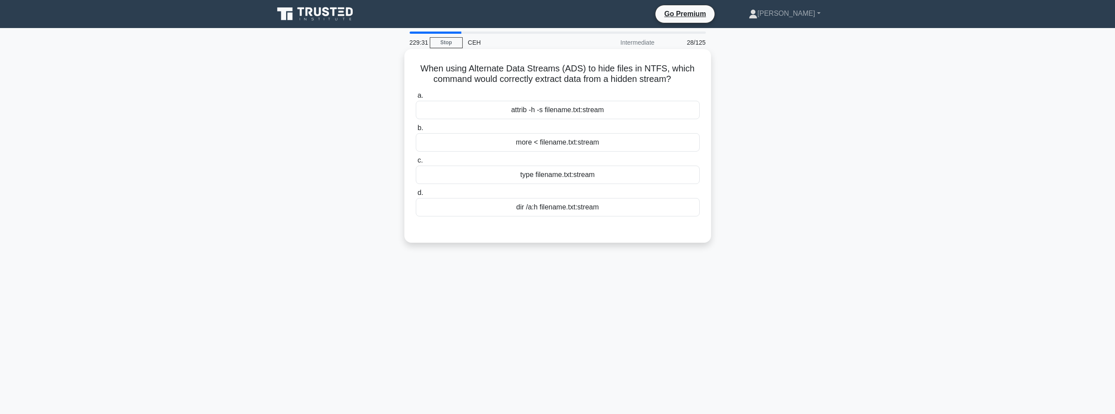
drag, startPoint x: 677, startPoint y: 80, endPoint x: 620, endPoint y: 77, distance: 57.9
click at [620, 77] on h5 "When using Alternate Data Streams (ADS) to hide files in NTFS, which command wo…" at bounding box center [558, 74] width 286 height 22
click at [613, 177] on div "type filename.txt:stream" at bounding box center [558, 175] width 284 height 18
click at [416, 163] on input "c. type filename.txt:stream" at bounding box center [416, 161] width 0 height 6
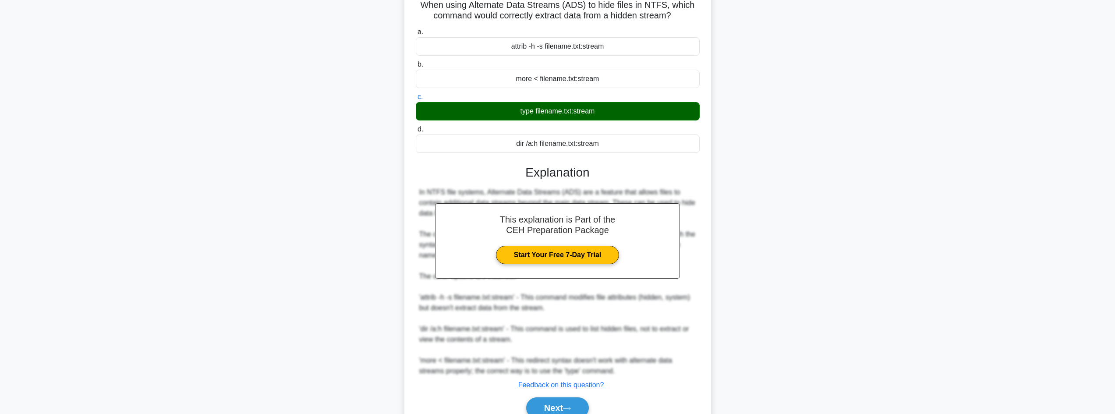
scroll to position [106, 0]
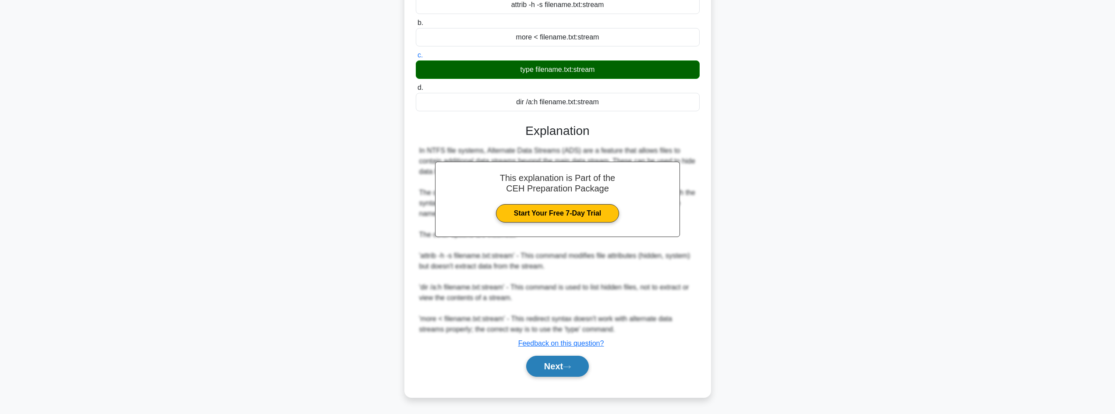
click at [557, 364] on button "Next" at bounding box center [557, 366] width 63 height 21
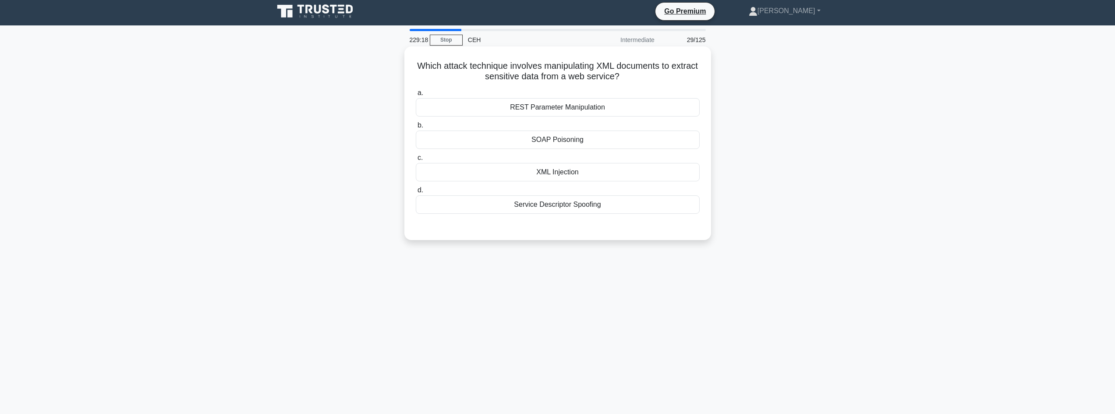
scroll to position [0, 0]
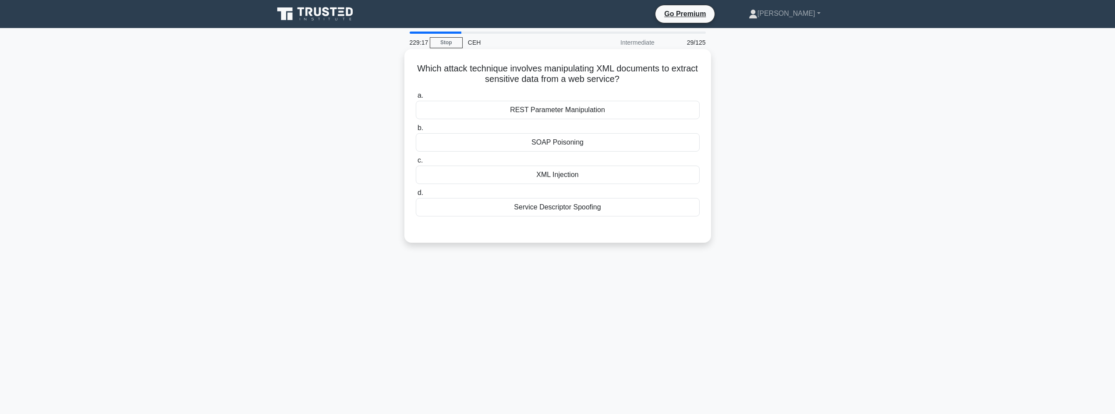
click at [556, 182] on div "XML Injection" at bounding box center [558, 175] width 284 height 18
click at [416, 163] on input "c. XML Injection" at bounding box center [416, 161] width 0 height 6
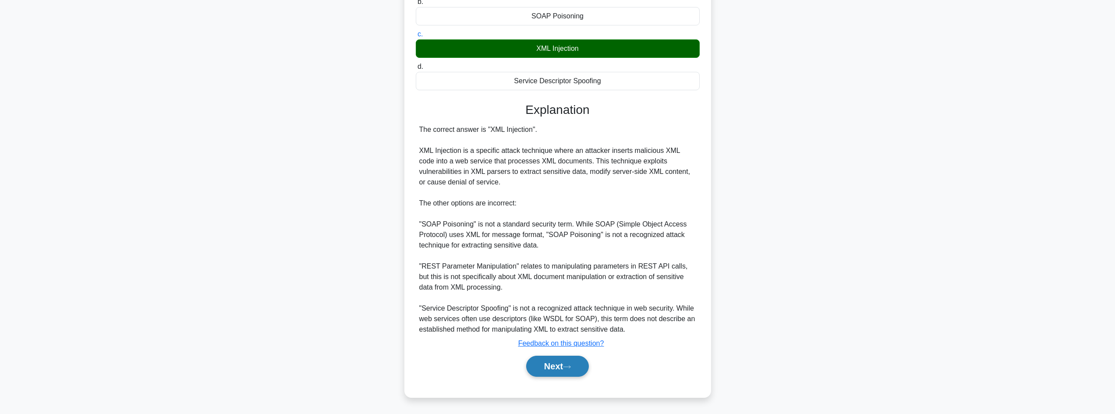
click at [562, 368] on button "Next" at bounding box center [557, 366] width 63 height 21
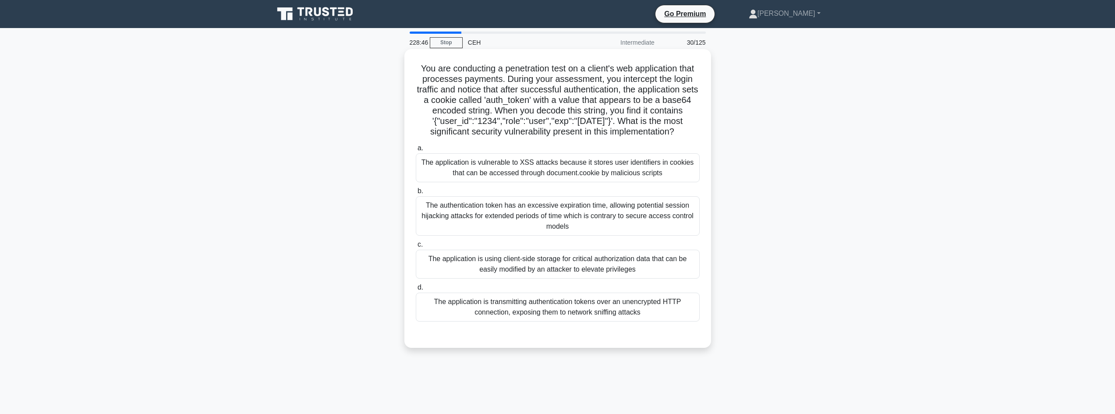
drag, startPoint x: 424, startPoint y: 67, endPoint x: 691, endPoint y: 143, distance: 278.0
click at [691, 138] on h5 "You are conducting a penetration test on a client's web application that proces…" at bounding box center [558, 100] width 286 height 74
click at [613, 269] on div "The application is using client-side storage for critical authorization data th…" at bounding box center [558, 264] width 284 height 29
click at [416, 248] on input "c. The application is using client-side storage for critical authorization data…" at bounding box center [416, 245] width 0 height 6
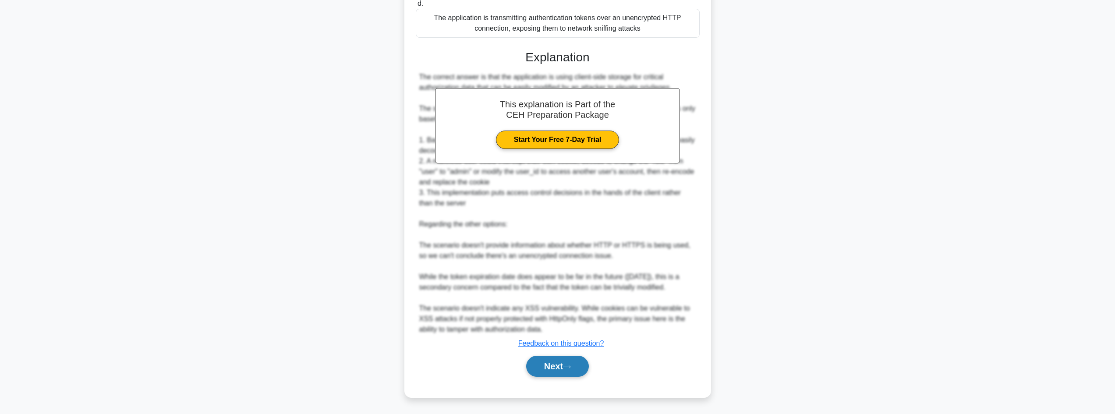
click at [532, 365] on button "Next" at bounding box center [557, 366] width 63 height 21
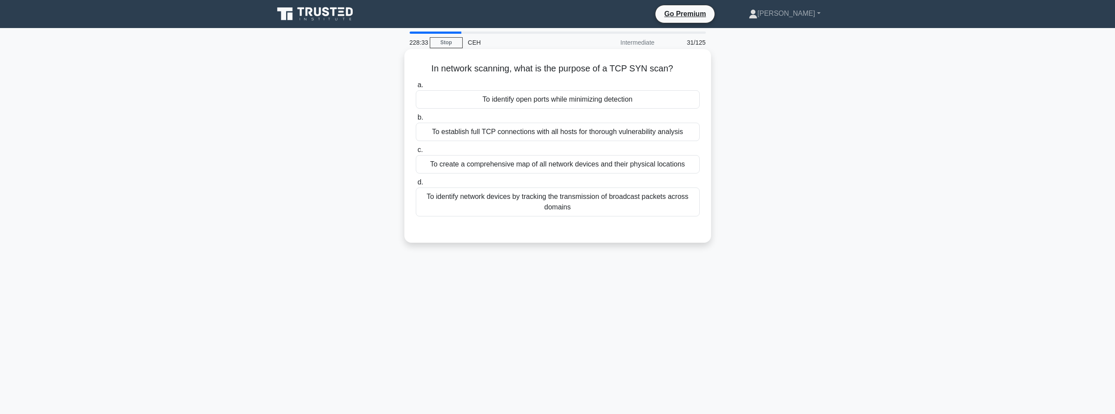
click at [587, 98] on div "To identify open ports while minimizing detection" at bounding box center [558, 99] width 284 height 18
click at [416, 88] on input "a. To identify open ports while minimizing detection" at bounding box center [416, 85] width 0 height 6
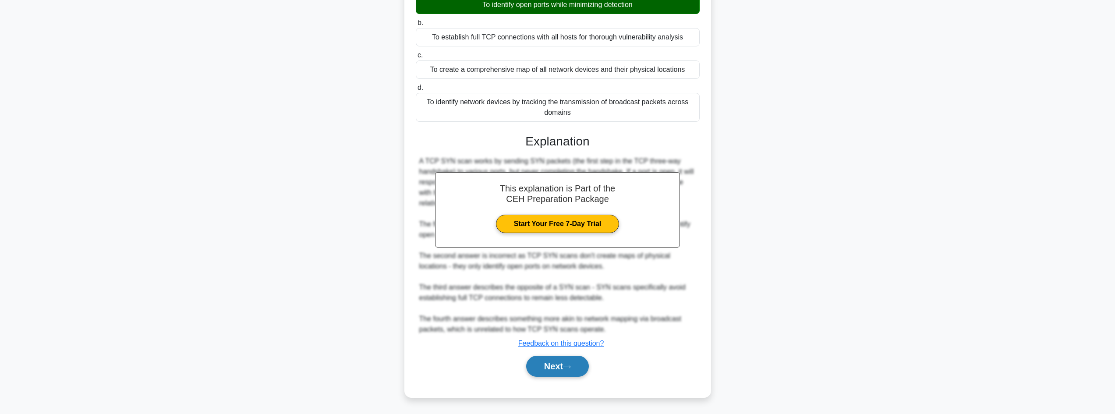
click at [569, 368] on button "Next" at bounding box center [557, 366] width 63 height 21
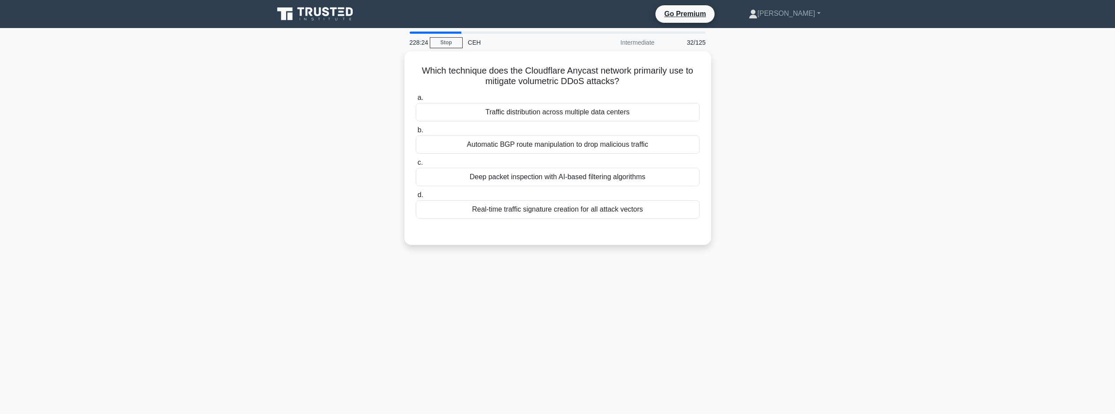
drag, startPoint x: 713, startPoint y: 60, endPoint x: 769, endPoint y: 85, distance: 62.4
click at [769, 85] on div "Which technique does the Cloudflare Anycast network primarily use to mitigate v…" at bounding box center [558, 153] width 578 height 204
click at [590, 209] on div "Real-time traffic signature creation for all attack vectors" at bounding box center [558, 207] width 284 height 18
click at [416, 196] on input "d. Real-time traffic signature creation for all attack vectors" at bounding box center [416, 193] width 0 height 6
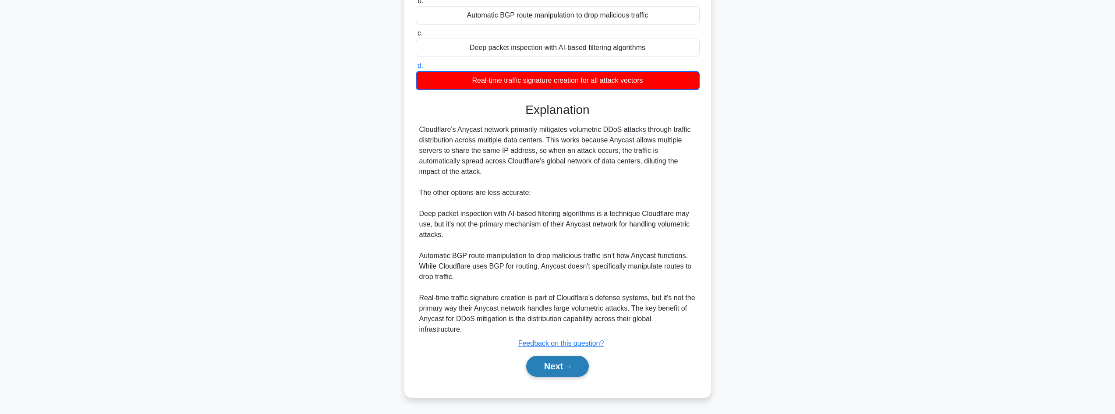
click at [547, 362] on button "Next" at bounding box center [557, 366] width 63 height 21
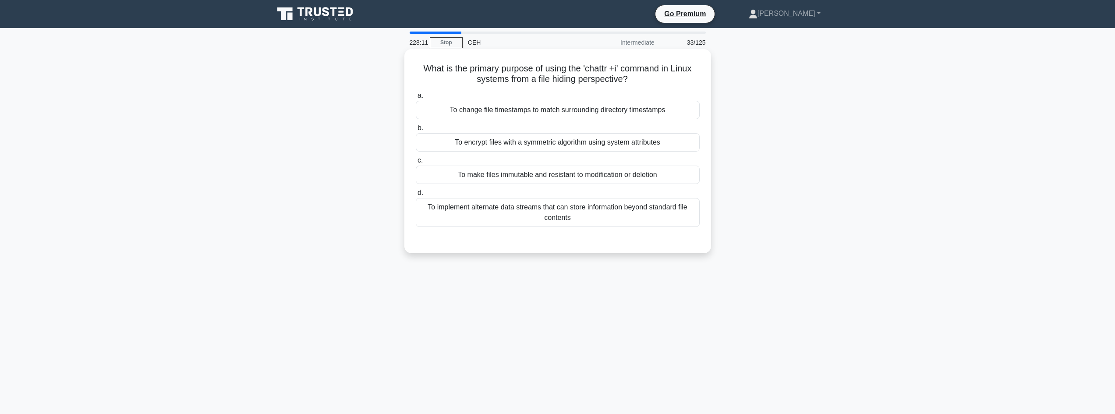
drag, startPoint x: 481, startPoint y: 62, endPoint x: 710, endPoint y: 76, distance: 230.0
click at [710, 77] on div "What is the primary purpose of using the 'chattr +i' command in Linux systems f…" at bounding box center [557, 151] width 307 height 204
click at [533, 184] on div "To make files immutable and resistant to modification or deletion" at bounding box center [558, 175] width 284 height 18
click at [549, 184] on div "To make files immutable and resistant to modification or deletion" at bounding box center [558, 175] width 284 height 18
click at [416, 163] on input "c. To make files immutable and resistant to modification or deletion" at bounding box center [416, 161] width 0 height 6
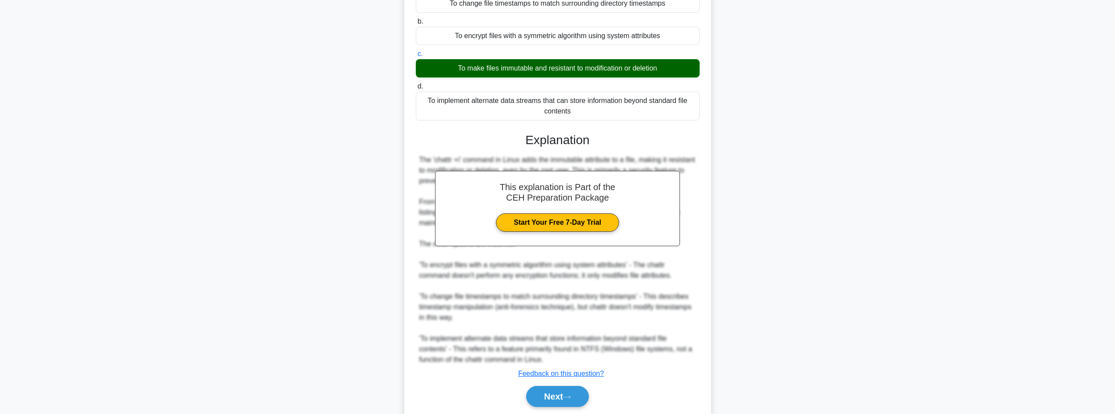
scroll to position [137, 0]
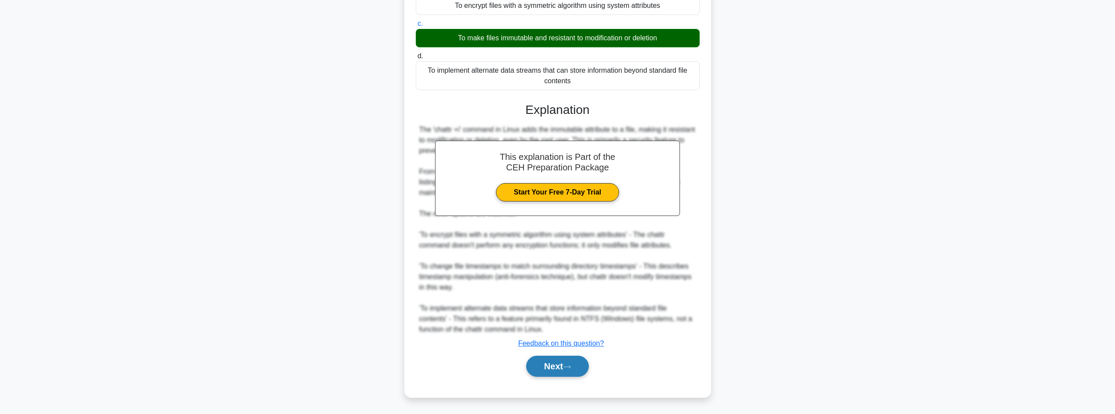
click at [543, 365] on button "Next" at bounding box center [557, 366] width 63 height 21
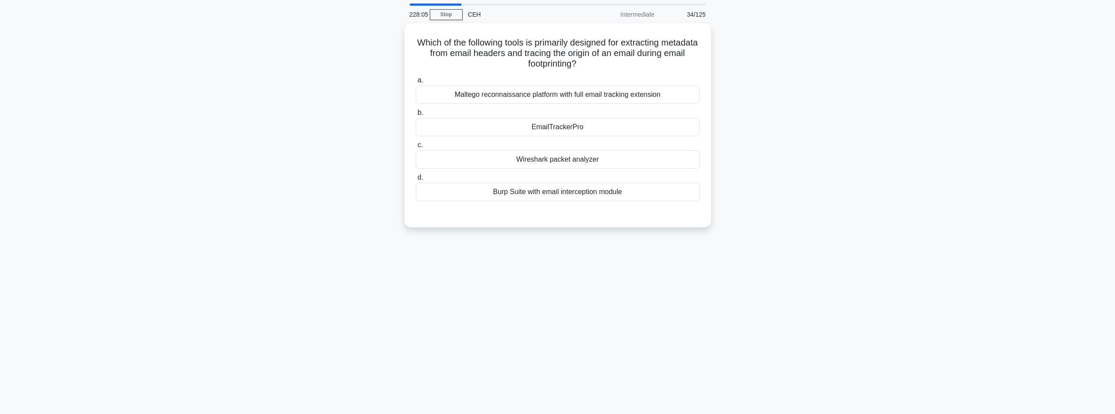
scroll to position [0, 0]
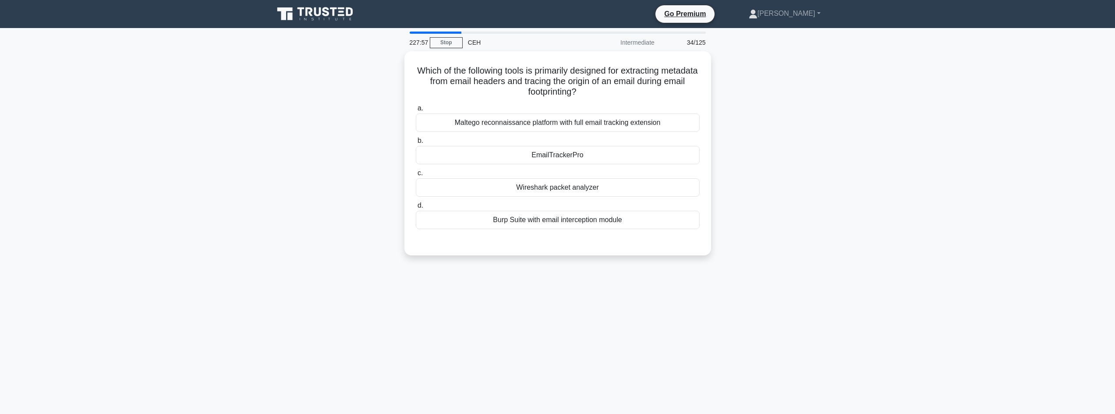
drag, startPoint x: 543, startPoint y: 62, endPoint x: 715, endPoint y: 94, distance: 174.7
click at [715, 94] on div "Which of the following tools is primarily designed for extracting metadata from…" at bounding box center [558, 158] width 578 height 215
click at [590, 151] on div "EmailTrackerPro" at bounding box center [558, 153] width 284 height 18
click at [416, 142] on input "b. EmailTrackerPro" at bounding box center [416, 139] width 0 height 6
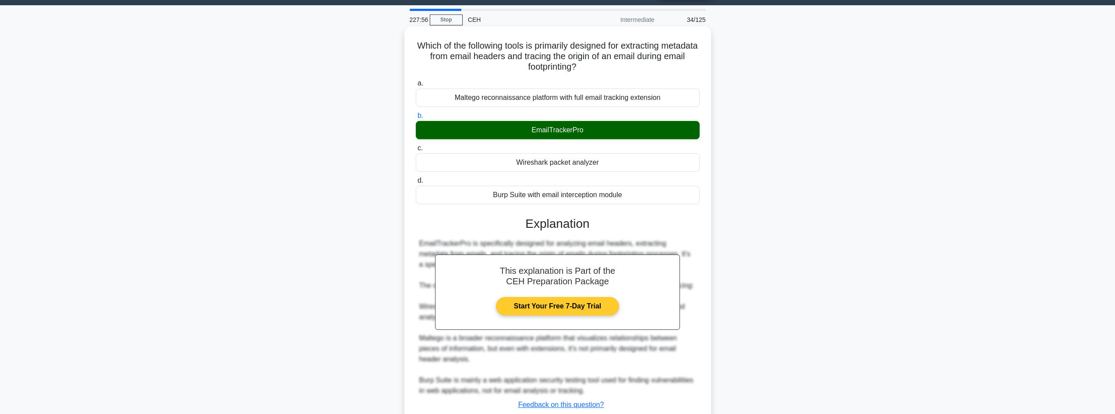
scroll to position [85, 0]
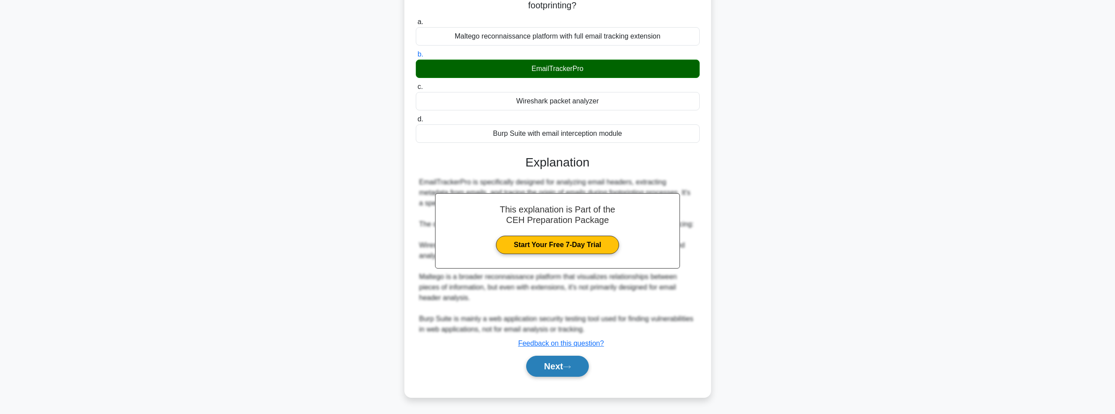
click at [541, 364] on button "Next" at bounding box center [557, 366] width 63 height 21
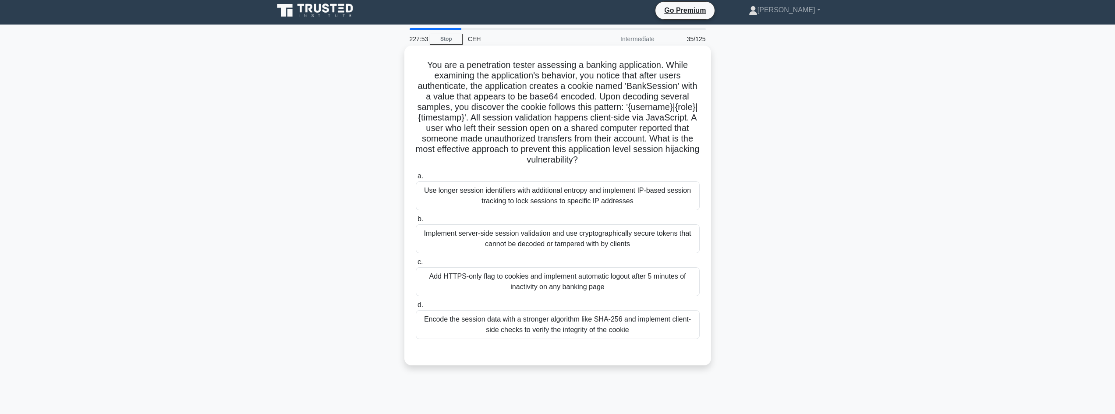
scroll to position [0, 0]
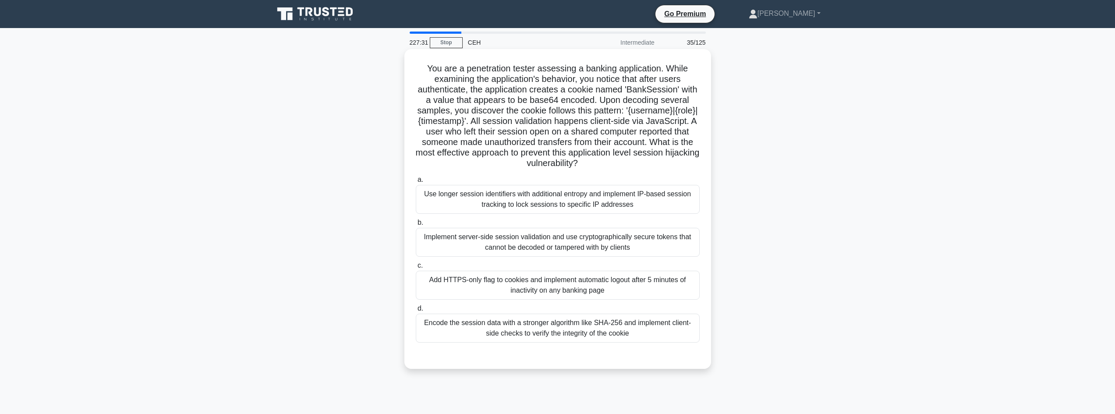
drag, startPoint x: 439, startPoint y: 64, endPoint x: 698, endPoint y: 162, distance: 276.8
click at [698, 162] on h5 "You are a penetration tester assessing a banking application. While examining t…" at bounding box center [558, 116] width 286 height 106
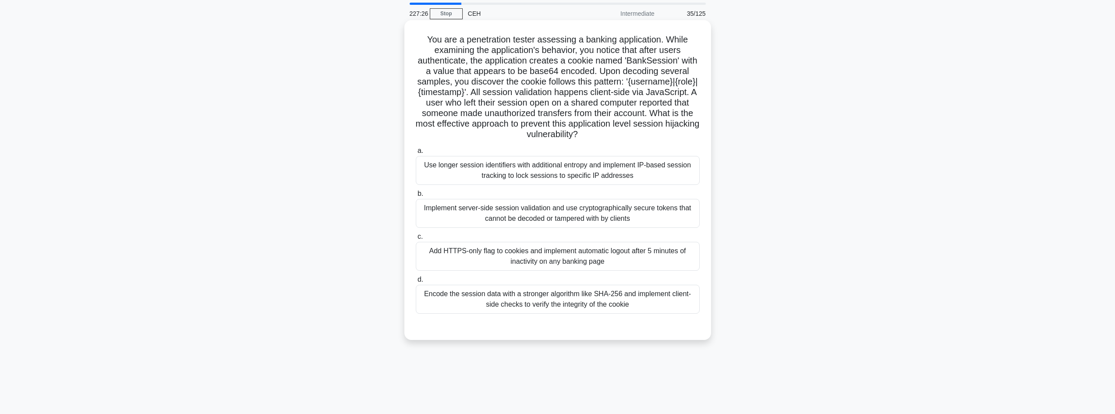
scroll to position [29, 0]
click at [659, 263] on div "Add HTTPS-only flag to cookies and implement automatic logout after 5 minutes o…" at bounding box center [558, 255] width 284 height 29
click at [416, 239] on input "c. Add HTTPS-only flag to cookies and implement automatic logout after 5 minute…" at bounding box center [416, 237] width 0 height 6
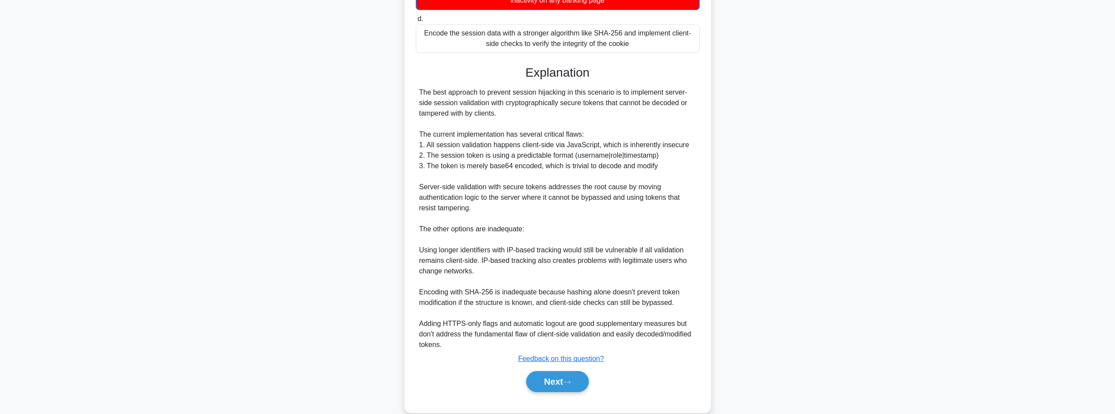
scroll to position [306, 0]
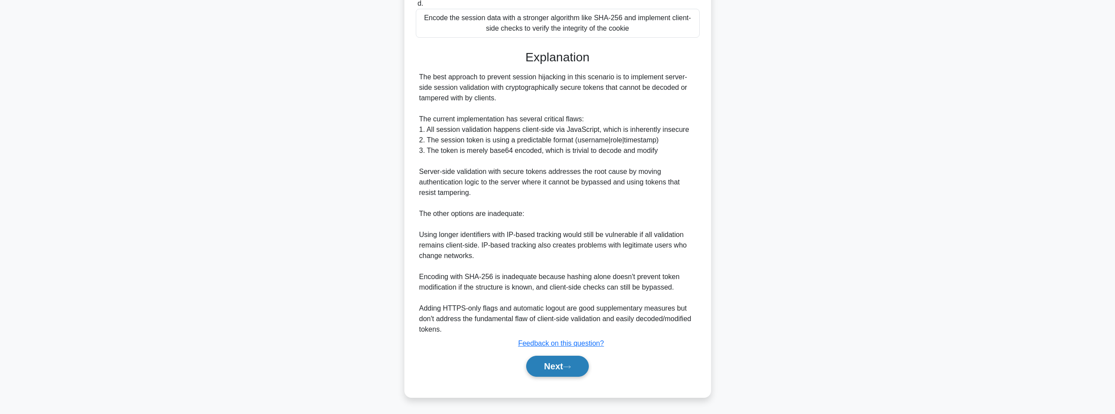
click at [568, 367] on icon at bounding box center [567, 367] width 8 height 5
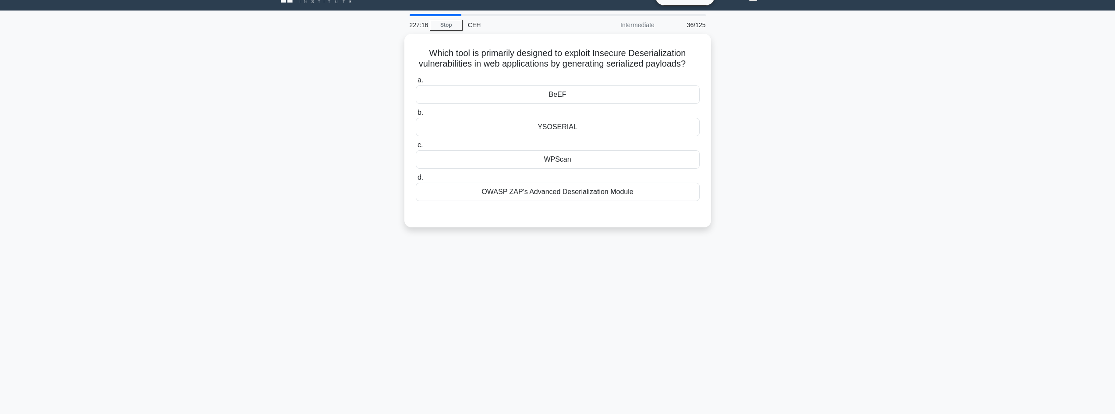
scroll to position [0, 0]
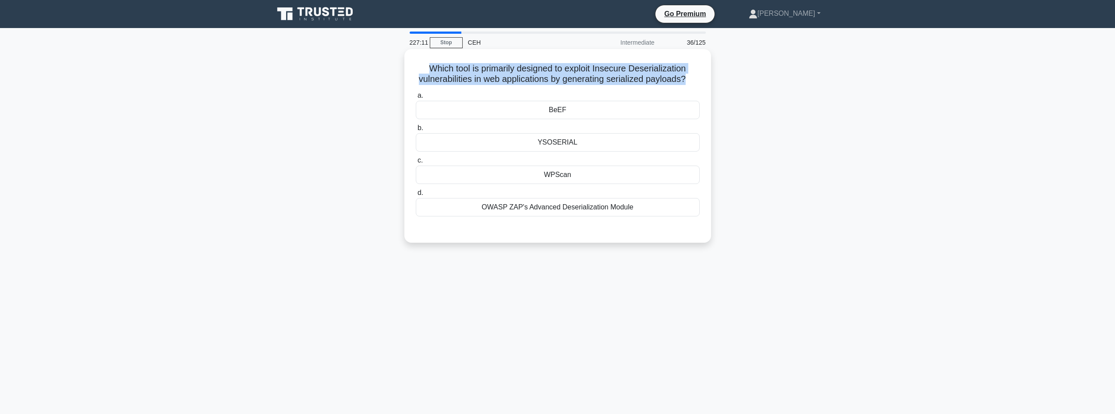
drag, startPoint x: 408, startPoint y: 67, endPoint x: 697, endPoint y: 80, distance: 288.6
click at [697, 80] on div "Which tool is primarily designed to exploit Insecure Deserialization vulnerabil…" at bounding box center [558, 146] width 300 height 187
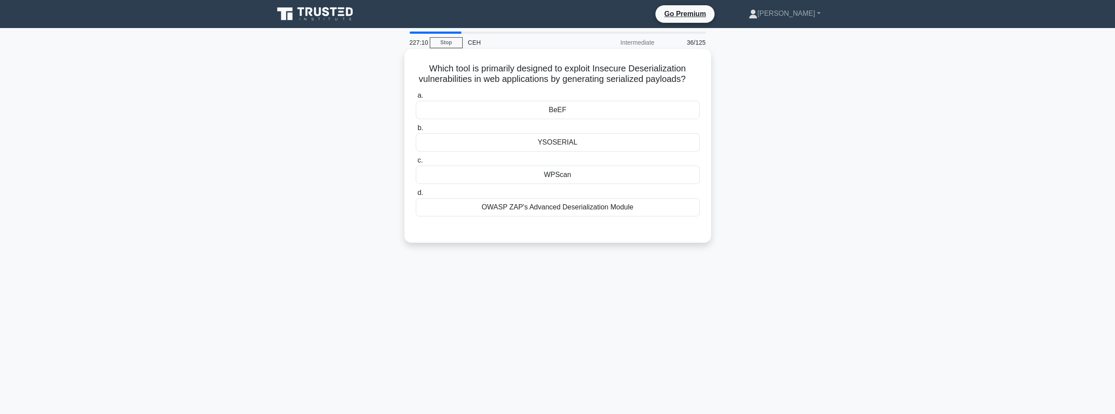
click at [603, 119] on div "BeEF" at bounding box center [558, 110] width 284 height 18
click at [416, 99] on input "a. BeEF" at bounding box center [416, 96] width 0 height 6
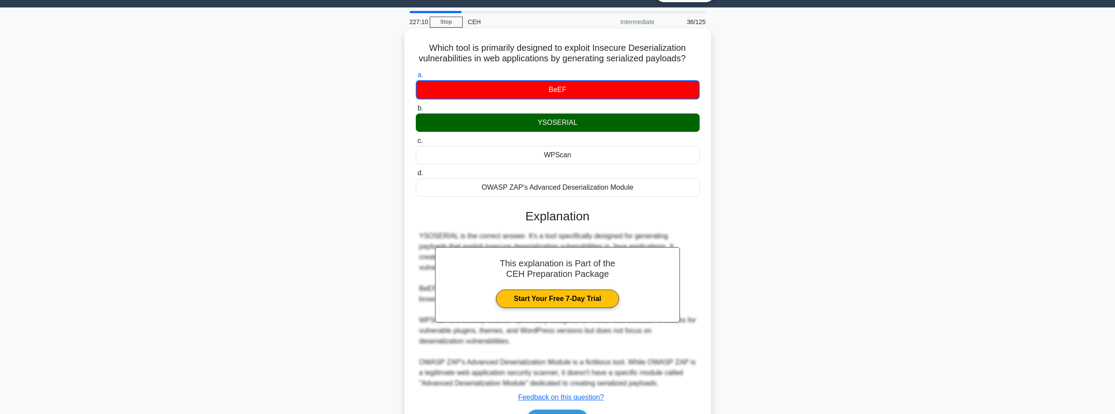
scroll to position [85, 0]
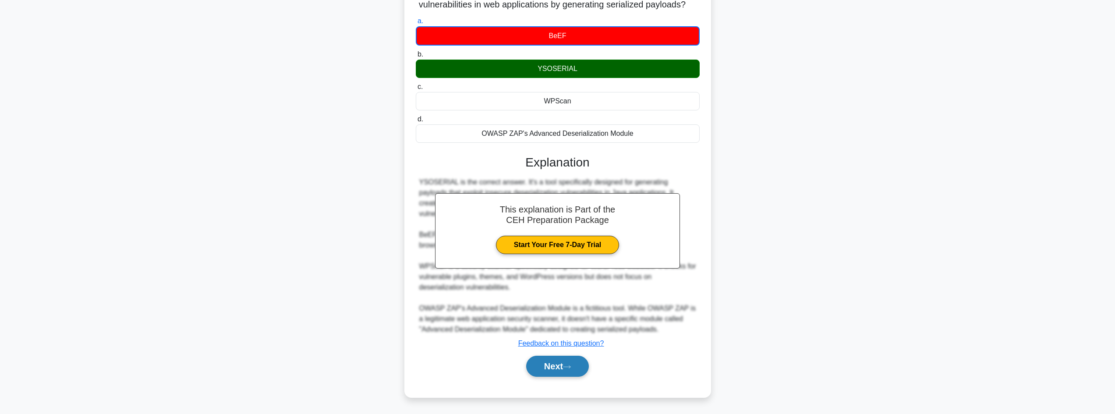
click at [571, 367] on icon at bounding box center [567, 366] width 7 height 3
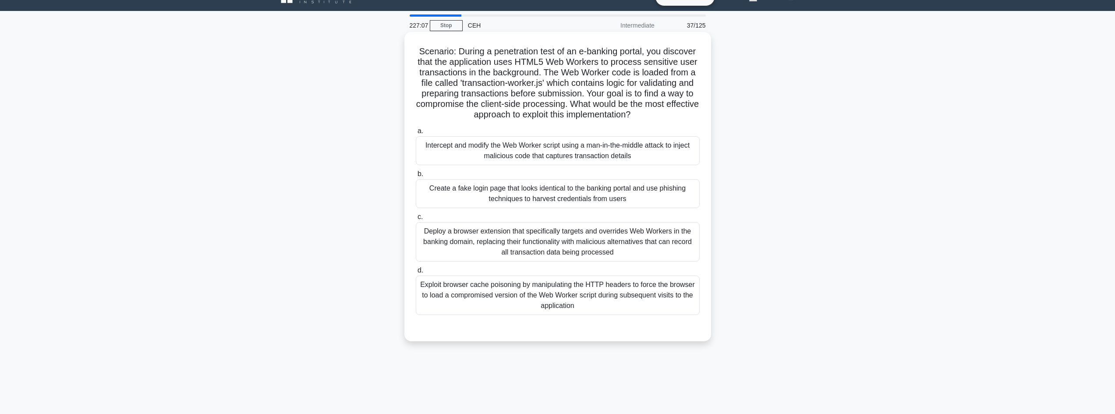
scroll to position [0, 0]
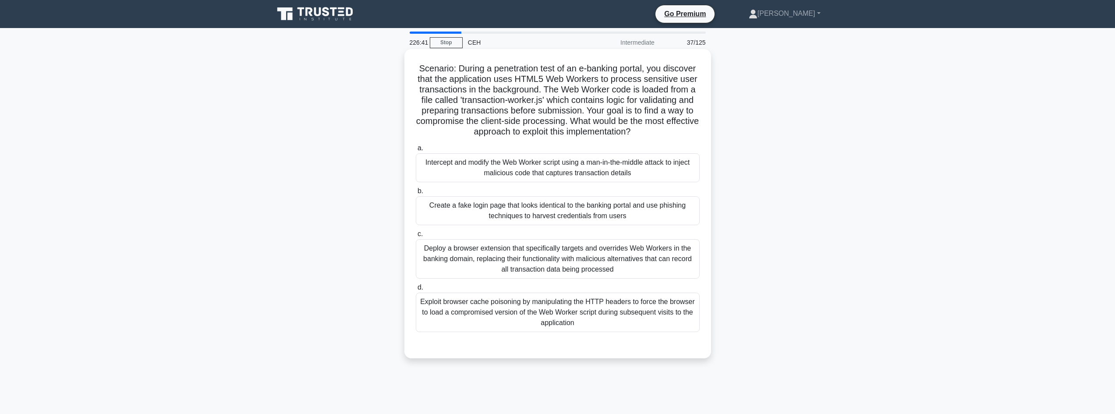
drag, startPoint x: 416, startPoint y: 72, endPoint x: 692, endPoint y: 136, distance: 283.1
click at [692, 136] on h5 "Scenario: During a penetration test of an e-banking portal, you discover that t…" at bounding box center [558, 100] width 286 height 74
click at [665, 170] on div "Intercept and modify the Web Worker script using a man-in-the-middle attack to …" at bounding box center [558, 167] width 284 height 29
click at [416, 151] on input "a. Intercept and modify the Web Worker script using a man-in-the-middle attack …" at bounding box center [416, 148] width 0 height 6
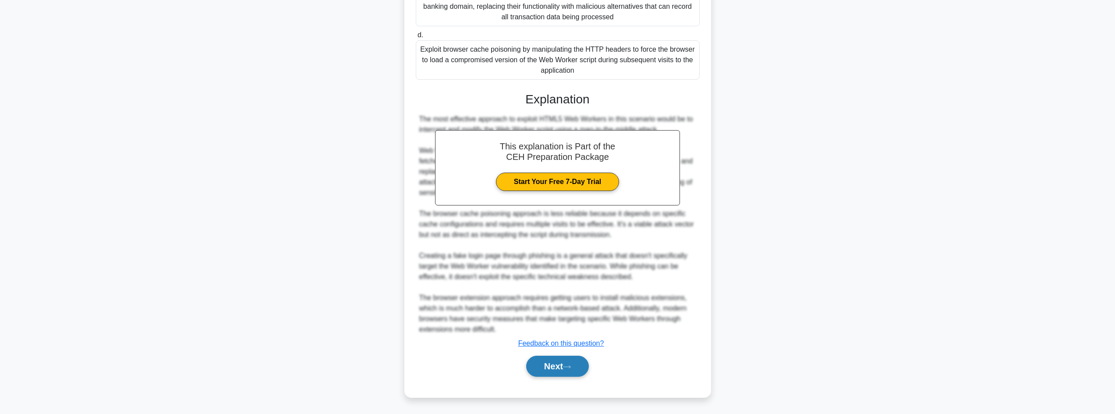
click at [571, 367] on icon at bounding box center [567, 366] width 7 height 3
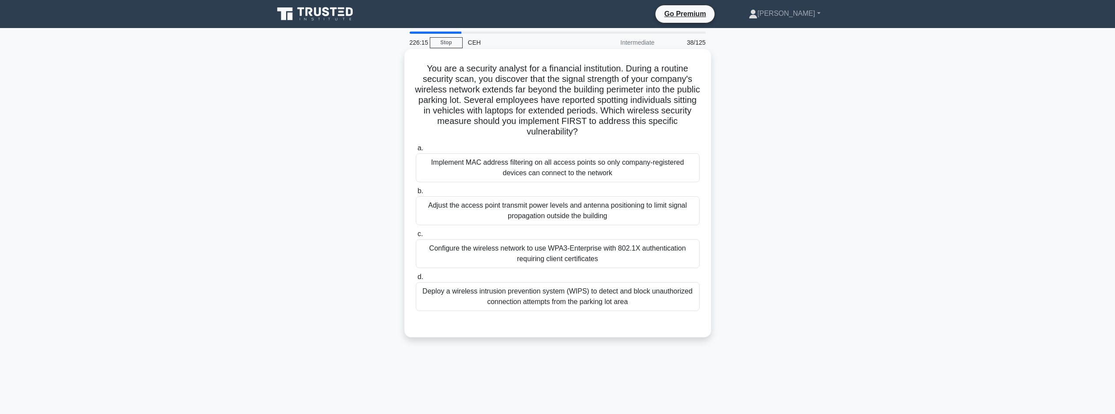
drag, startPoint x: 417, startPoint y: 70, endPoint x: 698, endPoint y: 130, distance: 287.6
click at [698, 130] on h5 "You are a security analyst for a financial institution. During a routine securi…" at bounding box center [558, 100] width 286 height 74
click at [621, 176] on div "Implement MAC address filtering on all access points so only company-registered…" at bounding box center [558, 167] width 284 height 29
click at [416, 151] on input "a. Implement MAC address filtering on all access points so only company-registe…" at bounding box center [416, 148] width 0 height 6
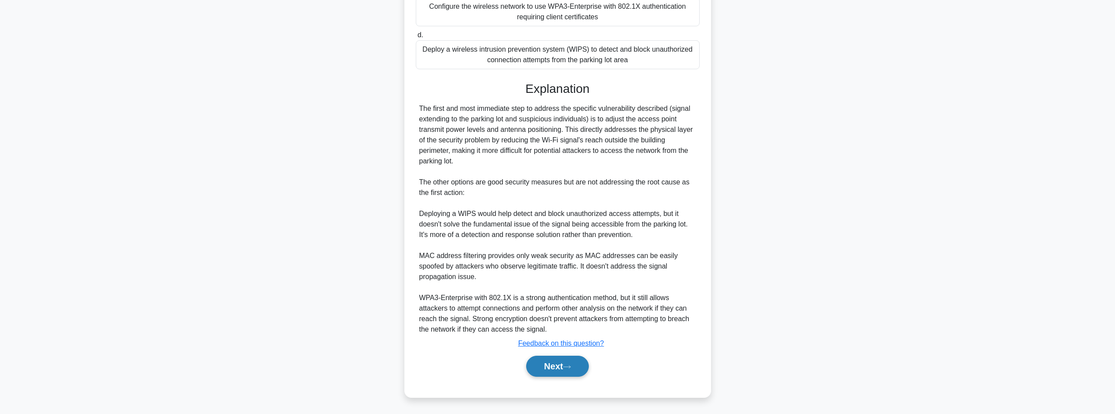
click at [555, 374] on button "Next" at bounding box center [557, 366] width 63 height 21
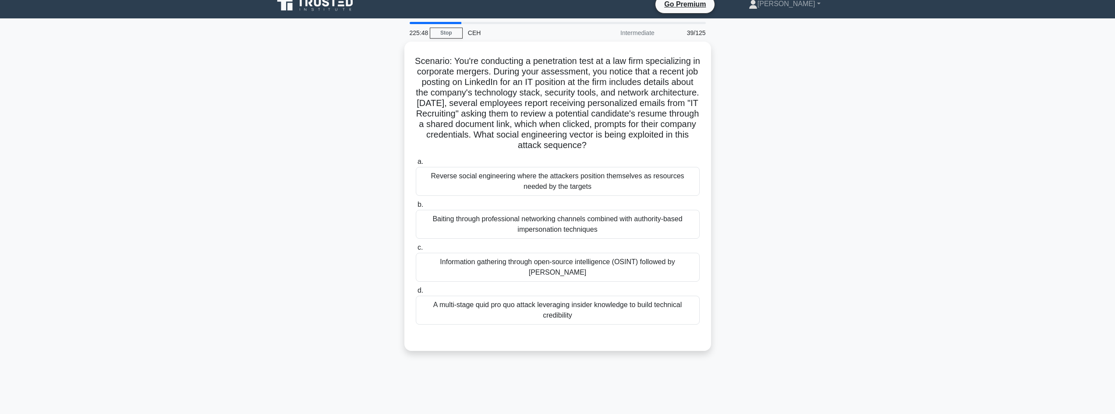
scroll to position [1, 0]
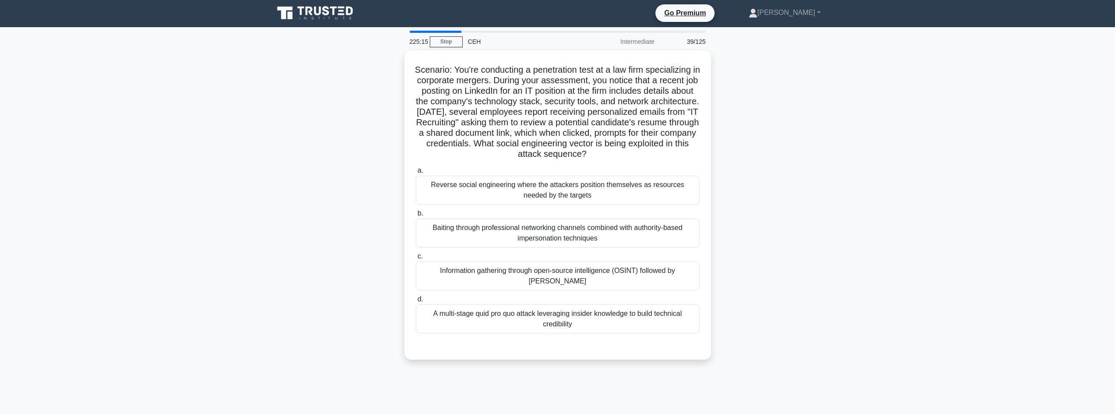
drag, startPoint x: 431, startPoint y: 60, endPoint x: 736, endPoint y: 160, distance: 320.8
click at [736, 160] on div "Scenario: You're conducting a penetration test at a law firm specializing in co…" at bounding box center [558, 210] width 578 height 320
click at [674, 276] on div "Information gathering through open-source intelligence (OSINT) followed by [PER…" at bounding box center [558, 273] width 284 height 29
click at [416, 257] on input "c. Information gathering through open-source intelligence (OSINT) followed by s…" at bounding box center [416, 255] width 0 height 6
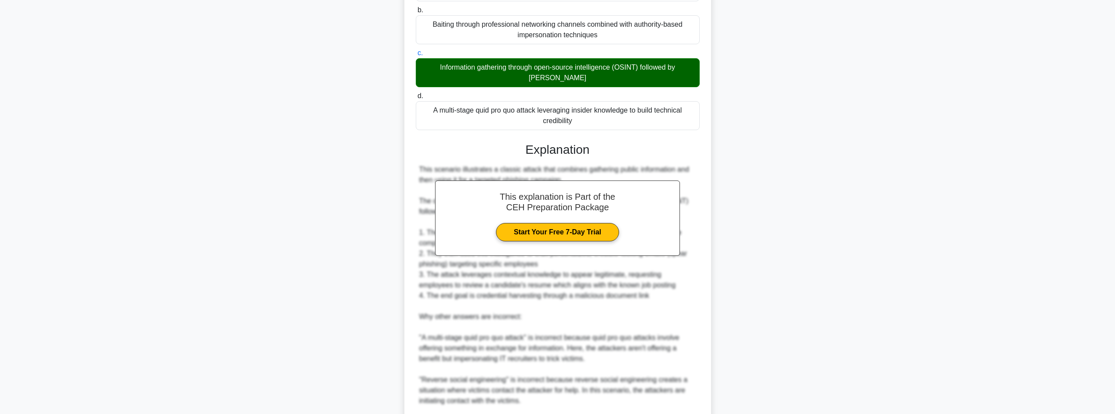
scroll to position [293, 0]
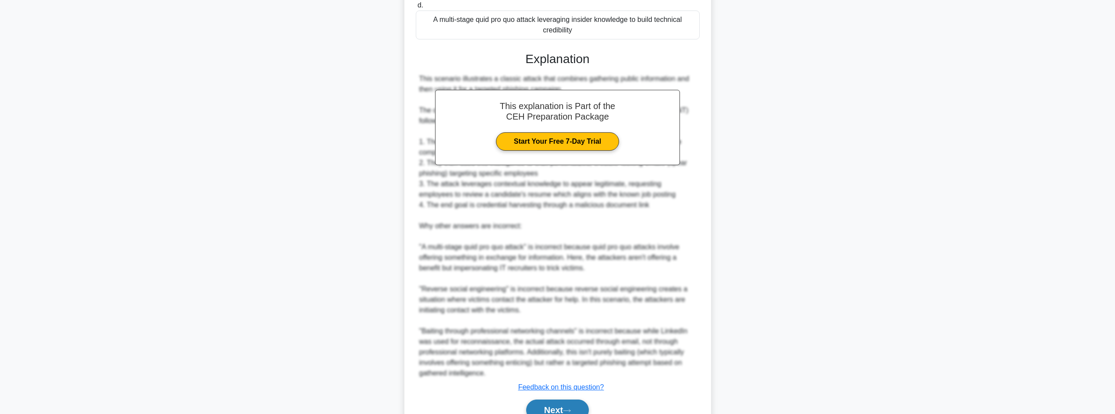
click at [557, 404] on button "Next" at bounding box center [557, 410] width 63 height 21
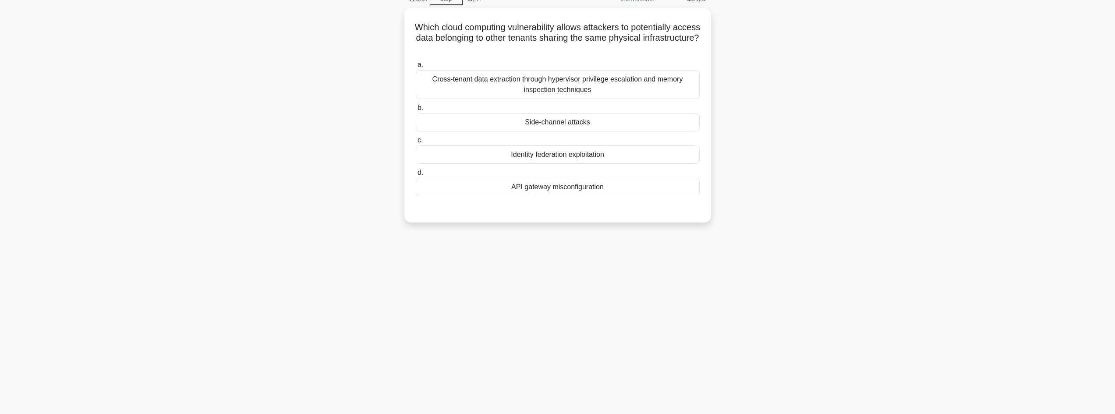
scroll to position [0, 0]
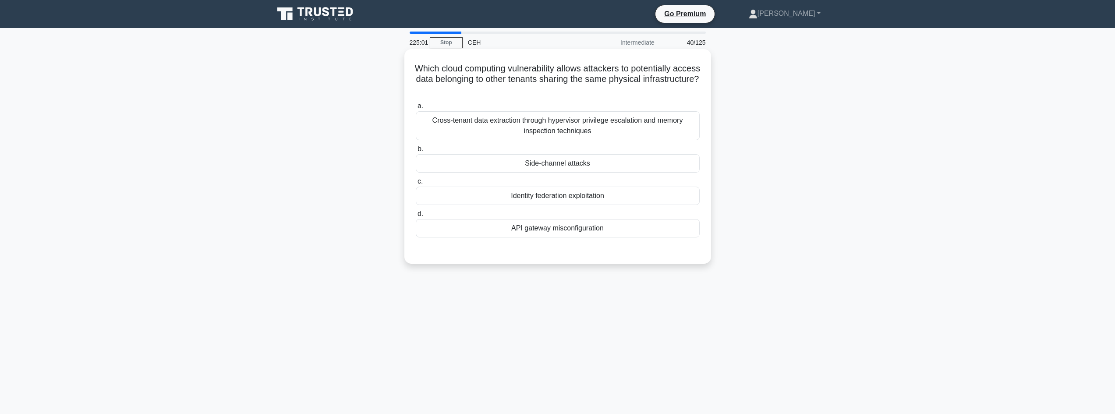
drag, startPoint x: 432, startPoint y: 76, endPoint x: 692, endPoint y: 85, distance: 260.9
click at [692, 85] on h5 "Which cloud computing vulnerability allows attackers to potentially access data…" at bounding box center [558, 79] width 286 height 32
click at [578, 166] on div "Side-channel attacks" at bounding box center [558, 163] width 284 height 18
click at [416, 152] on input "b. Side-channel attacks" at bounding box center [416, 149] width 0 height 6
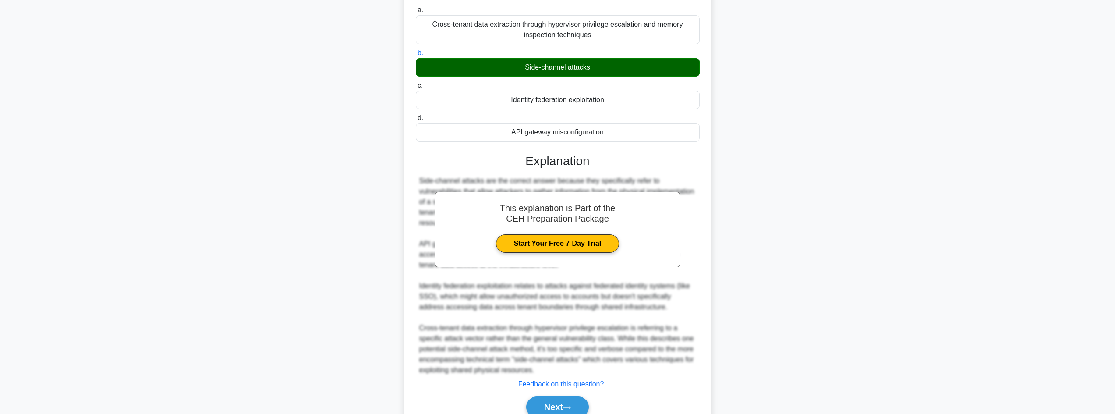
scroll to position [148, 0]
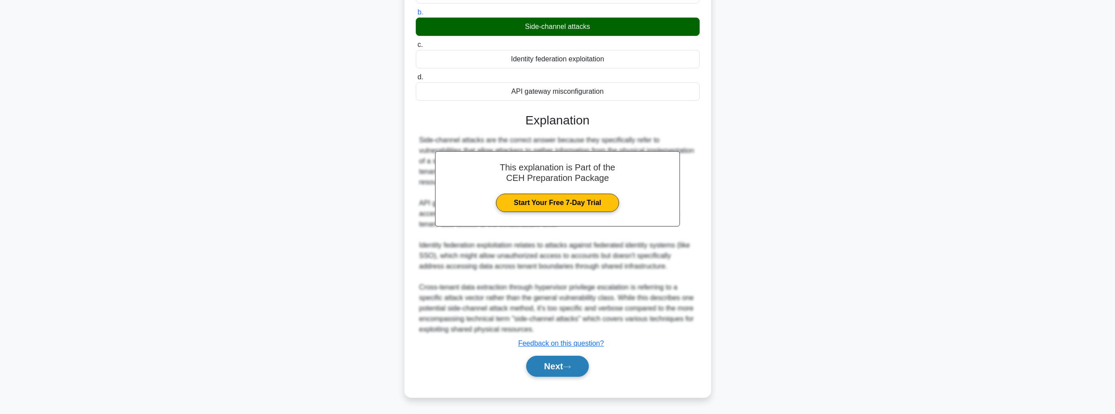
click at [554, 367] on button "Next" at bounding box center [557, 366] width 63 height 21
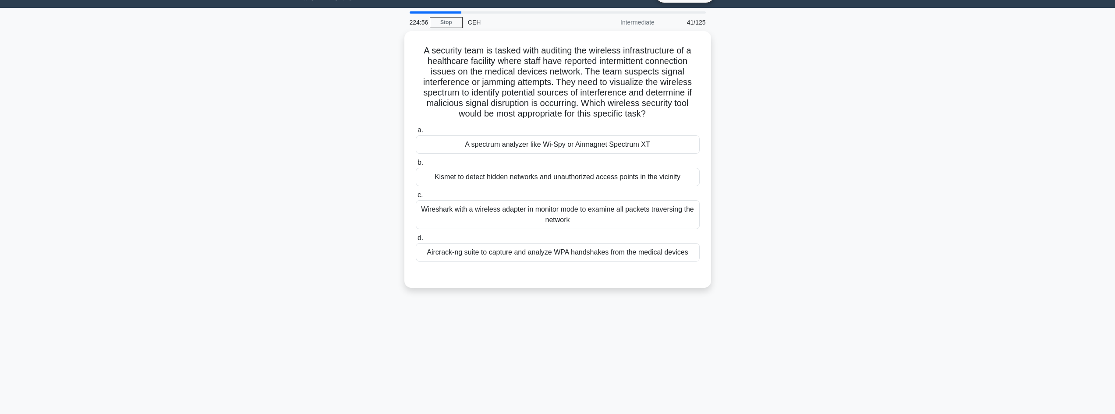
scroll to position [0, 0]
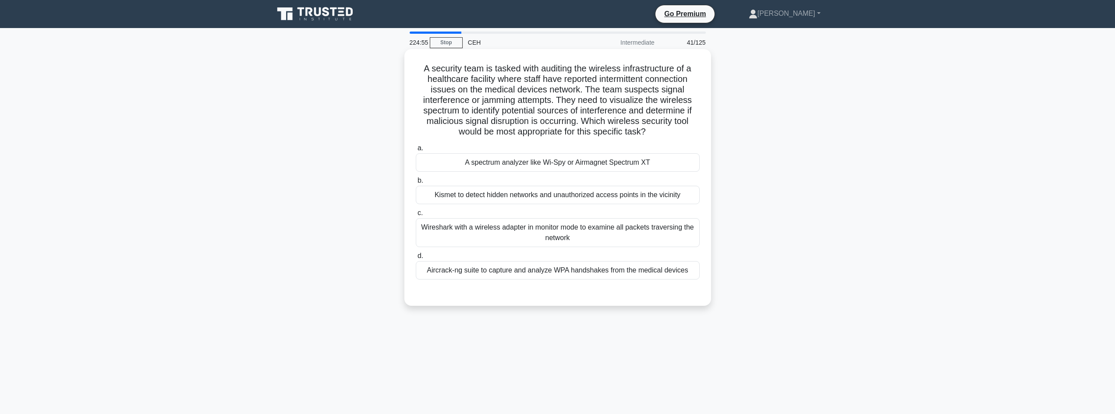
click at [483, 165] on div "A spectrum analyzer like Wi-Spy or Airmagnet Spectrum XT" at bounding box center [558, 162] width 284 height 18
click at [416, 151] on input "a. A spectrum analyzer like Wi-Spy or Airmagnet Spectrum XT" at bounding box center [416, 148] width 0 height 6
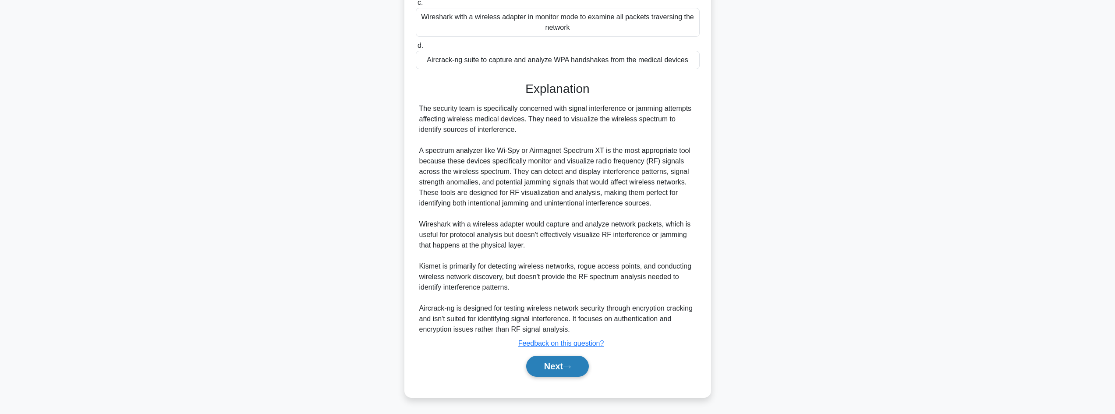
click at [571, 360] on button "Next" at bounding box center [557, 366] width 63 height 21
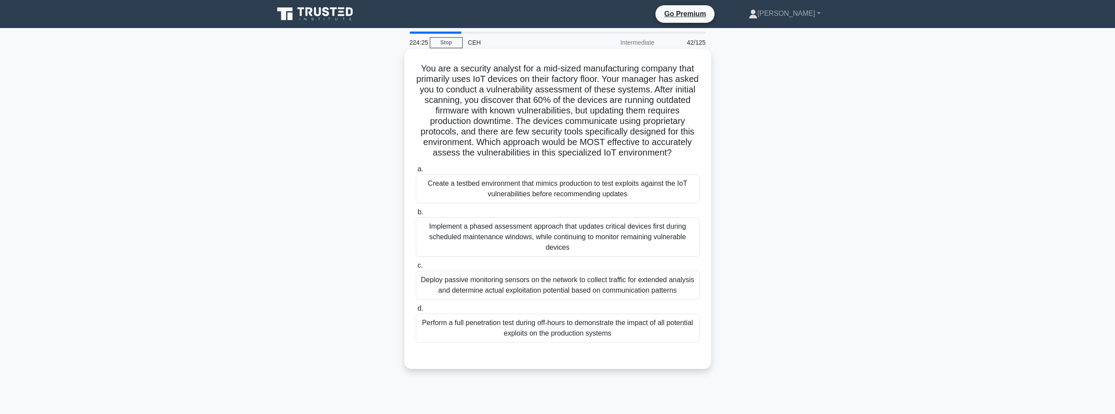
drag, startPoint x: 417, startPoint y: 62, endPoint x: 705, endPoint y: 158, distance: 303.1
click at [705, 158] on div "You are a security analyst for a mid-sized manufacturing company that primarily…" at bounding box center [558, 209] width 300 height 313
click at [655, 203] on div "Create a testbed environment that mimics production to test exploits against th…" at bounding box center [558, 188] width 284 height 29
click at [416, 172] on input "a. Create a testbed environment that mimics production to test exploits against…" at bounding box center [416, 170] width 0 height 6
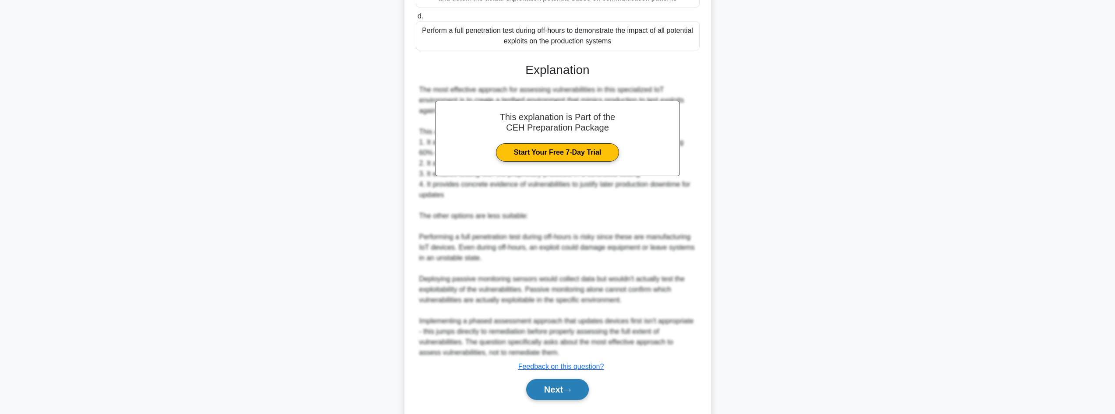
click at [564, 392] on button "Next" at bounding box center [557, 389] width 63 height 21
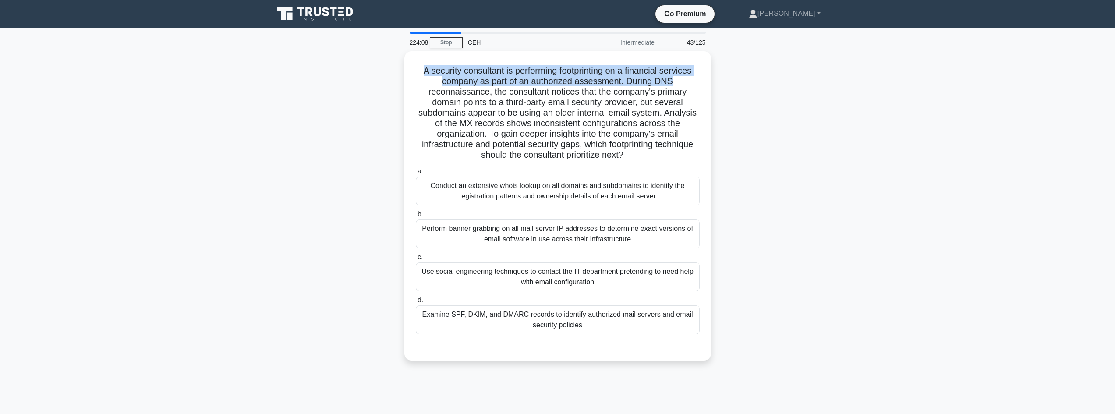
drag, startPoint x: 416, startPoint y: 68, endPoint x: 221, endPoint y: 19, distance: 201.2
click at [713, 82] on div "A security consultant is performing footprinting on a financial services compan…" at bounding box center [558, 211] width 578 height 320
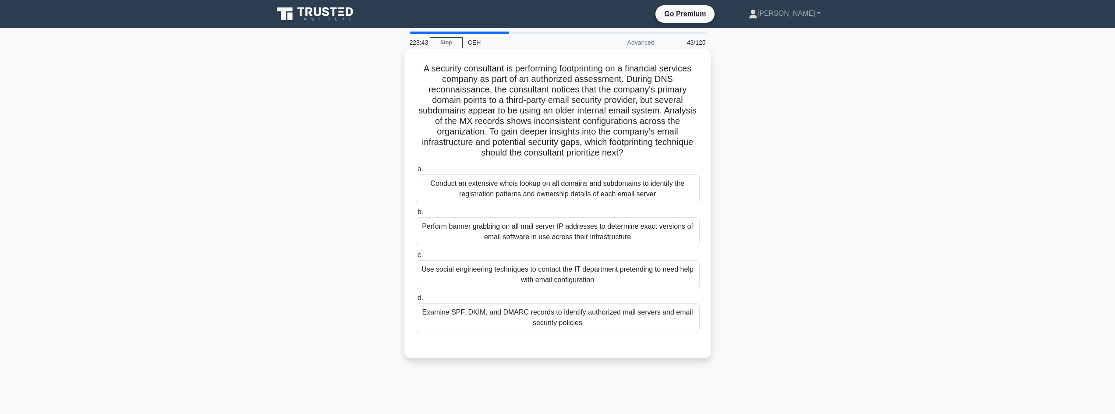
drag, startPoint x: 417, startPoint y: 70, endPoint x: 702, endPoint y: 150, distance: 295.9
click at [702, 150] on div "A security consultant is performing footprinting on a financial services compan…" at bounding box center [558, 204] width 300 height 302
click at [476, 328] on div "Examine SPF, DKIM, and DMARC records to identify authorized mail servers and em…" at bounding box center [558, 317] width 284 height 29
click at [416, 301] on input "d. Examine SPF, DKIM, and DMARC records to identify authorized mail servers and…" at bounding box center [416, 298] width 0 height 6
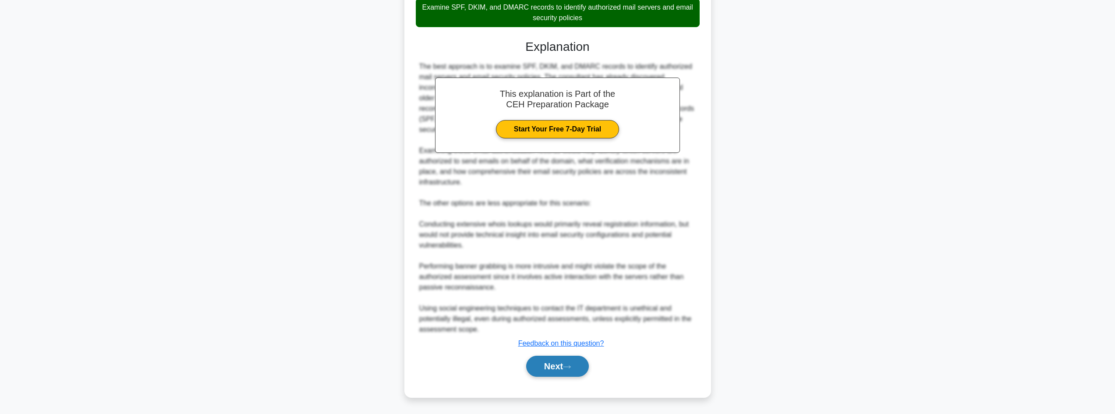
click at [571, 366] on icon at bounding box center [567, 367] width 8 height 5
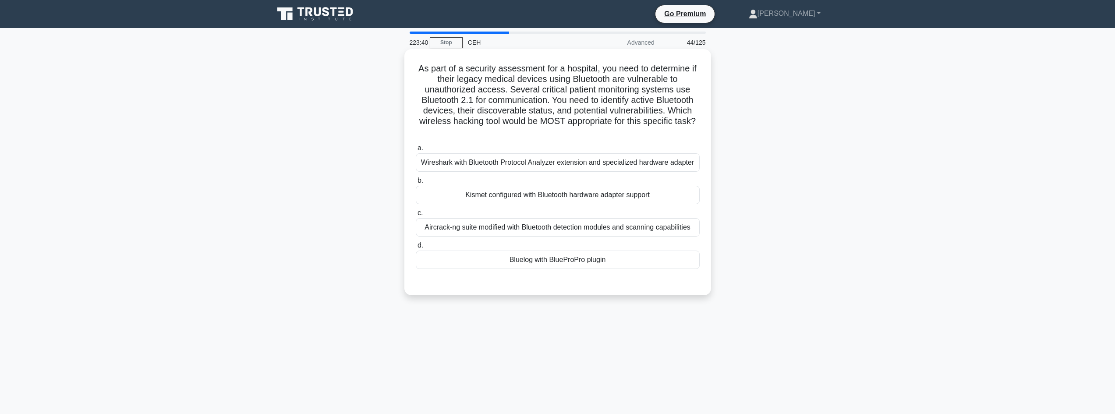
click at [500, 257] on div "Bluelog with BlueProPro plugin" at bounding box center [558, 260] width 284 height 18
click at [416, 248] on input "d. Bluelog with BlueProPro plugin" at bounding box center [416, 246] width 0 height 6
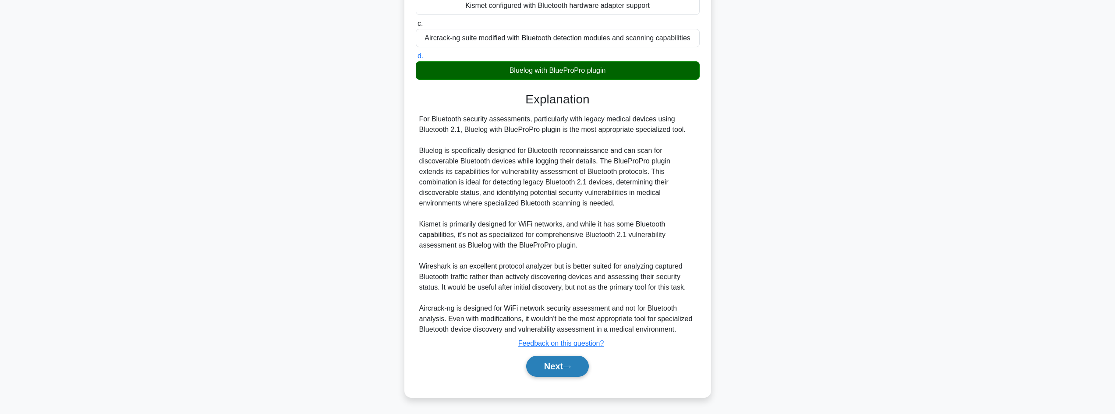
click at [566, 367] on button "Next" at bounding box center [557, 366] width 63 height 21
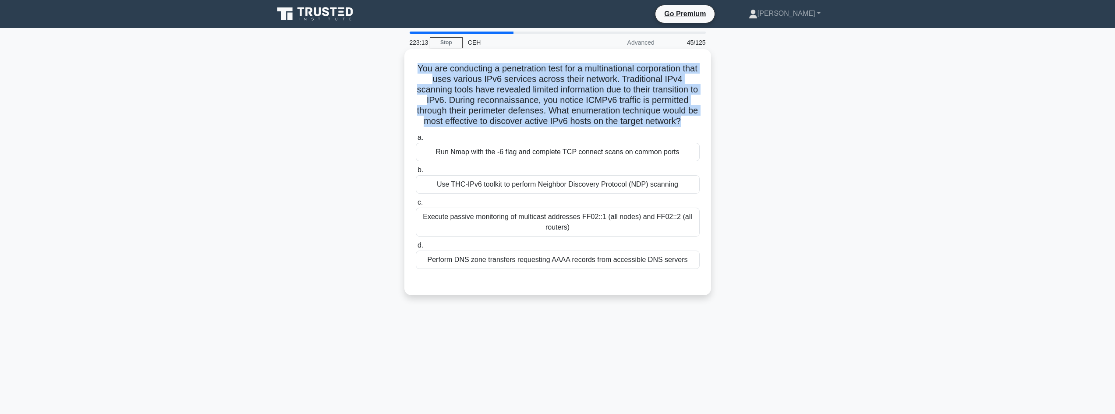
drag, startPoint x: 496, startPoint y: 67, endPoint x: 709, endPoint y: 120, distance: 218.8
click at [709, 120] on div "You are conducting a penetration test for a multinational corporation that uses…" at bounding box center [557, 172] width 307 height 246
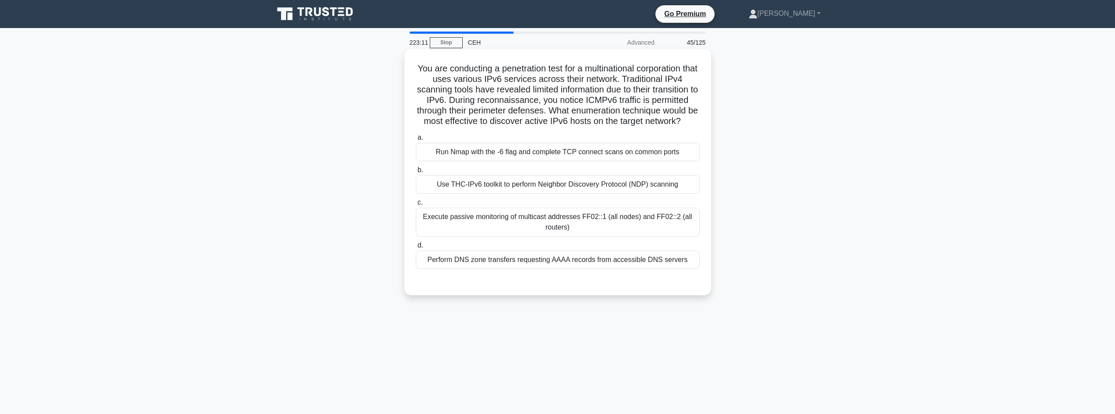
click at [500, 161] on div "Run Nmap with the -6 flag and complete TCP connect scans on common ports" at bounding box center [558, 152] width 284 height 18
click at [416, 141] on input "a. Run Nmap with the -6 flag and complete TCP connect scans on common ports" at bounding box center [416, 138] width 0 height 6
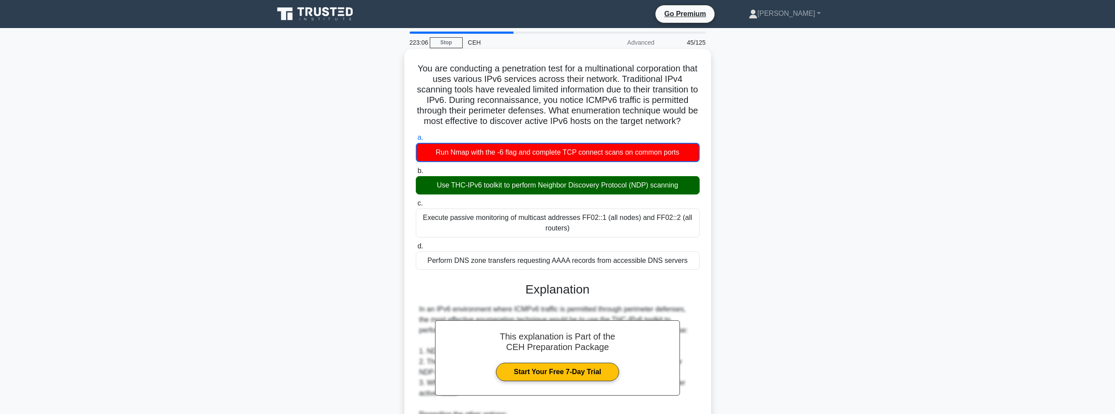
drag, startPoint x: 418, startPoint y: 67, endPoint x: 641, endPoint y: 138, distance: 234.2
click at [641, 138] on div "You are conducting a penetration test for a multinational corporation that uses…" at bounding box center [558, 329] width 300 height 553
drag, startPoint x: 641, startPoint y: 138, endPoint x: 421, endPoint y: 66, distance: 231.3
click at [421, 66] on h5 "You are conducting a penetration test for a multinational corporation that uses…" at bounding box center [558, 95] width 286 height 64
copy h5 "You are conducting a penetration test for a multinational corporation that uses…"
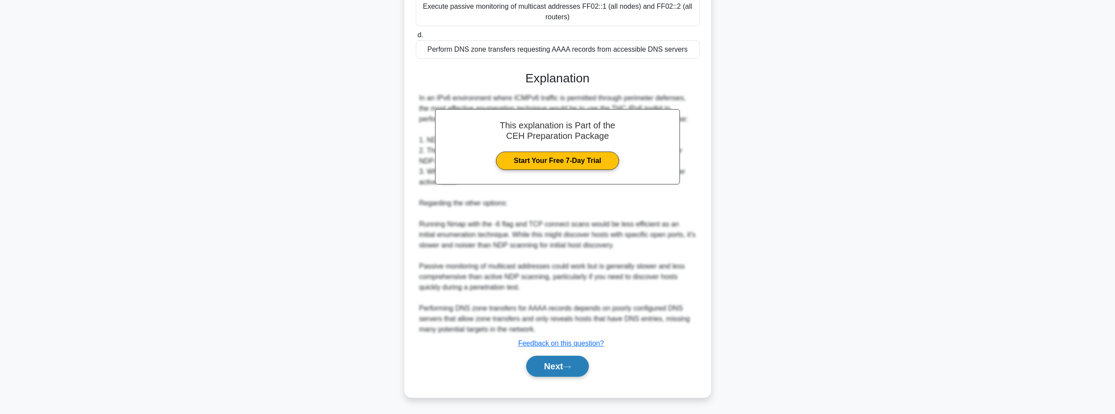
drag, startPoint x: 555, startPoint y: 379, endPoint x: 555, endPoint y: 371, distance: 8.3
click at [555, 378] on div "Next" at bounding box center [558, 366] width 284 height 28
click at [555, 370] on button "Next" at bounding box center [557, 366] width 63 height 21
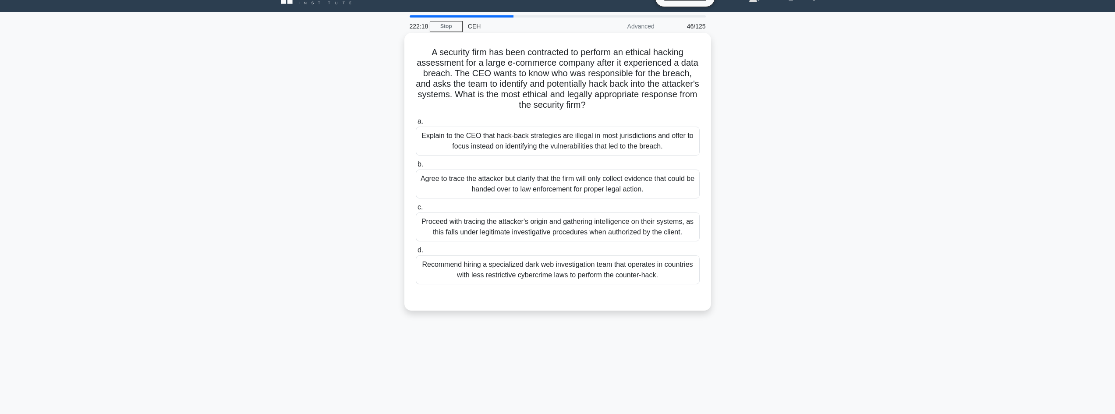
scroll to position [1, 0]
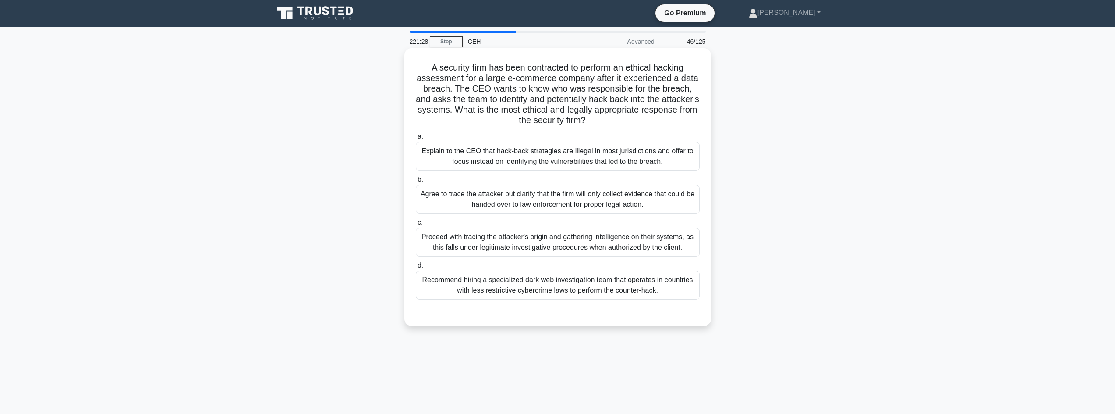
click at [484, 210] on div "Agree to trace the attacker but clarify that the firm will only collect evidenc…" at bounding box center [558, 199] width 284 height 29
click at [416, 183] on input "b. Agree to trace the attacker but clarify that the firm will only collect evid…" at bounding box center [416, 180] width 0 height 6
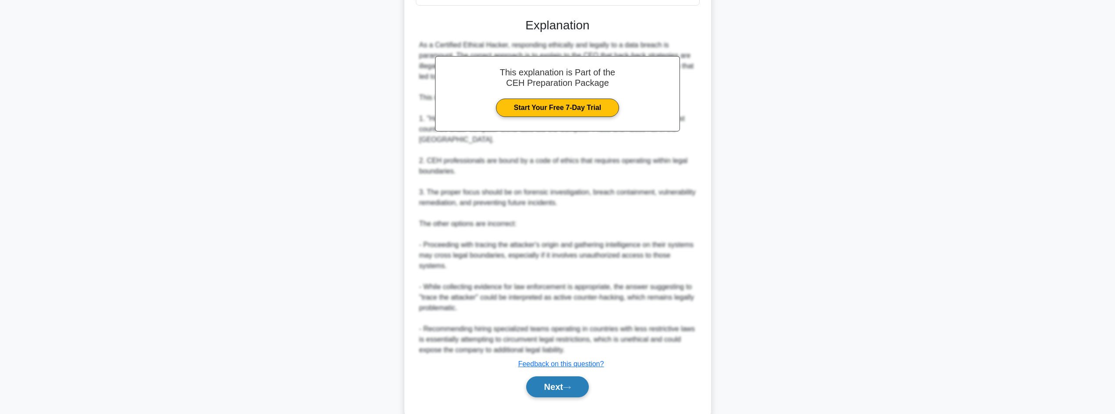
click at [576, 376] on button "Next" at bounding box center [557, 386] width 63 height 21
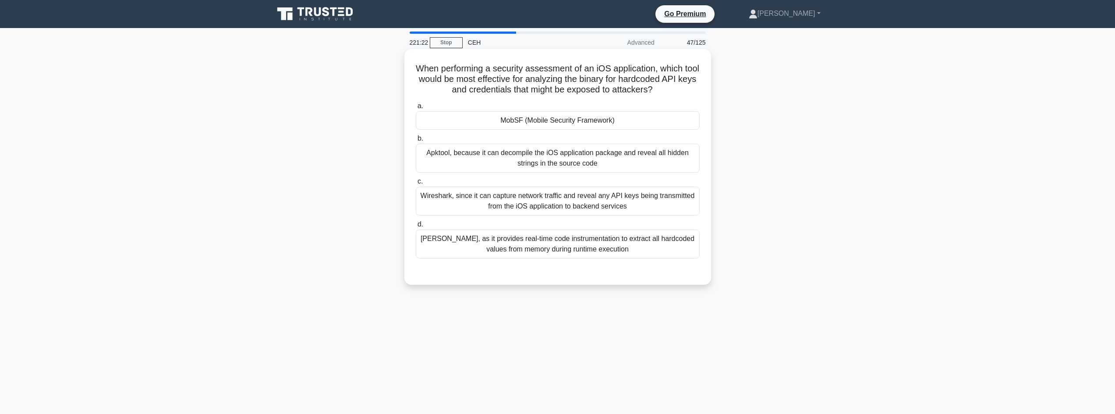
click at [540, 120] on div "MobSF (Mobile Security Framework)" at bounding box center [558, 120] width 284 height 18
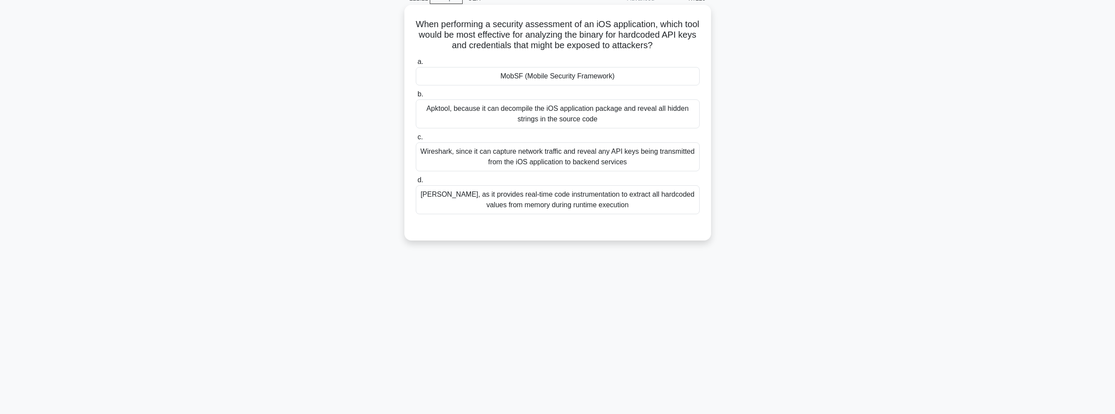
scroll to position [59, 0]
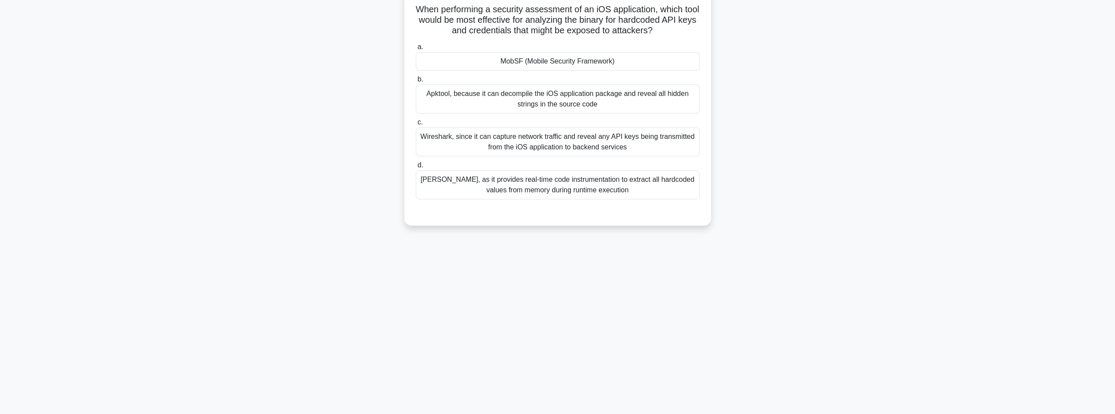
click at [625, 63] on div "MobSF (Mobile Security Framework)" at bounding box center [558, 61] width 284 height 18
click at [416, 50] on input "a. MobSF (Mobile Security Framework)" at bounding box center [416, 47] width 0 height 6
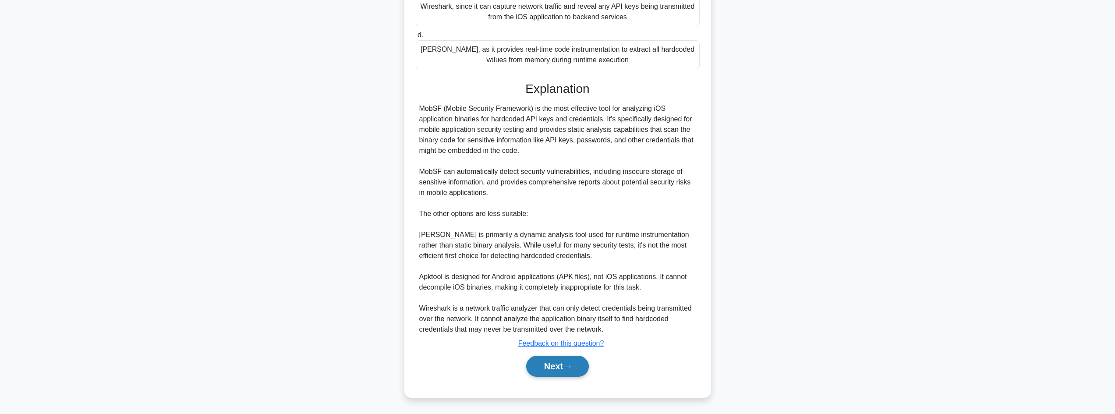
click at [550, 368] on button "Next" at bounding box center [557, 366] width 63 height 21
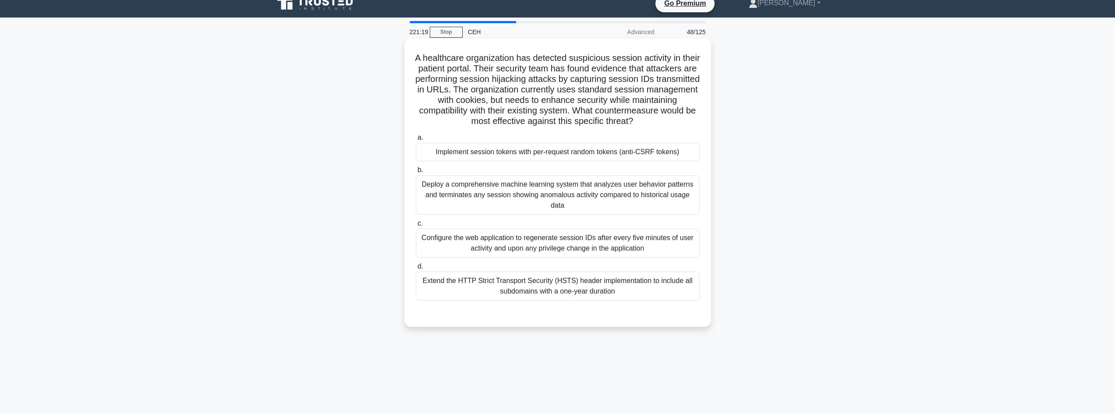
scroll to position [0, 0]
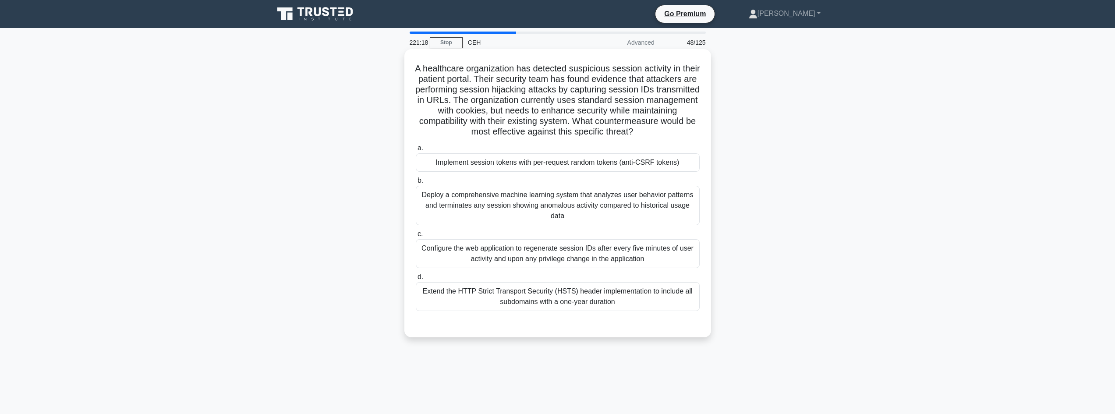
click at [486, 166] on div "Implement session tokens with per-request random tokens (anti-CSRF tokens)" at bounding box center [558, 162] width 284 height 18
click at [416, 151] on input "a. Implement session tokens with per-request random tokens (anti-CSRF tokens)" at bounding box center [416, 148] width 0 height 6
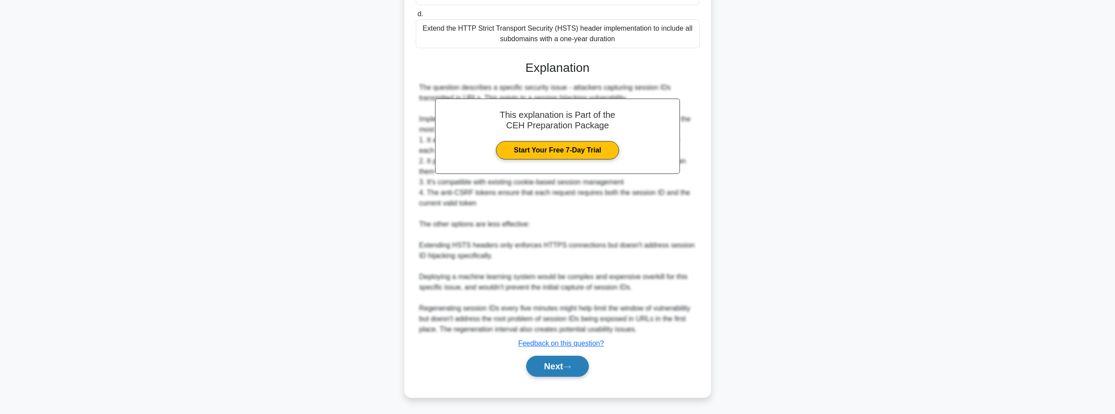
click at [569, 360] on button "Next" at bounding box center [557, 366] width 63 height 21
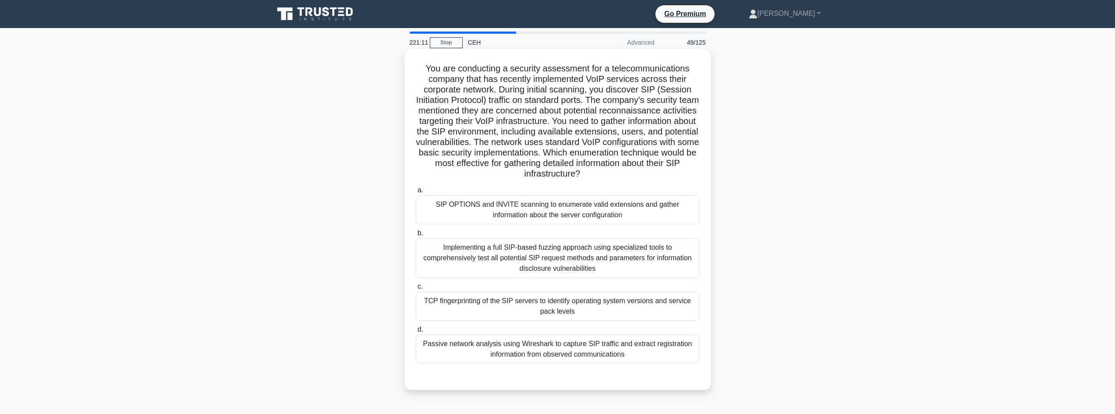
drag, startPoint x: 434, startPoint y: 70, endPoint x: 707, endPoint y: 179, distance: 294.2
click at [707, 179] on div "You are conducting a security assessment for a telecommunications company that …" at bounding box center [558, 220] width 300 height 334
drag, startPoint x: 707, startPoint y: 179, endPoint x: 657, endPoint y: 183, distance: 49.7
click at [657, 183] on div "You are conducting a security assessment for a telecommunications company that …" at bounding box center [558, 220] width 300 height 334
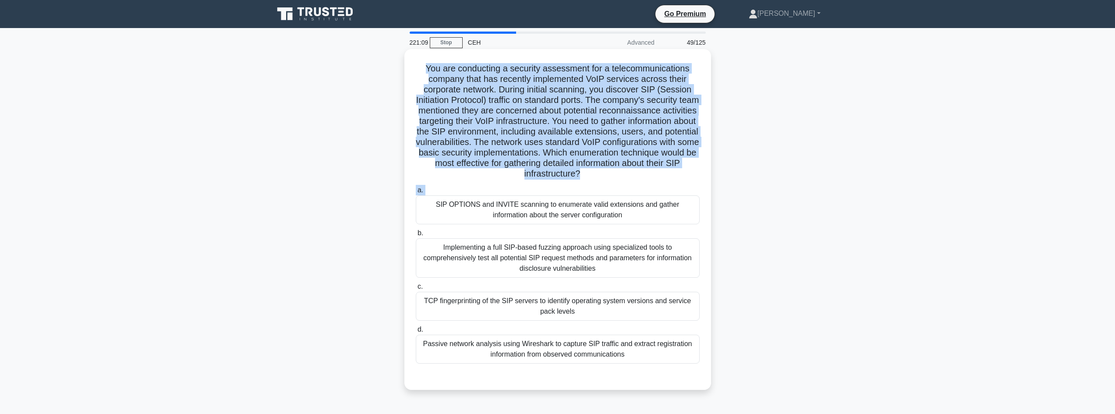
drag, startPoint x: 656, startPoint y: 182, endPoint x: 420, endPoint y: 59, distance: 265.4
click at [420, 59] on div "You are conducting a security assessment for a telecommunications company that …" at bounding box center [558, 220] width 300 height 334
copy div "You are conducting a security assessment for a telecommunications company that …"
click at [504, 152] on h5 "You are conducting a security assessment for a telecommunications company that …" at bounding box center [558, 121] width 286 height 117
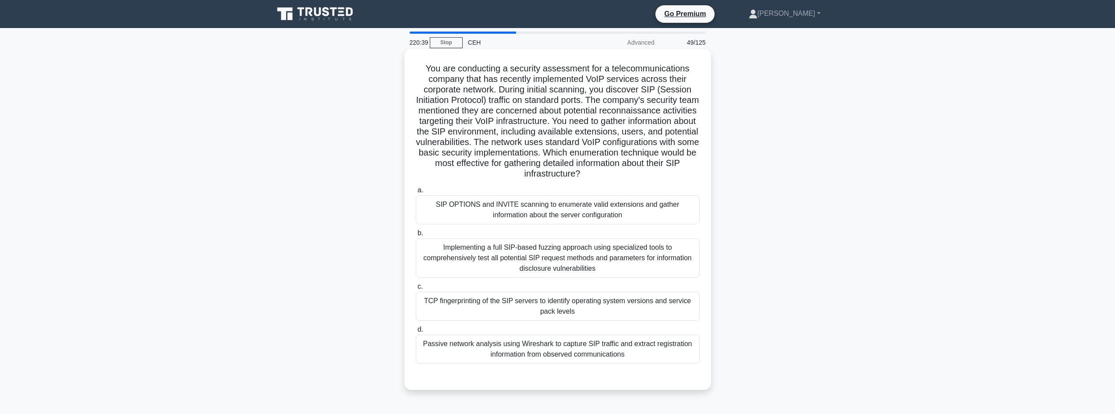
drag, startPoint x: 422, startPoint y: 70, endPoint x: 702, endPoint y: 180, distance: 301.1
click at [702, 180] on div "You are conducting a security assessment for a telecommunications company that …" at bounding box center [558, 220] width 300 height 334
drag, startPoint x: 701, startPoint y: 179, endPoint x: 637, endPoint y: 182, distance: 64.1
click at [637, 182] on div "You are conducting a security assessment for a telecommunications company that …" at bounding box center [558, 220] width 300 height 334
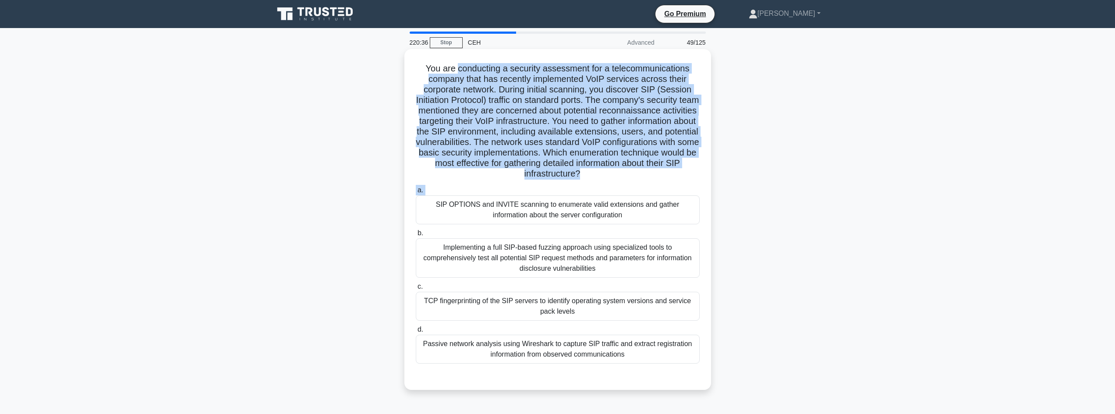
drag, startPoint x: 636, startPoint y: 182, endPoint x: 467, endPoint y: 65, distance: 205.7
click at [467, 65] on div "You are conducting a security assessment for a telecommunications company that …" at bounding box center [558, 220] width 300 height 334
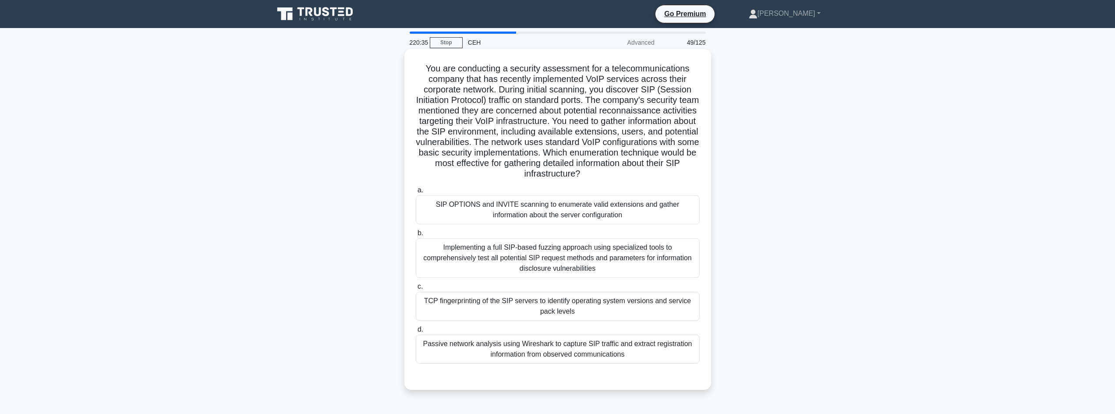
click at [542, 304] on div "TCP fingerprinting of the SIP servers to identify operating system versions and…" at bounding box center [558, 306] width 284 height 29
click at [416, 290] on input "c. TCP fingerprinting of the SIP servers to identify operating system versions …" at bounding box center [416, 287] width 0 height 6
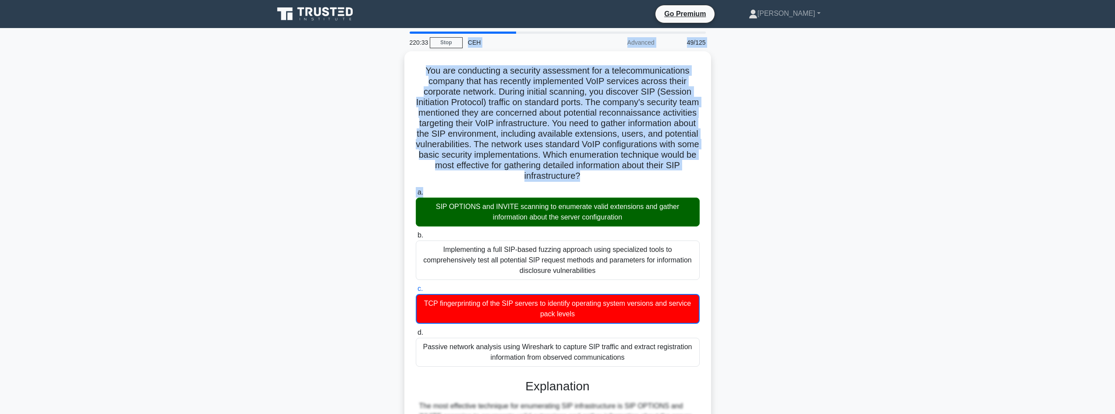
drag, startPoint x: 590, startPoint y: 182, endPoint x: 460, endPoint y: 48, distance: 186.5
click at [460, 48] on div "220:33 Stop CEH Advanced 49/125 You are conducting a security assessment for a …" at bounding box center [558, 374] width 578 height 684
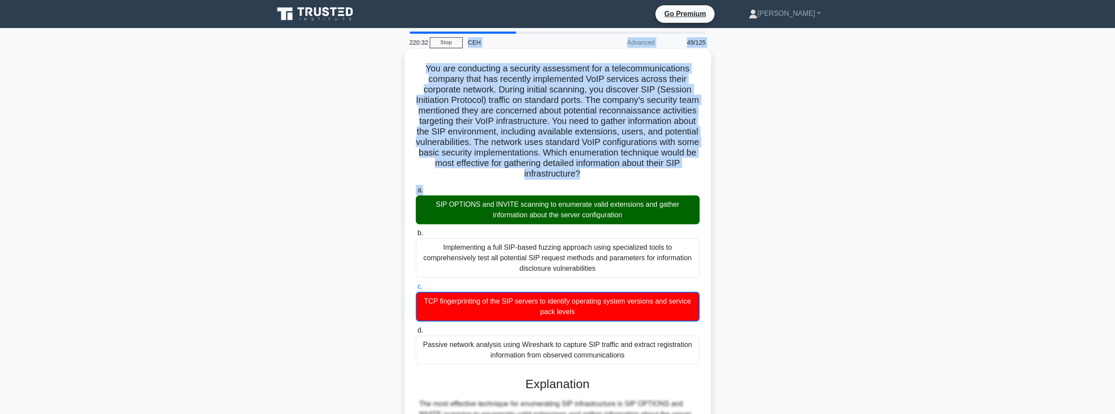
copy div "CEH Advanced 49/125 You are conducting a security assessment for a telecommunic…"
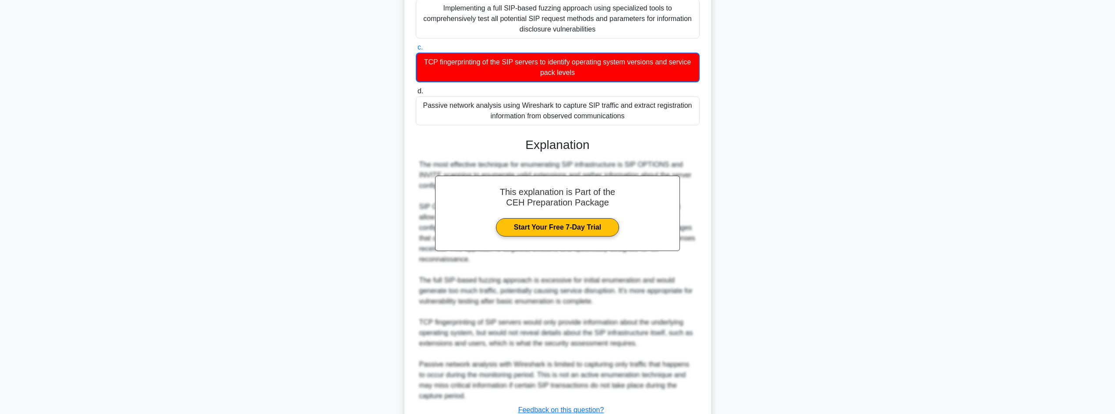
scroll to position [263, 0]
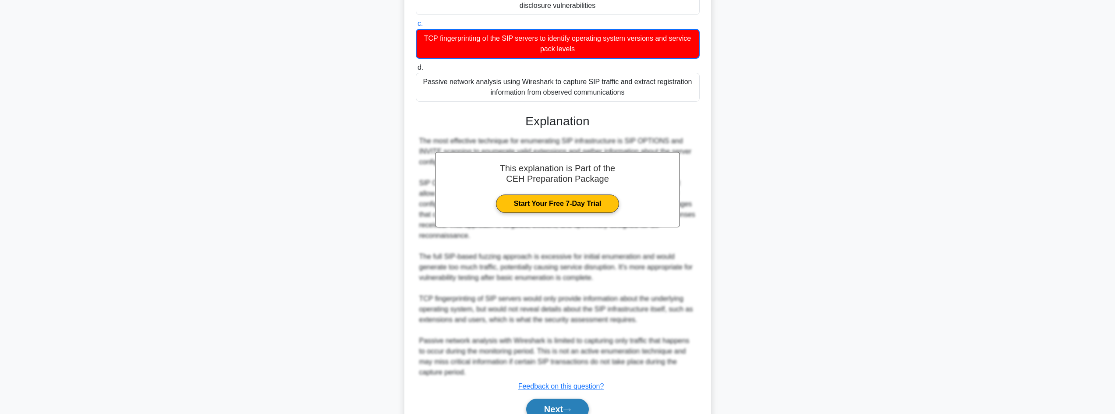
click at [546, 404] on button "Next" at bounding box center [557, 409] width 63 height 21
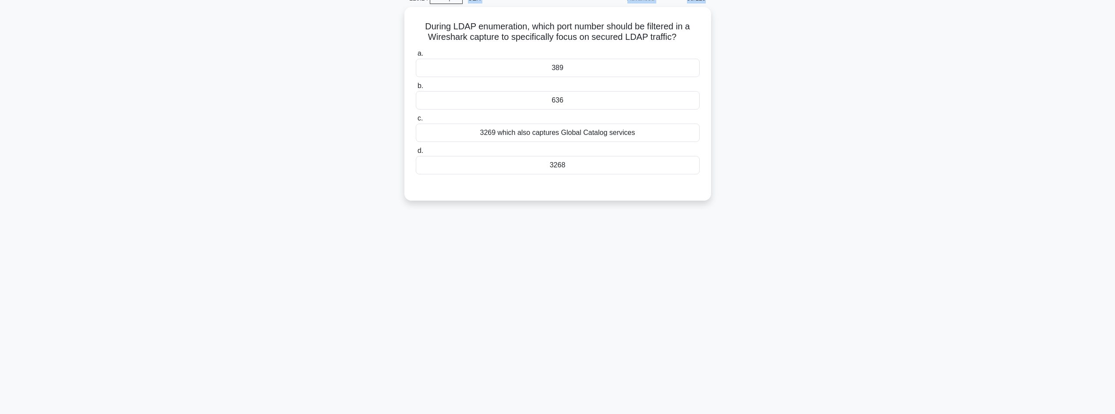
scroll to position [0, 0]
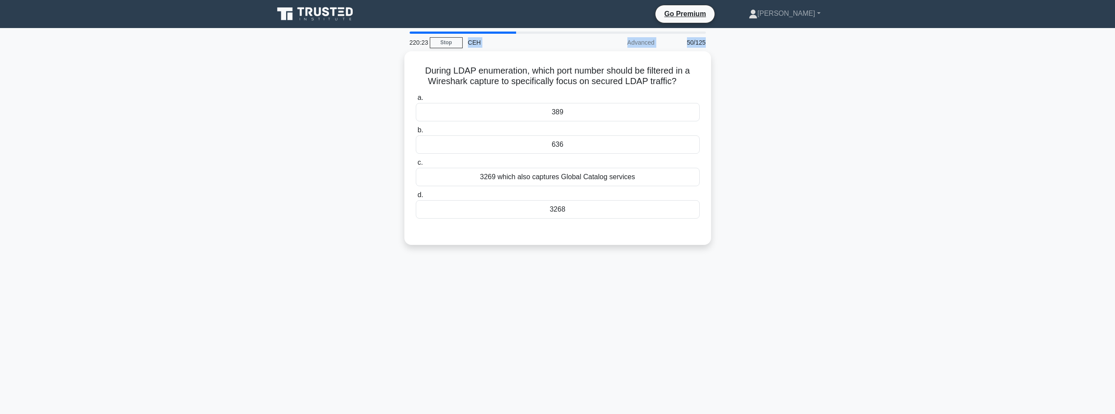
click at [330, 137] on div "During LDAP enumeration, which port number should be filtered in a Wireshark ca…" at bounding box center [558, 153] width 578 height 204
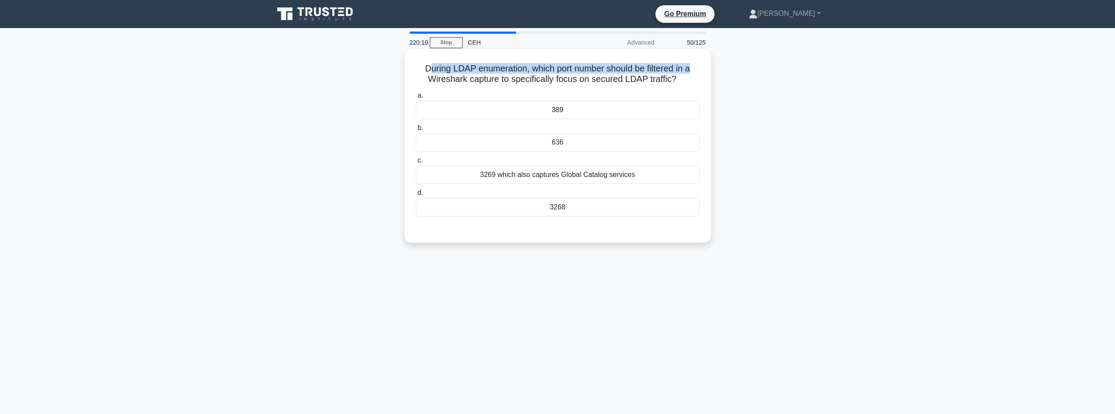
drag, startPoint x: 500, startPoint y: 59, endPoint x: 701, endPoint y: 64, distance: 200.8
click at [701, 64] on div "During LDAP enumeration, which port number should be filtered in a Wireshark ca…" at bounding box center [558, 146] width 300 height 187
click at [530, 114] on div "389" at bounding box center [558, 110] width 284 height 18
click at [416, 99] on input "a. 389" at bounding box center [416, 96] width 0 height 6
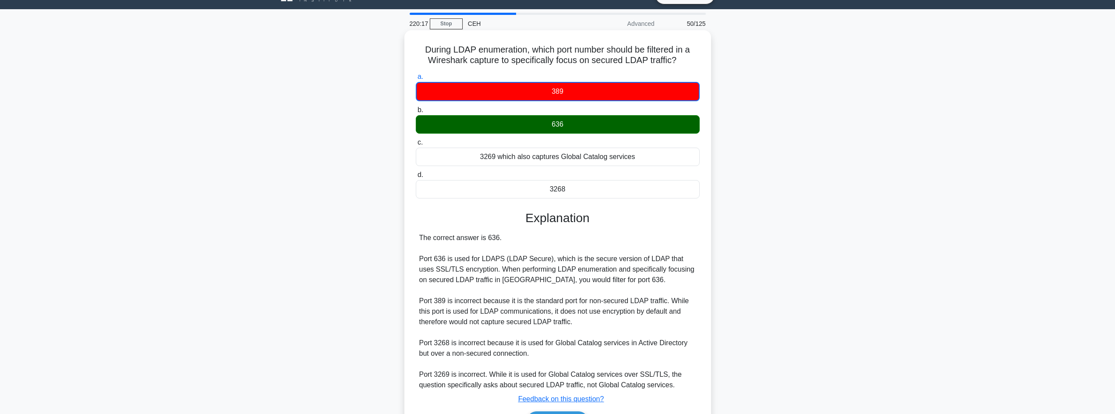
scroll to position [75, 0]
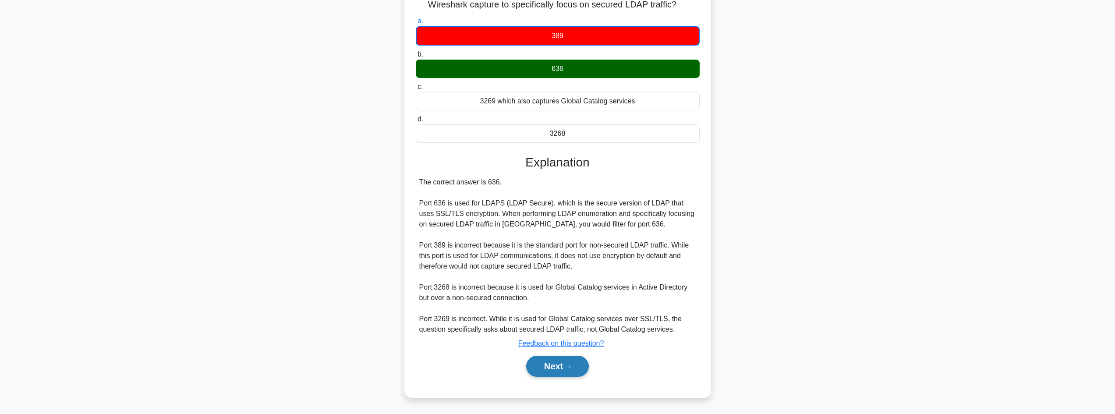
click at [542, 366] on button "Next" at bounding box center [557, 366] width 63 height 21
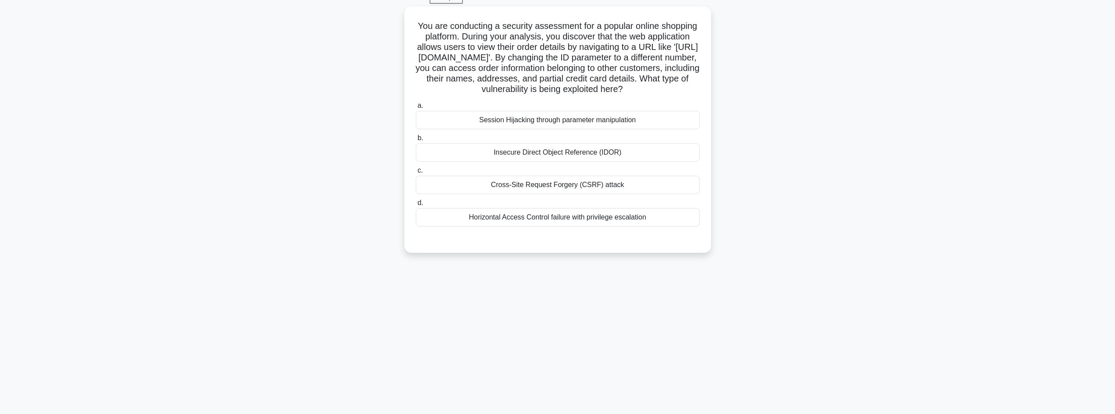
scroll to position [0, 0]
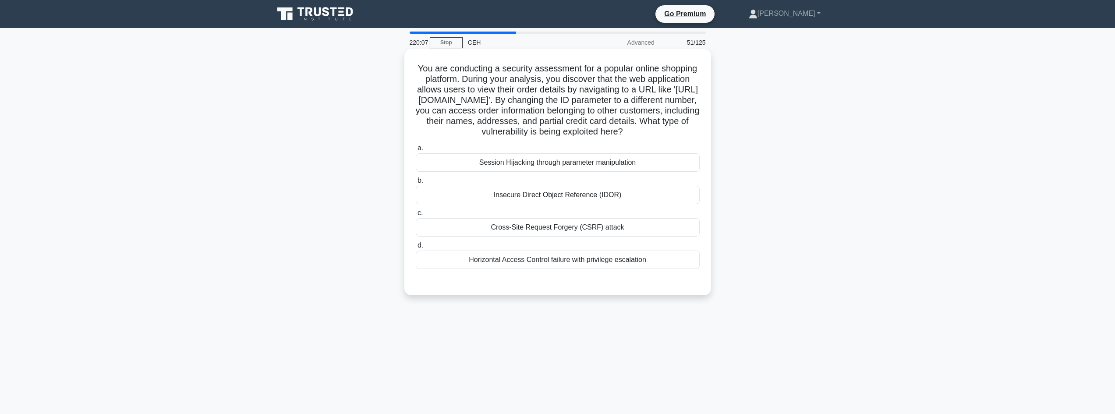
click at [468, 204] on div "Insecure Direct Object Reference (IDOR)" at bounding box center [558, 195] width 284 height 18
click at [416, 184] on input "b. Insecure Direct Object Reference (IDOR)" at bounding box center [416, 181] width 0 height 6
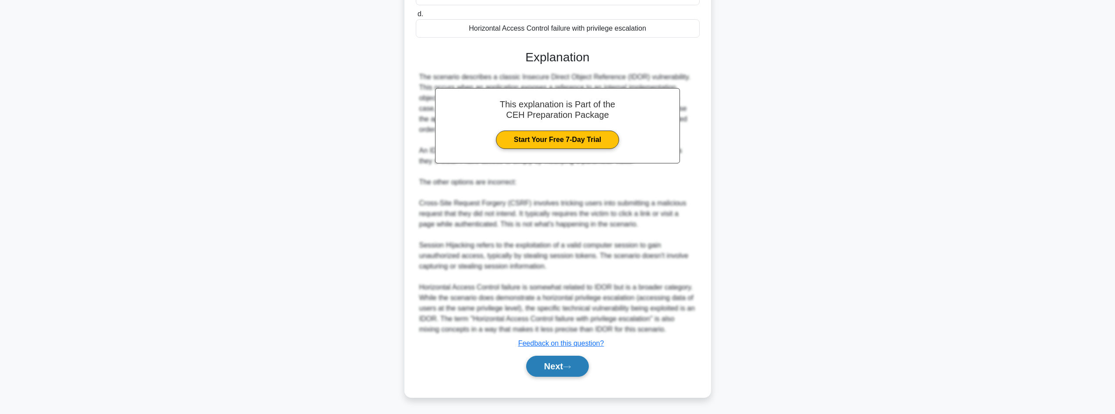
click at [539, 369] on button "Next" at bounding box center [557, 366] width 63 height 21
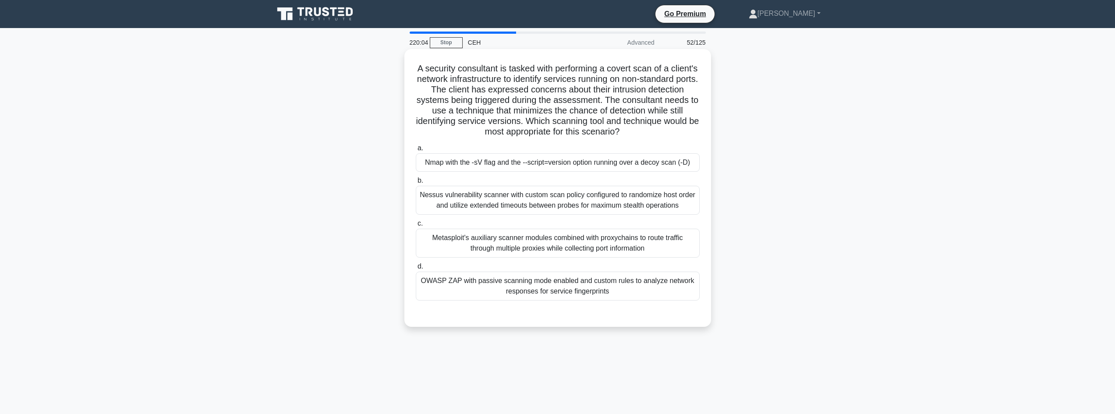
click at [451, 167] on div "Nmap with the -sV flag and the --script=version option running over a decoy sca…" at bounding box center [558, 162] width 284 height 18
click at [416, 151] on input "a. Nmap with the -sV flag and the --script=version option running over a decoy …" at bounding box center [416, 148] width 0 height 6
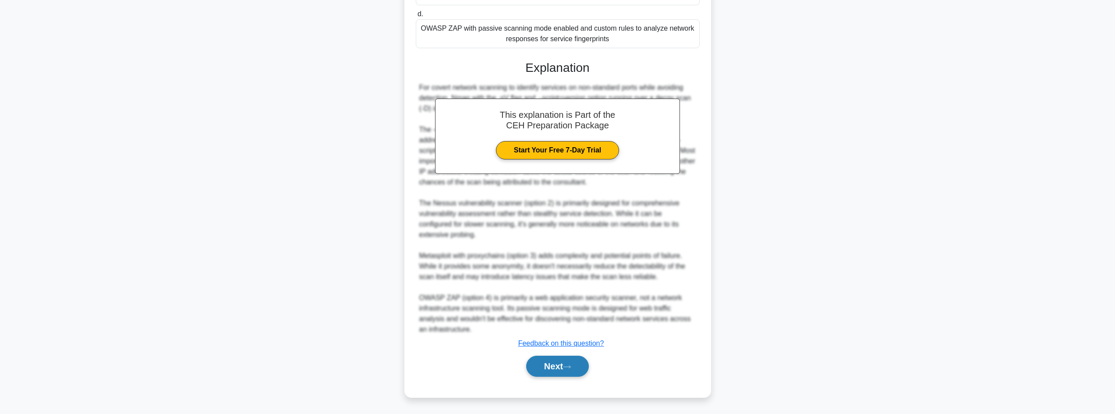
click at [533, 366] on button "Next" at bounding box center [557, 366] width 63 height 21
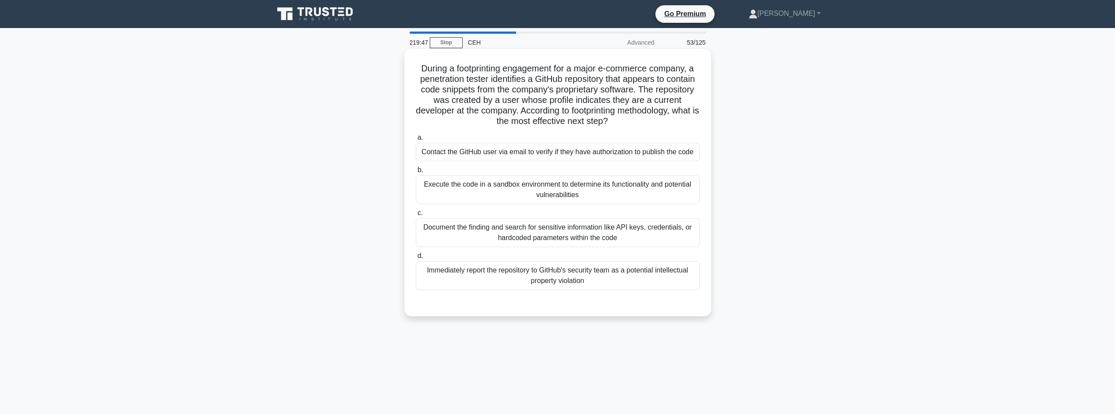
drag, startPoint x: 427, startPoint y: 67, endPoint x: 701, endPoint y: 121, distance: 278.9
click at [701, 121] on div "During a footprinting engagement for a major e-commerce company, a penetration …" at bounding box center [558, 183] width 300 height 260
click at [645, 156] on div "Contact the GitHub user via email to verify if they have authorization to publi…" at bounding box center [558, 152] width 284 height 18
click at [416, 141] on input "a. Contact the GitHub user via email to verify if they have authorization to pu…" at bounding box center [416, 138] width 0 height 6
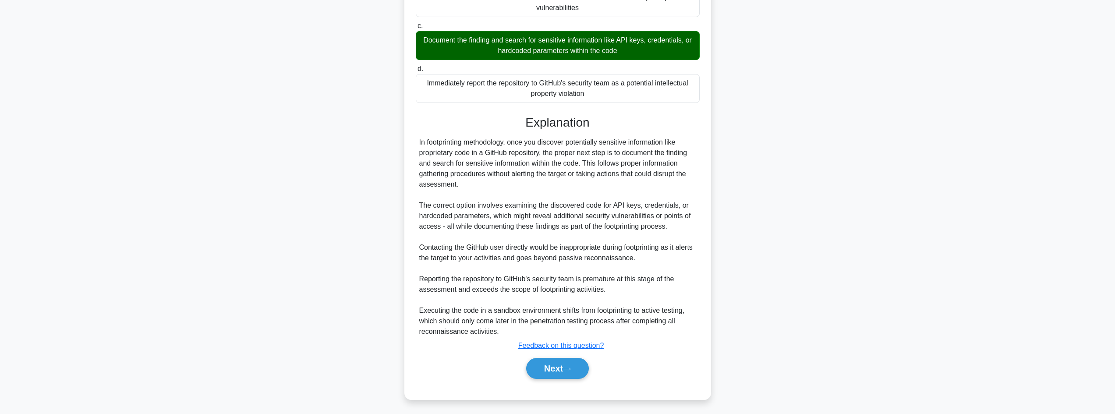
scroll to position [201, 0]
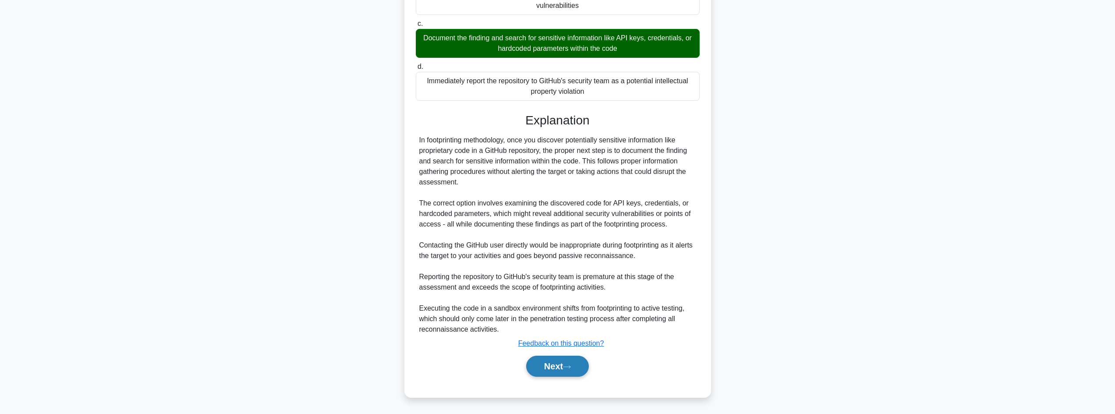
click at [567, 363] on button "Next" at bounding box center [557, 366] width 63 height 21
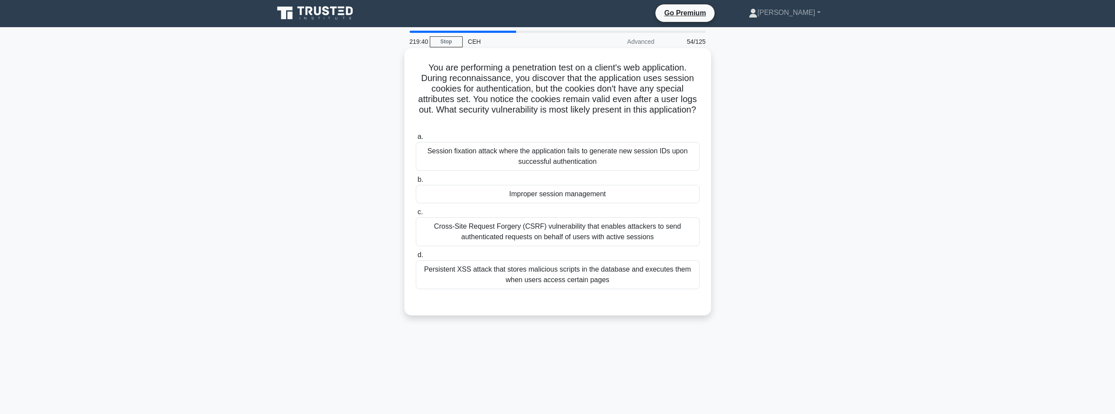
click at [513, 189] on div "Improper session management" at bounding box center [558, 194] width 284 height 18
click at [416, 183] on input "b. Improper session management" at bounding box center [416, 180] width 0 height 6
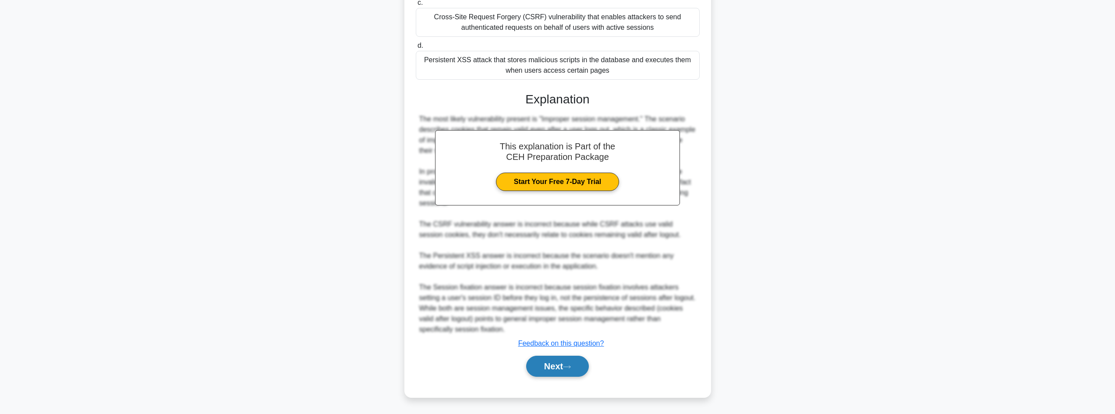
click at [551, 364] on button "Next" at bounding box center [557, 366] width 63 height 21
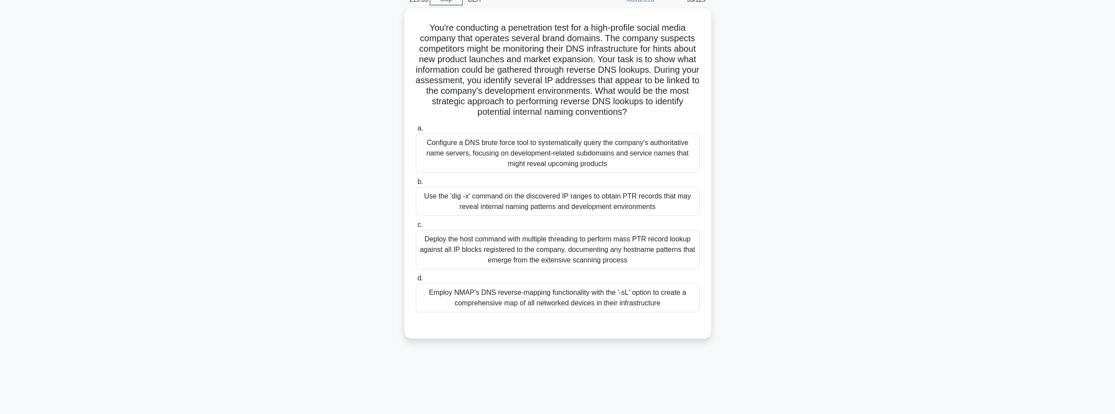
scroll to position [0, 0]
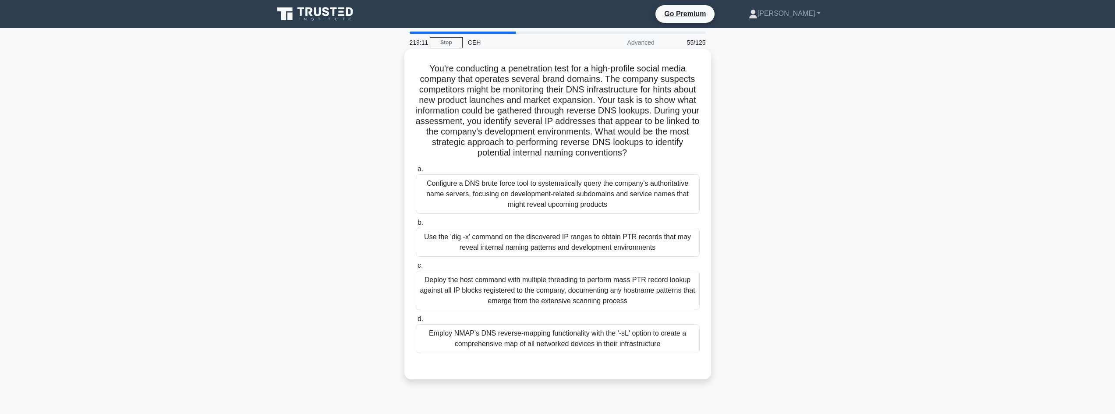
drag, startPoint x: 429, startPoint y: 57, endPoint x: 698, endPoint y: 154, distance: 286.3
click at [698, 154] on div "You're conducting a penetration test for a high-profile social media company th…" at bounding box center [558, 214] width 300 height 323
click at [683, 347] on div "Employ NMAP's DNS reverse-mapping functionality with the '-sL' option to create…" at bounding box center [558, 338] width 284 height 29
click at [416, 322] on input "d. Employ NMAP's DNS reverse-mapping functionality with the '-sL' option to cre…" at bounding box center [416, 319] width 0 height 6
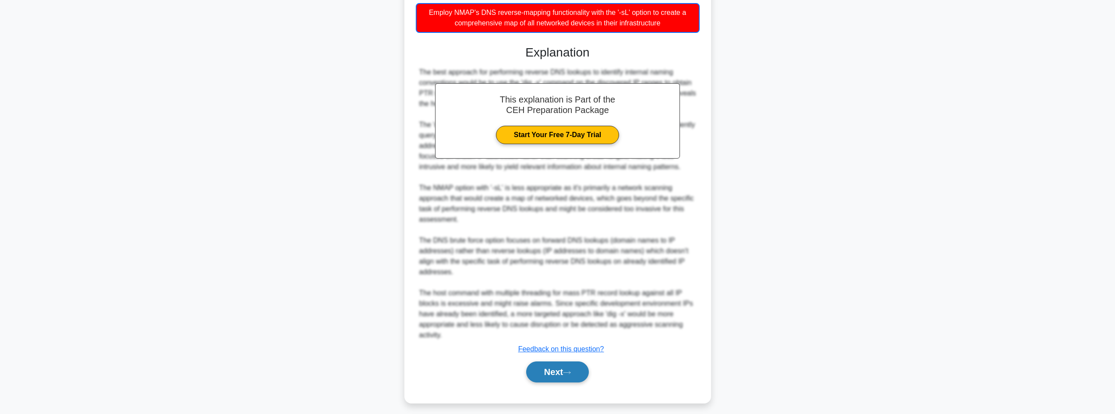
click at [583, 378] on button "Next" at bounding box center [557, 372] width 63 height 21
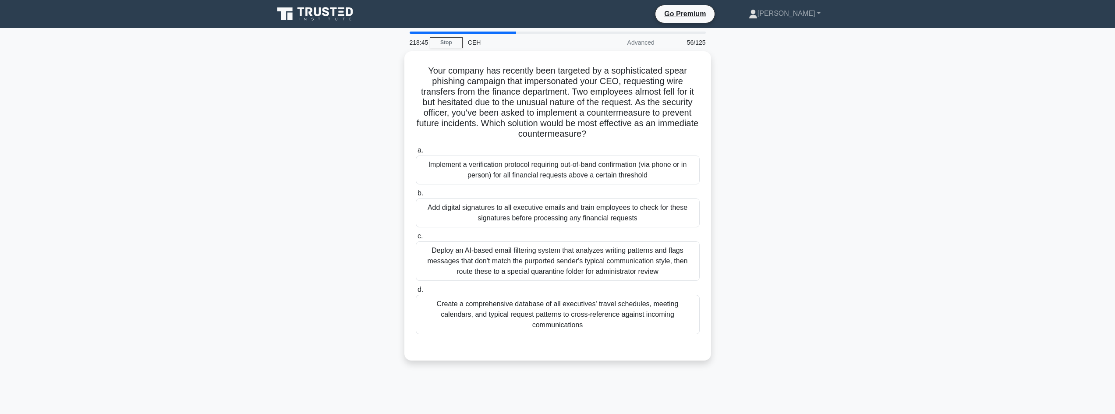
drag, startPoint x: 422, startPoint y: 72, endPoint x: 765, endPoint y: 133, distance: 348.5
click at [765, 133] on div "Your company has recently been targeted by a sophisticated spear phishing campa…" at bounding box center [558, 211] width 578 height 320
click at [561, 165] on div "Implement a verification protocol requiring out-of-band confirmation (via phone…" at bounding box center [558, 167] width 284 height 29
click at [416, 151] on input "a. Implement a verification protocol requiring out-of-band confirmation (via ph…" at bounding box center [416, 148] width 0 height 6
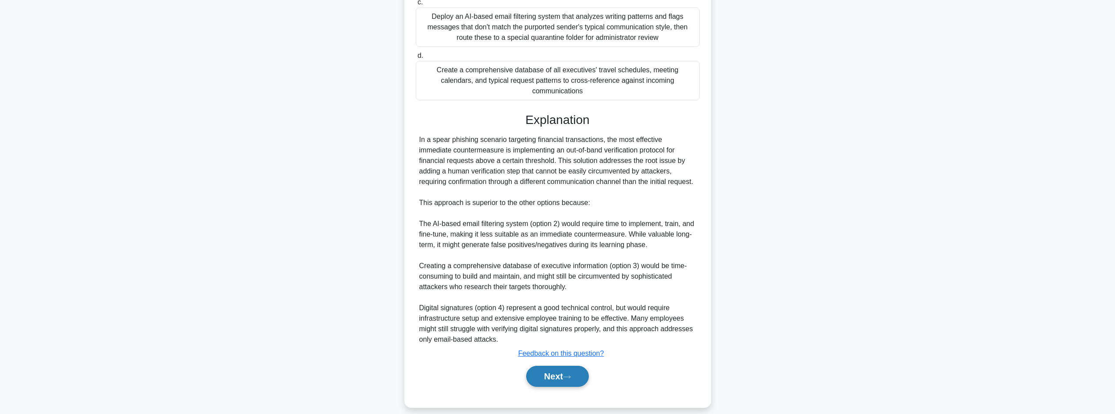
click at [564, 366] on button "Next" at bounding box center [557, 376] width 63 height 21
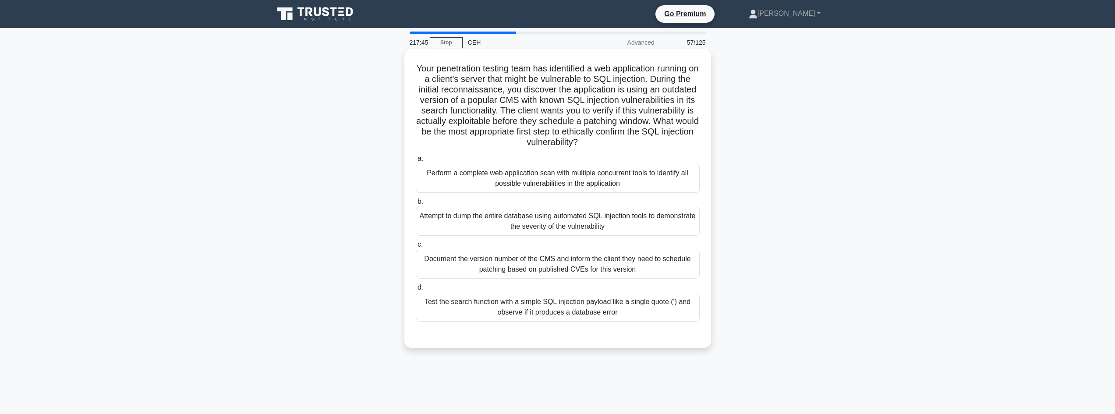
drag, startPoint x: 415, startPoint y: 66, endPoint x: 688, endPoint y: 140, distance: 283.4
click at [688, 140] on h5 "Your penetration testing team has identified a web application running on a cli…" at bounding box center [558, 105] width 286 height 85
click at [502, 269] on div "Document the version number of the CMS and inform the client they need to sched…" at bounding box center [558, 264] width 284 height 29
click at [416, 248] on input "c. Document the version number of the CMS and inform the client they need to sc…" at bounding box center [416, 245] width 0 height 6
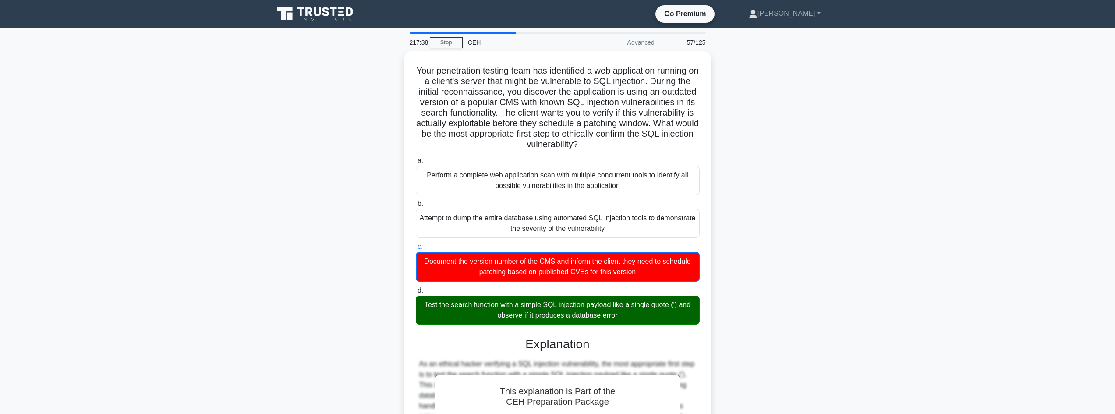
drag, startPoint x: 458, startPoint y: 312, endPoint x: 712, endPoint y: 327, distance: 254.2
click at [728, 329] on div "Your penetration testing team has identified a web application running on a cli…" at bounding box center [558, 346] width 578 height 591
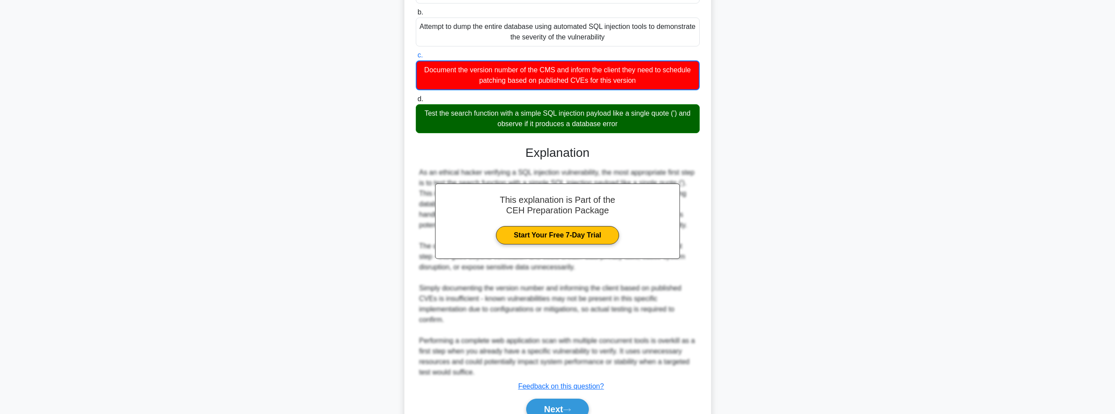
scroll to position [233, 0]
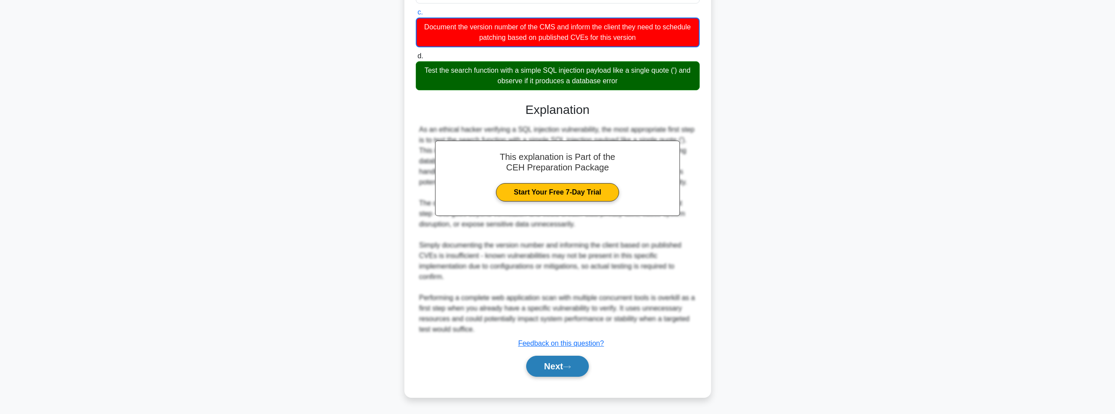
click at [567, 364] on button "Next" at bounding box center [557, 366] width 63 height 21
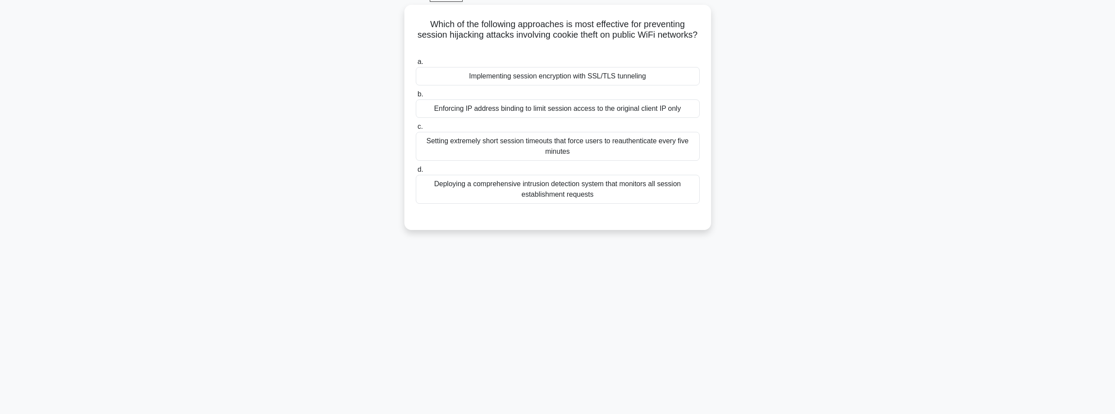
scroll to position [0, 0]
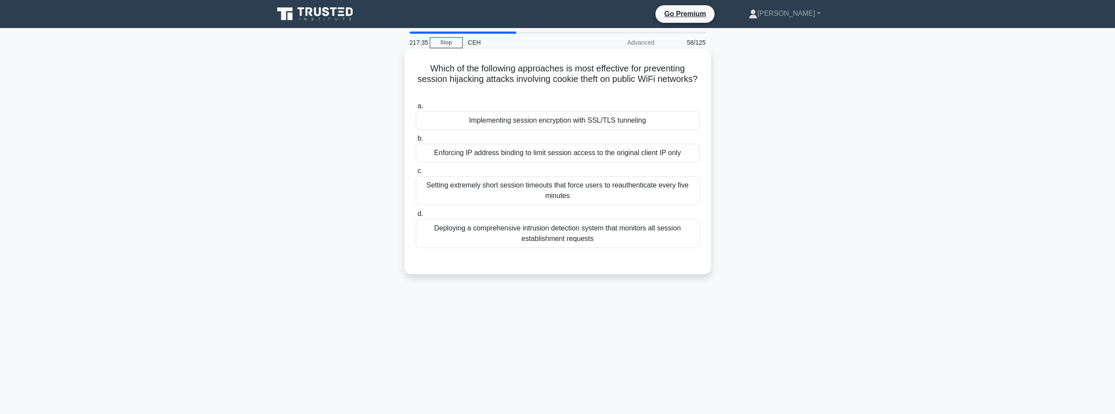
click at [473, 121] on div "Implementing session encryption with SSL/TLS tunneling" at bounding box center [558, 120] width 284 height 18
click at [416, 109] on input "a. Implementing session encryption with SSL/TLS tunneling" at bounding box center [416, 106] width 0 height 6
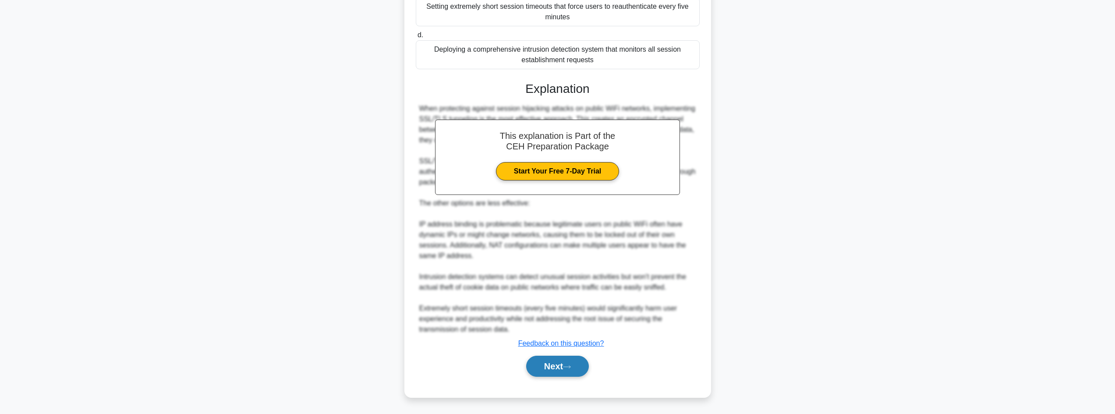
click at [547, 361] on button "Next" at bounding box center [557, 366] width 63 height 21
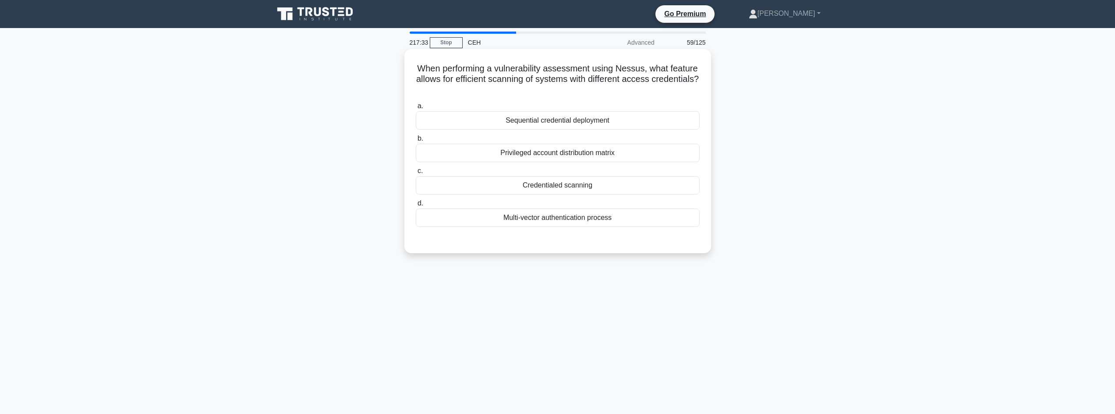
drag, startPoint x: 471, startPoint y: 168, endPoint x: 473, endPoint y: 176, distance: 8.5
click at [472, 172] on label "c. Credentialed scanning" at bounding box center [558, 180] width 284 height 29
click at [416, 172] on input "c. Credentialed scanning" at bounding box center [416, 171] width 0 height 6
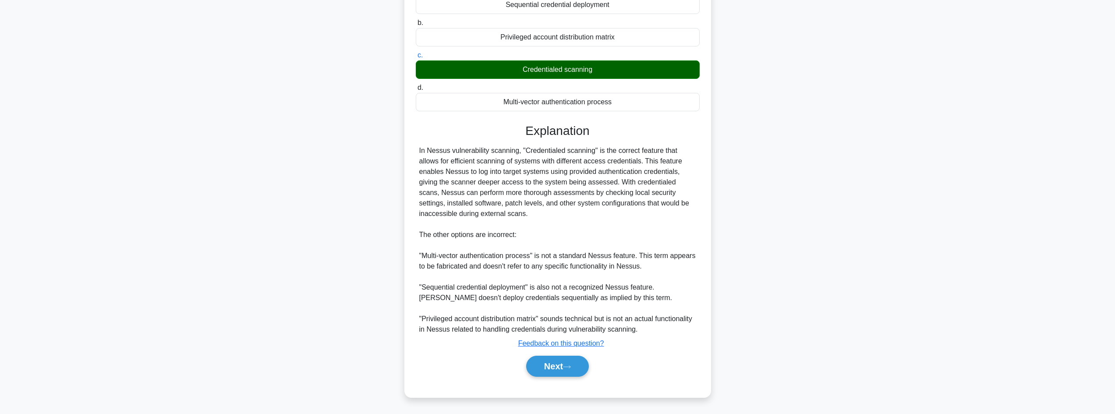
click at [557, 385] on div "a. Sequential credential deployment b. Privileged account distribution matrix c." at bounding box center [558, 185] width 286 height 404
drag, startPoint x: 554, startPoint y: 373, endPoint x: 535, endPoint y: 374, distance: 19.3
click at [553, 373] on button "Next" at bounding box center [557, 366] width 63 height 21
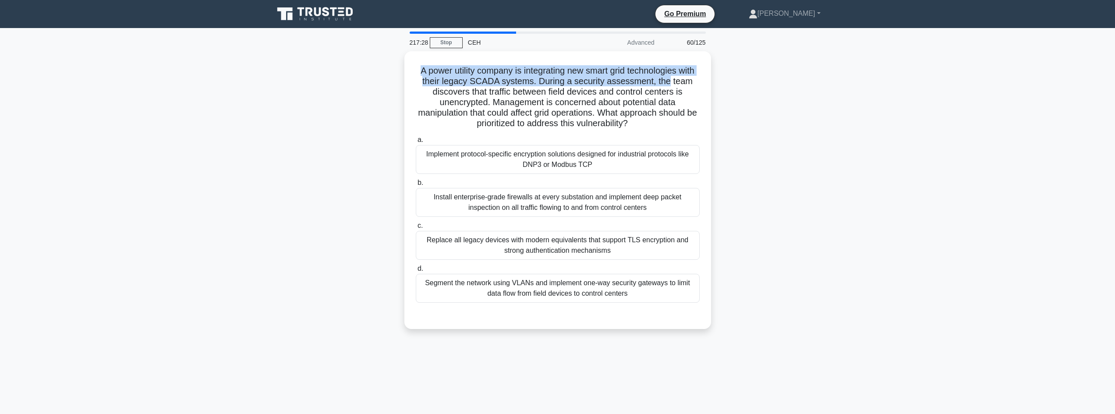
drag, startPoint x: 427, startPoint y: 63, endPoint x: 257, endPoint y: 43, distance: 171.6
click at [753, 81] on div "A power utility company is integrating new smart grid technologies with their l…" at bounding box center [558, 195] width 578 height 288
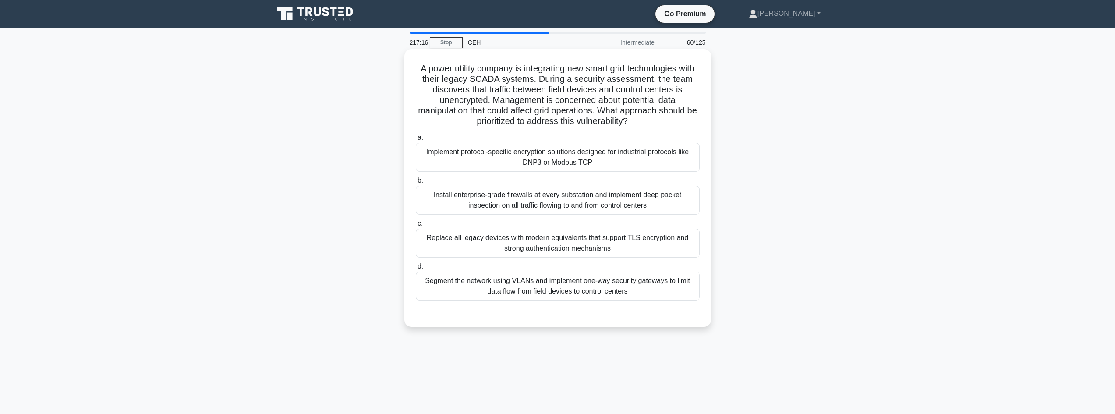
drag, startPoint x: 557, startPoint y: 78, endPoint x: 706, endPoint y: 121, distance: 155.5
click at [706, 121] on div "A power utility company is integrating new smart grid technologies with their l…" at bounding box center [558, 188] width 300 height 271
click at [495, 164] on div "Implement protocol-specific encryption solutions designed for industrial protoc…" at bounding box center [558, 157] width 284 height 29
click at [416, 141] on input "a. Implement protocol-specific encryption solutions designed for industrial pro…" at bounding box center [416, 138] width 0 height 6
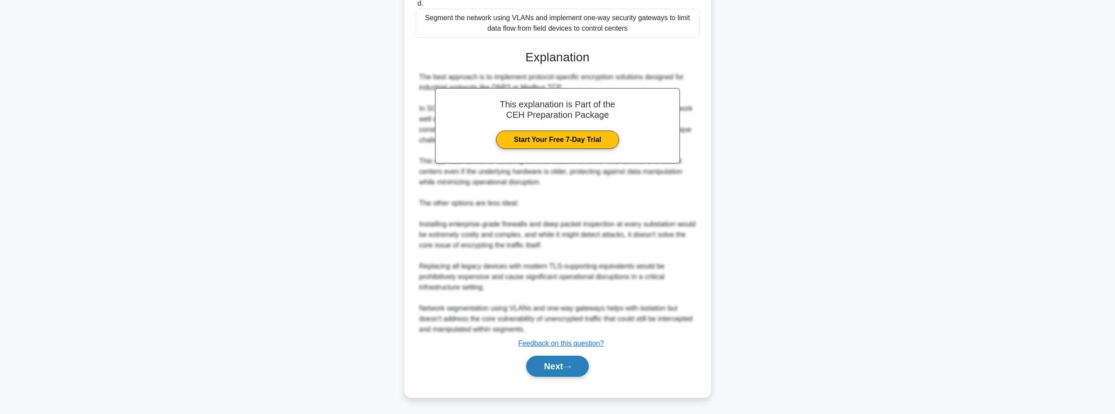
click at [532, 372] on button "Next" at bounding box center [557, 366] width 63 height 21
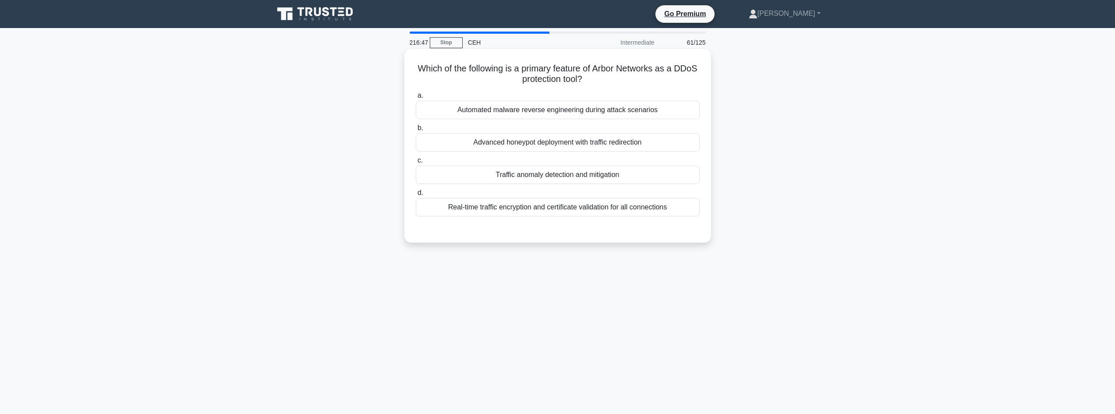
click at [498, 180] on div "Traffic anomaly detection and mitigation" at bounding box center [558, 175] width 284 height 18
click at [416, 163] on input "c. Traffic anomaly detection and mitigation" at bounding box center [416, 161] width 0 height 6
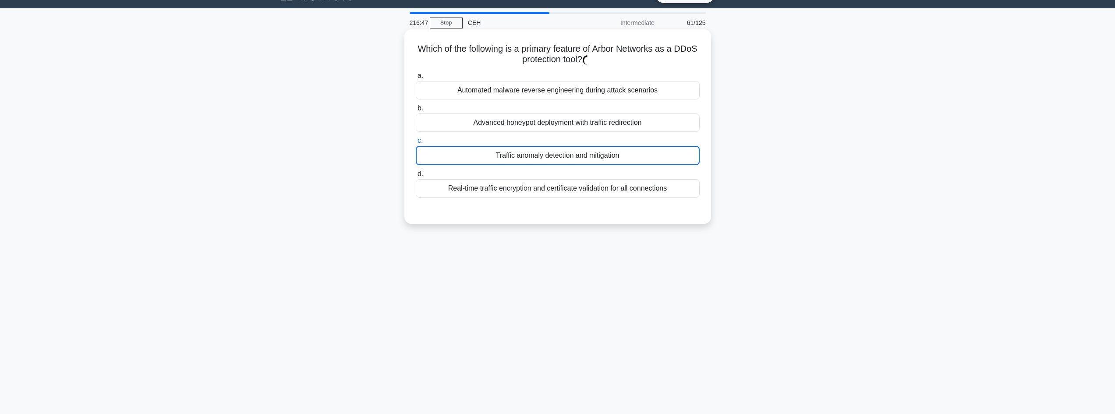
scroll to position [85, 0]
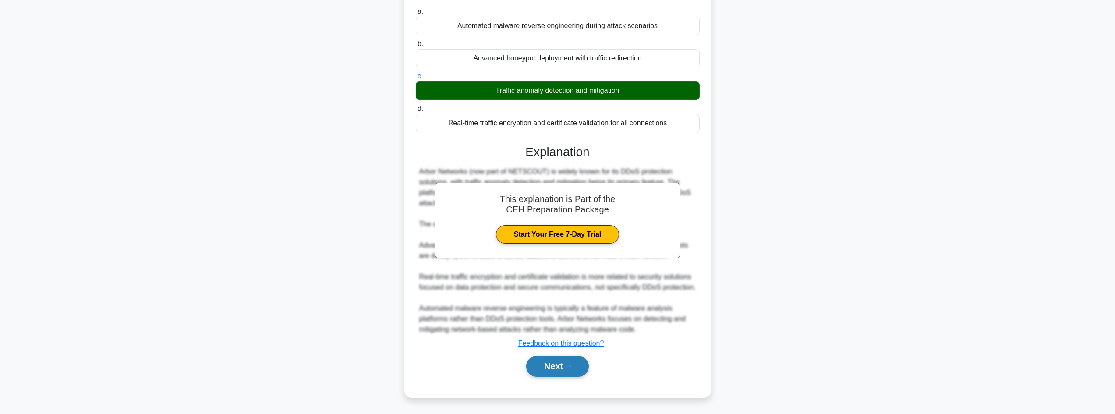
click at [539, 361] on button "Next" at bounding box center [557, 366] width 63 height 21
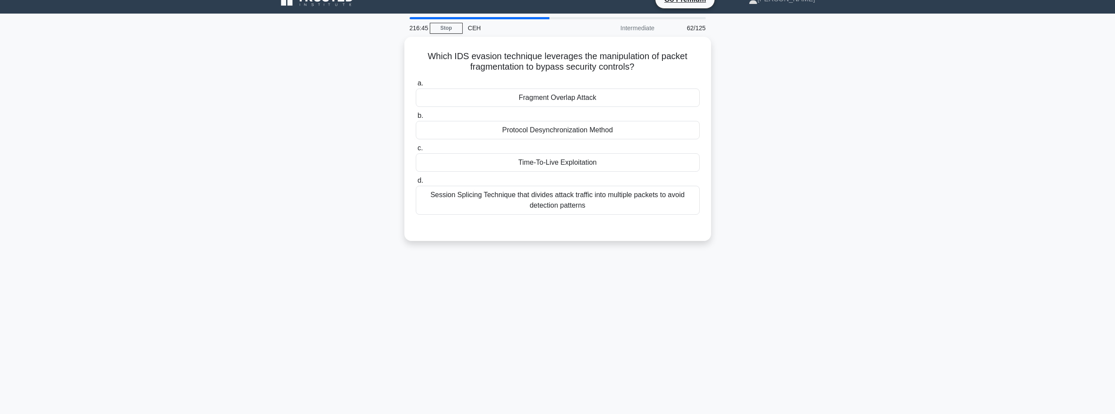
scroll to position [0, 0]
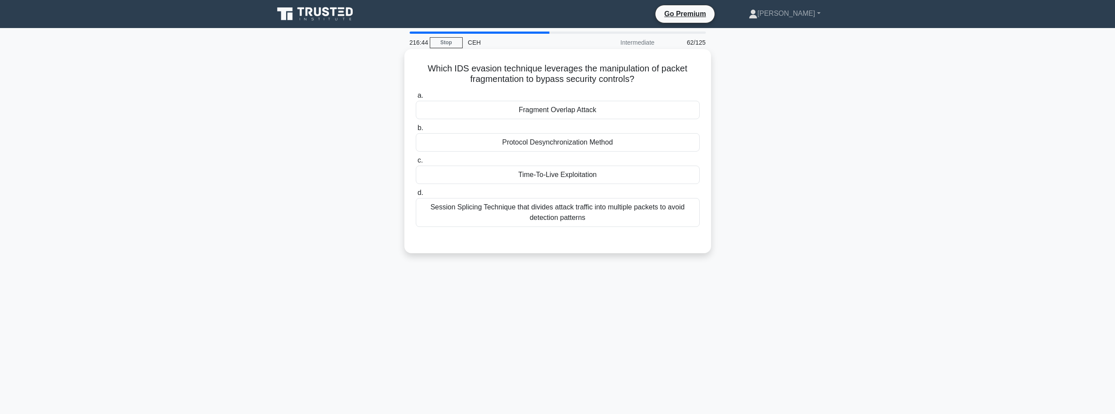
click at [522, 118] on div "Fragment Overlap Attack" at bounding box center [558, 110] width 284 height 18
click at [416, 99] on input "a. Fragment Overlap Attack" at bounding box center [416, 96] width 0 height 6
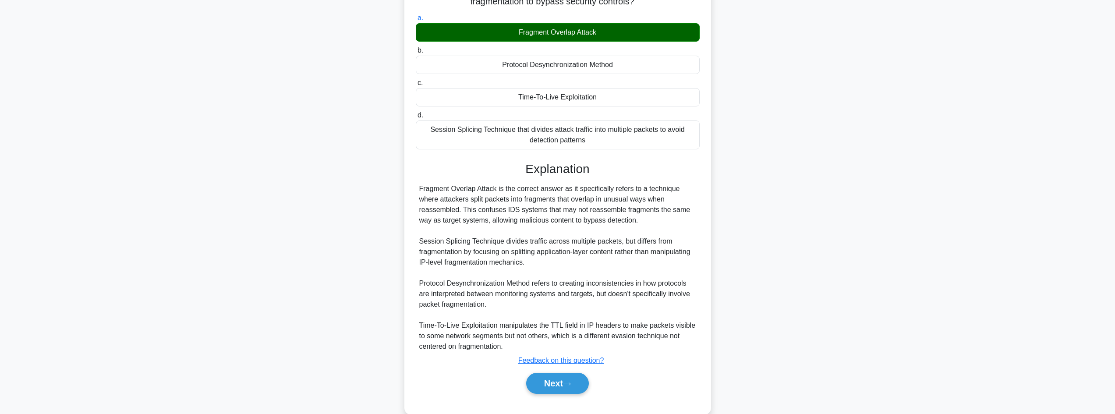
scroll to position [95, 0]
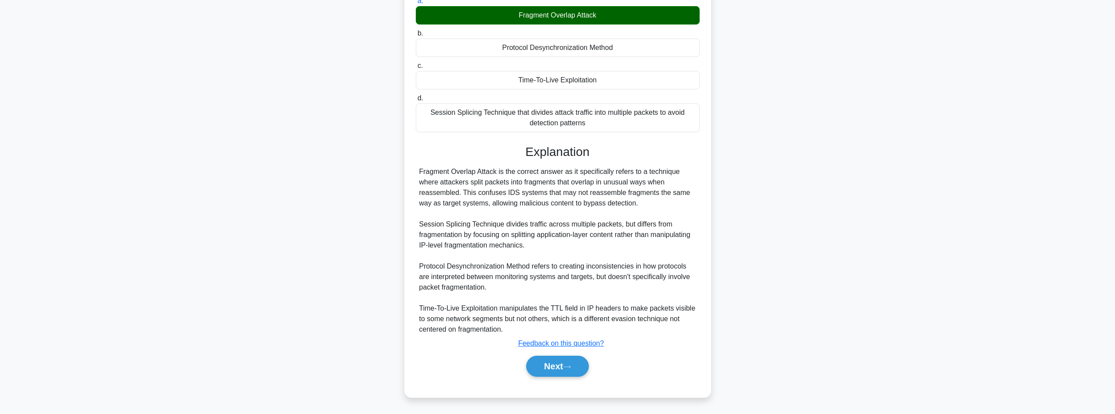
click at [560, 353] on div "Next" at bounding box center [558, 366] width 284 height 28
click at [559, 359] on button "Next" at bounding box center [557, 366] width 63 height 21
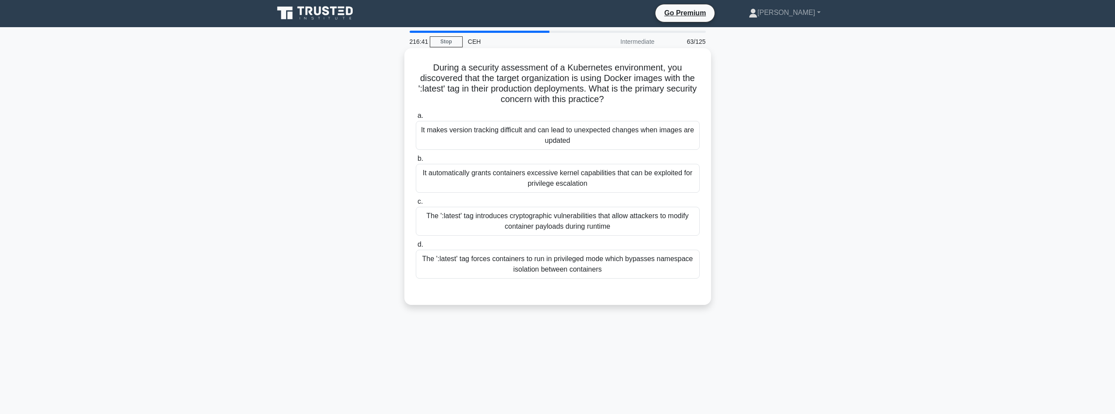
scroll to position [0, 0]
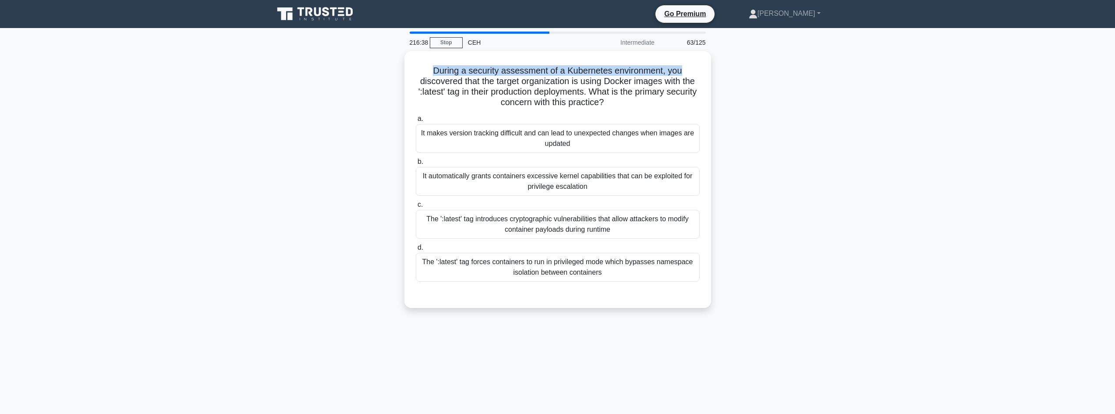
drag, startPoint x: 556, startPoint y: 64, endPoint x: 128, endPoint y: 15, distance: 431.4
click at [763, 62] on div "During a security assessment of a Kubernetes environment, you discovered that t…" at bounding box center [558, 184] width 578 height 267
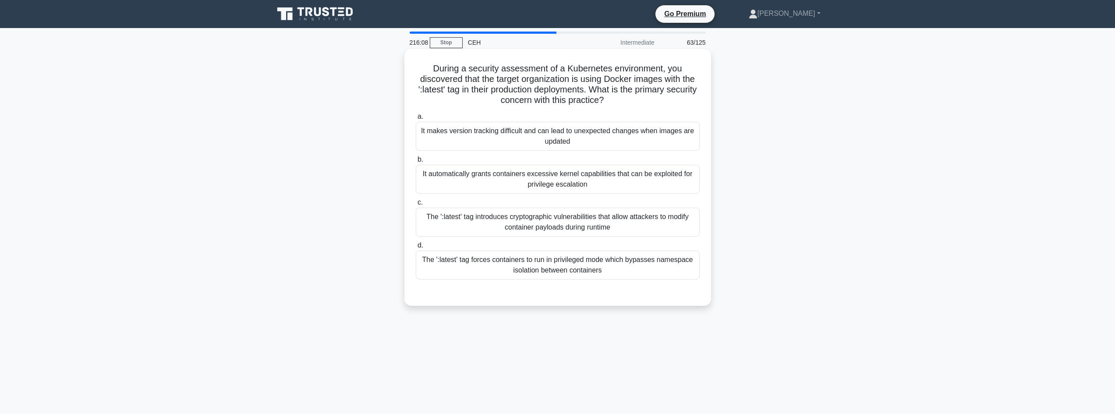
click at [496, 142] on div "It makes version tracking difficult and can lead to unexpected changes when ima…" at bounding box center [558, 136] width 284 height 29
click at [416, 120] on input "a. It makes version tracking difficult and can lead to unexpected changes when …" at bounding box center [416, 117] width 0 height 6
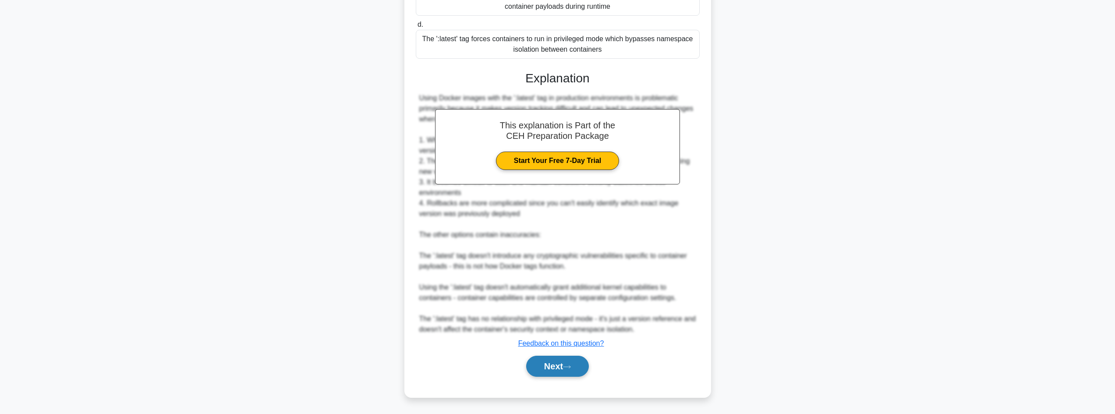
click at [550, 368] on button "Next" at bounding box center [557, 366] width 63 height 21
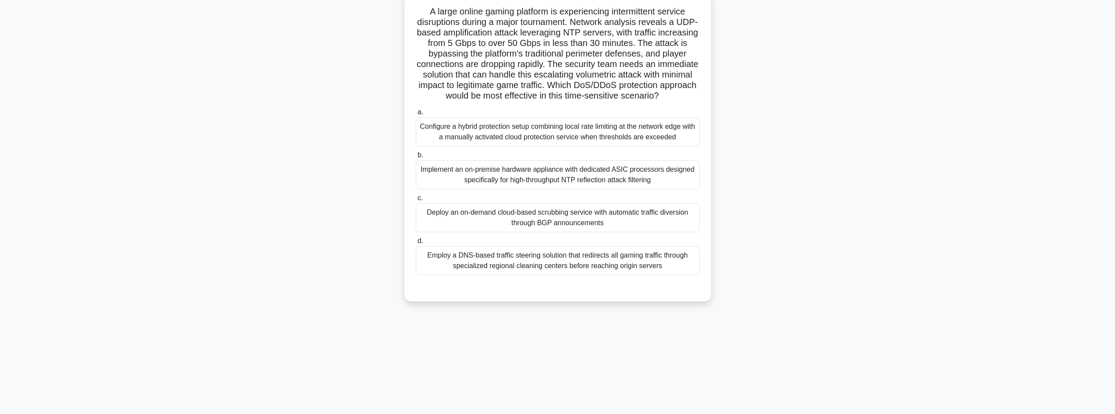
scroll to position [59, 0]
click at [509, 230] on div "Deploy an on-demand cloud-based scrubbing service with automatic traffic divers…" at bounding box center [558, 215] width 284 height 29
click at [416, 199] on input "c. Deploy an on-demand cloud-based scrubbing service with automatic traffic div…" at bounding box center [416, 196] width 0 height 6
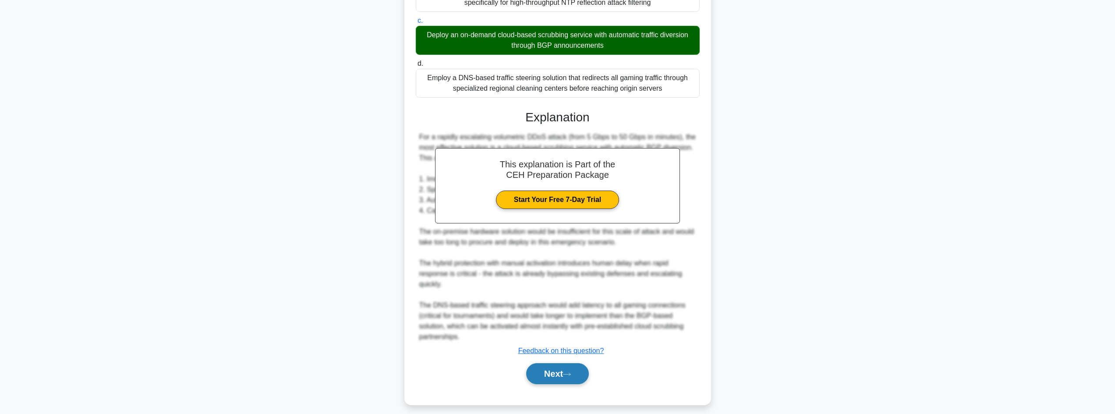
click at [558, 384] on button "Next" at bounding box center [557, 373] width 63 height 21
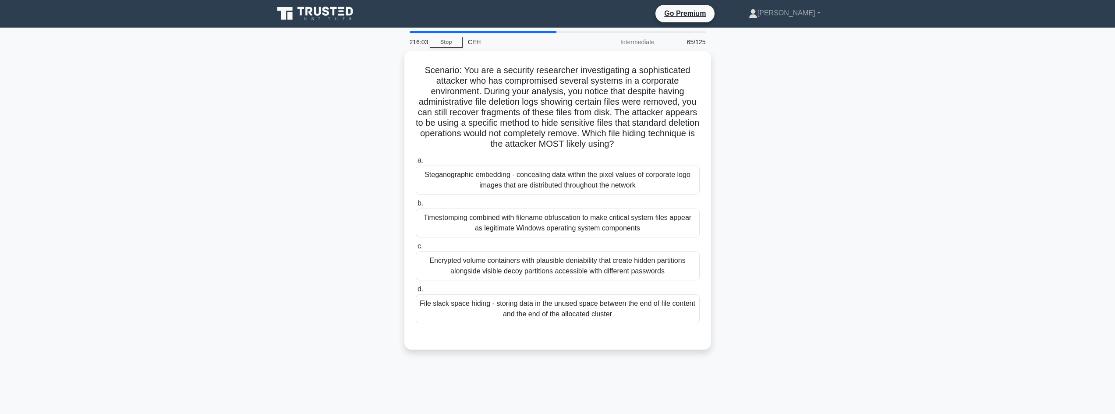
scroll to position [0, 0]
drag, startPoint x: 425, startPoint y: 63, endPoint x: 691, endPoint y: 58, distance: 266.5
click at [691, 58] on div "Scenario: You are a security researcher investigating a sophisticated attacker …" at bounding box center [558, 199] width 300 height 292
click at [521, 314] on div "File slack space hiding - storing data in the unused space between the end of f…" at bounding box center [558, 307] width 284 height 29
click at [416, 291] on input "d. File slack space hiding - storing data in the unused space between the end o…" at bounding box center [416, 288] width 0 height 6
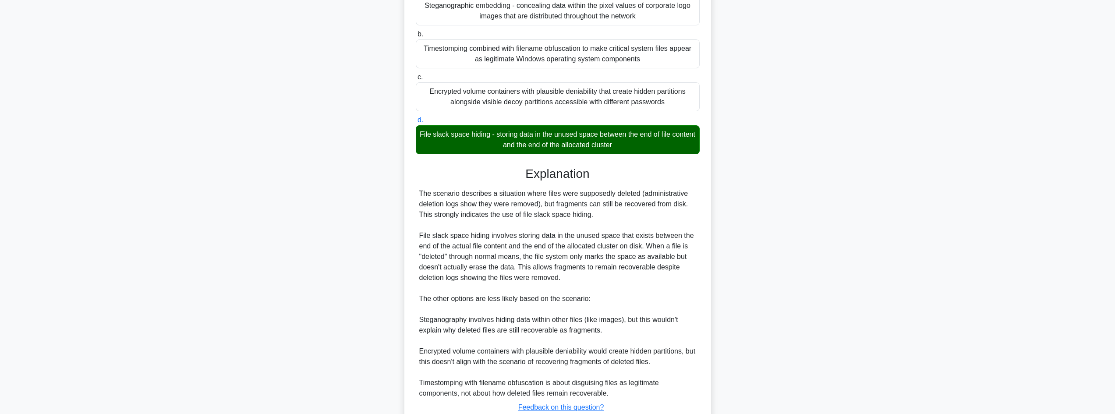
scroll to position [232, 0]
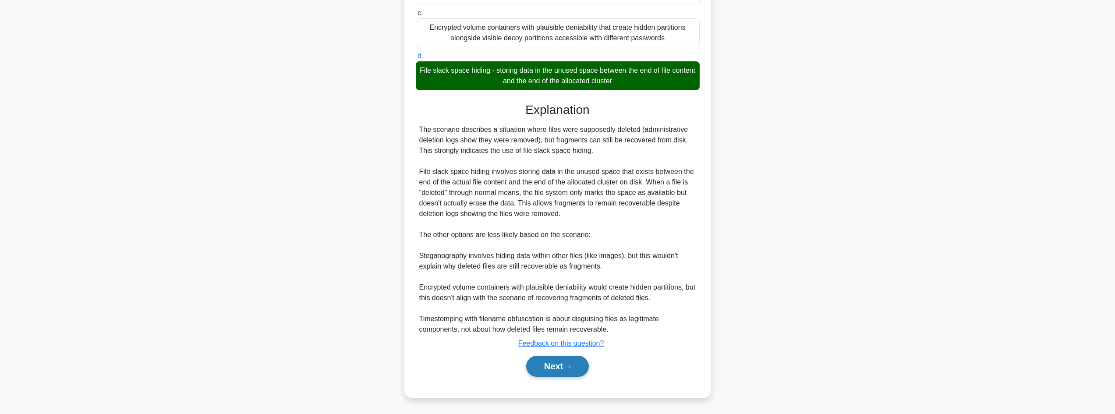
click at [545, 367] on button "Next" at bounding box center [557, 366] width 63 height 21
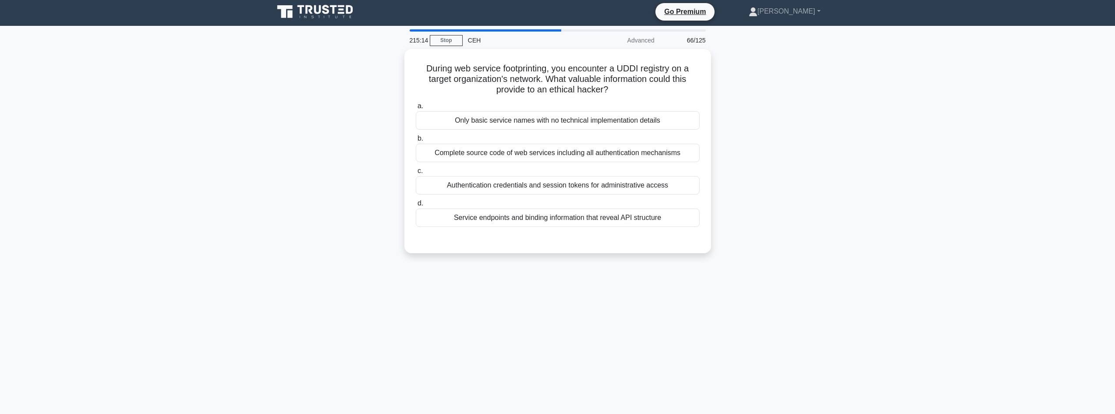
scroll to position [1, 0]
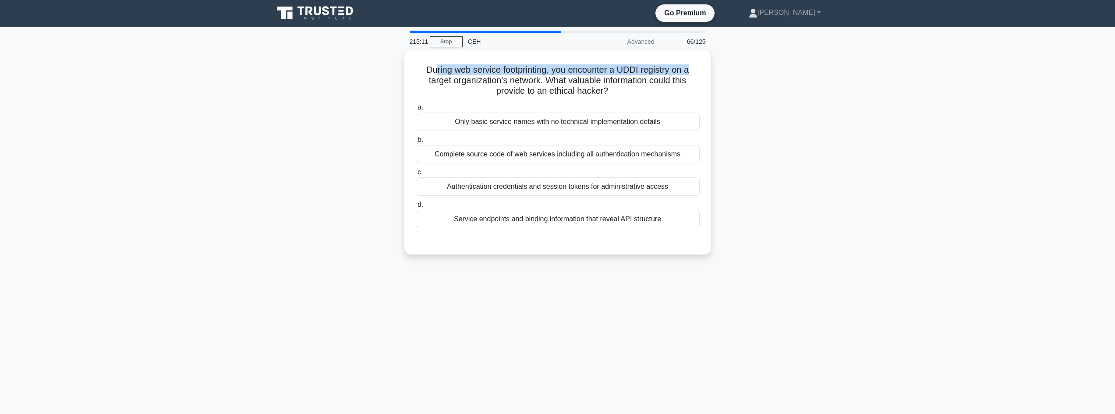
drag, startPoint x: 434, startPoint y: 60, endPoint x: 594, endPoint y: 1, distance: 170.4
click at [705, 50] on div "During web service footprinting, you encounter a UDDI registry on a target orga…" at bounding box center [557, 152] width 307 height 204
drag, startPoint x: 444, startPoint y: 68, endPoint x: 699, endPoint y: 95, distance: 256.0
click at [699, 94] on h5 "During web service footprinting, you encounter a UDDI registry on a target orga…" at bounding box center [558, 78] width 286 height 32
click at [534, 224] on div "Service endpoints and binding information that reveal API structure" at bounding box center [558, 217] width 284 height 18
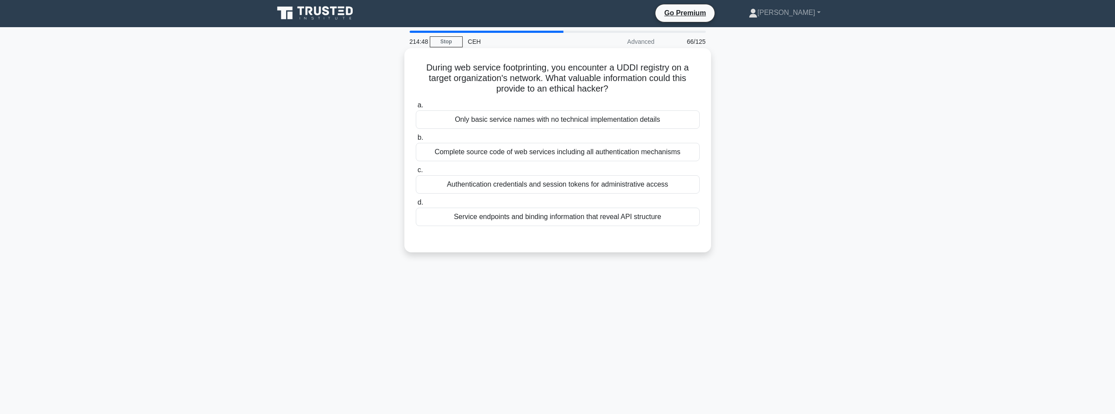
click at [416, 206] on input "d. Service endpoints and binding information that reveal API structure" at bounding box center [416, 203] width 0 height 6
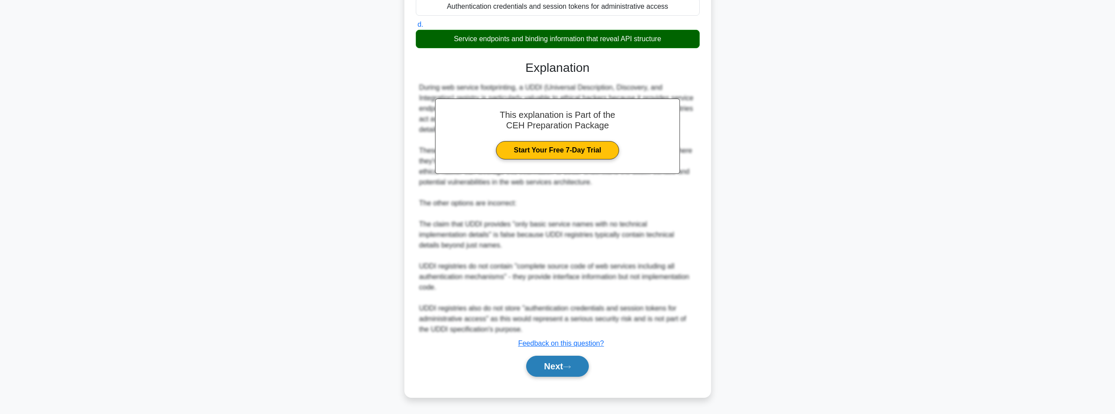
click at [548, 370] on button "Next" at bounding box center [557, 366] width 63 height 21
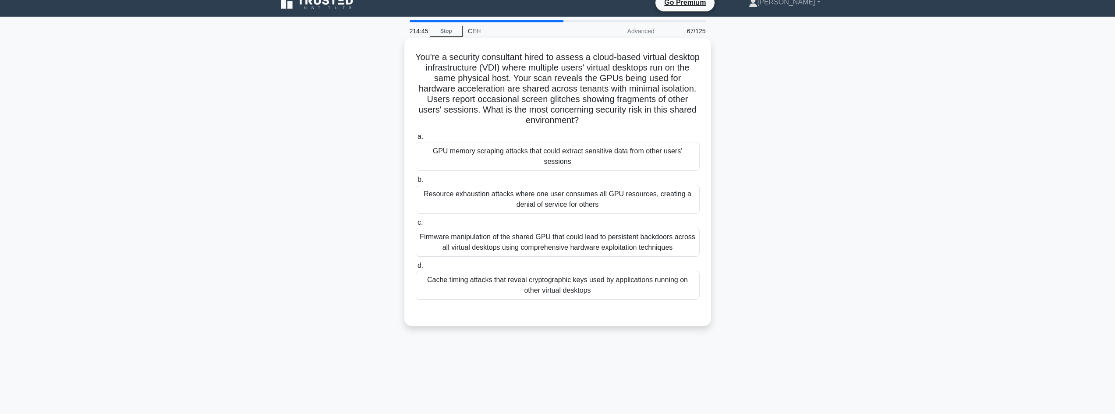
scroll to position [1, 0]
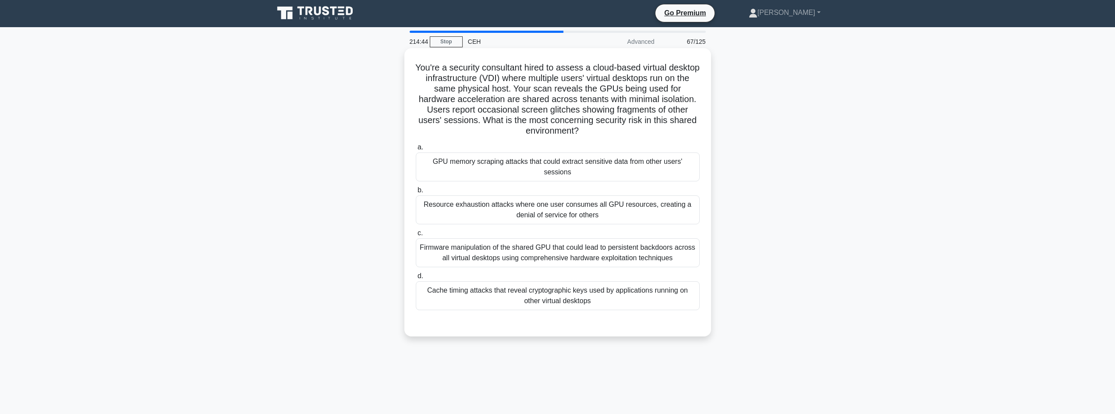
click at [507, 163] on div "GPU memory scraping attacks that could extract sensitive data from other users'…" at bounding box center [558, 166] width 284 height 29
click at [416, 150] on input "a. GPU memory scraping attacks that could extract sensitive data from other use…" at bounding box center [416, 148] width 0 height 6
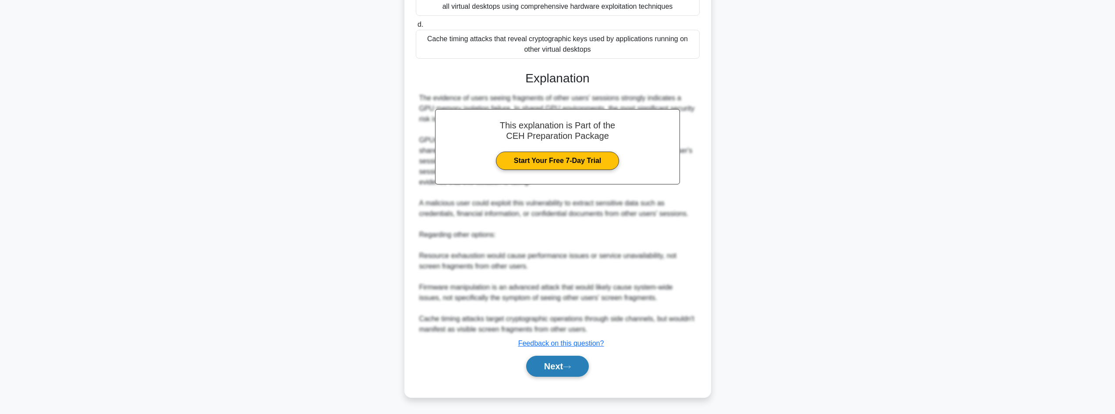
click at [547, 365] on button "Next" at bounding box center [557, 366] width 63 height 21
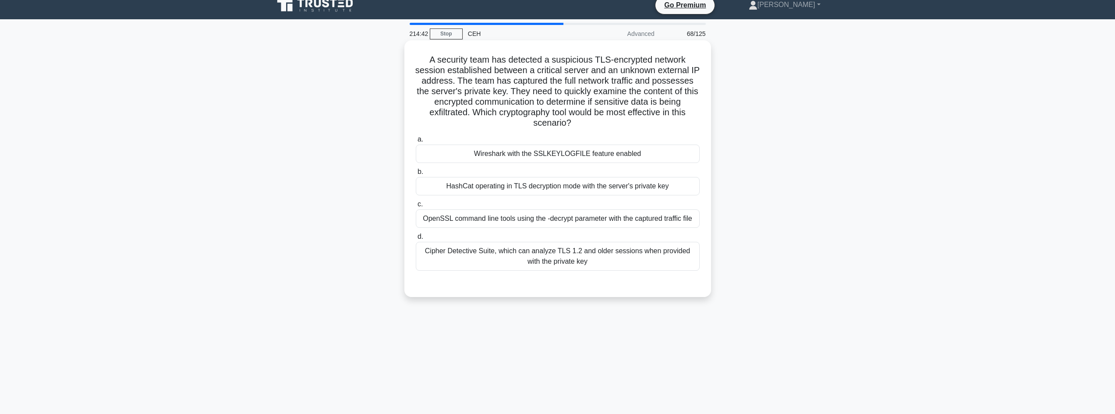
scroll to position [0, 0]
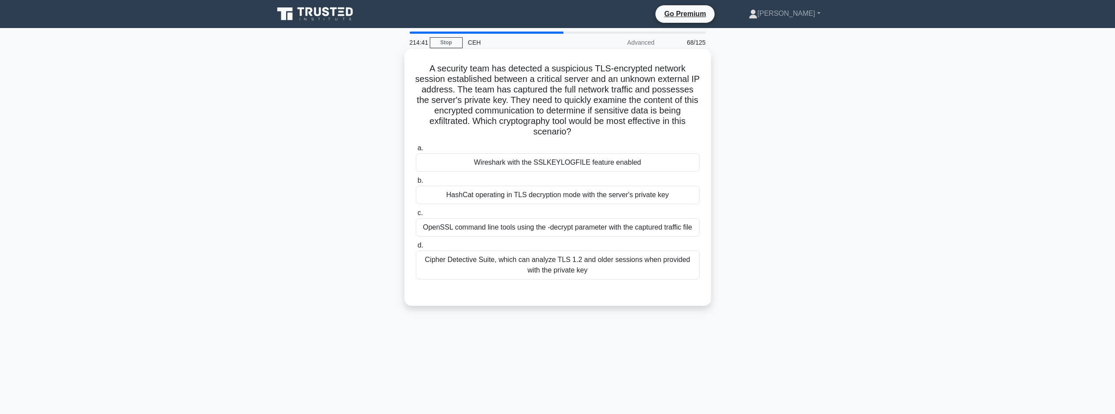
click at [556, 160] on div "Wireshark with the SSLKEYLOGFILE feature enabled" at bounding box center [558, 162] width 284 height 18
click at [416, 151] on input "a. Wireshark with the SSLKEYLOGFILE feature enabled" at bounding box center [416, 148] width 0 height 6
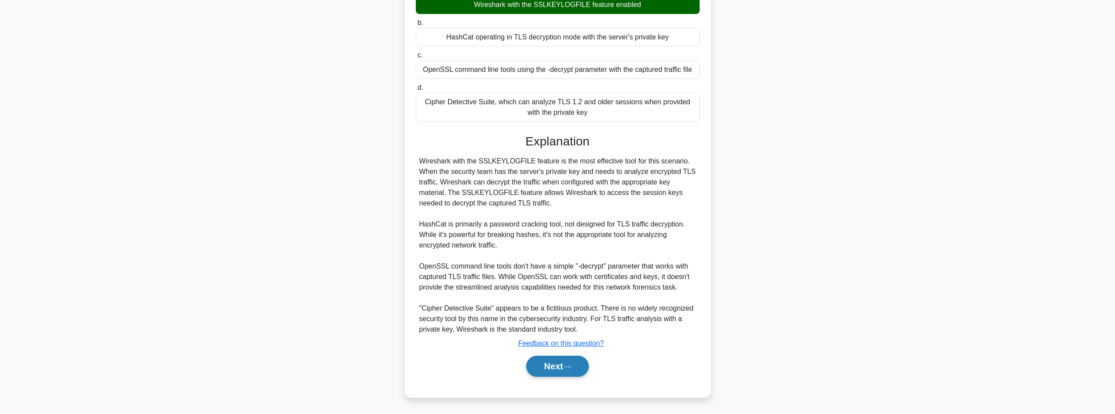
click at [567, 356] on button "Next" at bounding box center [557, 366] width 63 height 21
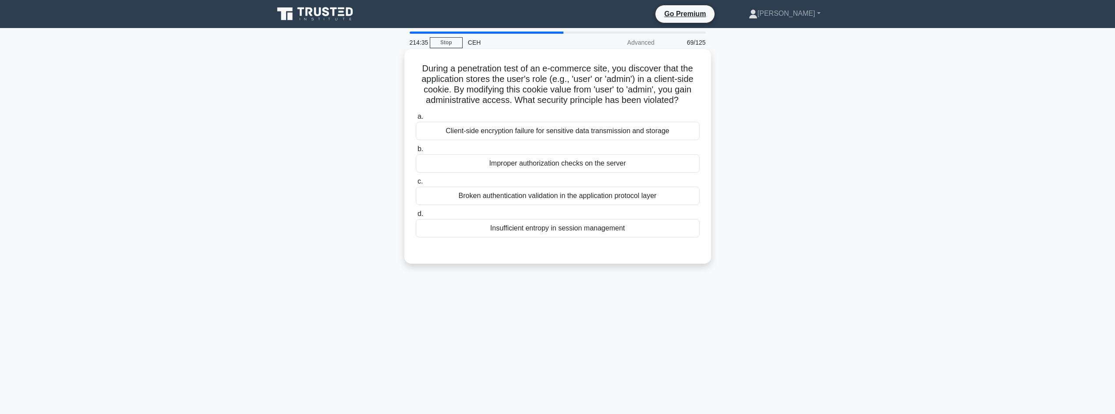
click at [518, 166] on div "Improper authorization checks on the server" at bounding box center [558, 163] width 284 height 18
click at [583, 163] on div "Improper authorization checks on the server" at bounding box center [558, 163] width 284 height 18
click at [416, 152] on input "b. Improper authorization checks on the server" at bounding box center [416, 149] width 0 height 6
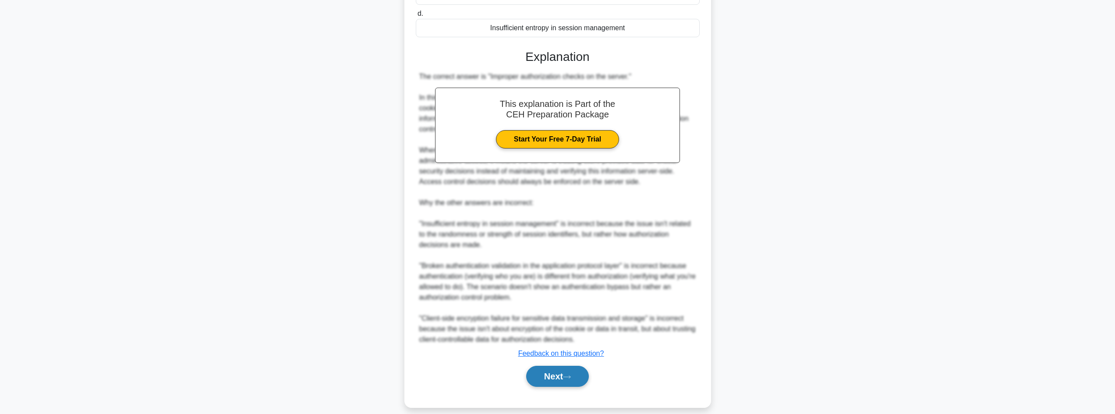
click at [565, 366] on button "Next" at bounding box center [557, 376] width 63 height 21
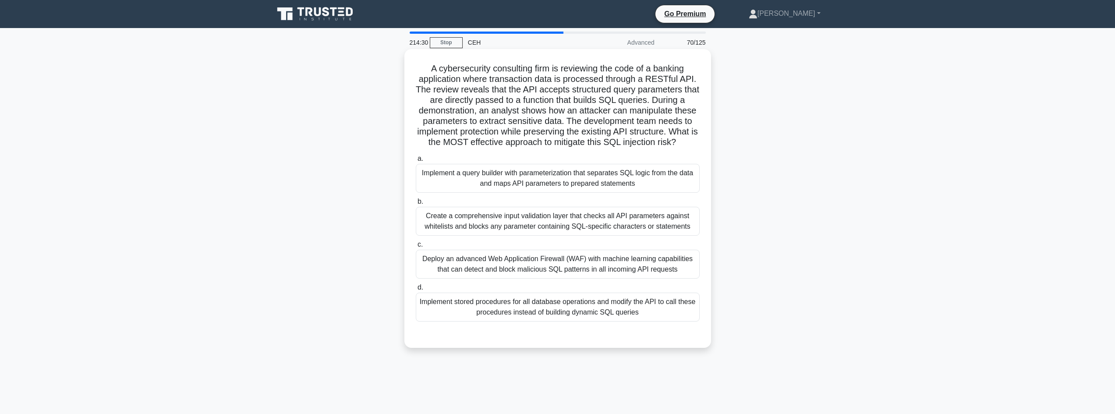
click at [534, 193] on div "Implement a query builder with parameterization that separates SQL logic from t…" at bounding box center [558, 178] width 284 height 29
click at [416, 162] on input "a. Implement a query builder with parameterization that separates SQL logic fro…" at bounding box center [416, 159] width 0 height 6
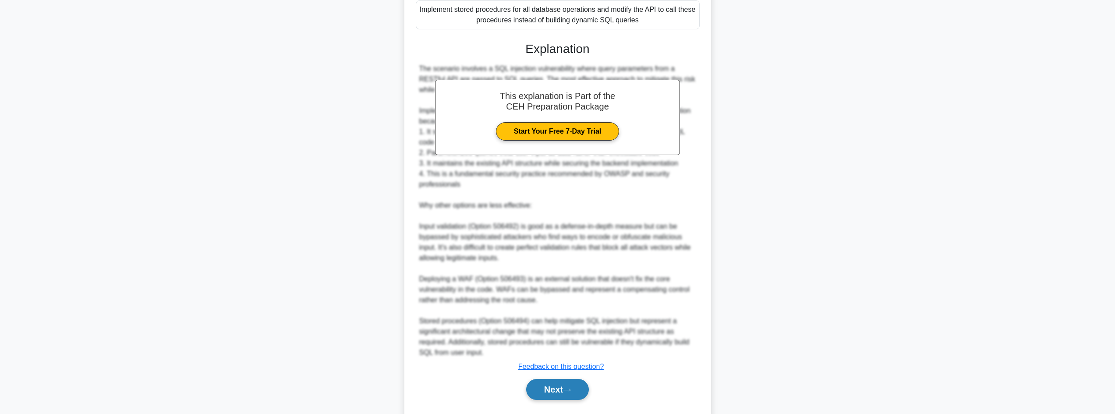
click at [555, 392] on button "Next" at bounding box center [557, 389] width 63 height 21
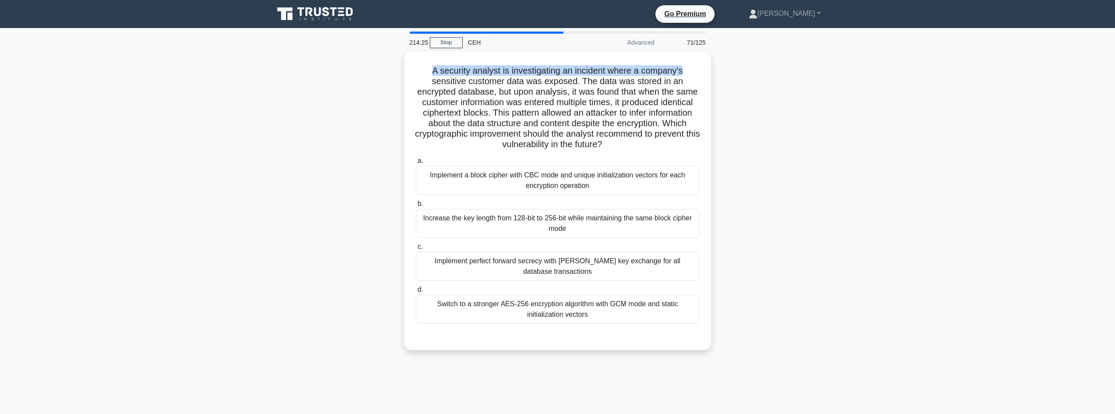
drag, startPoint x: 452, startPoint y: 65, endPoint x: 543, endPoint y: 44, distance: 93.1
click at [693, 58] on div "A security analyst is investigating an incident where a company's sensitive cus…" at bounding box center [558, 201] width 300 height 292
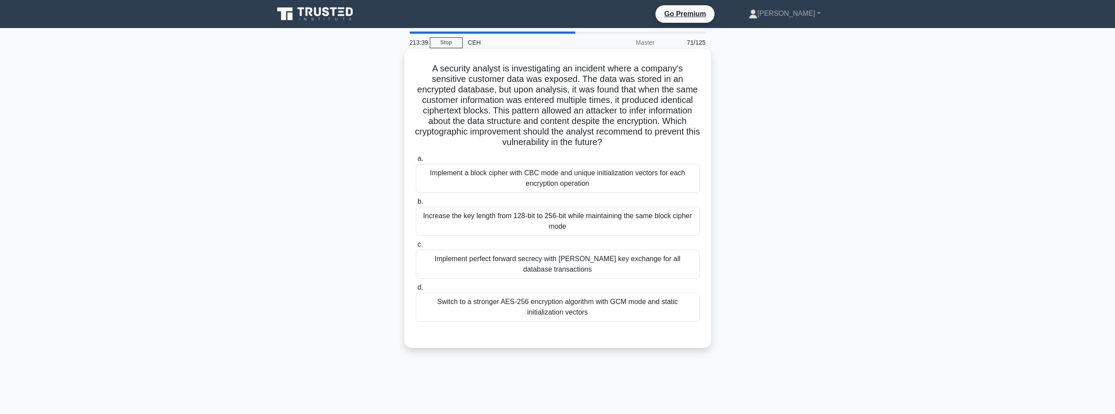
drag, startPoint x: 444, startPoint y: 69, endPoint x: 693, endPoint y: 142, distance: 258.9
click at [693, 142] on h5 "A security analyst is investigating an incident where a company's sensitive cus…" at bounding box center [558, 105] width 286 height 85
drag, startPoint x: 467, startPoint y: 152, endPoint x: 440, endPoint y: 149, distance: 27.0
click at [440, 148] on h5 "A security analyst is investigating an incident where a company's sensitive cus…" at bounding box center [558, 105] width 286 height 85
click at [575, 225] on div "Increase the key length from 128-bit to 256-bit while maintaining the same bloc…" at bounding box center [558, 221] width 284 height 29
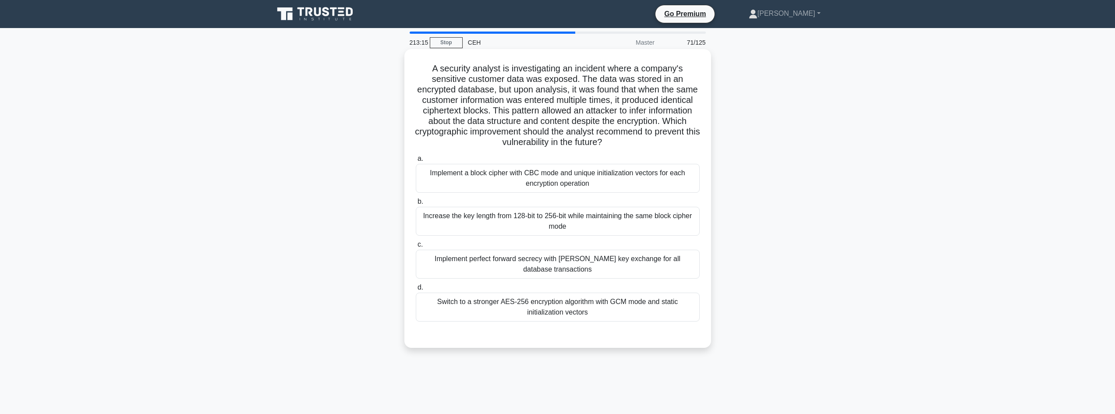
click at [416, 205] on input "b. Increase the key length from 128-bit to 256-bit while maintaining the same b…" at bounding box center [416, 202] width 0 height 6
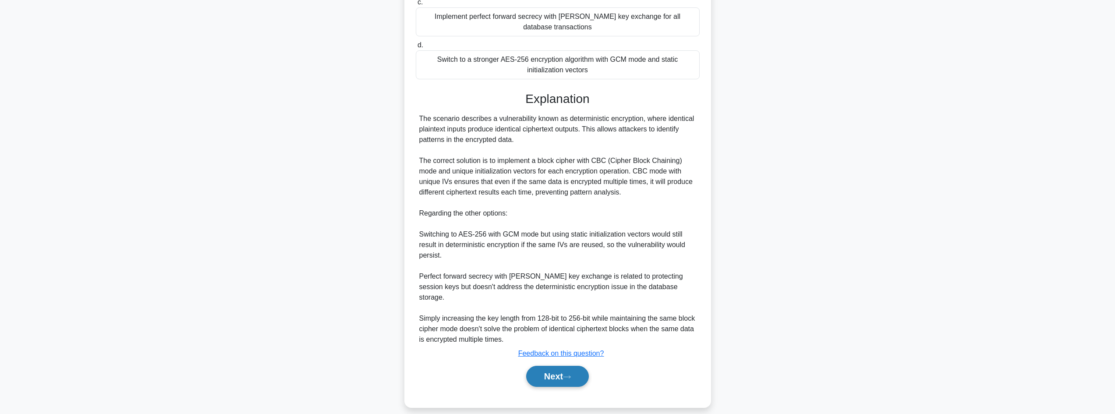
click at [573, 373] on button "Next" at bounding box center [557, 376] width 63 height 21
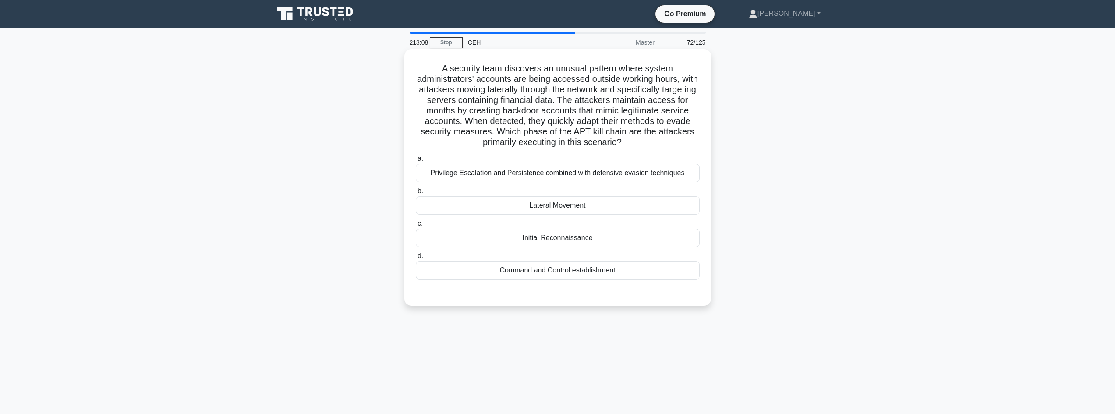
click at [583, 211] on div "Lateral Movement" at bounding box center [558, 205] width 284 height 18
click at [416, 194] on input "b. Lateral Movement" at bounding box center [416, 191] width 0 height 6
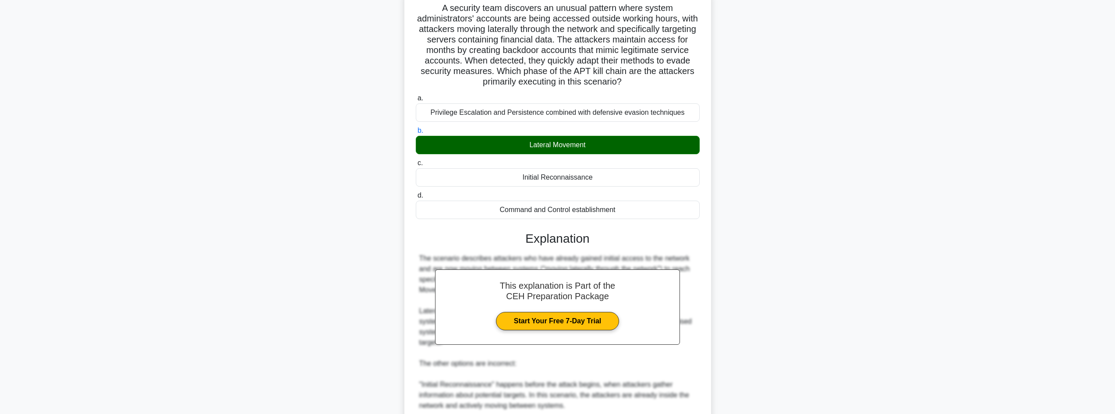
scroll to position [205, 0]
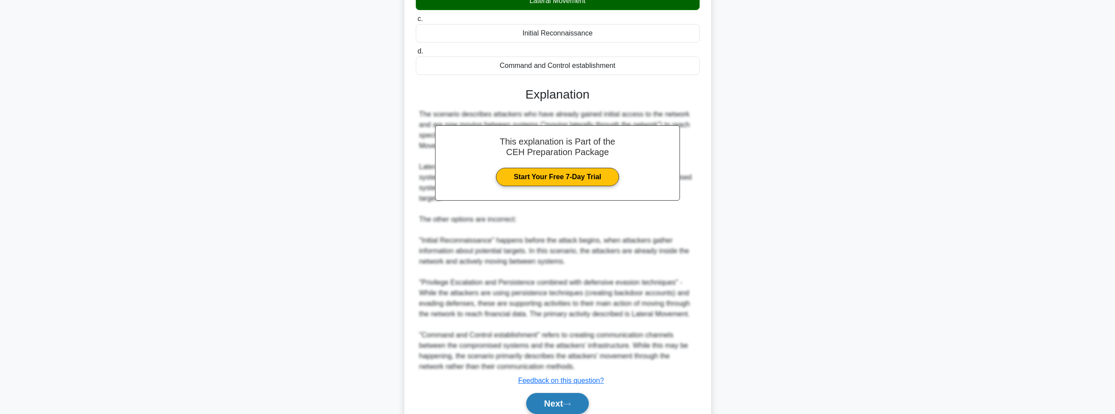
click at [555, 398] on button "Next" at bounding box center [557, 403] width 63 height 21
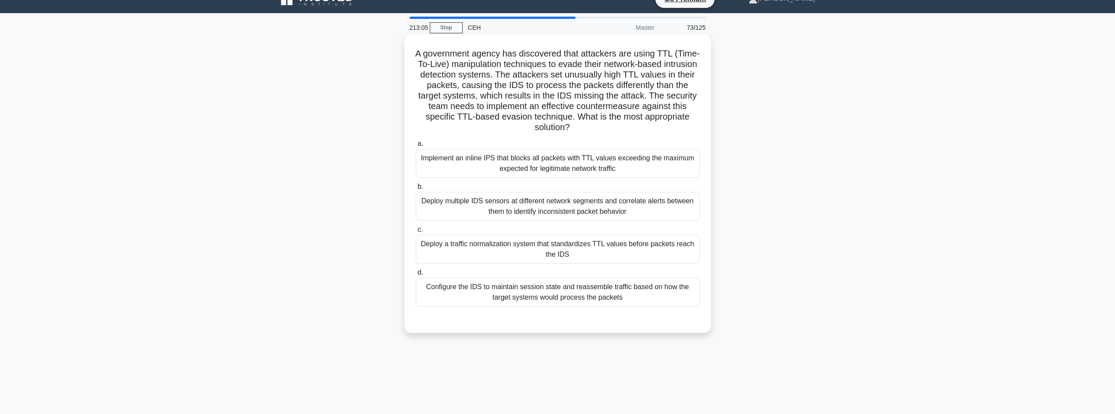
scroll to position [0, 0]
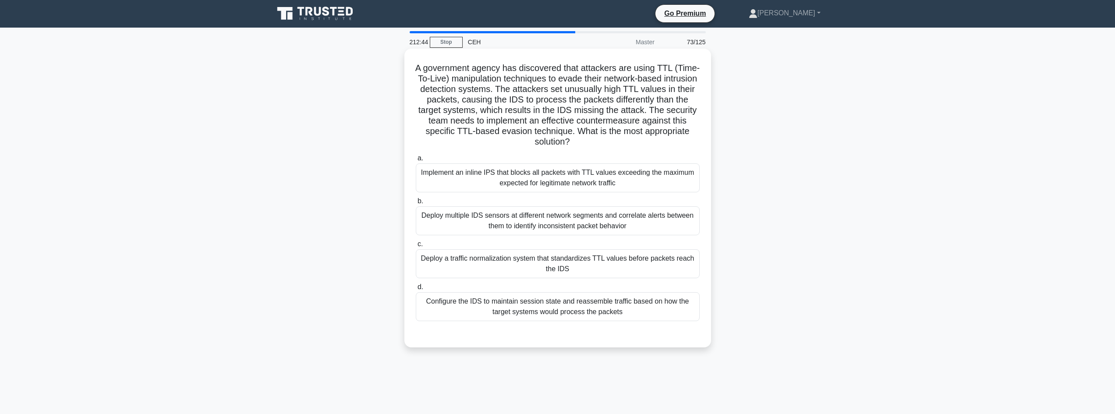
drag, startPoint x: 470, startPoint y: 46, endPoint x: 705, endPoint y: 143, distance: 254.3
click at [705, 143] on div "A government agency has discovered that attackers are using TTL (Time-To-Live) …" at bounding box center [558, 205] width 578 height 309
click at [628, 280] on div "a. Implement an inline IPS that blocks all packets with TTL values exceeding th…" at bounding box center [558, 237] width 294 height 172
click at [632, 276] on div "Deploy a traffic normalization system that standardizes TTL values before packe…" at bounding box center [558, 263] width 284 height 29
click at [416, 247] on input "c. Deploy a traffic normalization system that standardizes TTL values before pa…" at bounding box center [416, 244] width 0 height 6
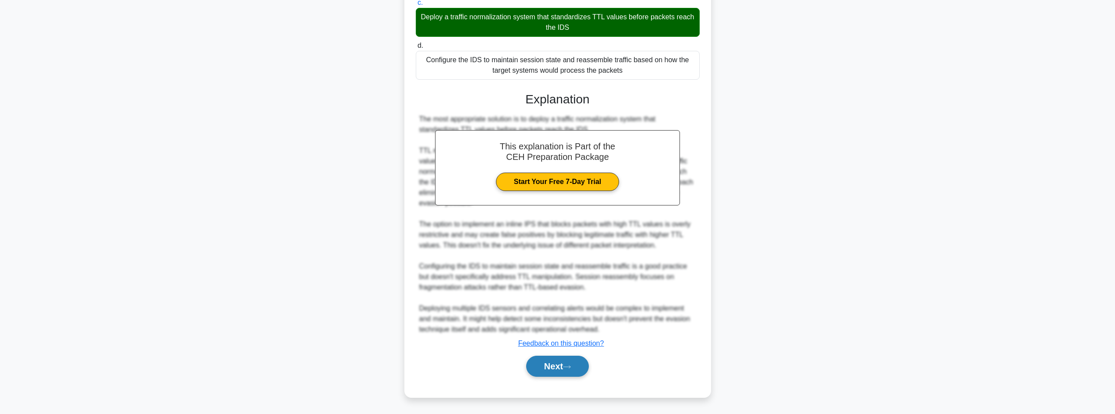
click at [557, 366] on button "Next" at bounding box center [557, 366] width 63 height 21
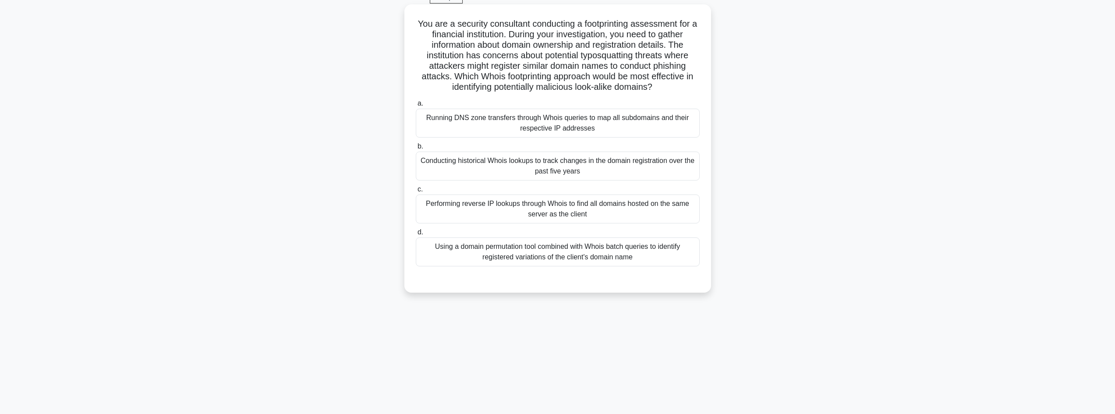
scroll to position [0, 0]
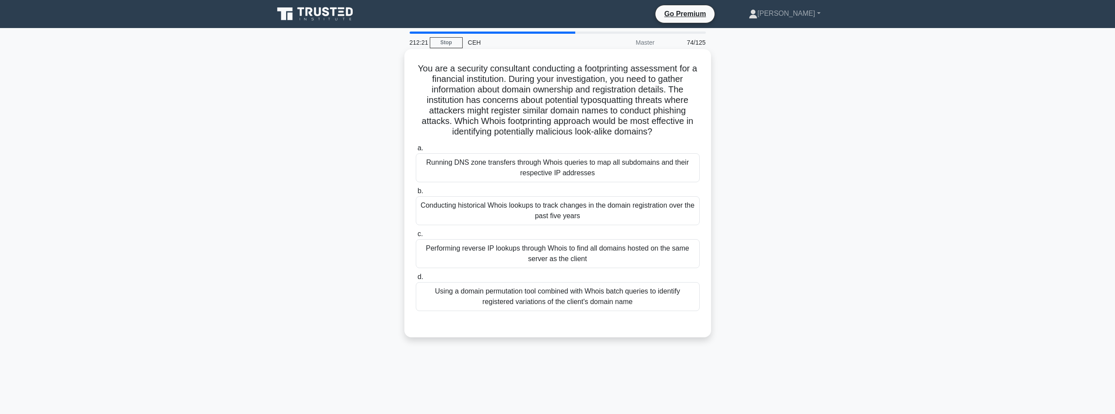
drag, startPoint x: 418, startPoint y: 68, endPoint x: 688, endPoint y: 130, distance: 276.1
click at [688, 130] on h5 "You are a security consultant conducting a footprinting assessment for a financ…" at bounding box center [558, 100] width 286 height 74
click at [512, 261] on div "Performing reverse IP lookups through Whois to find all domains hosted on the s…" at bounding box center [558, 253] width 284 height 29
click at [416, 237] on input "c. Performing reverse IP lookups through Whois to find all domains hosted on th…" at bounding box center [416, 234] width 0 height 6
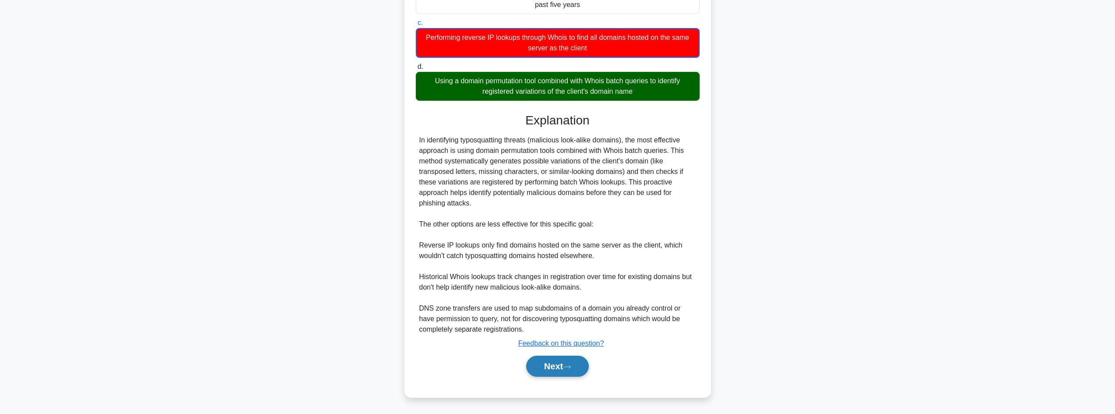
click at [532, 372] on button "Next" at bounding box center [557, 366] width 63 height 21
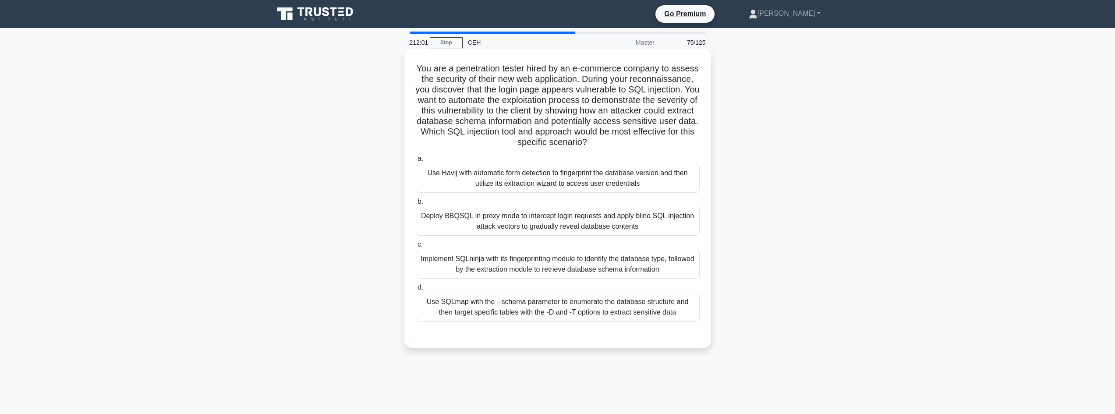
click at [547, 314] on div "Use SQLmap with the --schema parameter to enumerate the database structure and …" at bounding box center [558, 307] width 284 height 29
click at [416, 291] on input "d. Use SQLmap with the --schema parameter to enumerate the database structure a…" at bounding box center [416, 288] width 0 height 6
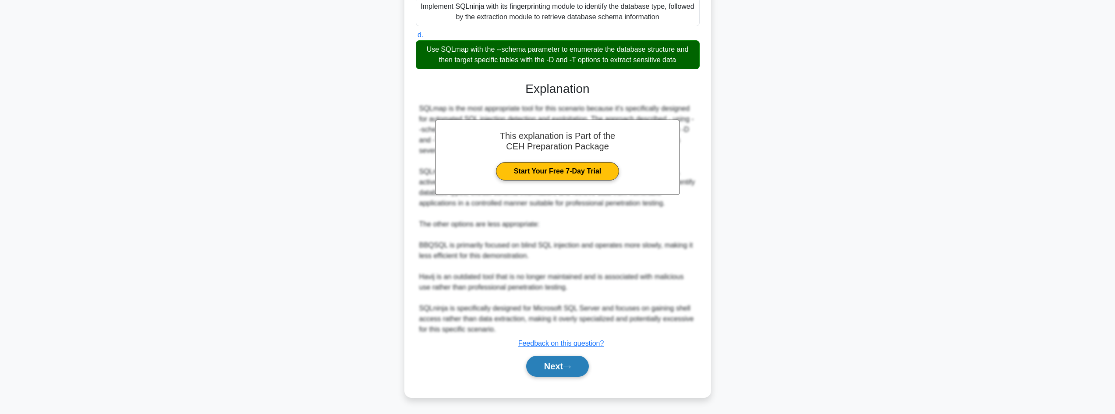
click at [551, 372] on button "Next" at bounding box center [557, 366] width 63 height 21
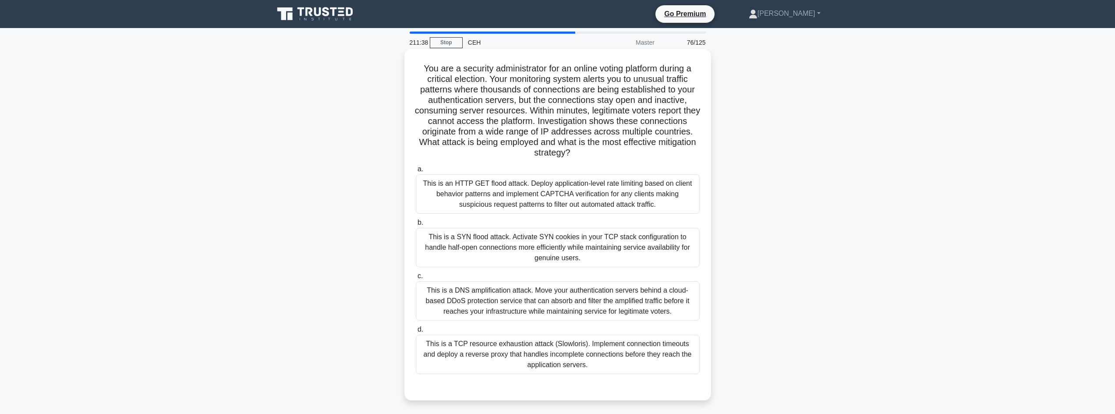
click at [578, 257] on div "This is a SYN flood attack. Activate SYN cookies in your TCP stack configuratio…" at bounding box center [558, 247] width 284 height 39
click at [416, 226] on input "b. This is a SYN flood attack. Activate SYN cookies in your TCP stack configura…" at bounding box center [416, 223] width 0 height 6
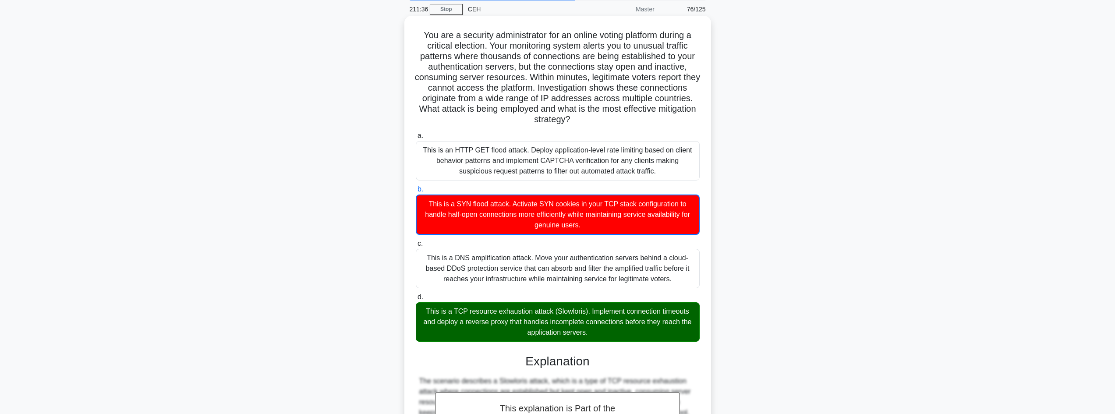
scroll to position [234, 0]
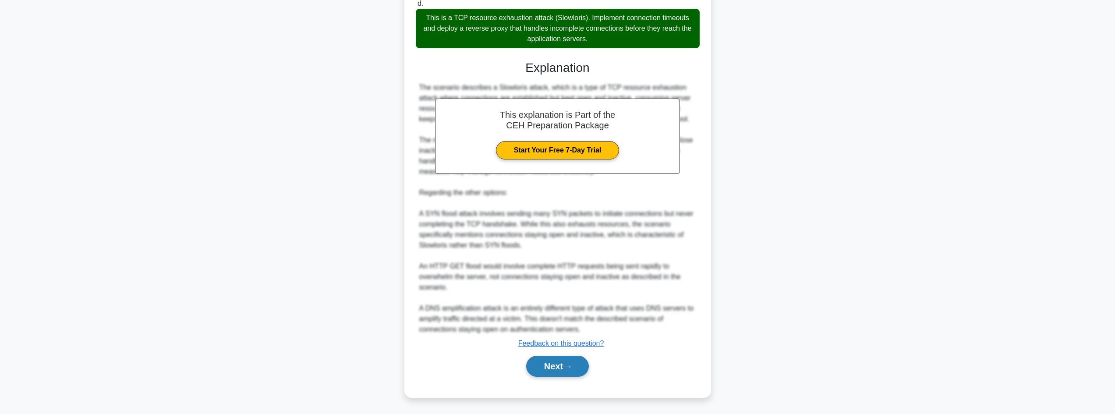
click at [551, 362] on button "Next" at bounding box center [557, 366] width 63 height 21
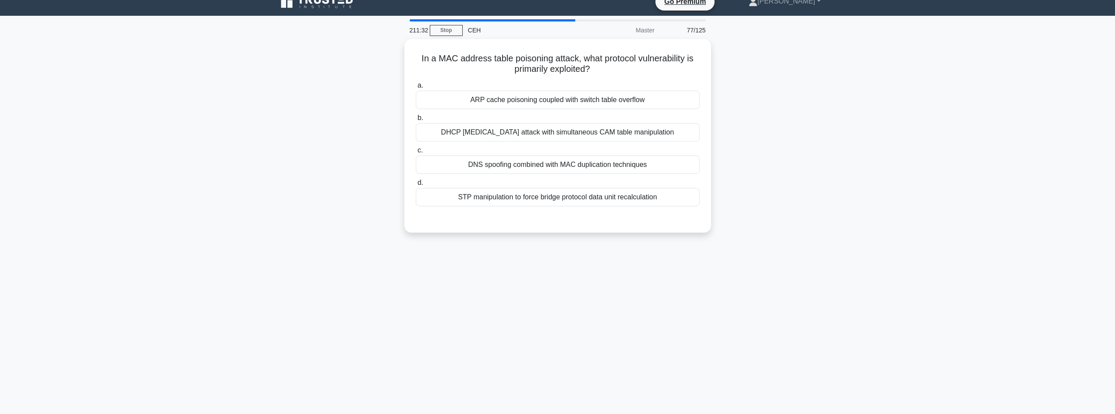
scroll to position [0, 0]
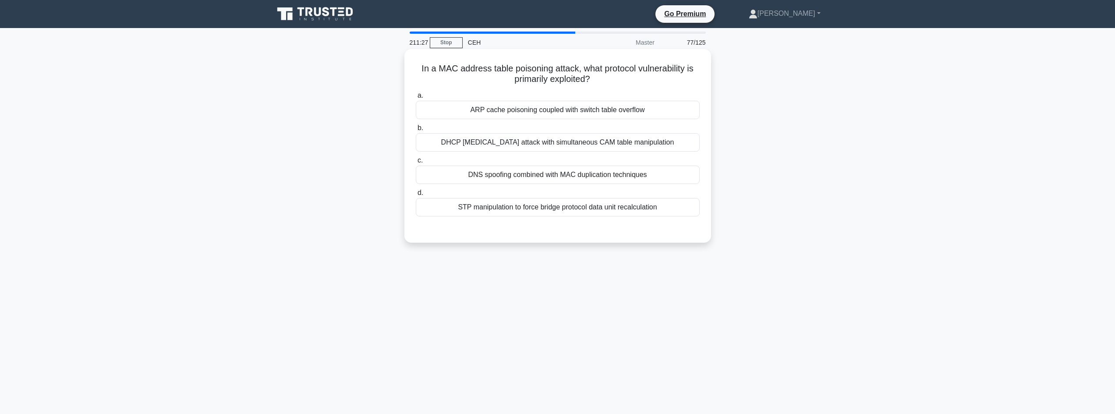
drag, startPoint x: 682, startPoint y: 57, endPoint x: 695, endPoint y: 83, distance: 29.2
click at [695, 83] on div "In a MAC address table poisoning attack, what protocol vulnerability is primari…" at bounding box center [558, 146] width 300 height 187
click at [596, 115] on div "ARP cache poisoning coupled with switch table overflow" at bounding box center [558, 110] width 284 height 18
click at [416, 99] on input "a. ARP cache poisoning coupled with switch table overflow" at bounding box center [416, 96] width 0 height 6
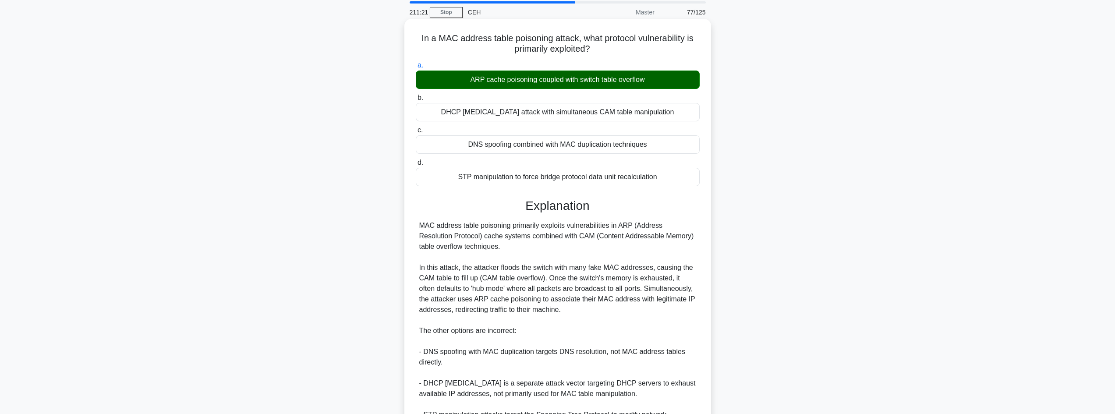
scroll to position [127, 0]
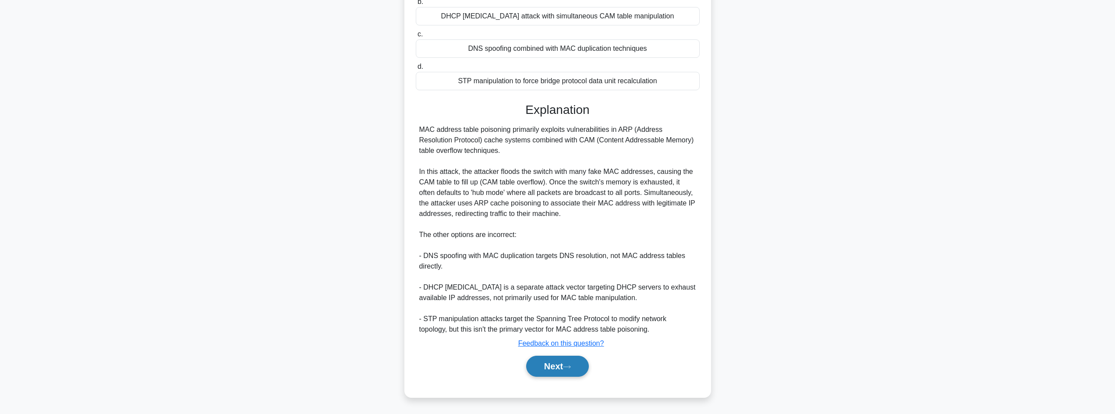
click at [557, 362] on button "Next" at bounding box center [557, 366] width 63 height 21
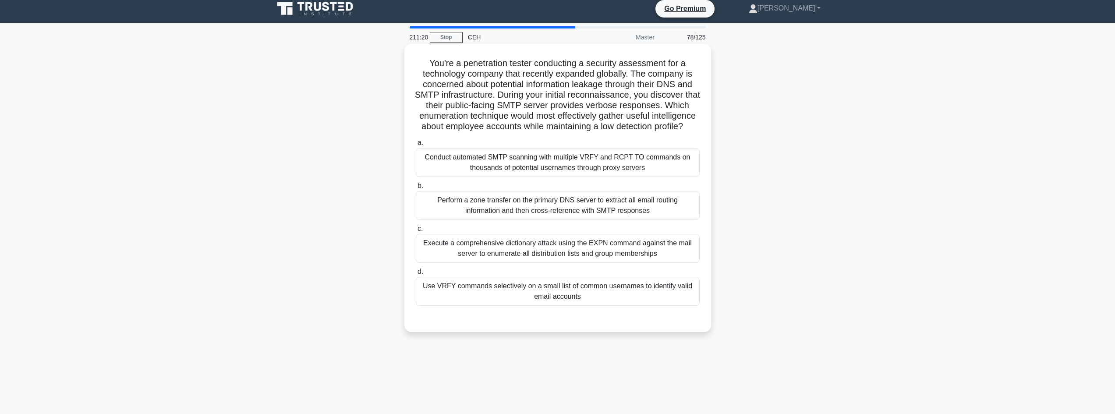
scroll to position [0, 0]
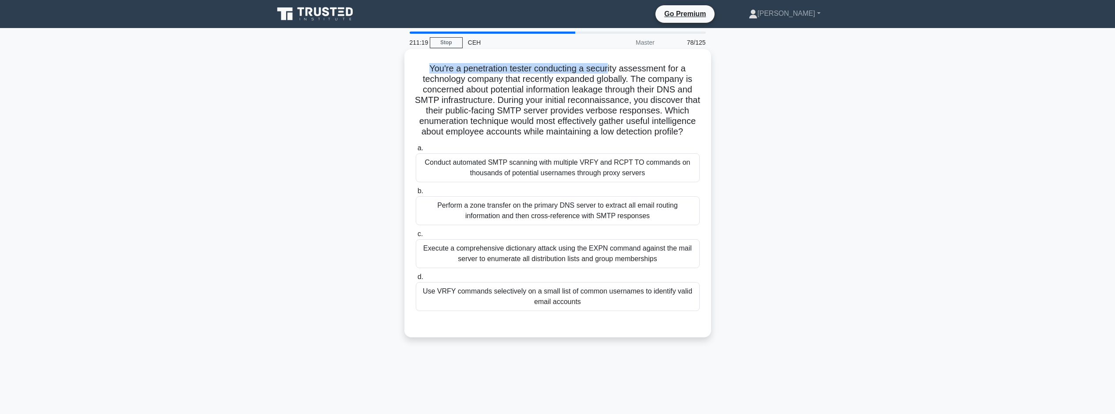
drag, startPoint x: 418, startPoint y: 67, endPoint x: 330, endPoint y: 51, distance: 89.0
click at [608, 65] on h5 "You're a penetration tester conducting a security assessment for a technology c…" at bounding box center [558, 102] width 286 height 74
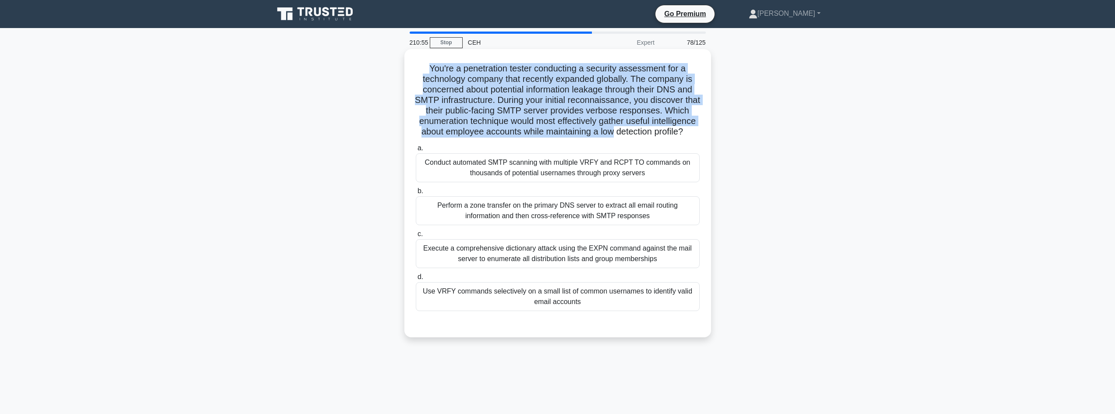
drag, startPoint x: 427, startPoint y: 68, endPoint x: 692, endPoint y: 134, distance: 273.6
click at [695, 133] on h5 "You're a penetration tester conducting a security assessment for a technology c…" at bounding box center [558, 100] width 286 height 74
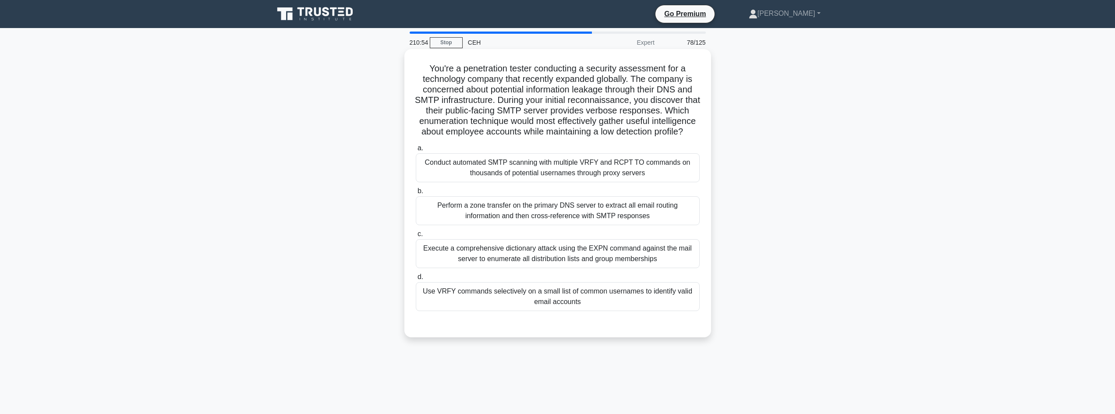
click at [603, 306] on div "Use VRFY commands selectively on a small list of common usernames to identify v…" at bounding box center [558, 296] width 284 height 29
click at [416, 280] on input "d. Use VRFY commands selectively on a small list of common usernames to identif…" at bounding box center [416, 277] width 0 height 6
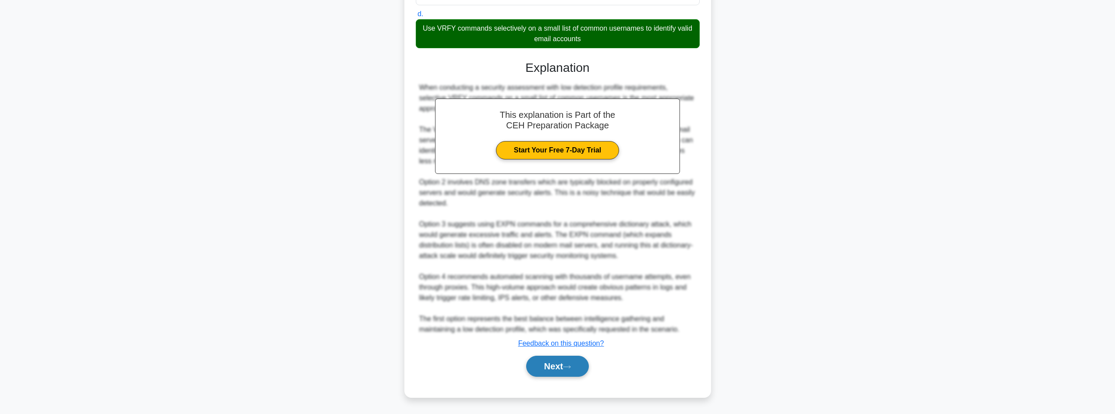
click at [568, 365] on icon at bounding box center [567, 367] width 8 height 5
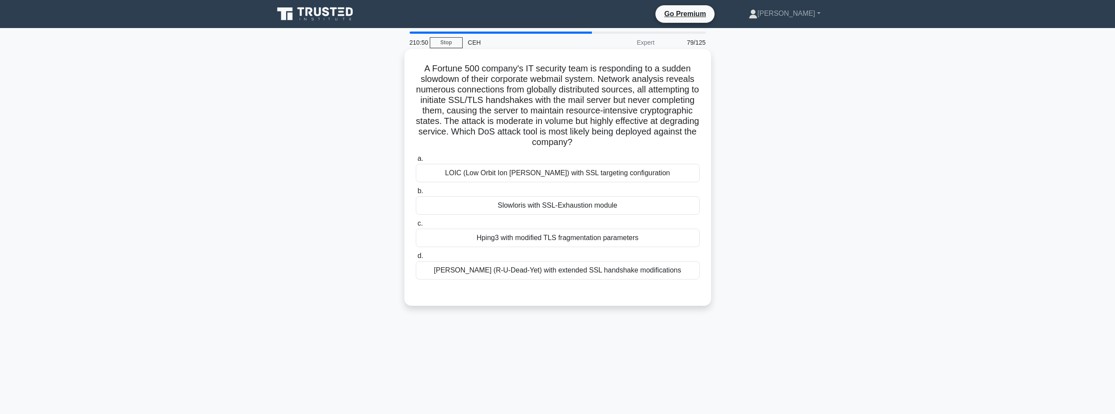
click at [506, 215] on div "Slowloris with SSL-Exhaustion module" at bounding box center [558, 205] width 284 height 18
click at [416, 194] on input "b. Slowloris with SSL-Exhaustion module" at bounding box center [416, 191] width 0 height 6
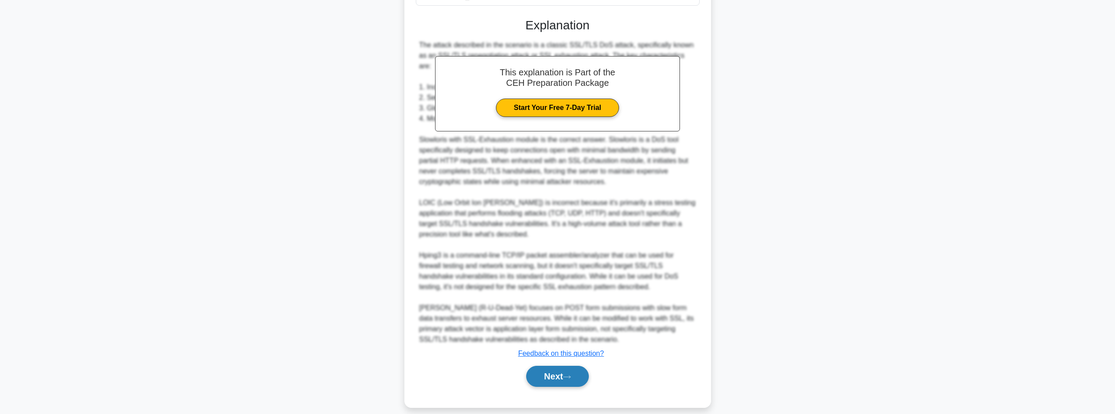
click at [547, 369] on button "Next" at bounding box center [557, 376] width 63 height 21
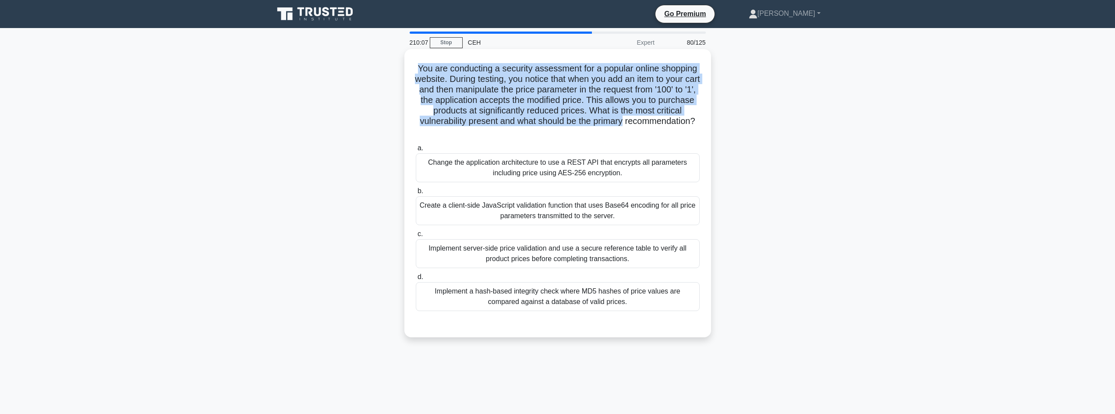
drag, startPoint x: 414, startPoint y: 64, endPoint x: 688, endPoint y: 121, distance: 280.2
click at [688, 121] on div "You are conducting a security assessment for a popular online shopping website.…" at bounding box center [558, 193] width 300 height 281
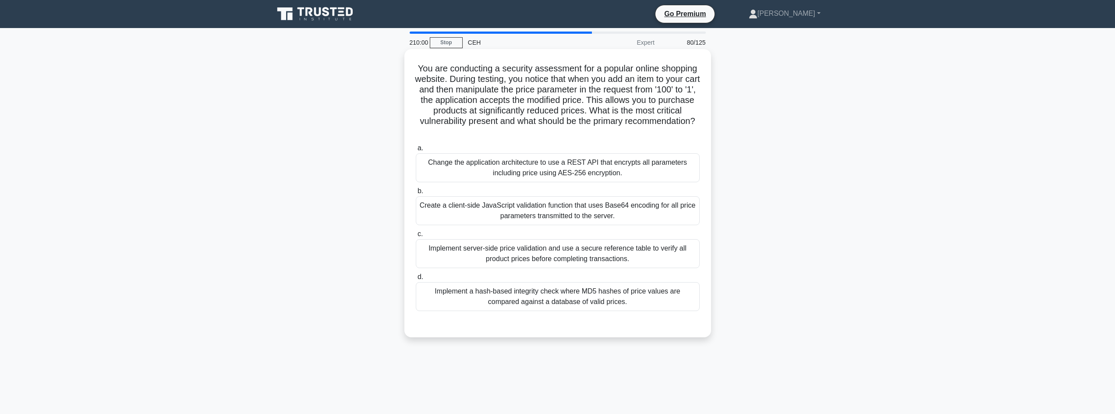
click at [563, 308] on div "Implement a hash-based integrity check where MD5 hashes of price values are com…" at bounding box center [558, 296] width 284 height 29
click at [416, 280] on input "d. Implement a hash-based integrity check where MD5 hashes of price values are …" at bounding box center [416, 277] width 0 height 6
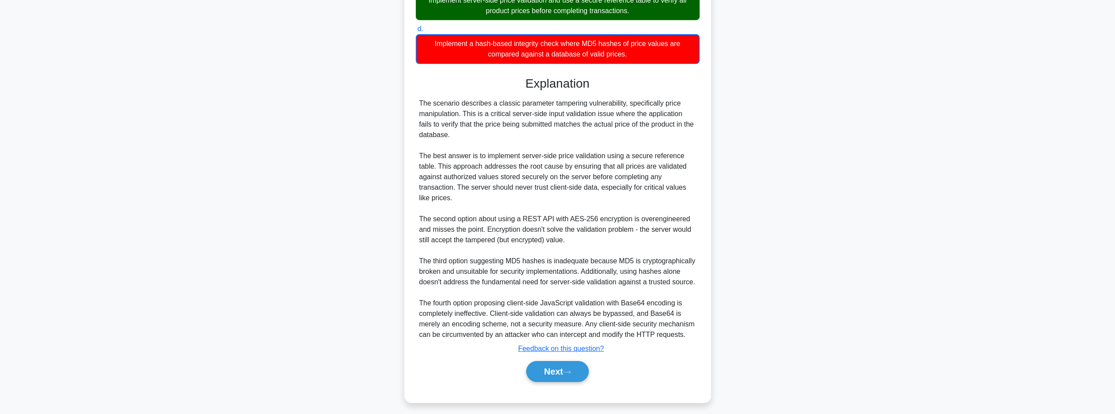
scroll to position [254, 0]
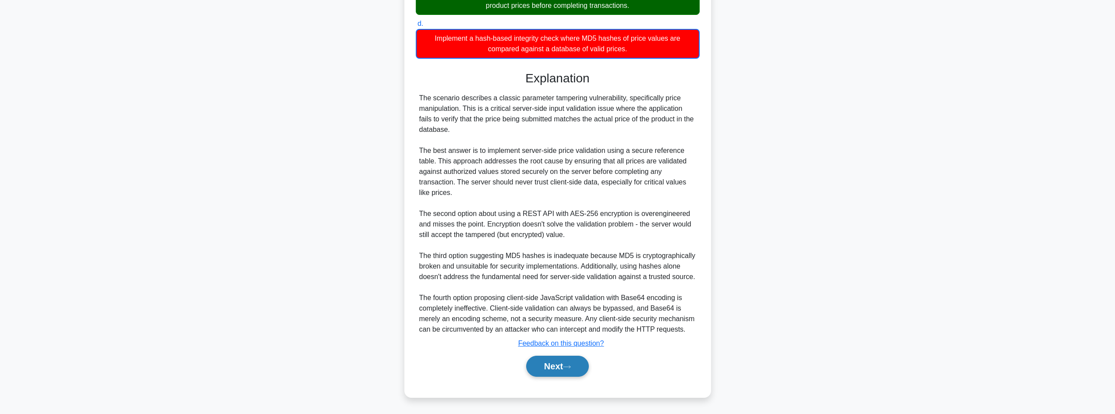
click at [553, 365] on button "Next" at bounding box center [557, 366] width 63 height 21
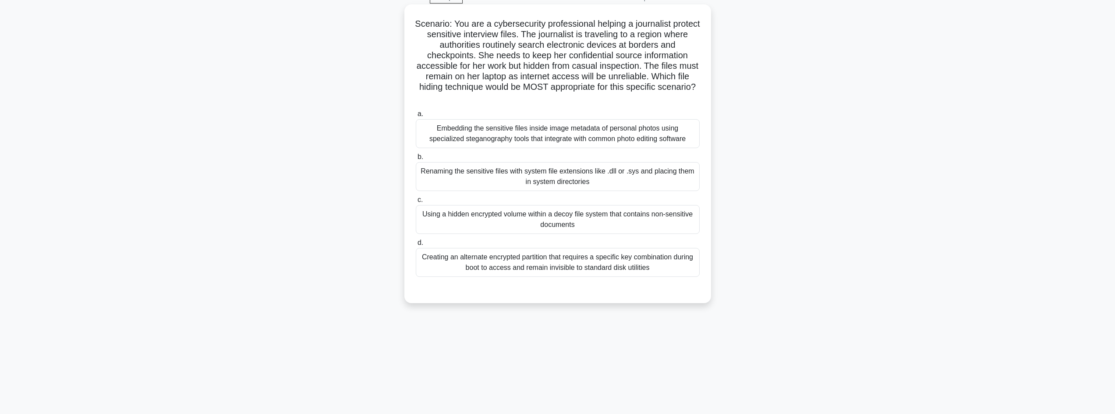
scroll to position [0, 0]
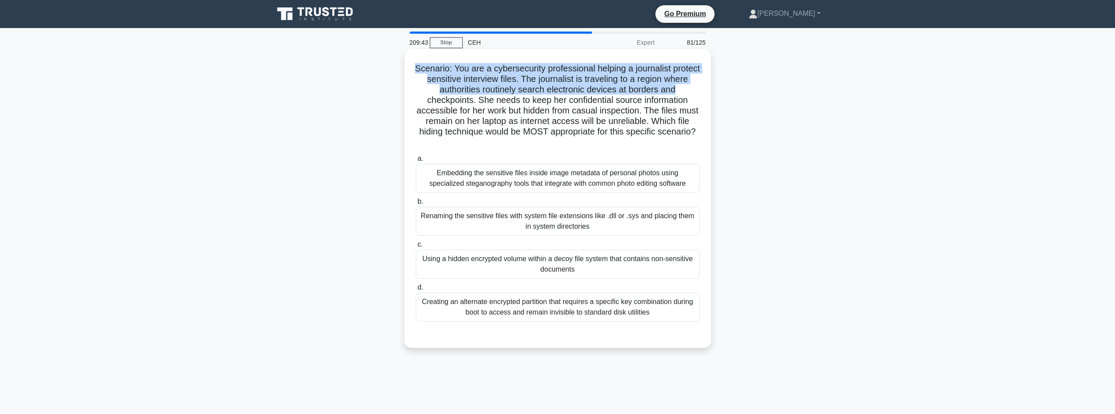
drag, startPoint x: 595, startPoint y: 47, endPoint x: 701, endPoint y: 87, distance: 113.6
click at [702, 87] on div "Scenario: You are a cybersecurity professional helping a journalist protect sen…" at bounding box center [558, 199] width 300 height 292
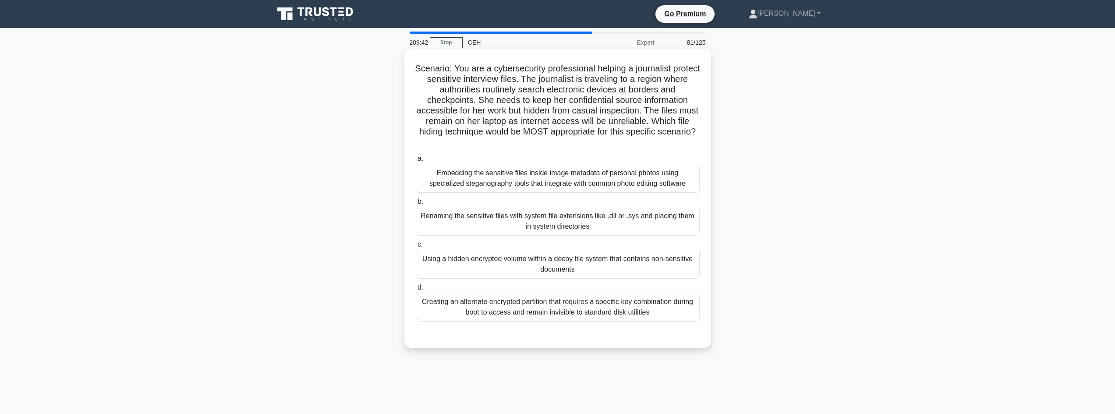
click at [551, 260] on div "Using a hidden encrypted volume within a decoy file system that contains non-se…" at bounding box center [558, 264] width 284 height 29
click at [416, 248] on input "c. Using a hidden encrypted volume within a decoy file system that contains non…" at bounding box center [416, 245] width 0 height 6
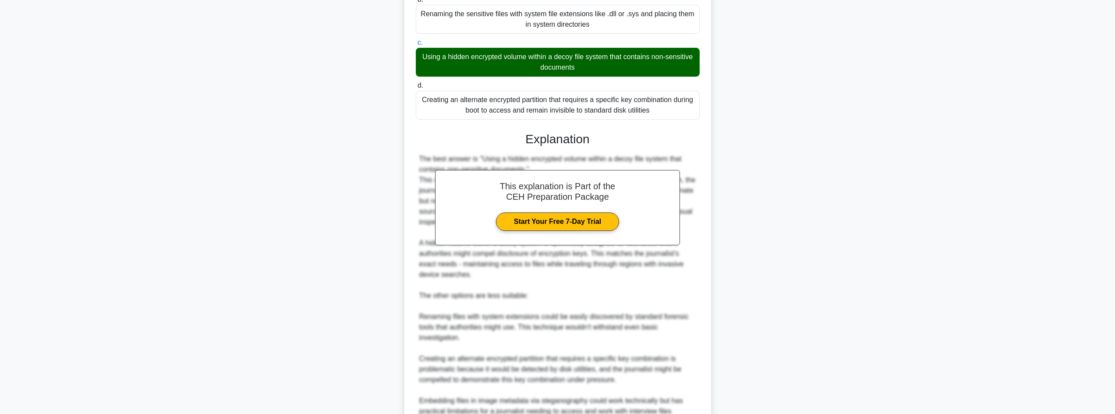
scroll to position [305, 0]
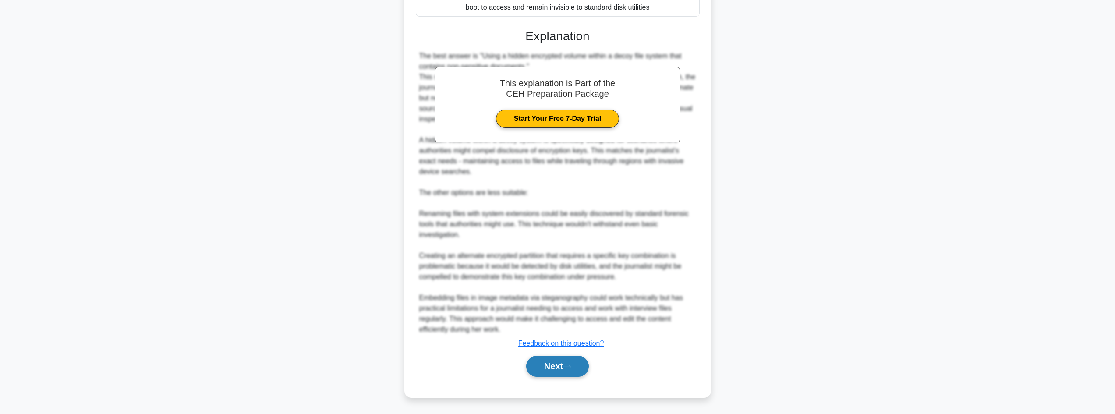
click at [557, 361] on div "Next" at bounding box center [558, 366] width 284 height 28
click at [557, 360] on button "Next" at bounding box center [557, 366] width 63 height 21
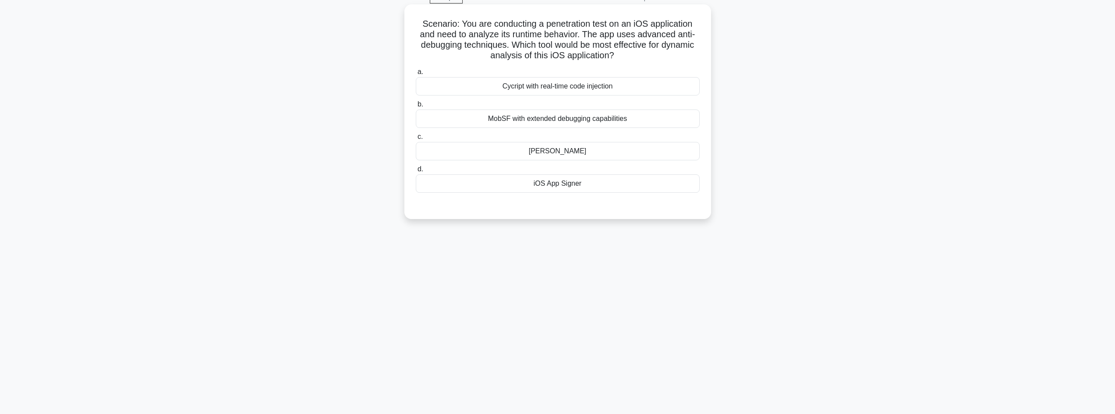
scroll to position [0, 0]
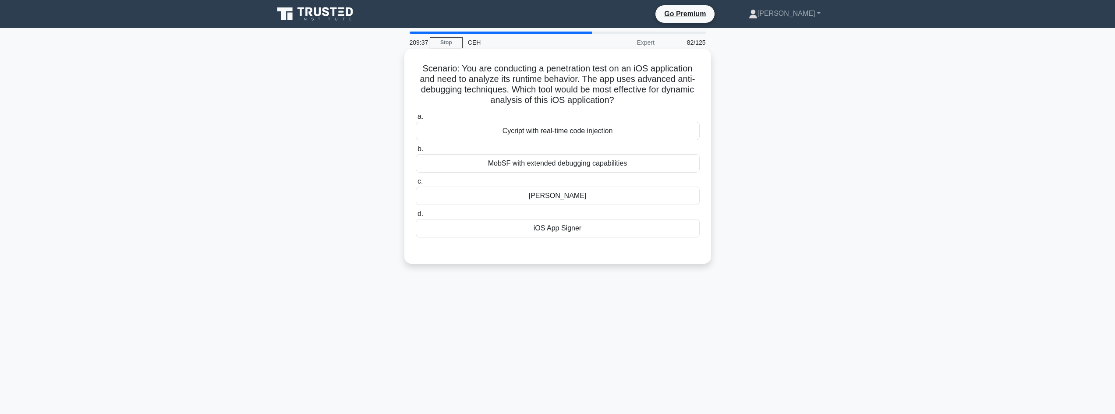
click at [562, 231] on div "iOS App Signer" at bounding box center [558, 228] width 284 height 18
click at [416, 217] on input "d. iOS App Signer" at bounding box center [416, 214] width 0 height 6
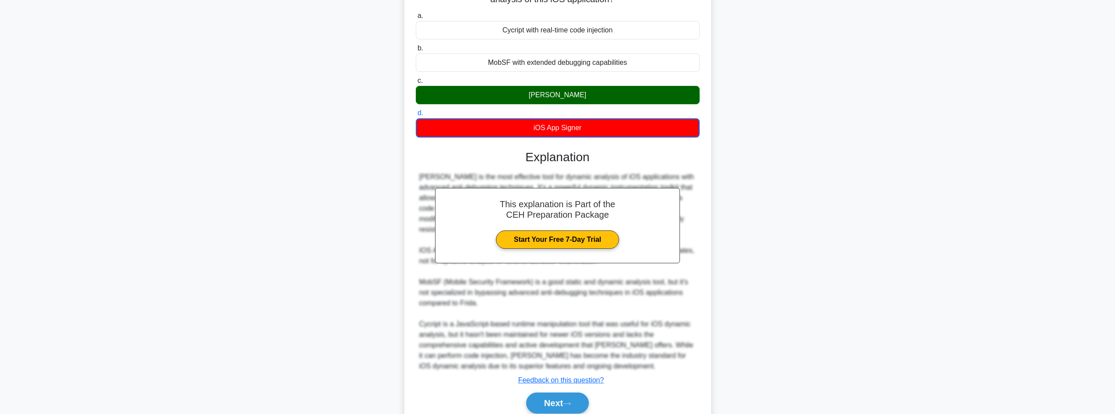
scroll to position [128, 0]
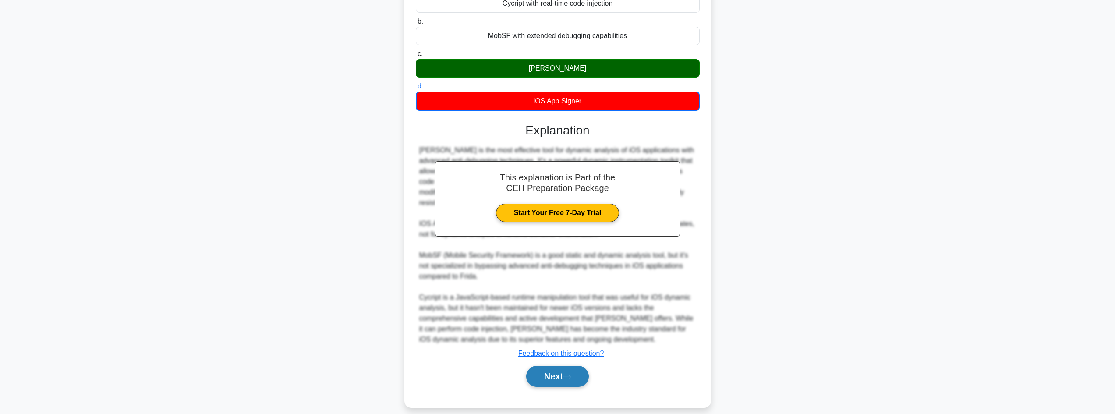
click at [577, 366] on button "Next" at bounding box center [557, 376] width 63 height 21
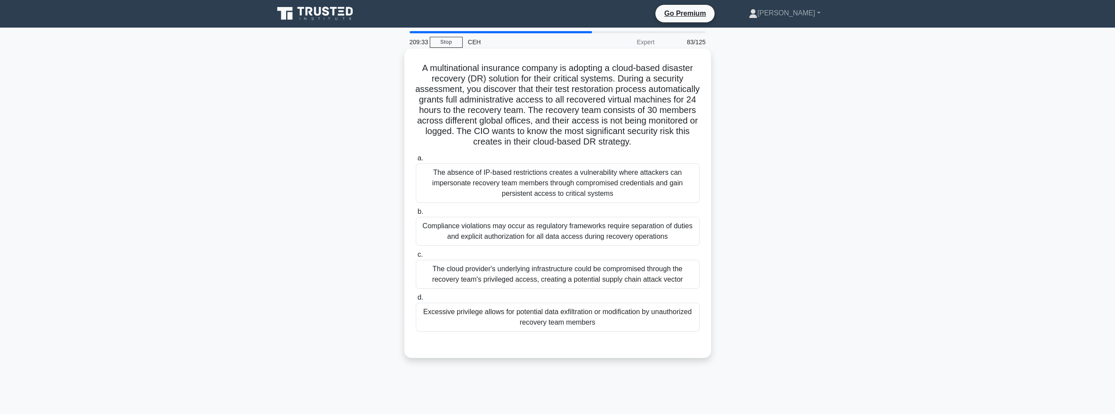
scroll to position [0, 0]
click at [591, 322] on div "Excessive privilege allows for potential data exfiltration or modification by u…" at bounding box center [558, 317] width 284 height 29
click at [416, 301] on input "d. Excessive privilege allows for potential data exfiltration or modification b…" at bounding box center [416, 298] width 0 height 6
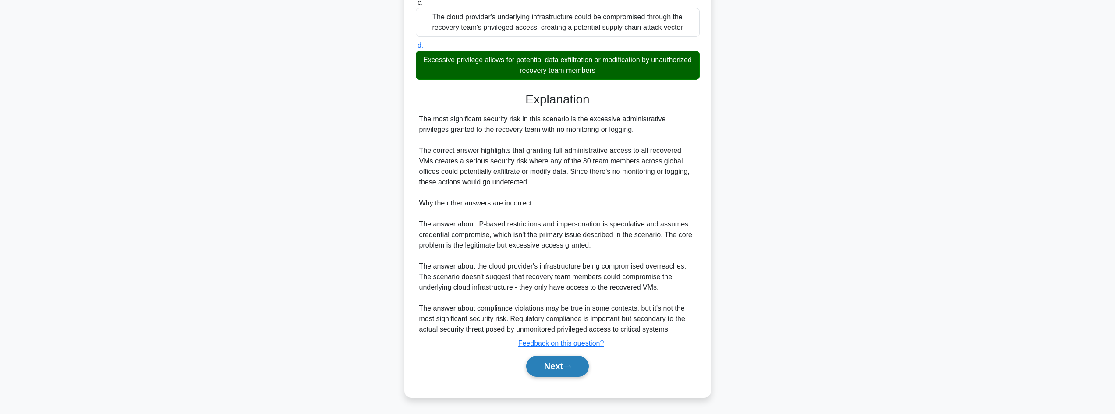
click at [578, 366] on button "Next" at bounding box center [557, 366] width 63 height 21
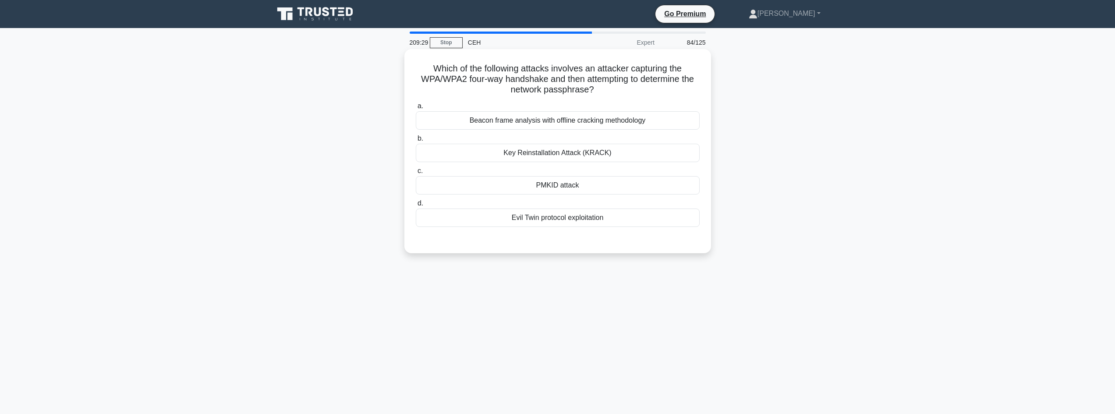
click at [543, 181] on div "PMKID attack" at bounding box center [558, 185] width 284 height 18
click at [416, 174] on input "c. PMKID attack" at bounding box center [416, 171] width 0 height 6
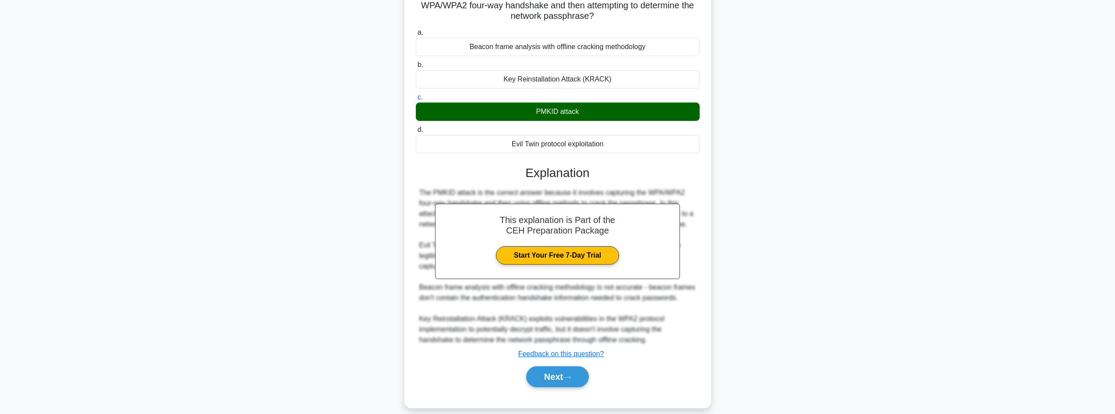
scroll to position [85, 0]
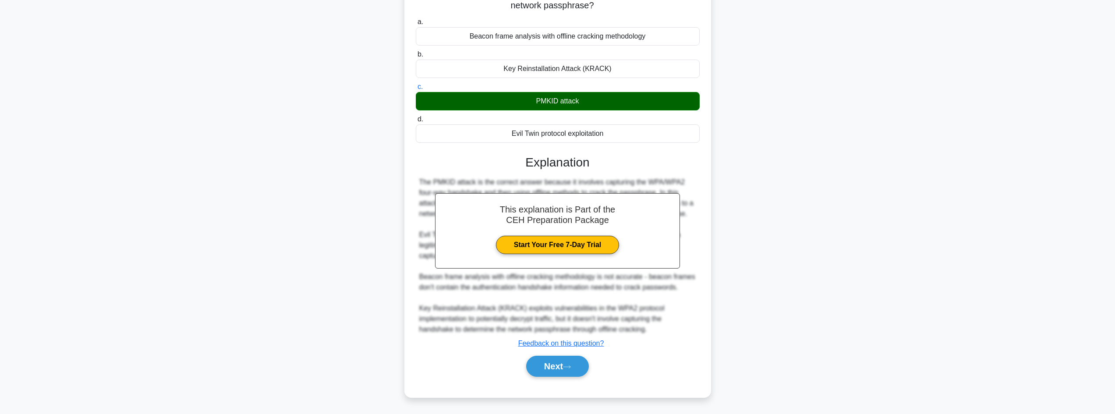
click at [569, 355] on div "Next" at bounding box center [558, 366] width 284 height 28
click at [567, 362] on button "Next" at bounding box center [557, 366] width 63 height 21
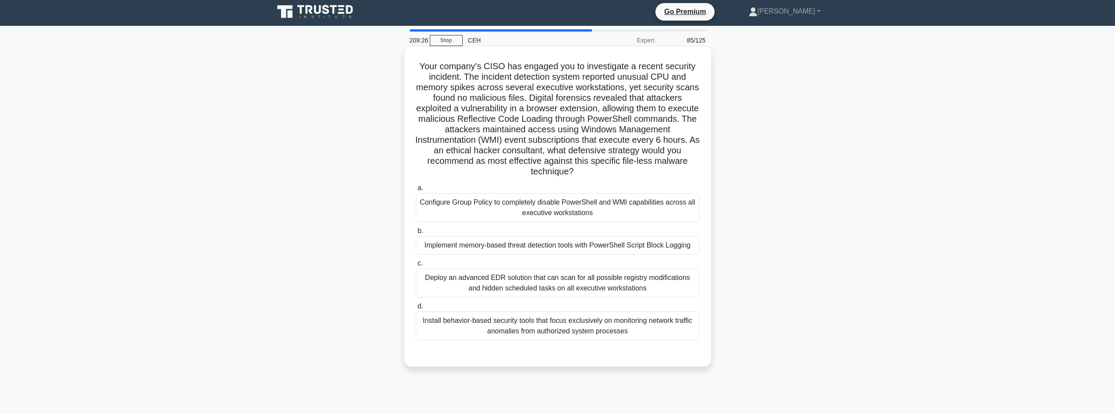
scroll to position [0, 0]
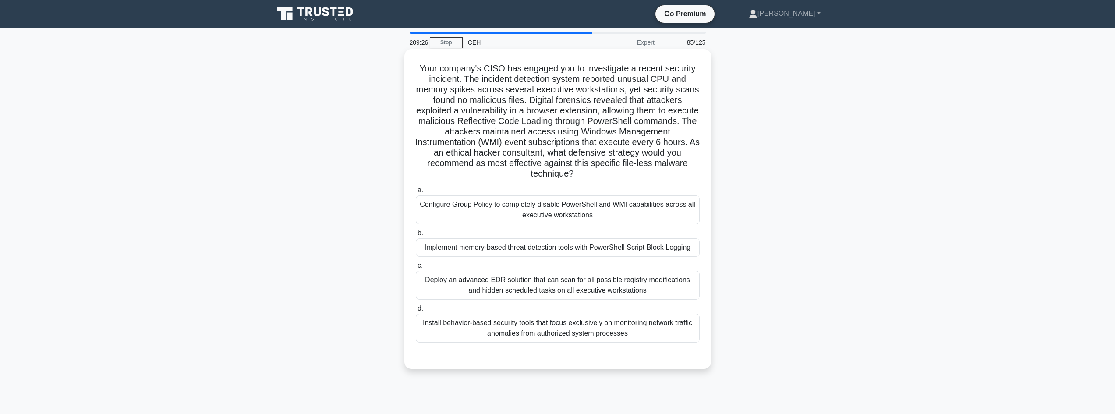
click at [488, 250] on div "Implement memory-based threat detection tools with PowerShell Script Block Logg…" at bounding box center [558, 247] width 284 height 18
click at [416, 236] on input "b. Implement memory-based threat detection tools with PowerShell Script Block L…" at bounding box center [416, 233] width 0 height 6
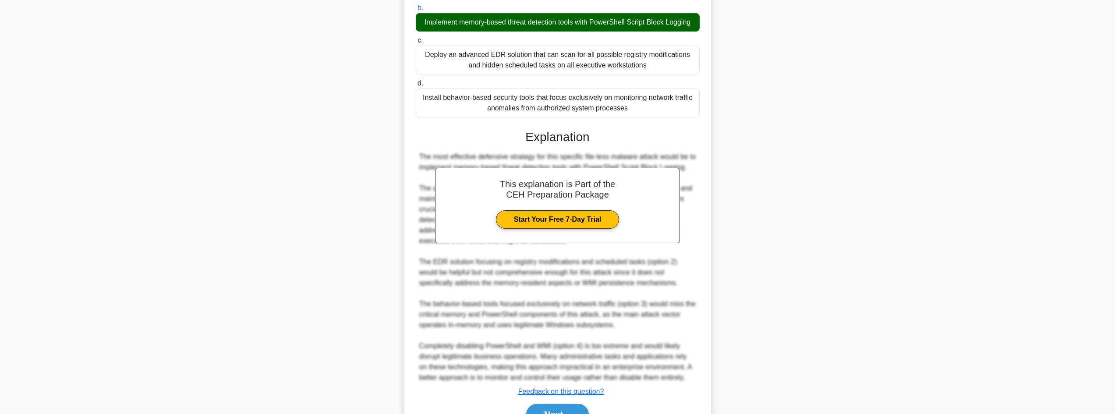
scroll to position [234, 0]
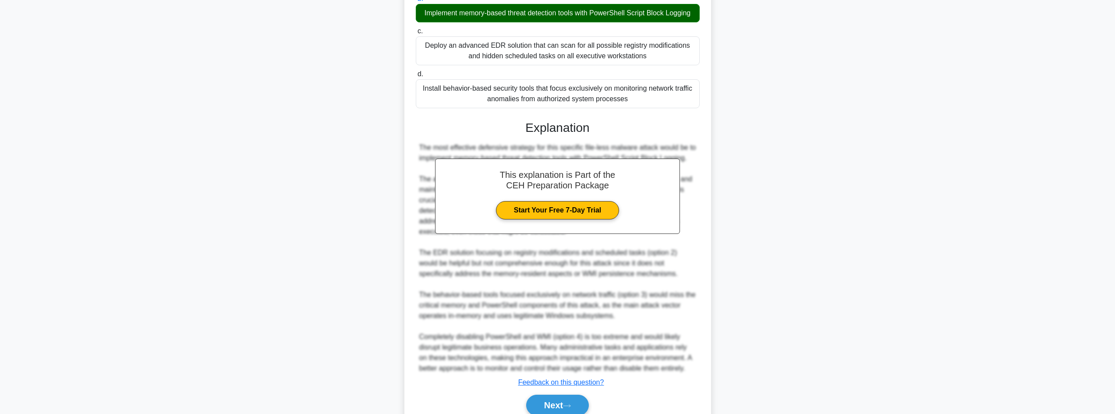
click at [539, 393] on div "Next" at bounding box center [558, 405] width 284 height 28
click at [542, 398] on button "Next" at bounding box center [557, 405] width 63 height 21
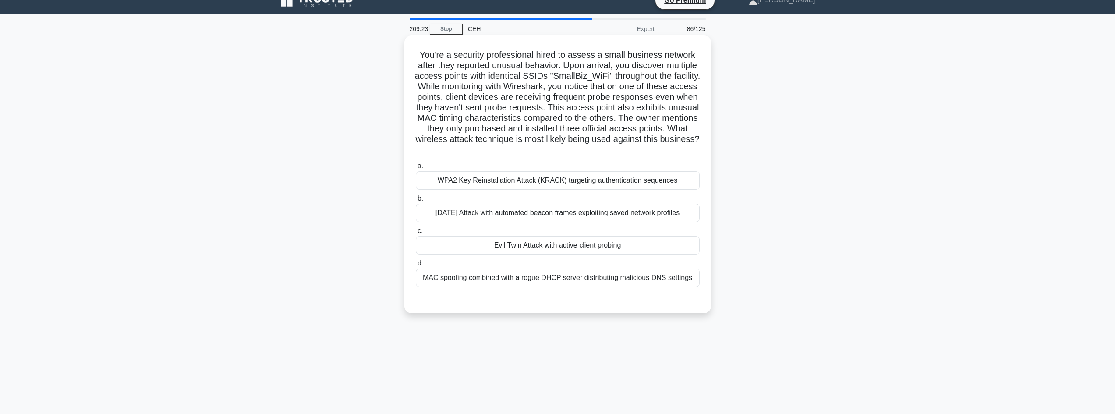
scroll to position [0, 0]
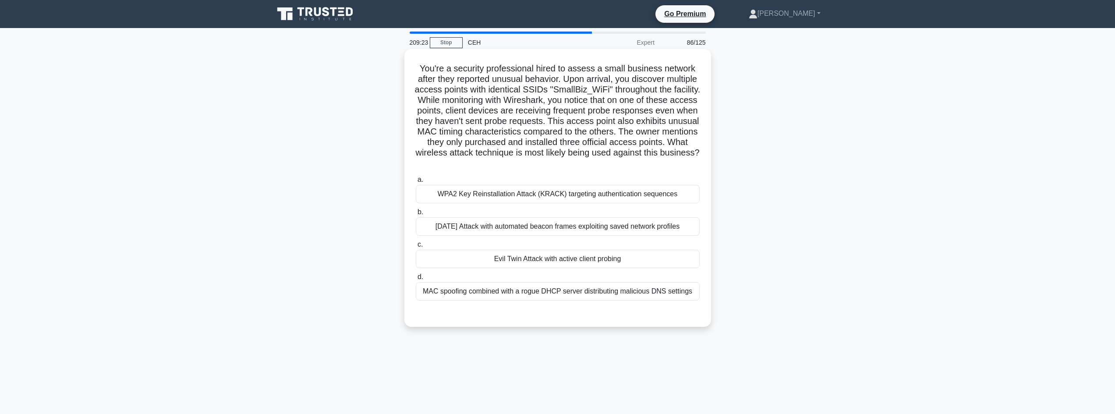
click at [521, 269] on div "a. WPA2 Key Reinstallation Attack (KRACK) targeting authentication sequences b.…" at bounding box center [558, 238] width 294 height 130
click at [521, 265] on div "Evil Twin Attack with active client probing" at bounding box center [558, 259] width 284 height 18
click at [416, 248] on input "c. Evil Twin Attack with active client probing" at bounding box center [416, 245] width 0 height 6
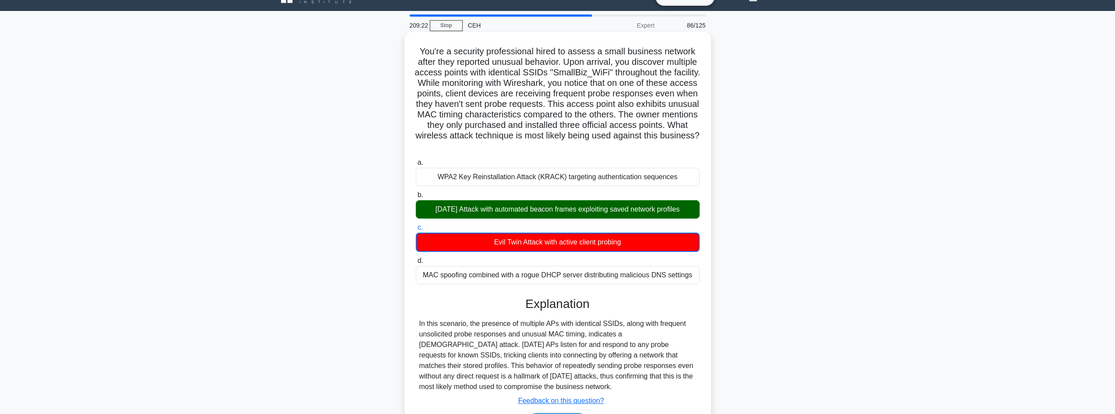
scroll to position [75, 0]
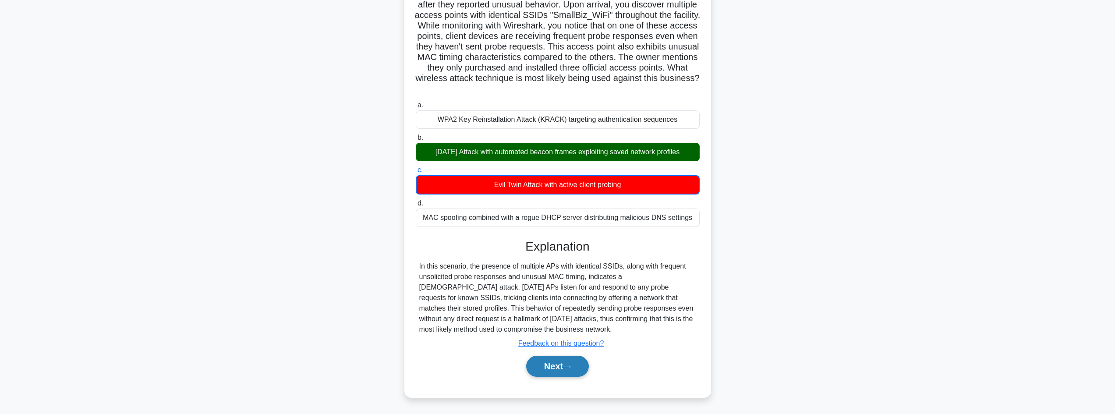
click at [568, 367] on icon at bounding box center [567, 367] width 8 height 5
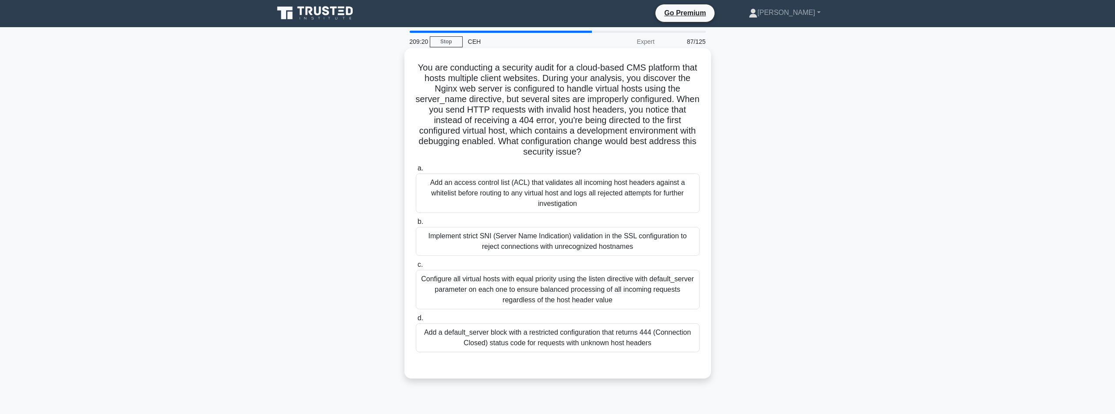
scroll to position [0, 0]
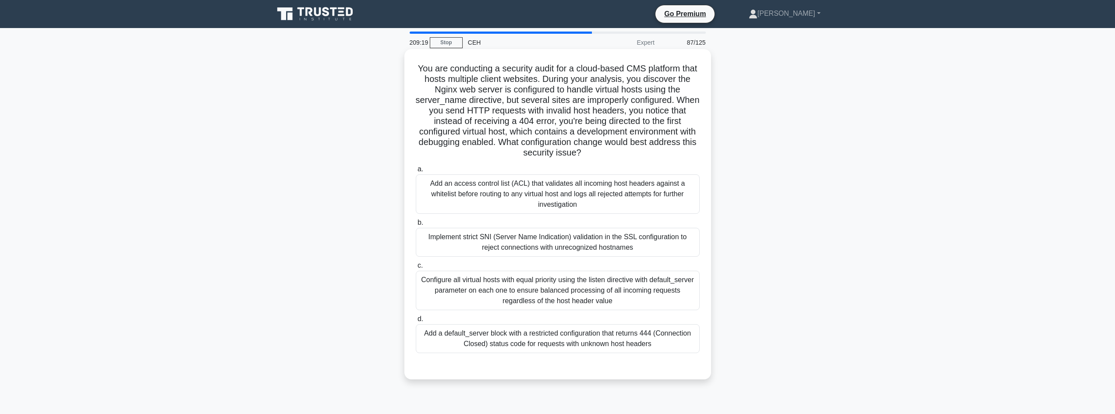
click at [518, 239] on div "Implement strict SNI (Server Name Indication) validation in the SSL configurati…" at bounding box center [558, 242] width 284 height 29
click at [416, 226] on input "b. Implement strict SNI (Server Name Indication) validation in the SSL configur…" at bounding box center [416, 223] width 0 height 6
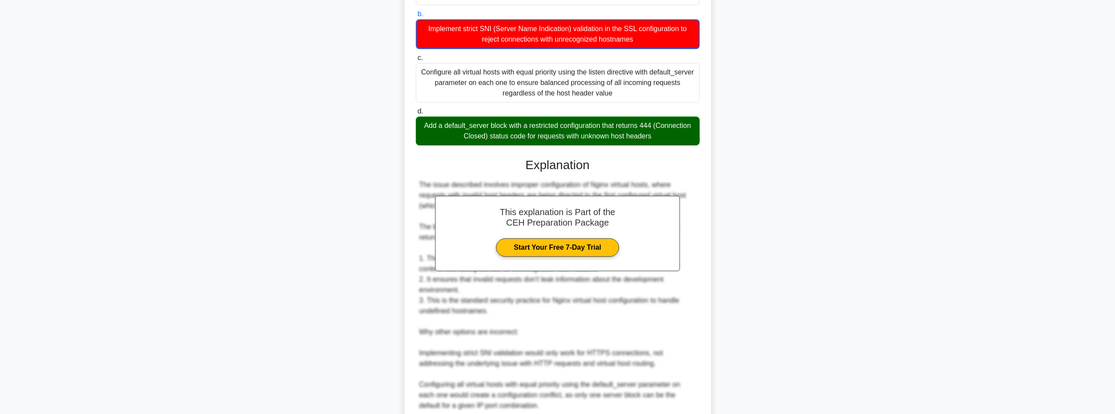
scroll to position [327, 0]
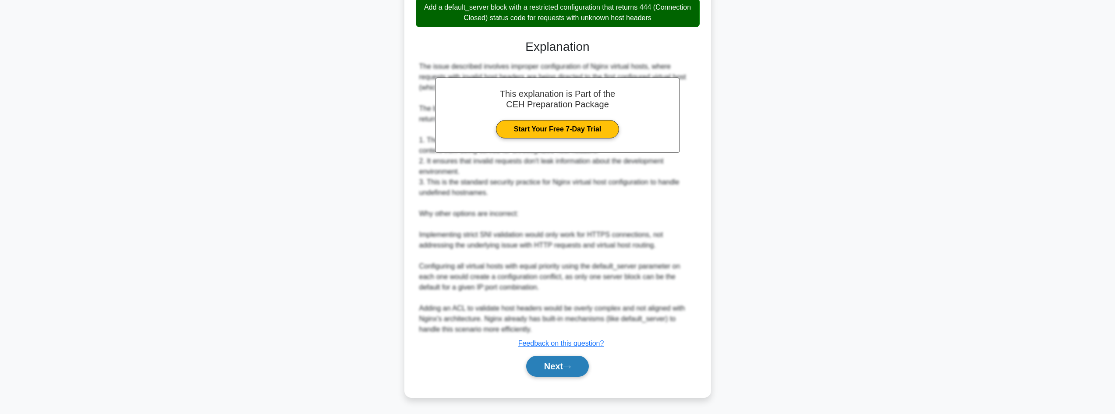
click at [539, 375] on button "Next" at bounding box center [557, 366] width 63 height 21
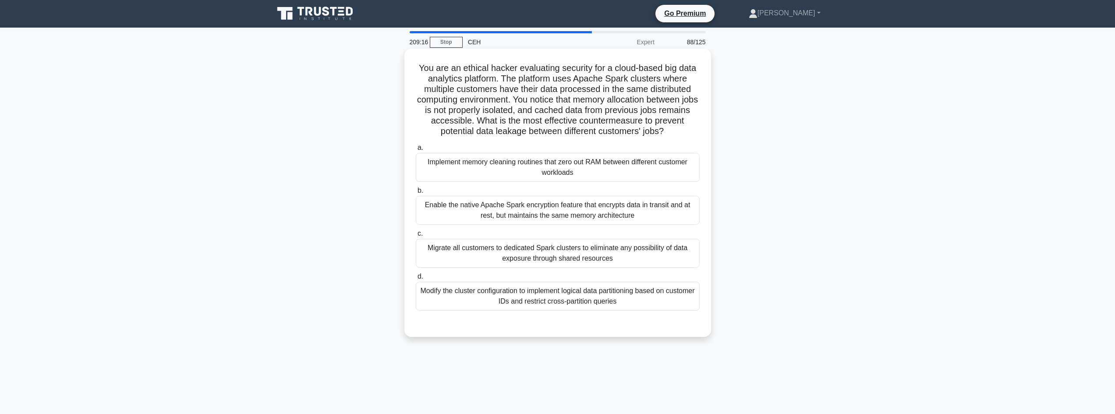
scroll to position [0, 0]
click at [486, 171] on div "Implement memory cleaning routines that zero out RAM between different customer…" at bounding box center [558, 167] width 284 height 29
click at [416, 151] on input "a. Implement memory cleaning routines that zero out RAM between different custo…" at bounding box center [416, 148] width 0 height 6
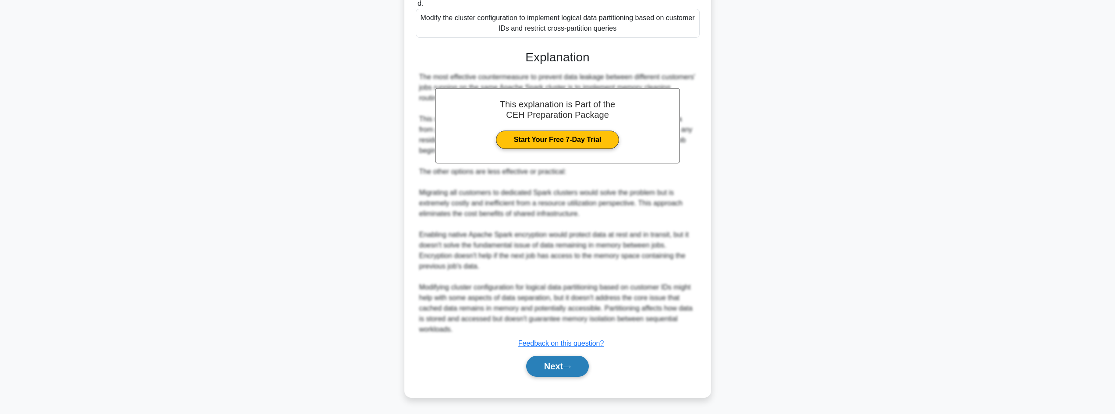
click at [547, 375] on button "Next" at bounding box center [557, 366] width 63 height 21
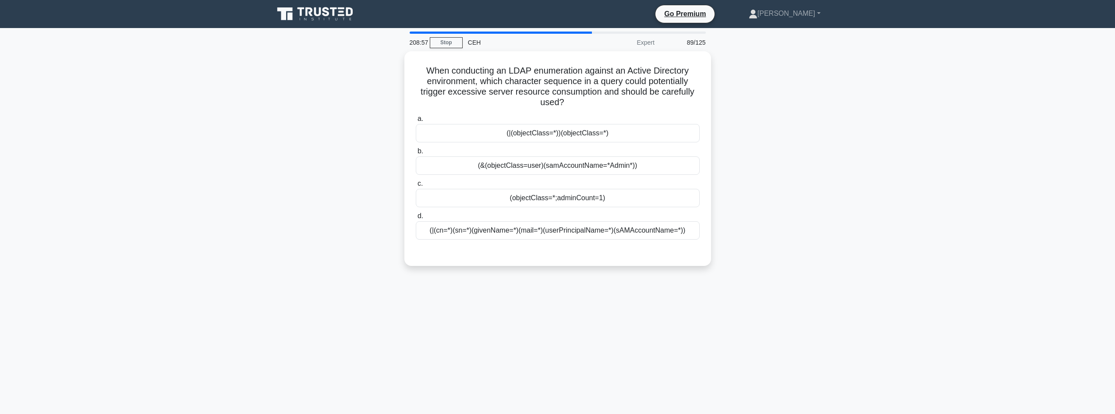
drag, startPoint x: 530, startPoint y: 64, endPoint x: 724, endPoint y: 105, distance: 198.4
click at [724, 105] on div "When conducting an LDAP enumeration against an Active Directory environment, wh…" at bounding box center [558, 163] width 578 height 225
click at [572, 201] on div "(objectClass=*;adminCount=1)" at bounding box center [558, 196] width 284 height 18
click at [416, 184] on input "c. (objectClass=*;adminCount=1)" at bounding box center [416, 182] width 0 height 6
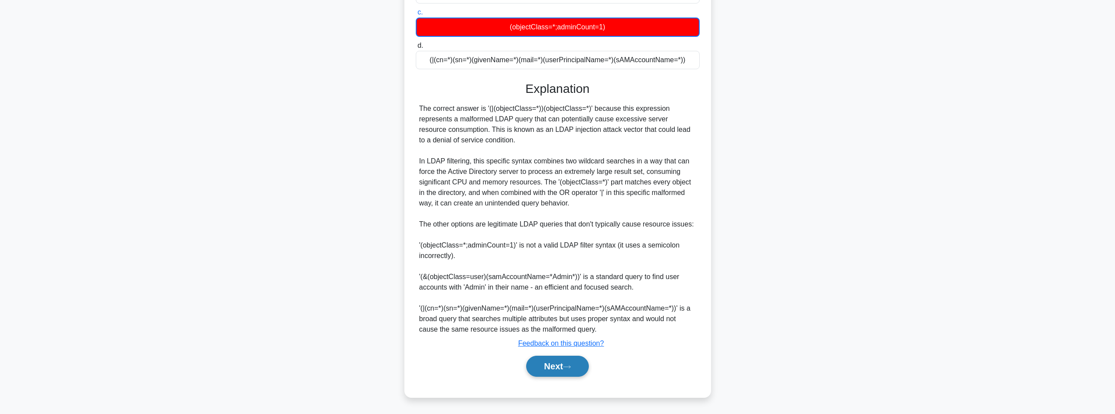
click at [575, 359] on button "Next" at bounding box center [557, 366] width 63 height 21
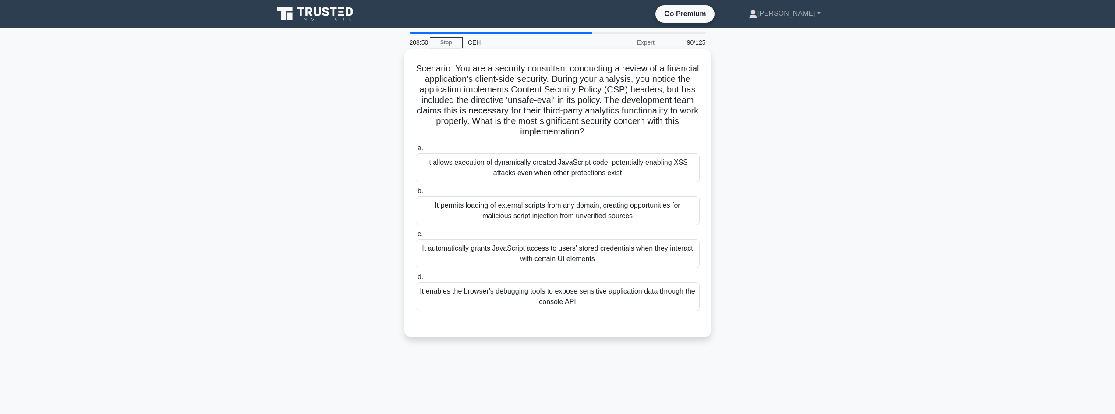
click at [569, 305] on div "It enables the browser's debugging tools to expose sensitive application data t…" at bounding box center [558, 296] width 284 height 29
click at [416, 280] on input "d. It enables the browser's debugging tools to expose sensitive application dat…" at bounding box center [416, 277] width 0 height 6
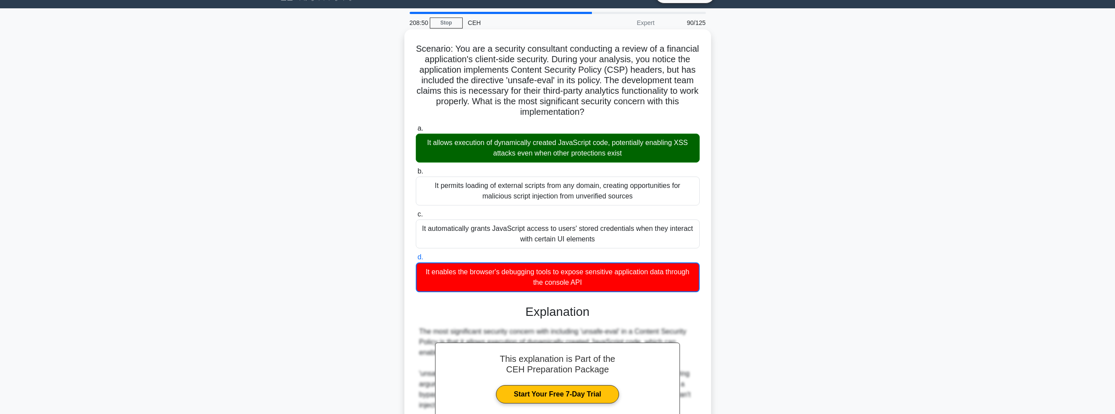
scroll to position [103, 0]
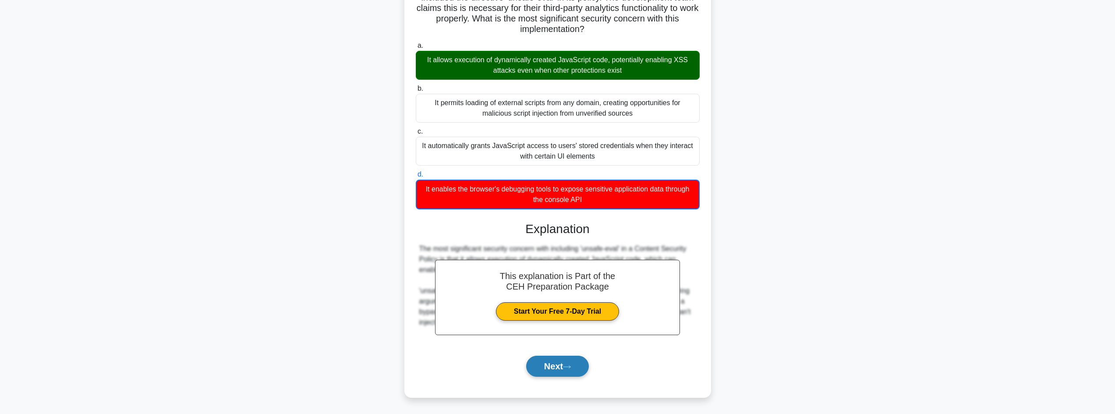
click at [571, 362] on button "Next" at bounding box center [557, 366] width 63 height 21
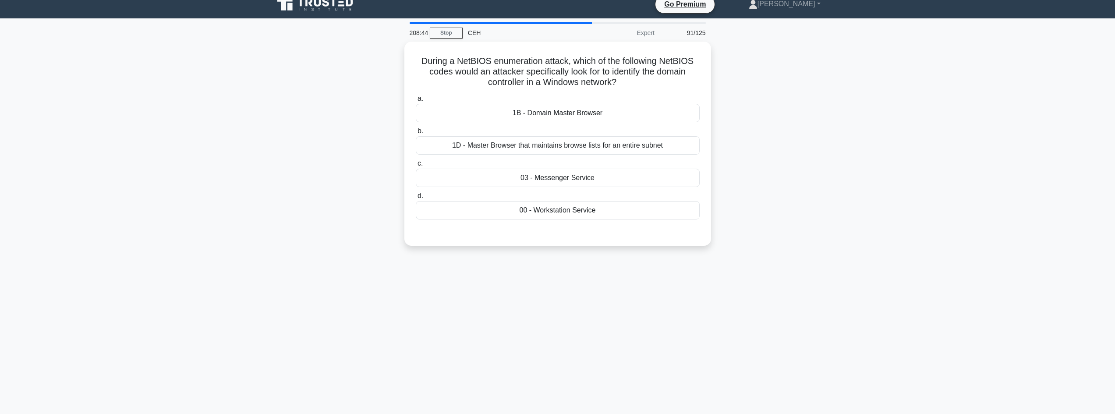
scroll to position [0, 0]
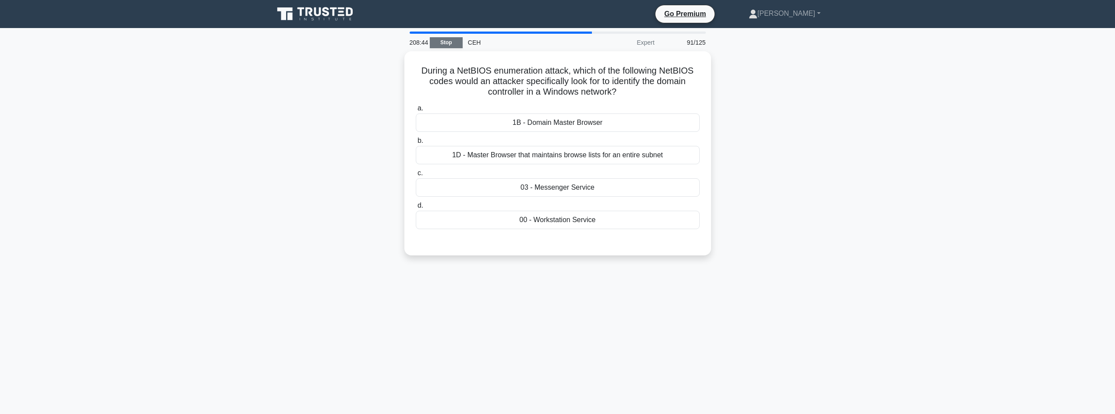
click at [445, 46] on link "Stop" at bounding box center [446, 42] width 33 height 11
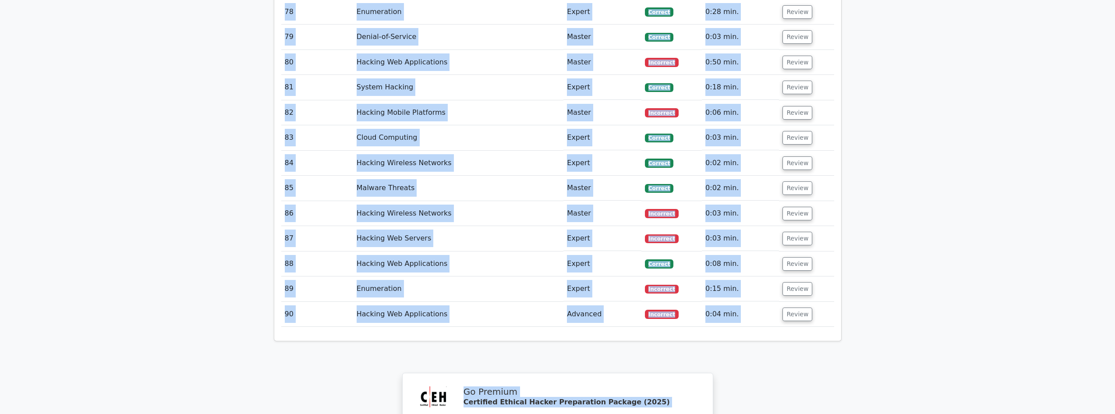
scroll to position [3652, 0]
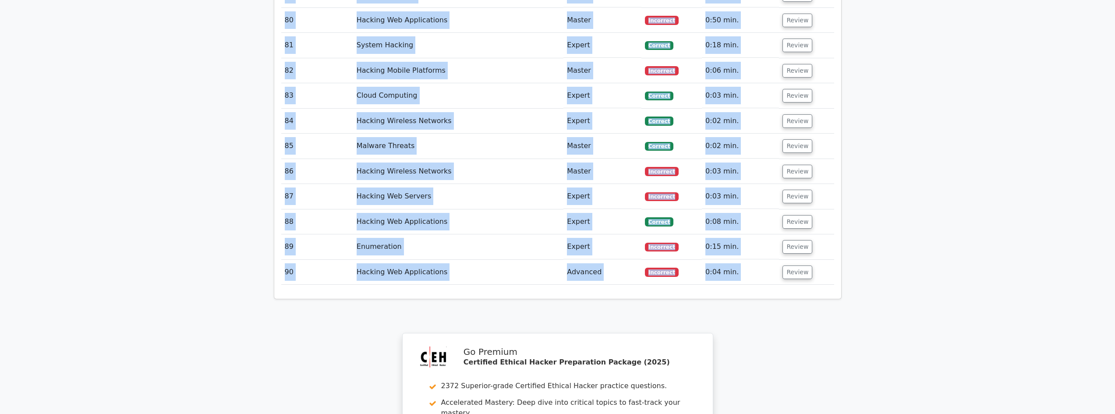
drag, startPoint x: 563, startPoint y: 210, endPoint x: 783, endPoint y: 193, distance: 220.7
copy div "Your Test Results Certified Ethical Hacker 71% Your Score Keep practicing! Perf…"
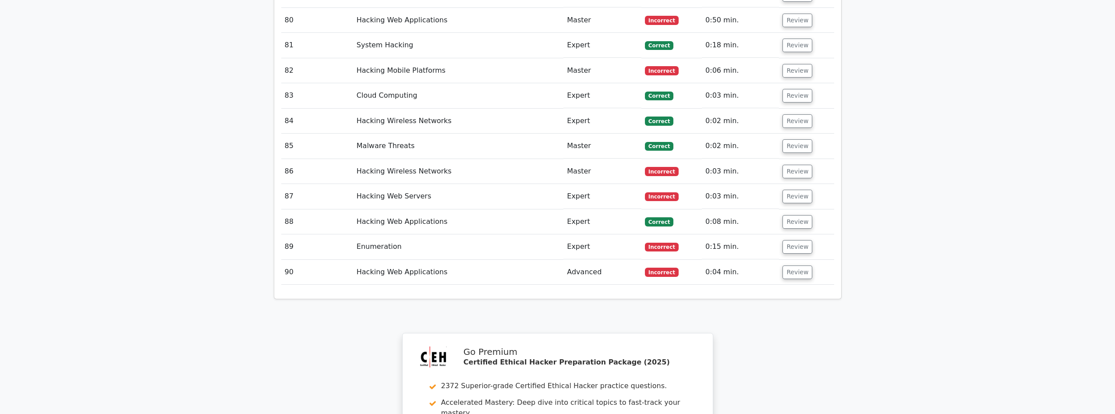
drag, startPoint x: 709, startPoint y: 225, endPoint x: 727, endPoint y: 216, distance: 20.0
click at [800, 266] on button "Review" at bounding box center [798, 273] width 30 height 14
click at [793, 240] on button "Review" at bounding box center [798, 247] width 30 height 14
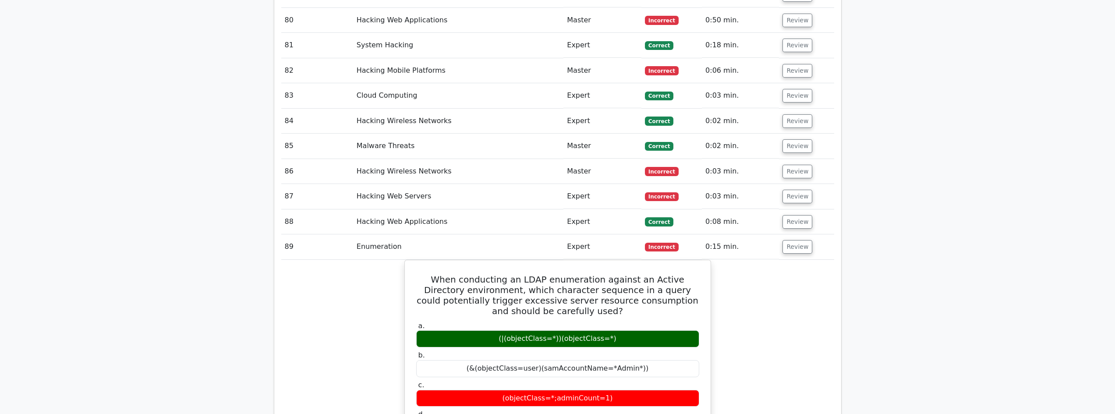
click at [793, 240] on button "Review" at bounding box center [798, 247] width 30 height 14
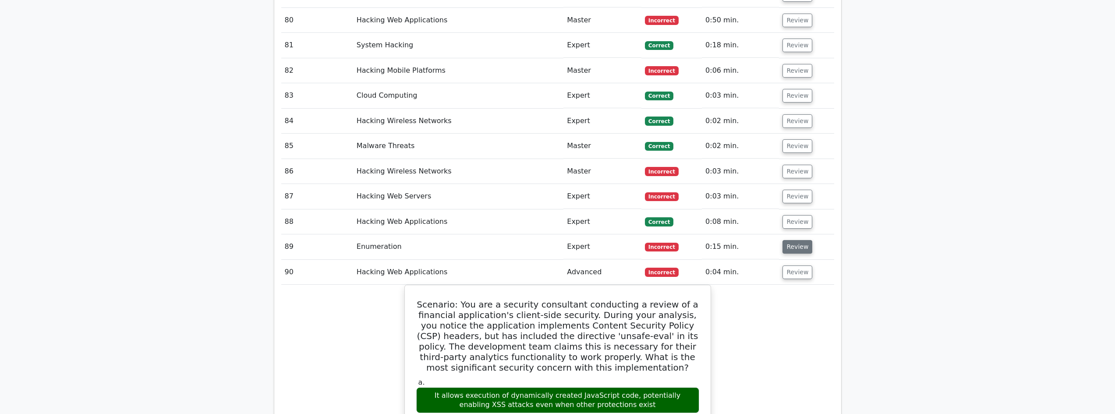
click at [789, 240] on button "Review" at bounding box center [798, 247] width 30 height 14
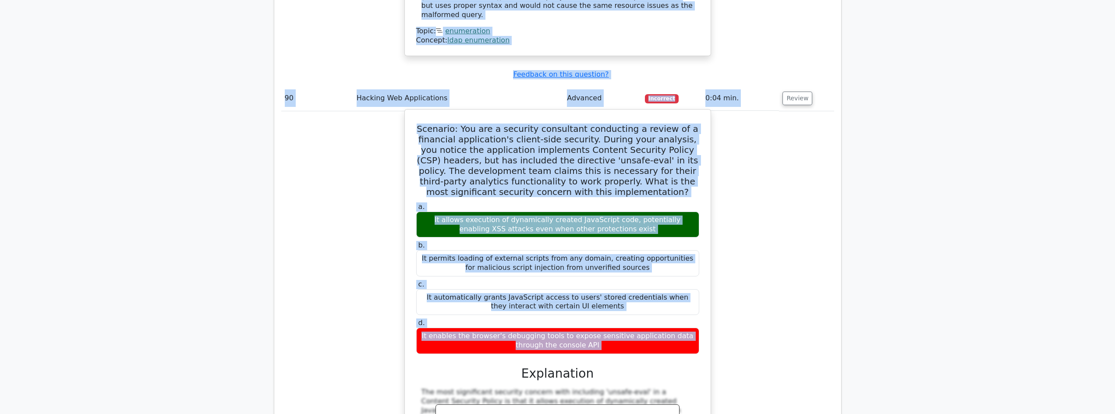
scroll to position [4382, 0]
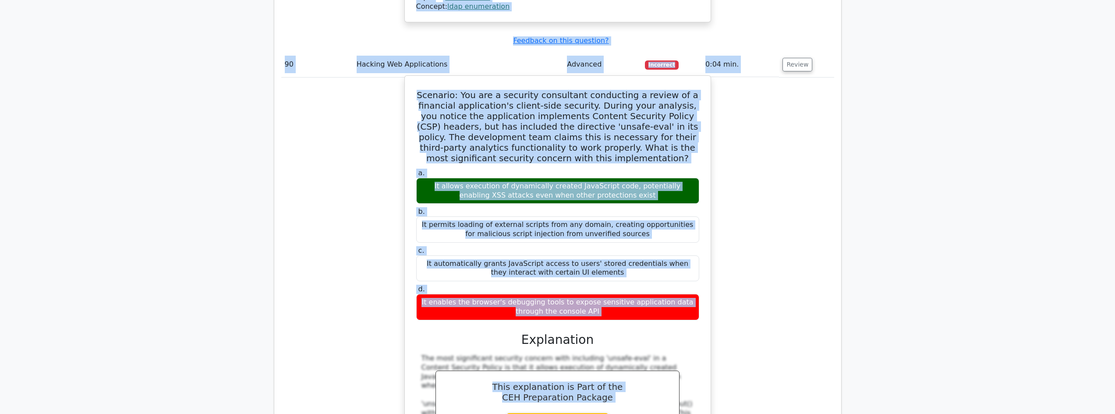
drag, startPoint x: 289, startPoint y: 127, endPoint x: 693, endPoint y: 184, distance: 407.6
copy tbody "89 Enumeration Expert Incorrect 0:15 min. Review When conducting an LDAP enumer…"
